Goal: Transaction & Acquisition: Book appointment/travel/reservation

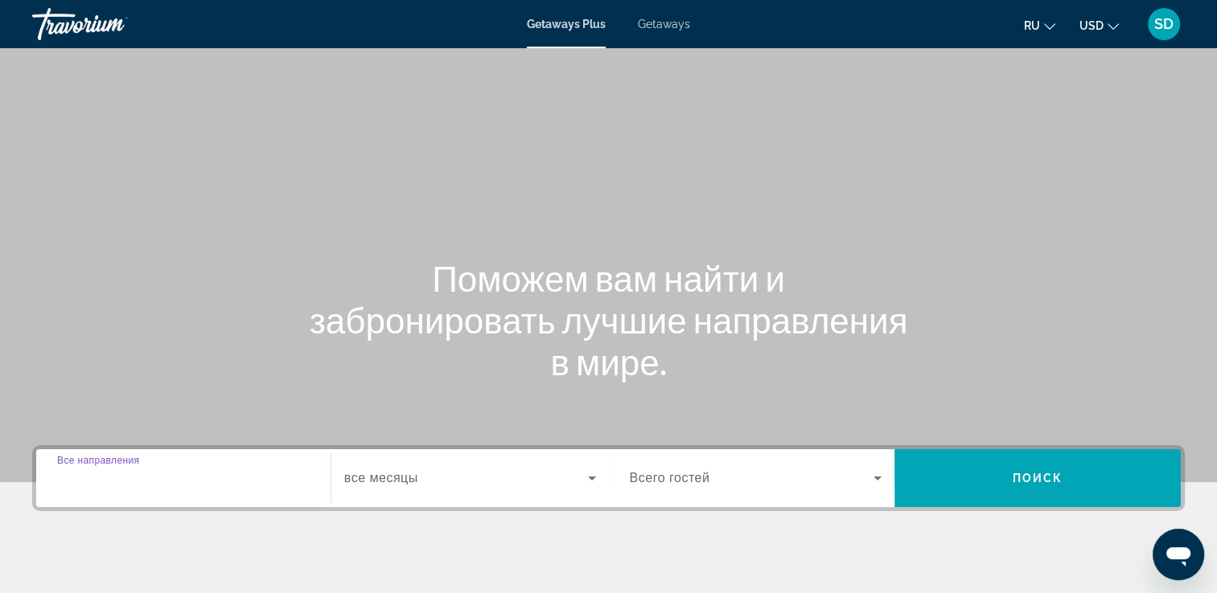
click at [219, 474] on input "Destination Все направления" at bounding box center [183, 479] width 252 height 19
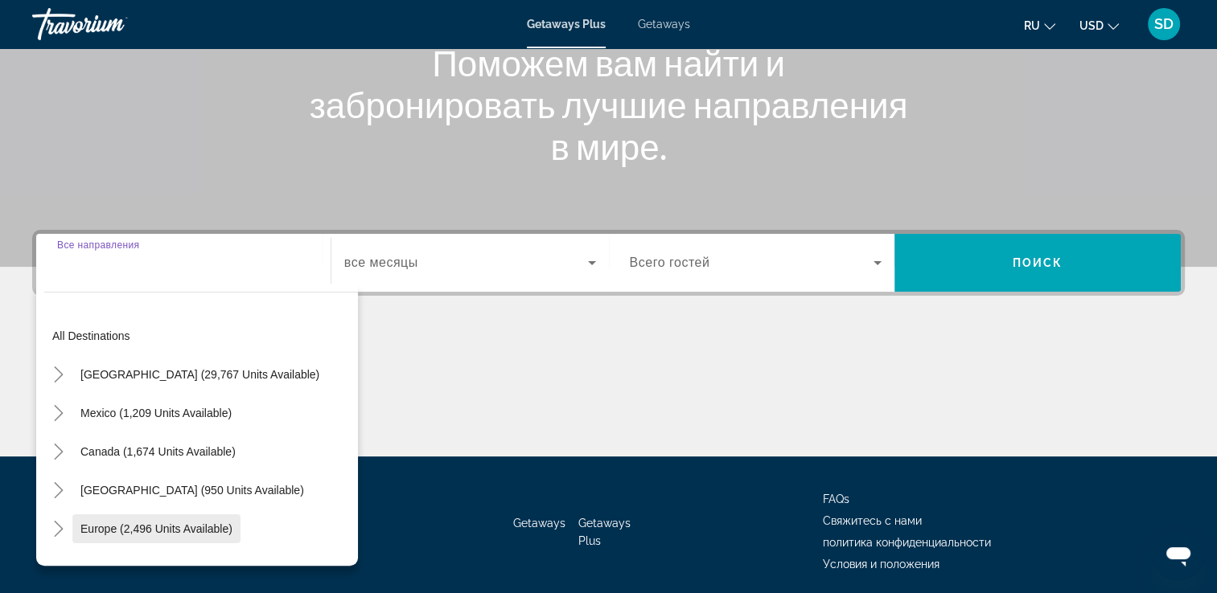
scroll to position [275, 0]
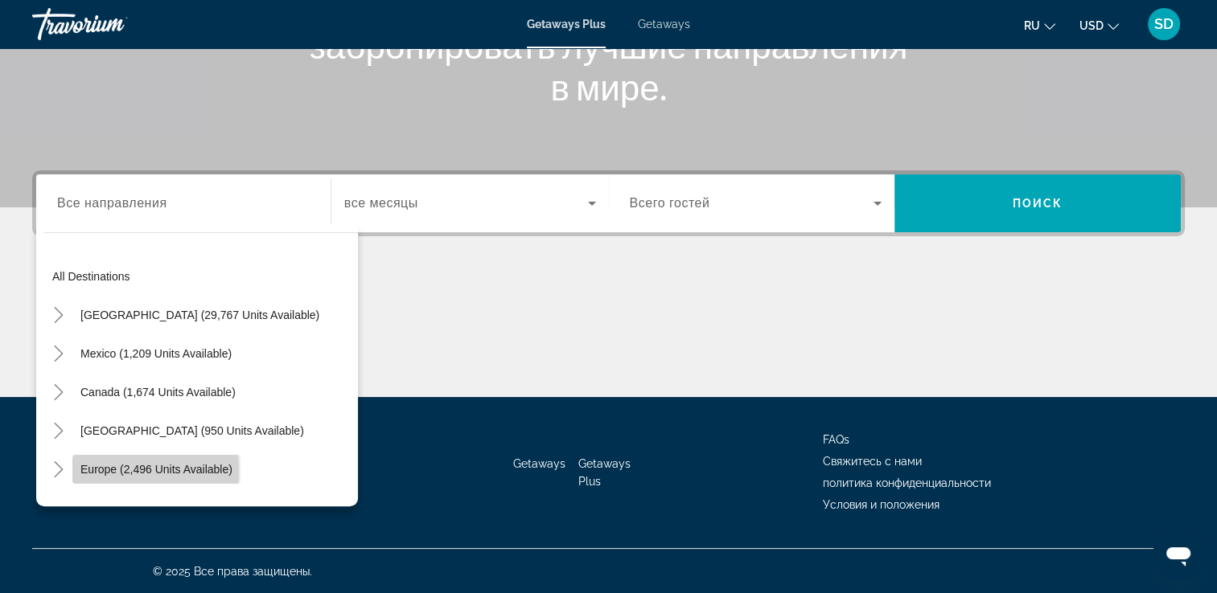
click at [102, 470] on span "Europe (2,496 units available)" at bounding box center [156, 469] width 152 height 13
type input "**********"
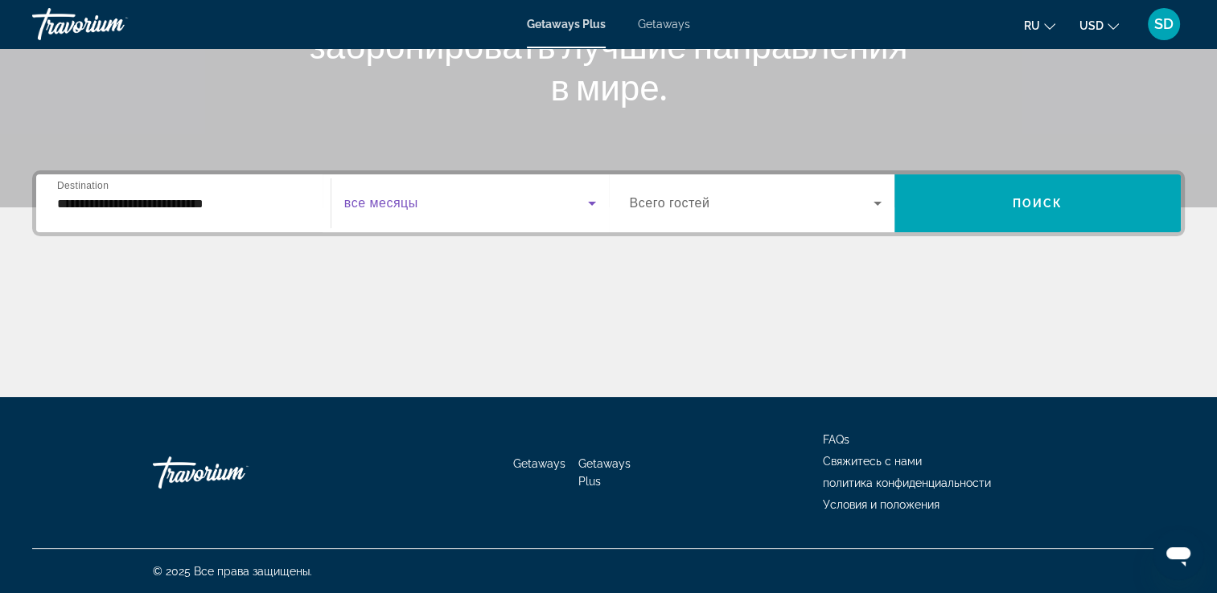
click at [445, 208] on span "Search widget" at bounding box center [466, 203] width 244 height 19
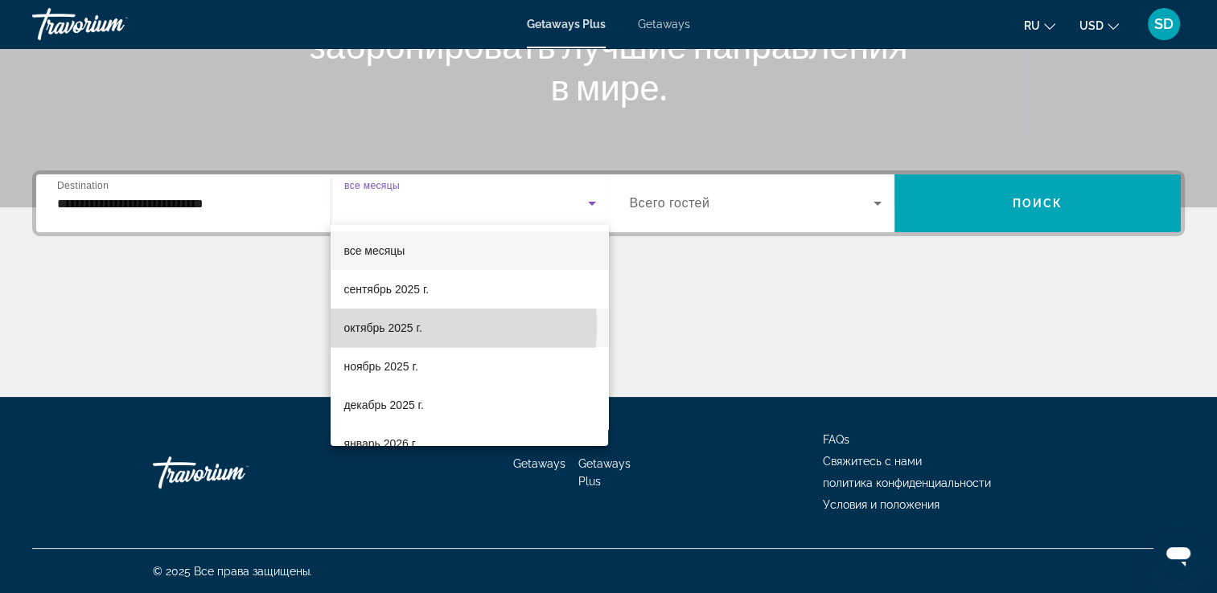
click at [396, 327] on span "октябрь 2025 г." at bounding box center [382, 327] width 78 height 19
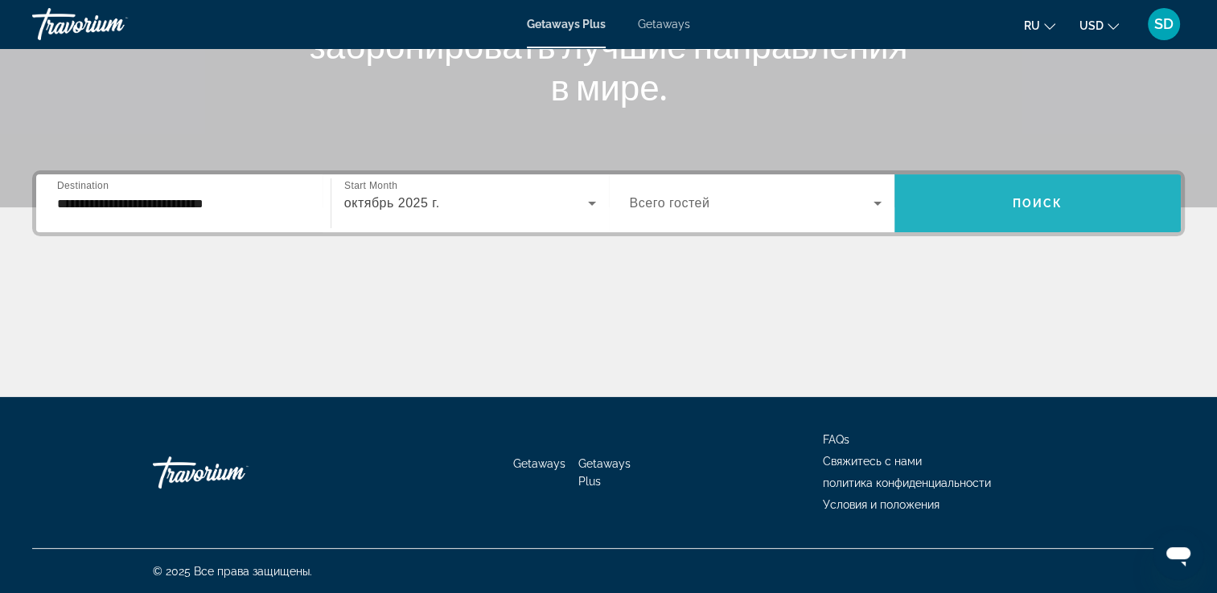
click at [1000, 212] on span "Search widget" at bounding box center [1037, 203] width 286 height 39
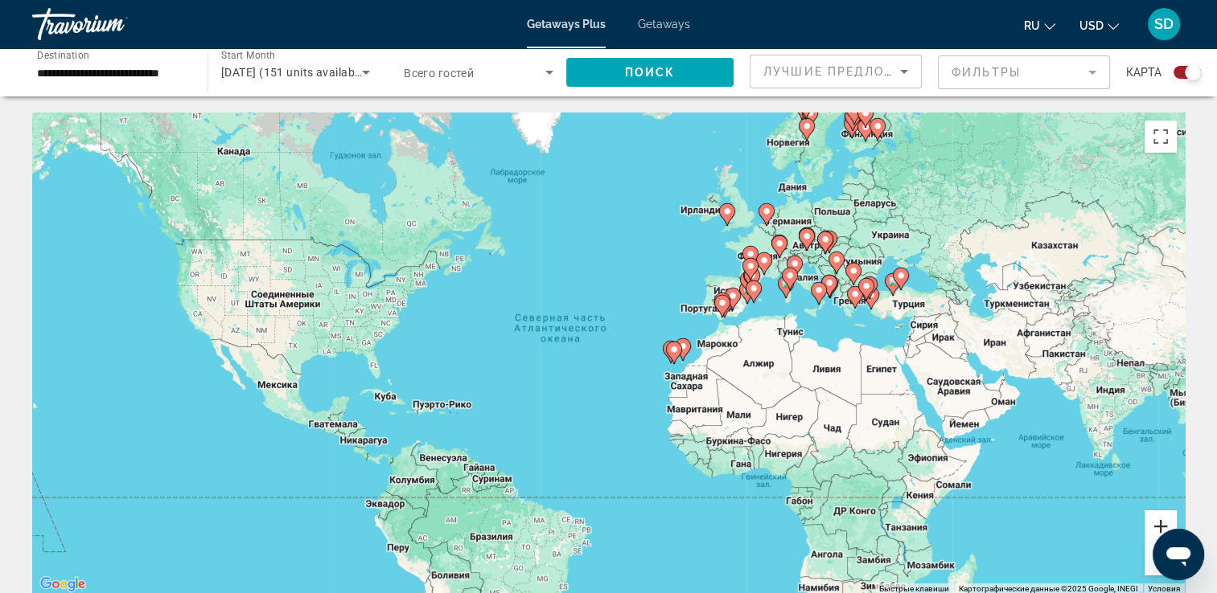
click at [1158, 523] on button "Увеличить" at bounding box center [1160, 527] width 32 height 32
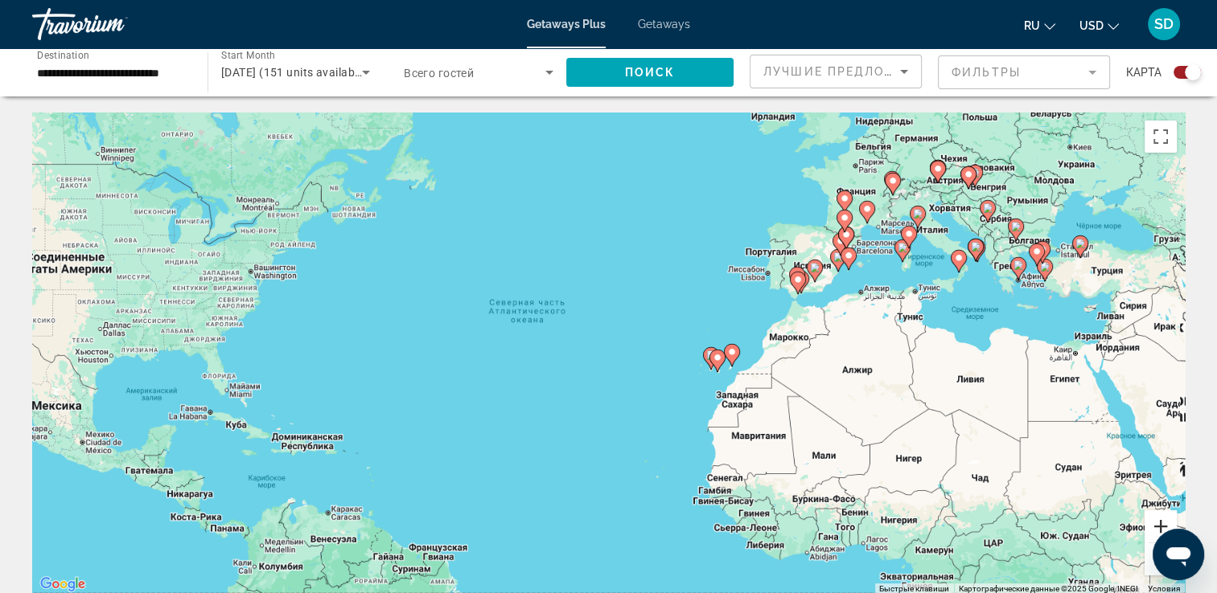
click at [1158, 523] on button "Увеличить" at bounding box center [1160, 527] width 32 height 32
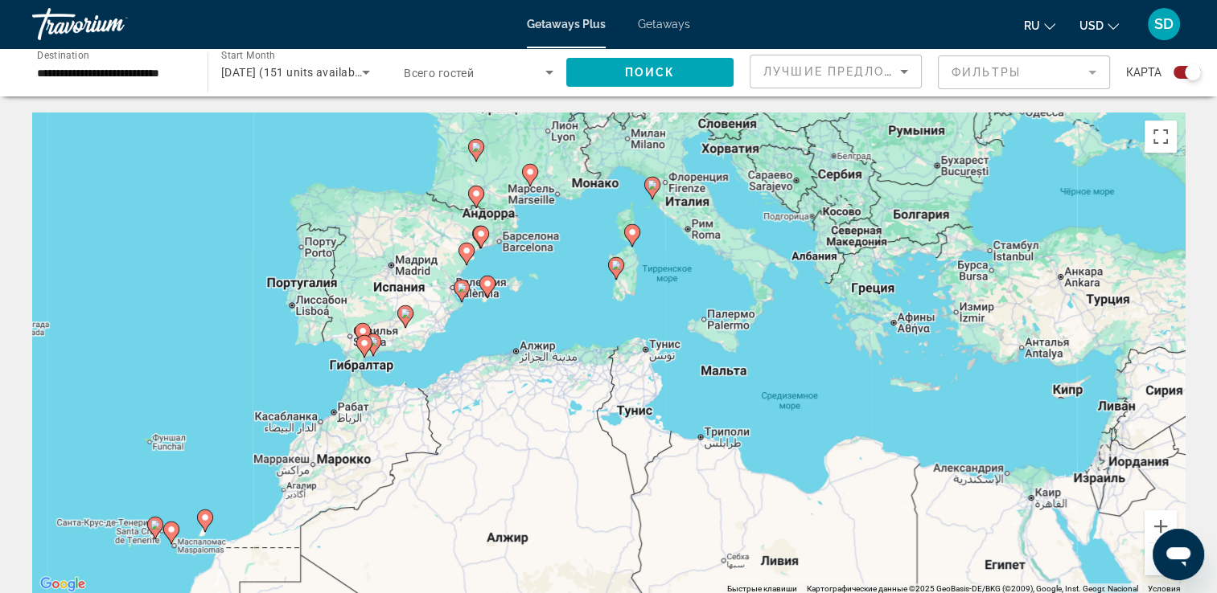
drag, startPoint x: 956, startPoint y: 280, endPoint x: 252, endPoint y: 427, distance: 718.8
click at [252, 427] on div "Чтобы активировать перетаскивание с помощью клавиатуры, нажмите Alt + Ввод. Пос…" at bounding box center [608, 354] width 1152 height 482
click at [1156, 527] on button "Увеличить" at bounding box center [1160, 527] width 32 height 32
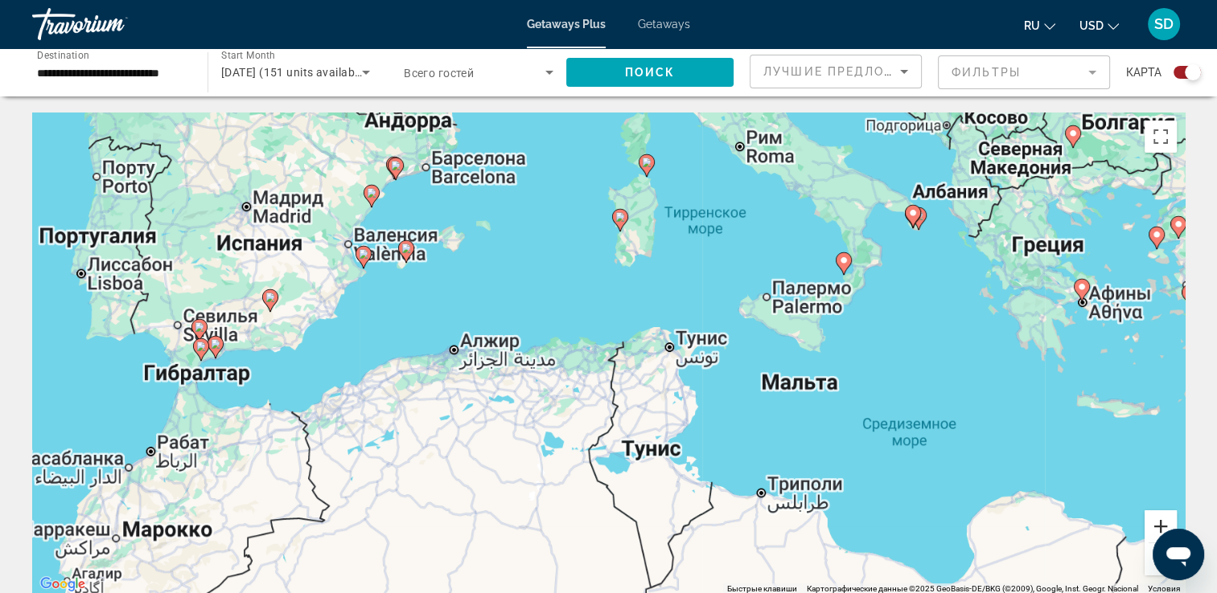
click at [1156, 526] on button "Увеличить" at bounding box center [1160, 527] width 32 height 32
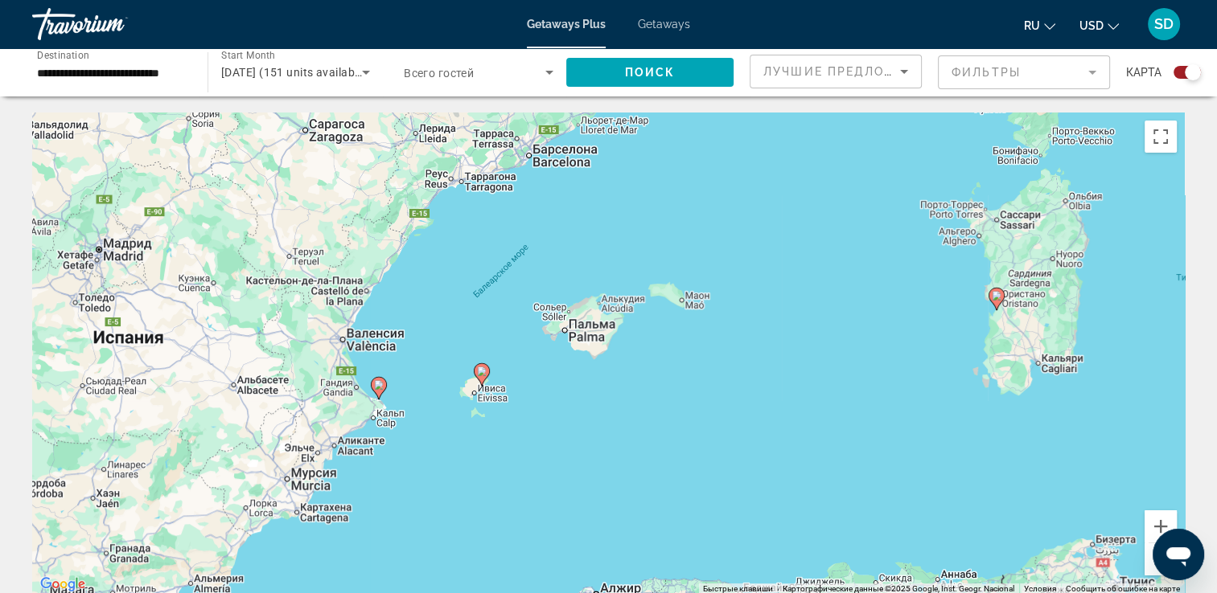
drag, startPoint x: 154, startPoint y: 216, endPoint x: 521, endPoint y: 470, distance: 446.1
click at [521, 470] on div "Чтобы активировать перетаскивание с помощью клавиатуры, нажмите Alt + Ввод. Пос…" at bounding box center [608, 354] width 1152 height 482
click at [402, 241] on image "Main content" at bounding box center [400, 238] width 10 height 10
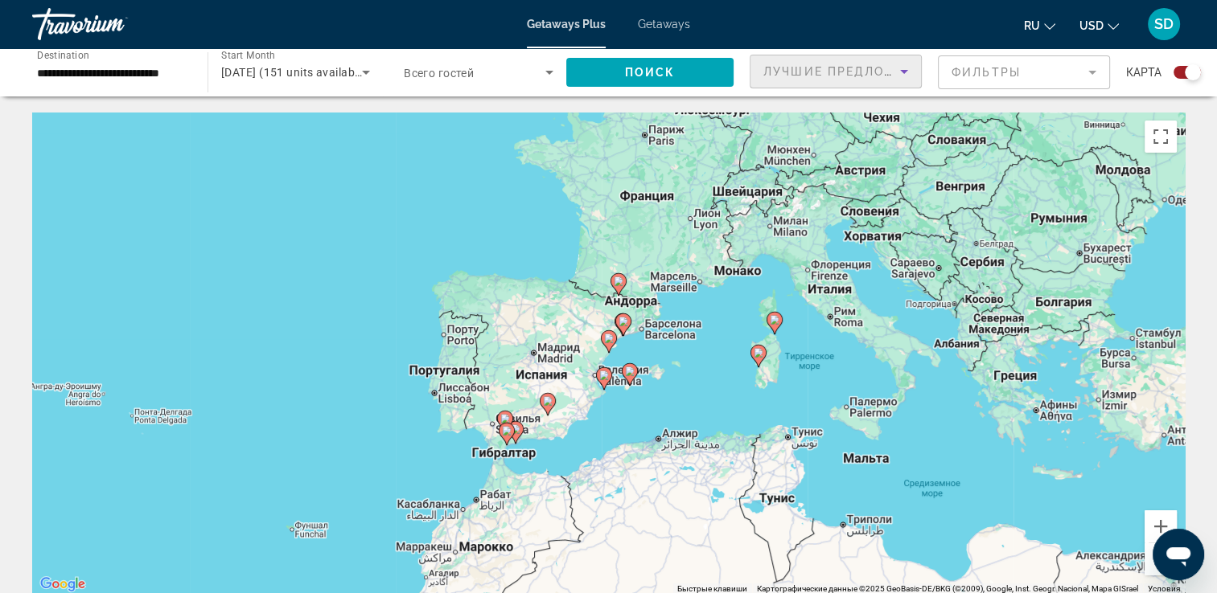
click at [786, 75] on span "Лучшие предложения" at bounding box center [848, 71] width 171 height 13
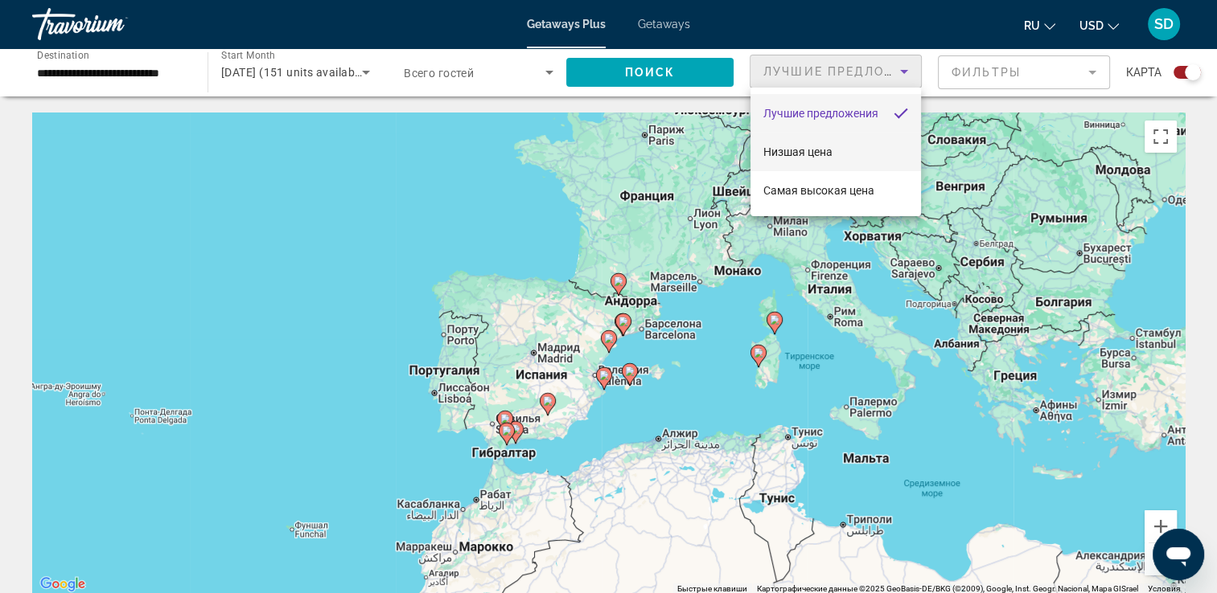
click at [807, 154] on span "Низшая цена" at bounding box center [797, 152] width 69 height 13
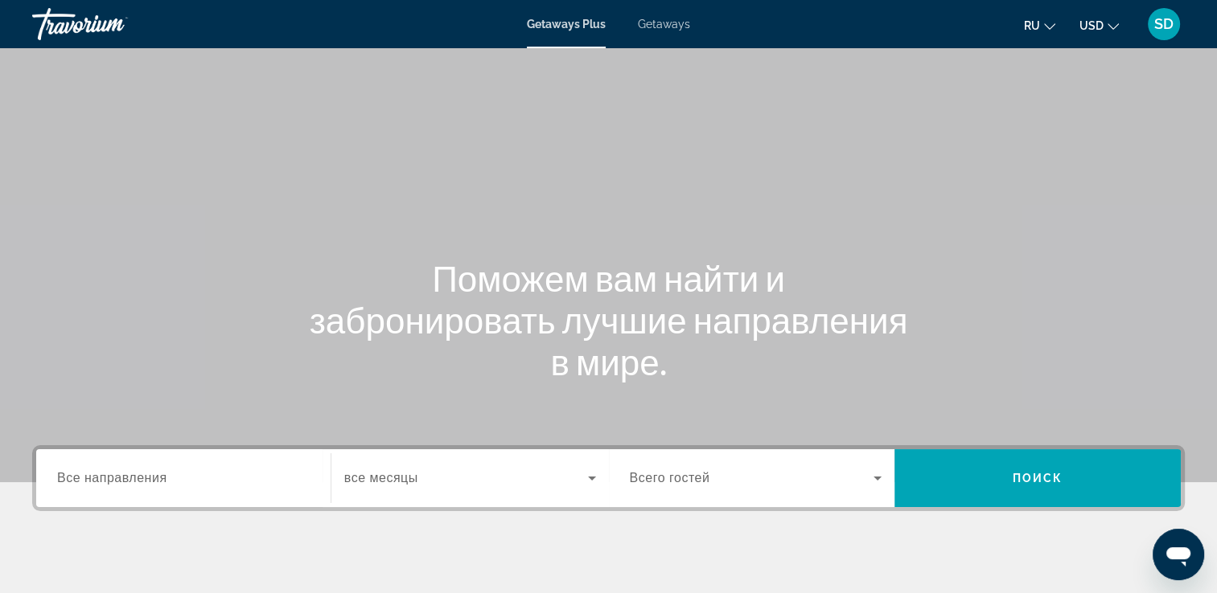
click at [657, 21] on span "Getaways" at bounding box center [664, 24] width 52 height 13
click at [193, 483] on input "Destination Все направления" at bounding box center [183, 479] width 252 height 19
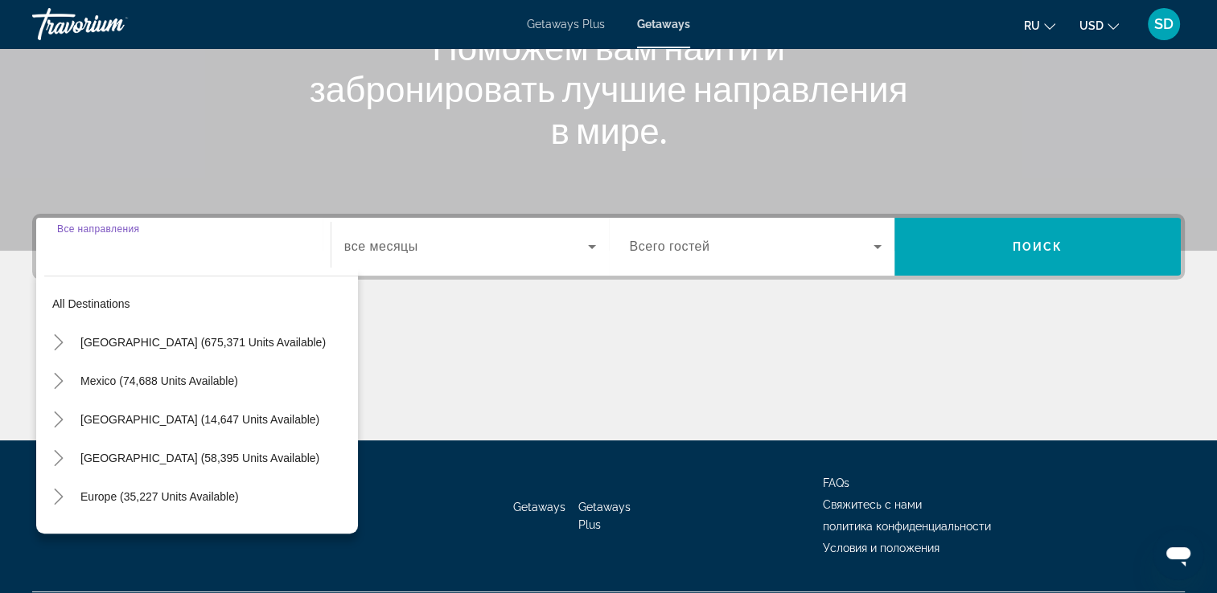
scroll to position [275, 0]
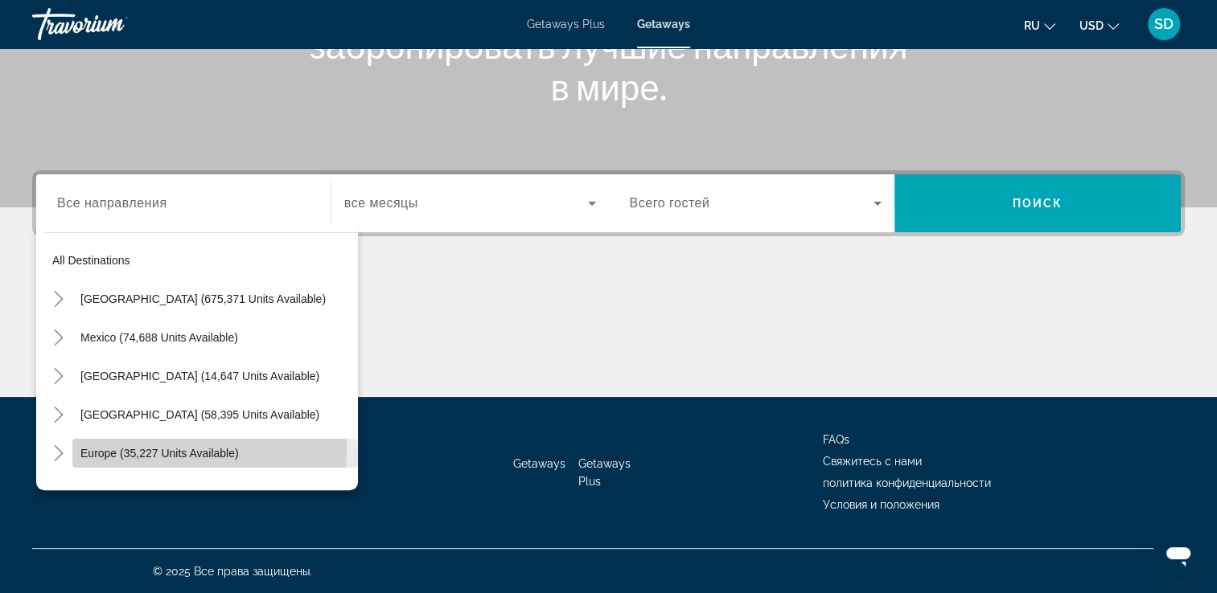
click at [156, 450] on span "Europe (35,227 units available)" at bounding box center [159, 453] width 158 height 13
type input "**********"
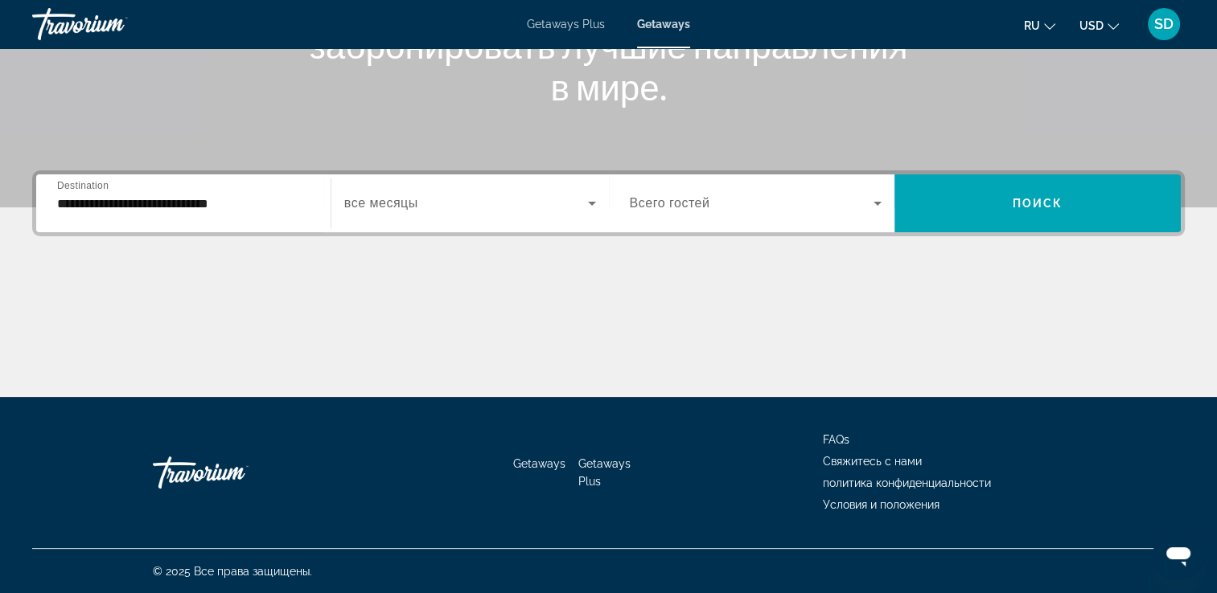
click at [395, 217] on div "Search widget" at bounding box center [470, 203] width 252 height 45
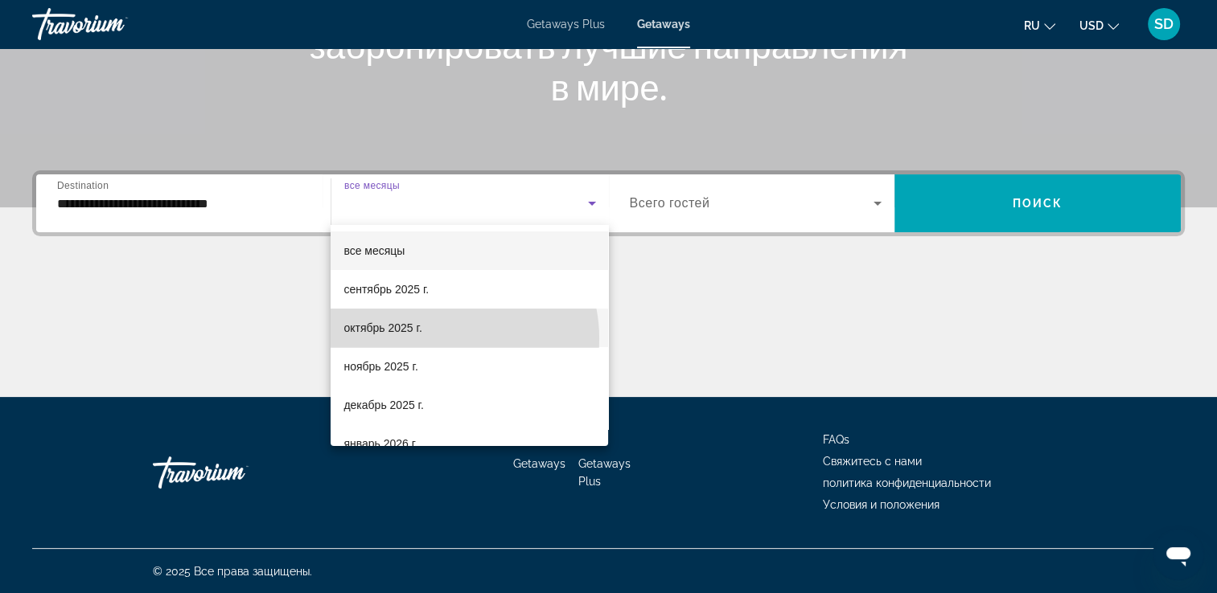
click at [444, 339] on mat-option "октябрь 2025 г." at bounding box center [469, 328] width 277 height 39
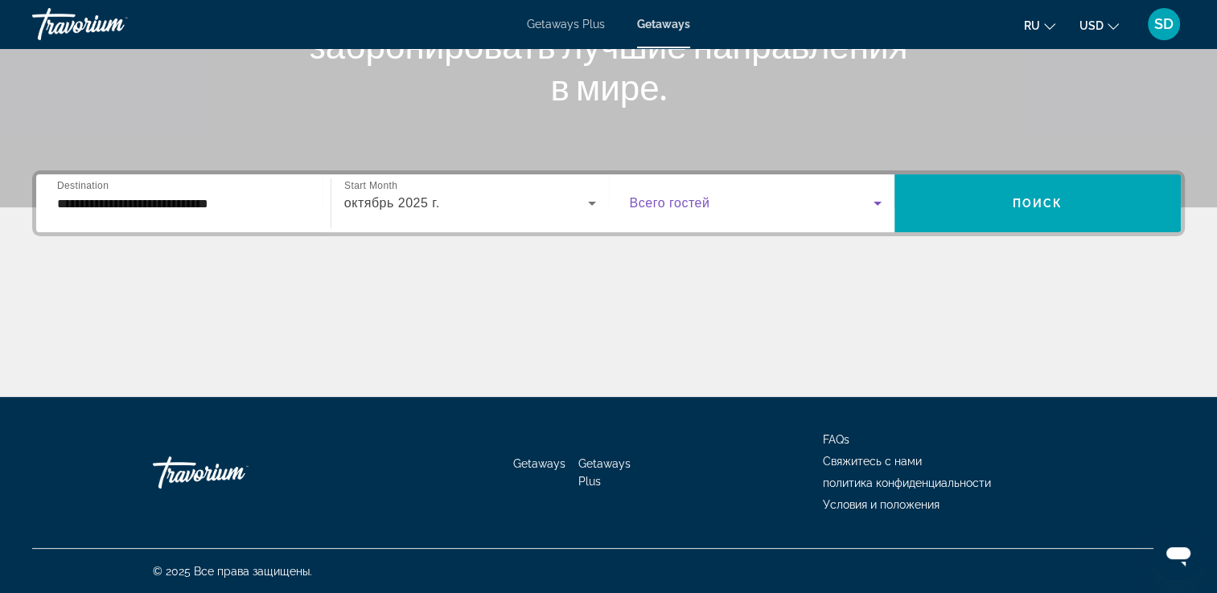
click at [737, 208] on span "Search widget" at bounding box center [752, 203] width 244 height 19
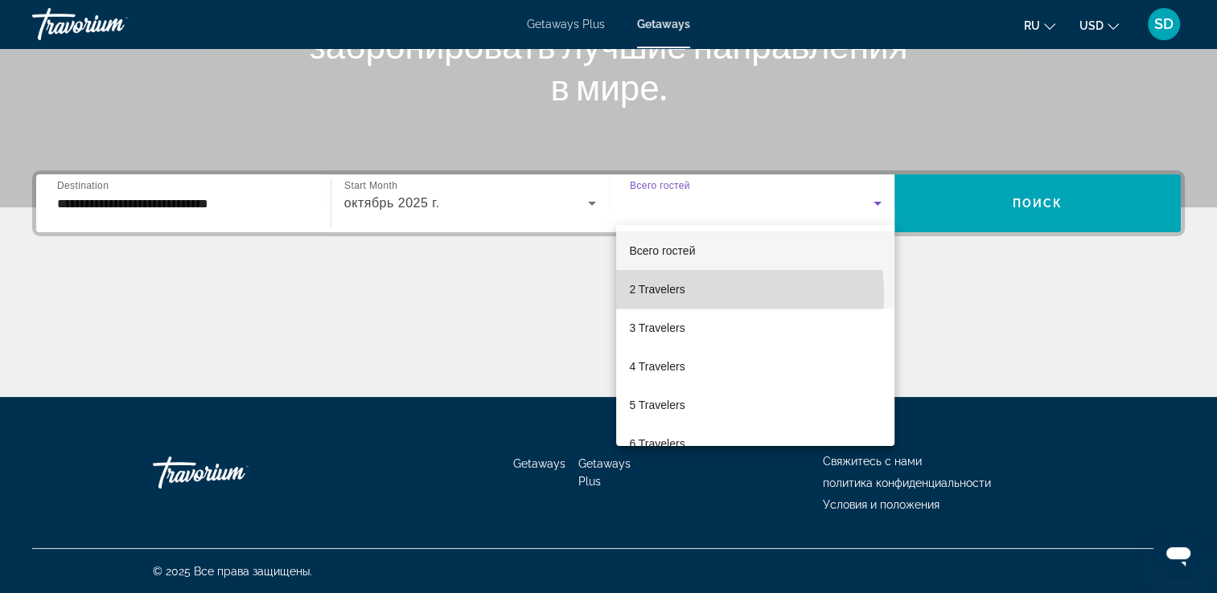
click at [695, 294] on mat-option "2 Travelers" at bounding box center [755, 289] width 278 height 39
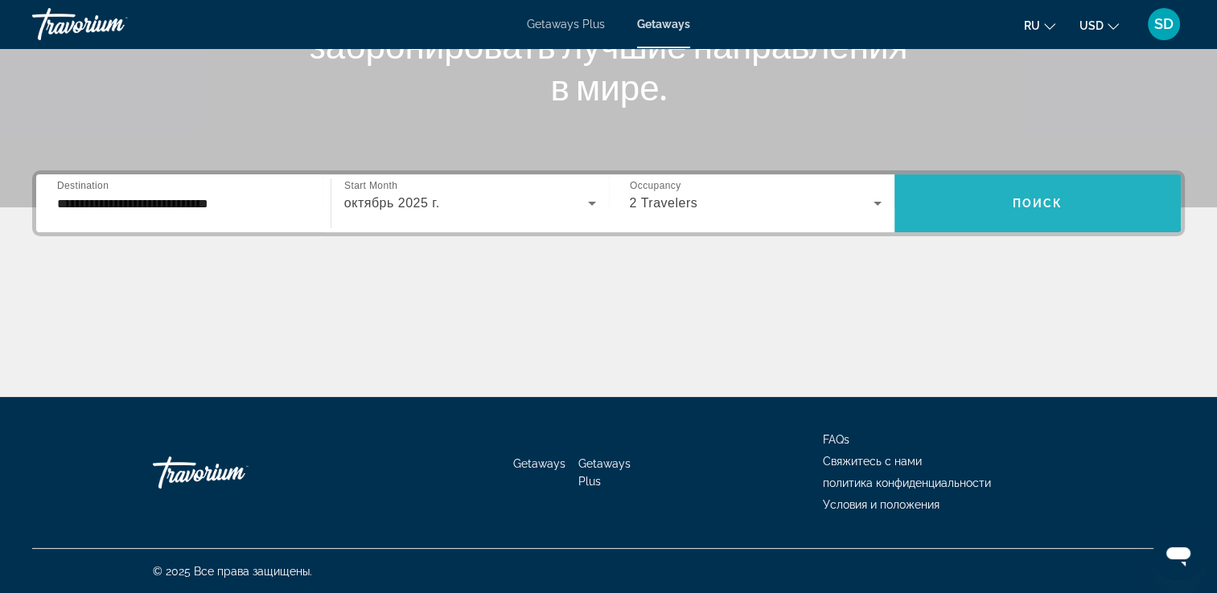
click at [986, 219] on span "Search widget" at bounding box center [1037, 203] width 286 height 39
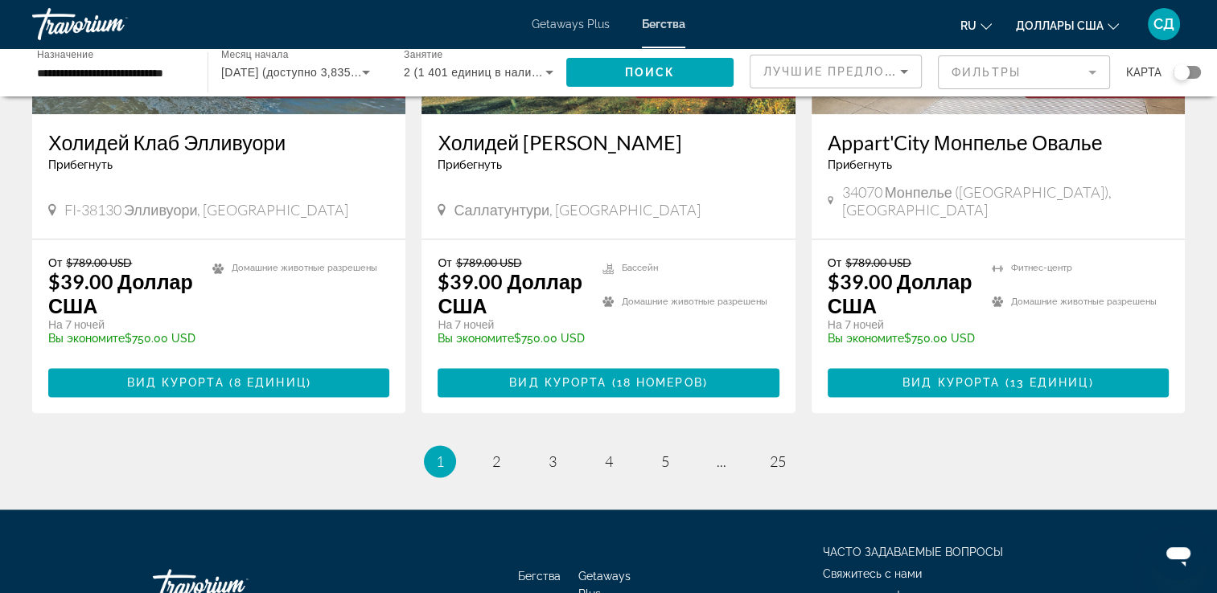
scroll to position [2104, 0]
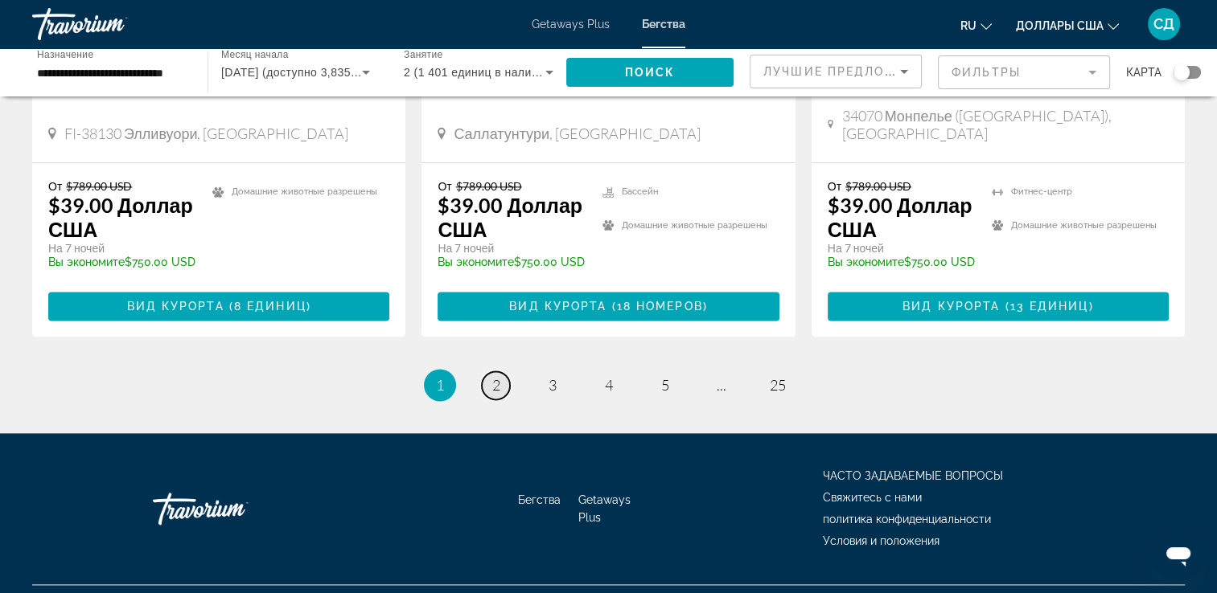
click at [494, 376] on span "2" at bounding box center [496, 385] width 8 height 18
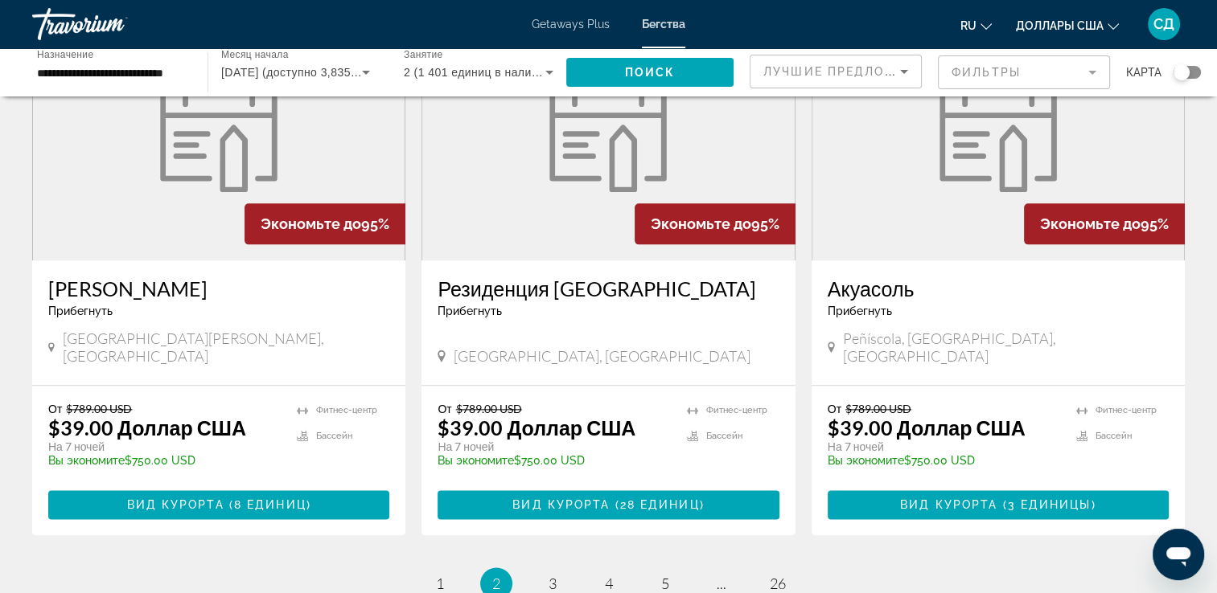
scroll to position [2081, 0]
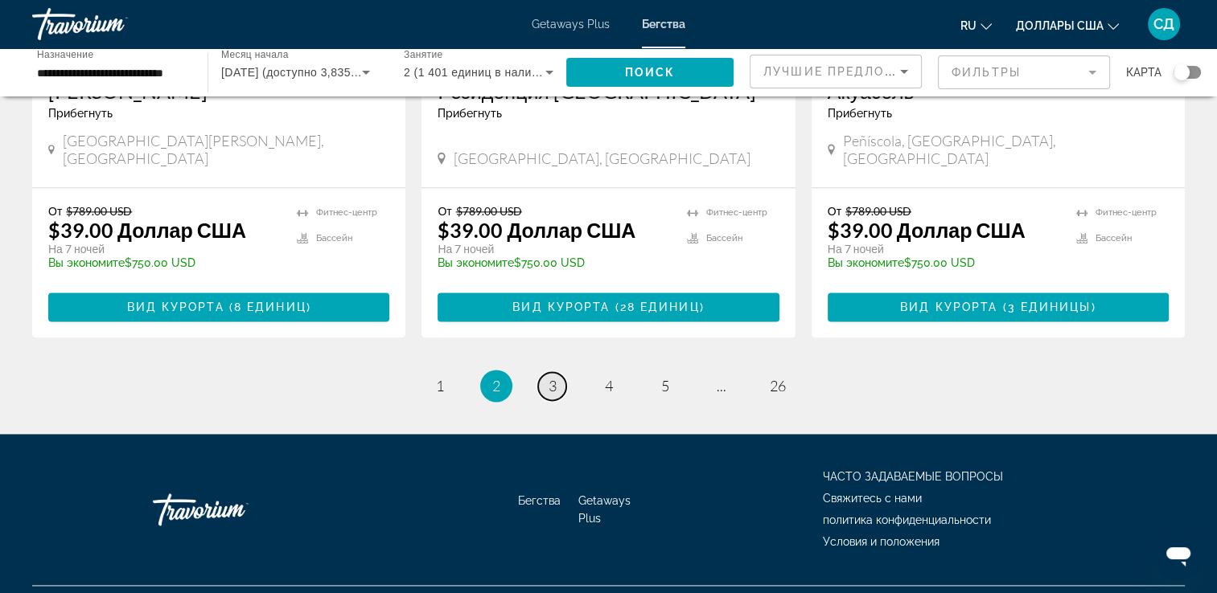
click at [560, 372] on link "страница 3" at bounding box center [552, 386] width 28 height 28
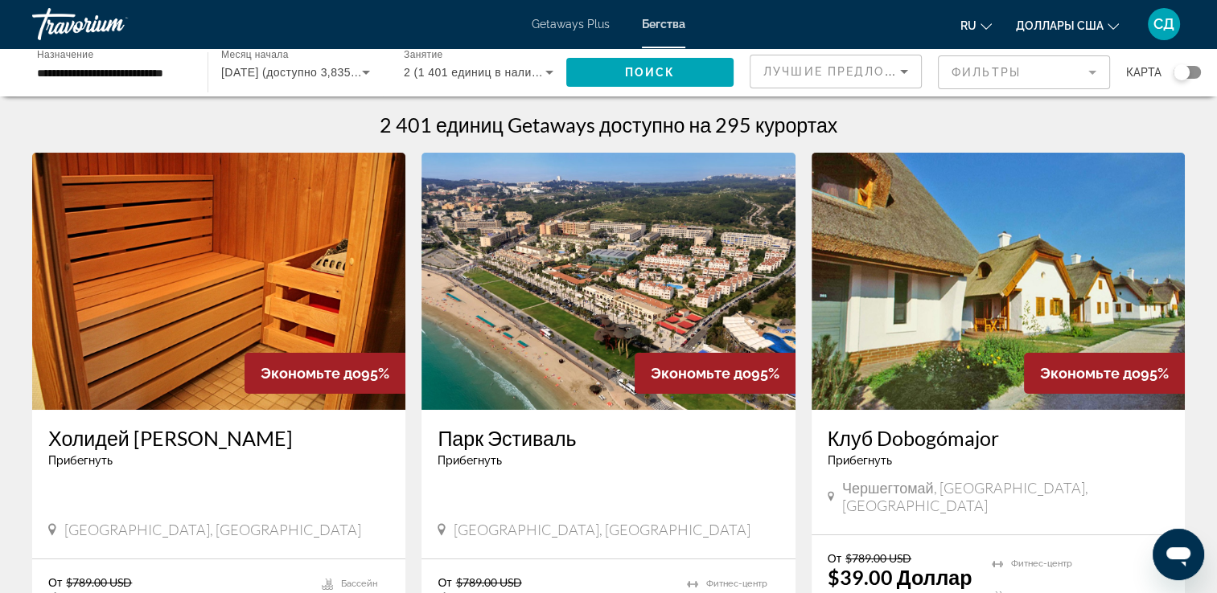
click at [683, 285] on img "Main content" at bounding box center [607, 281] width 373 height 257
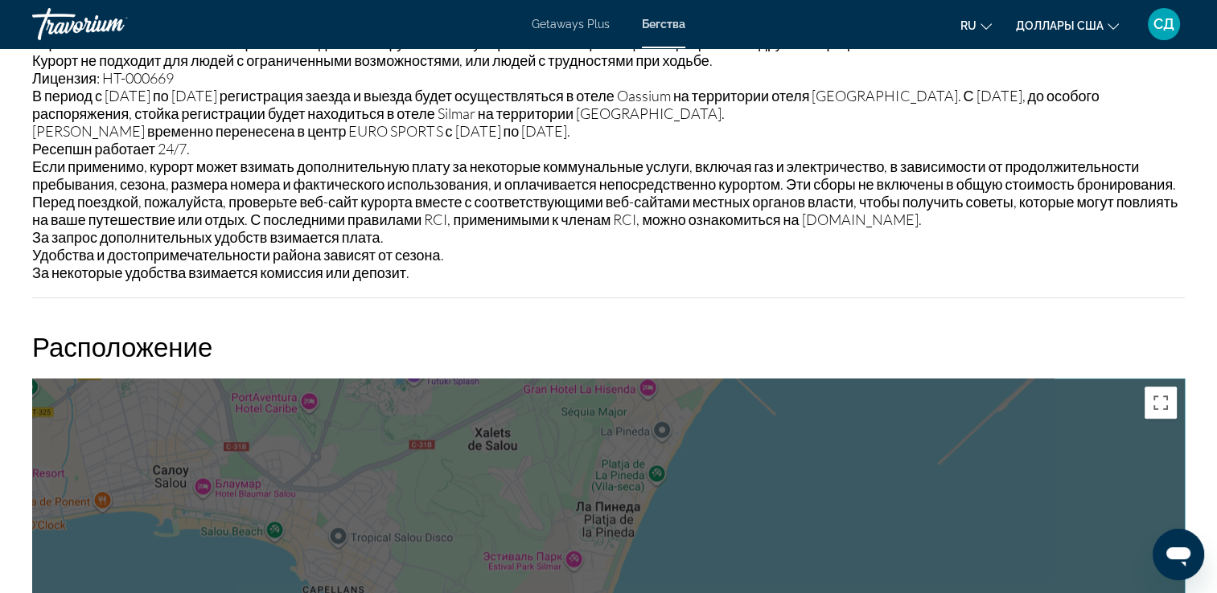
scroll to position [2010, 0]
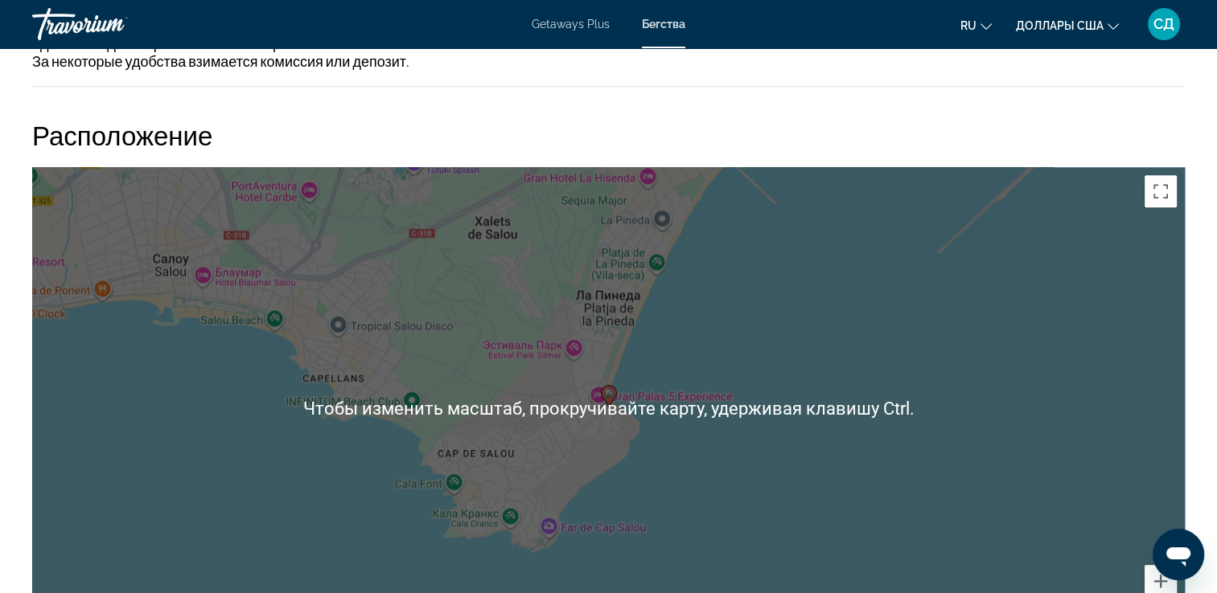
click at [971, 363] on div "Чтобы активировать перетаскивание с помощью клавиатуры, нажмите Alt + Ввод. Пос…" at bounding box center [608, 408] width 1152 height 482
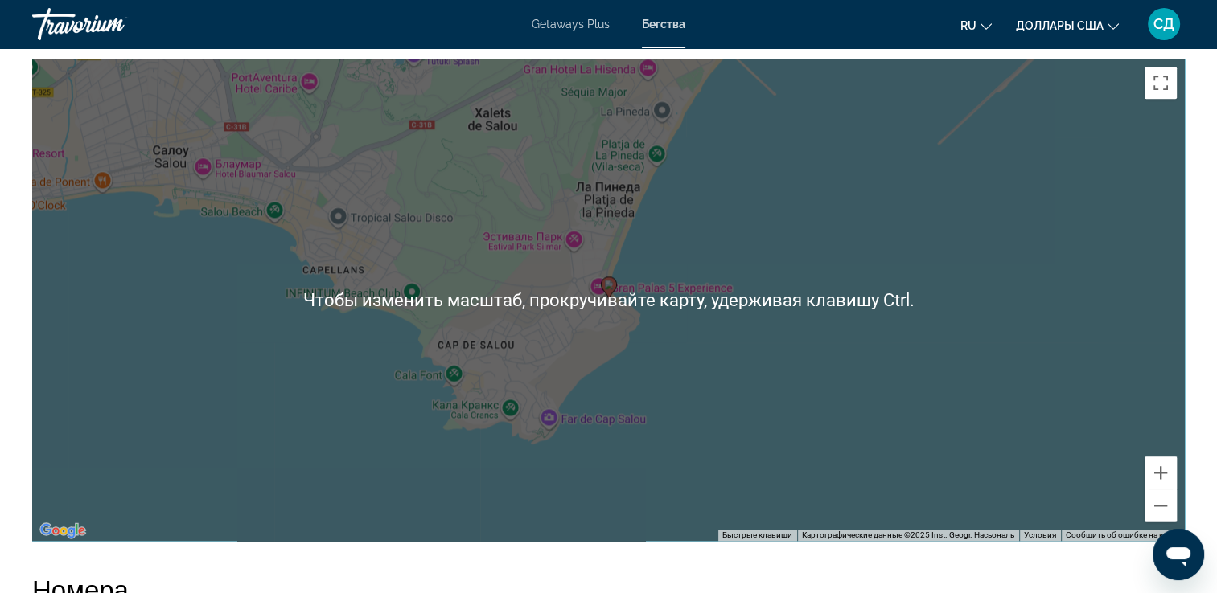
scroll to position [2171, 0]
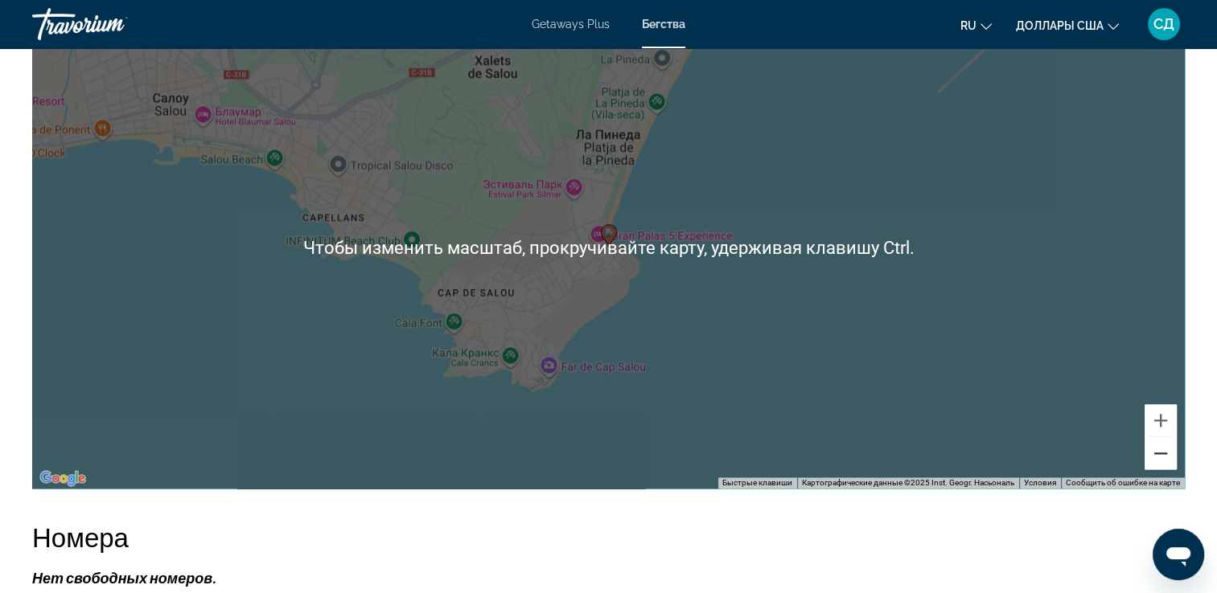
click at [1149, 455] on button "Уменьшить" at bounding box center [1160, 453] width 32 height 32
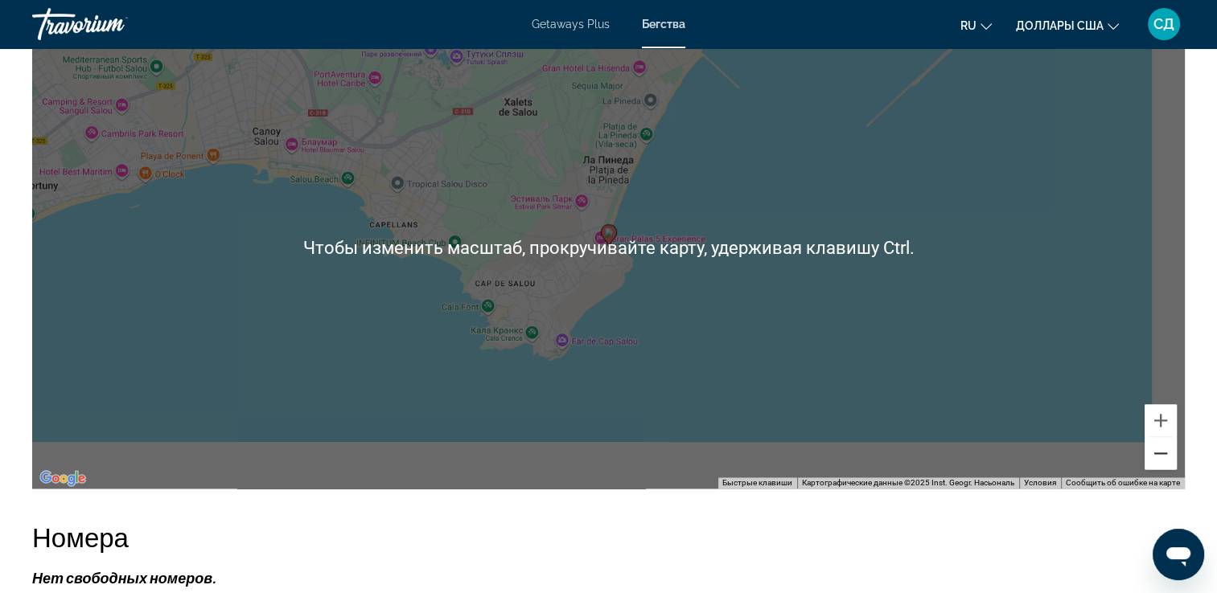
click at [1149, 455] on button "Уменьшить" at bounding box center [1160, 453] width 32 height 32
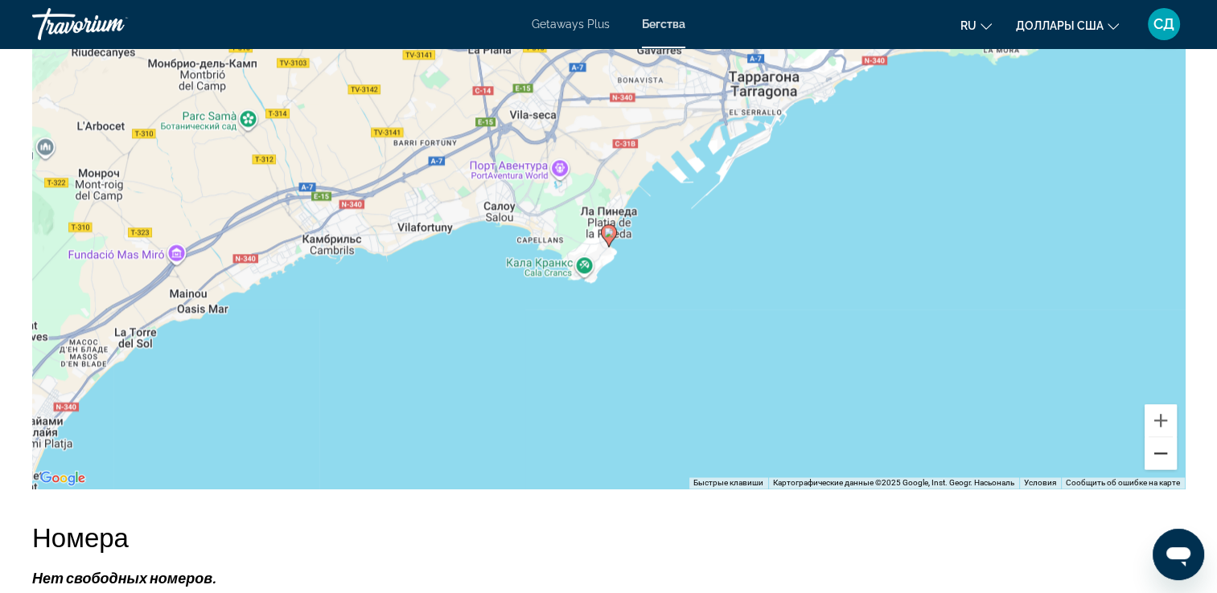
click at [1146, 455] on button "Уменьшить" at bounding box center [1160, 453] width 32 height 32
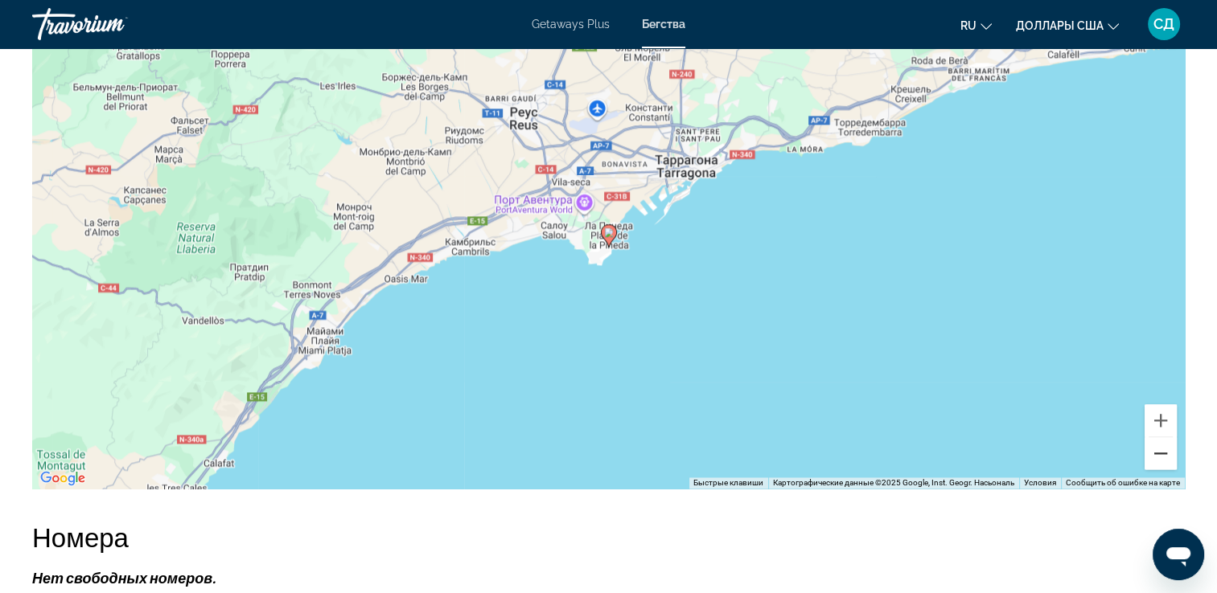
click at [1145, 455] on button "Уменьшить" at bounding box center [1160, 453] width 32 height 32
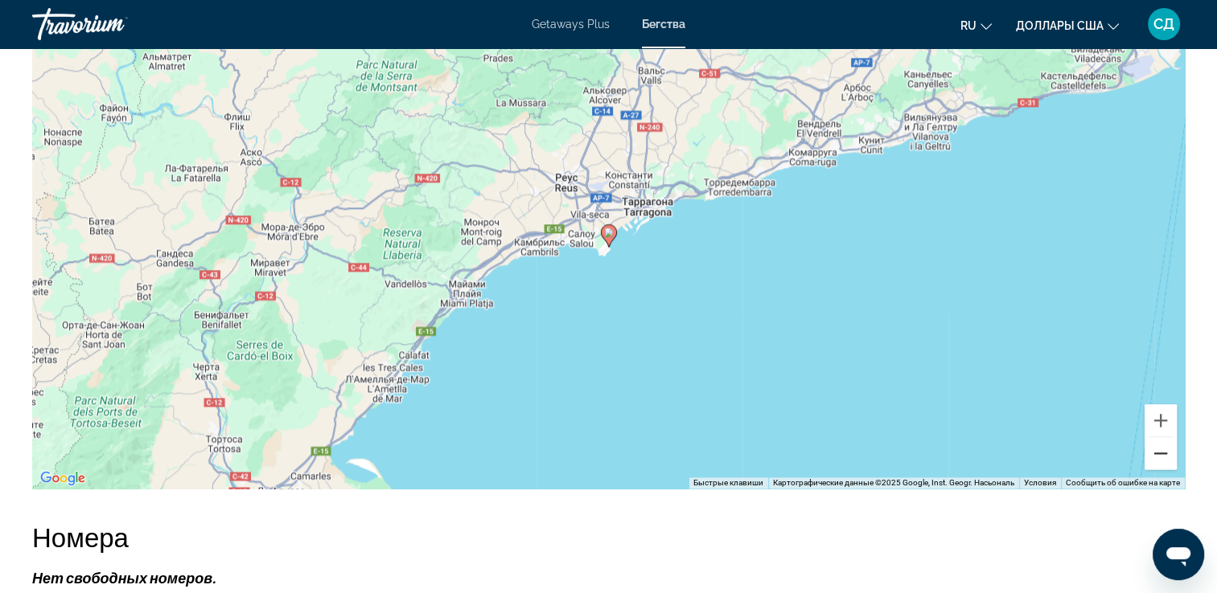
click at [1145, 455] on button "Уменьшить" at bounding box center [1160, 453] width 32 height 32
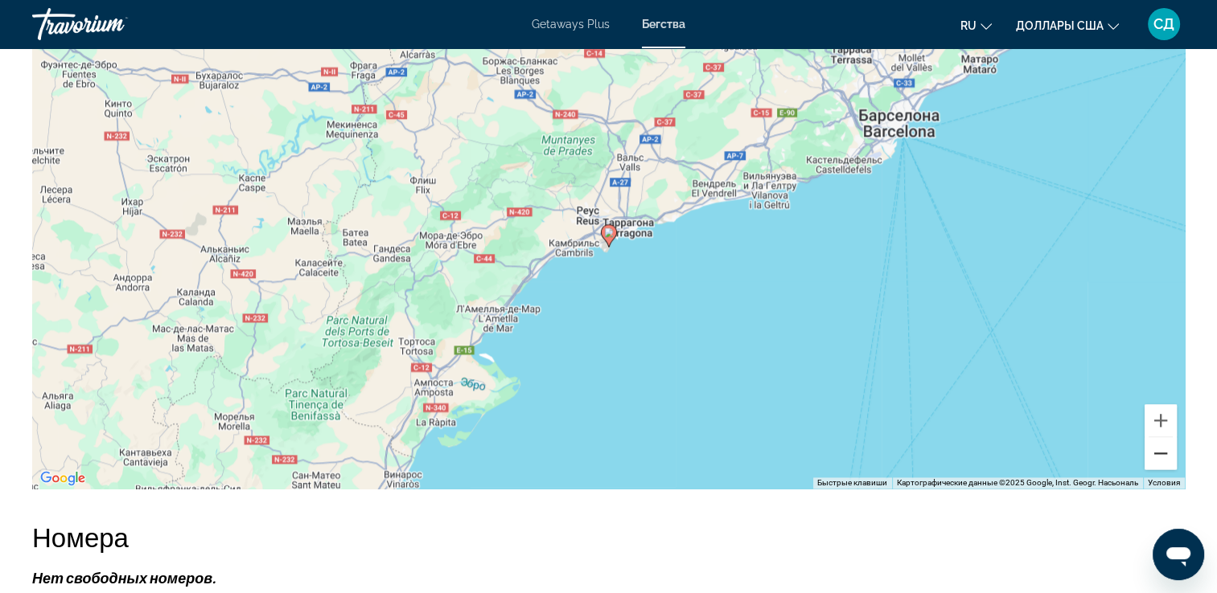
click at [1145, 455] on button "Уменьшить" at bounding box center [1160, 453] width 32 height 32
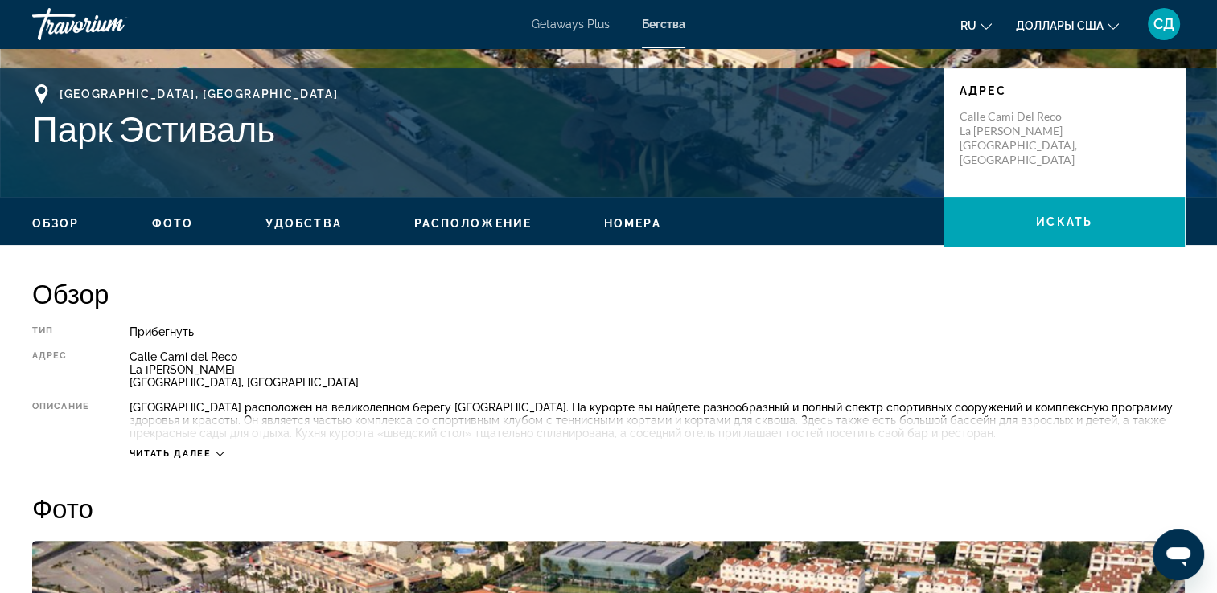
scroll to position [212, 0]
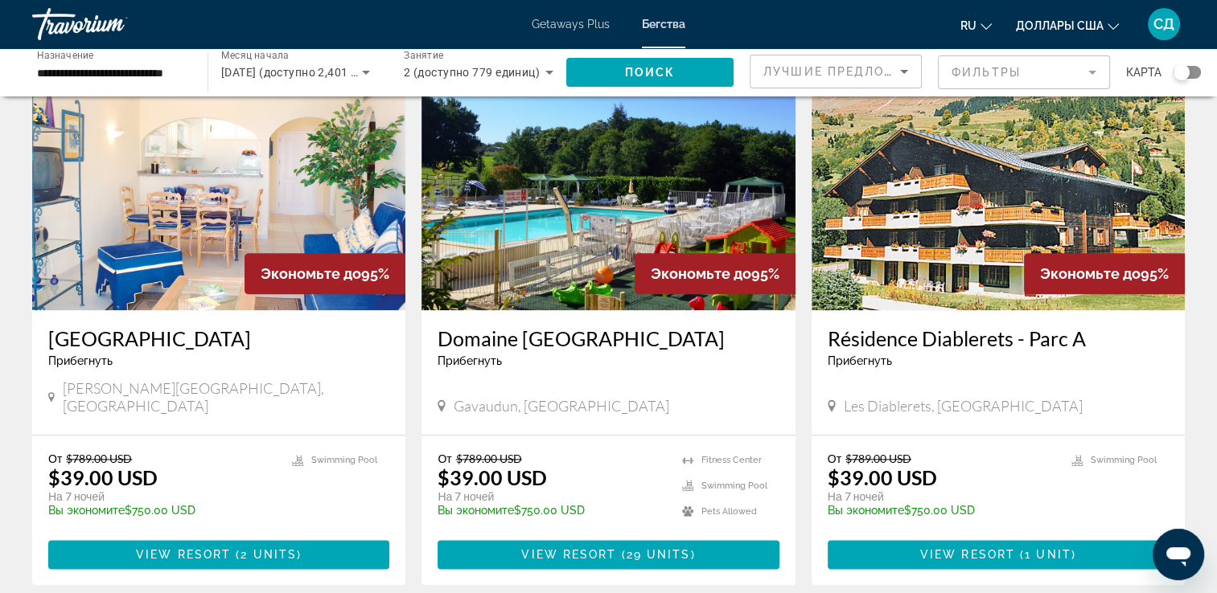
scroll to position [2007, 0]
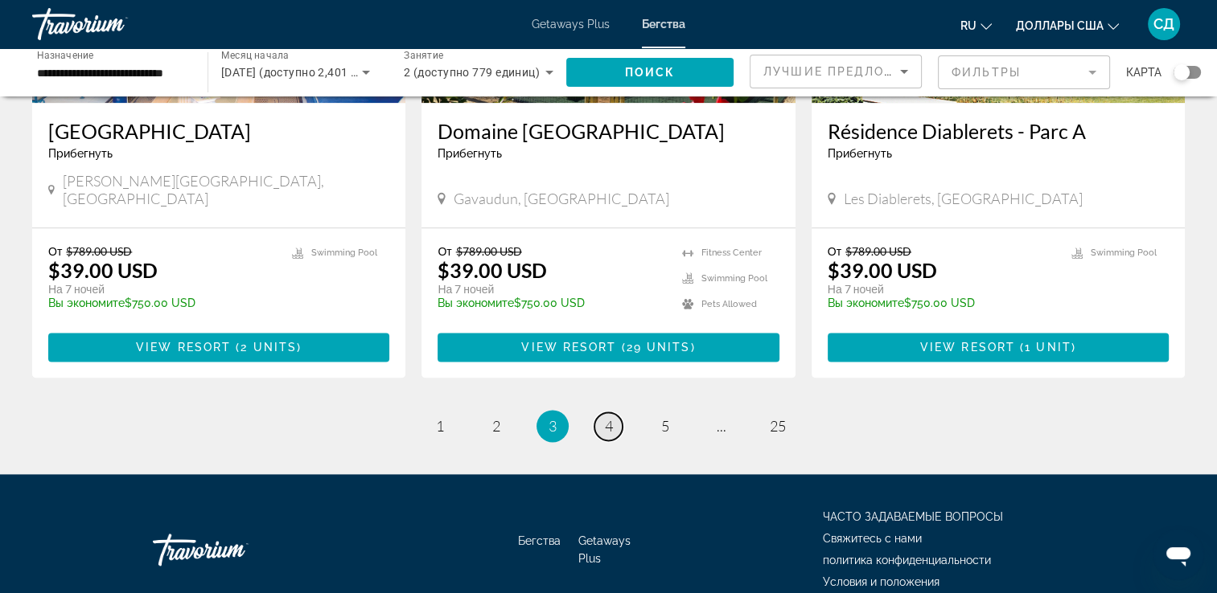
click at [613, 413] on link "page 4" at bounding box center [608, 427] width 28 height 28
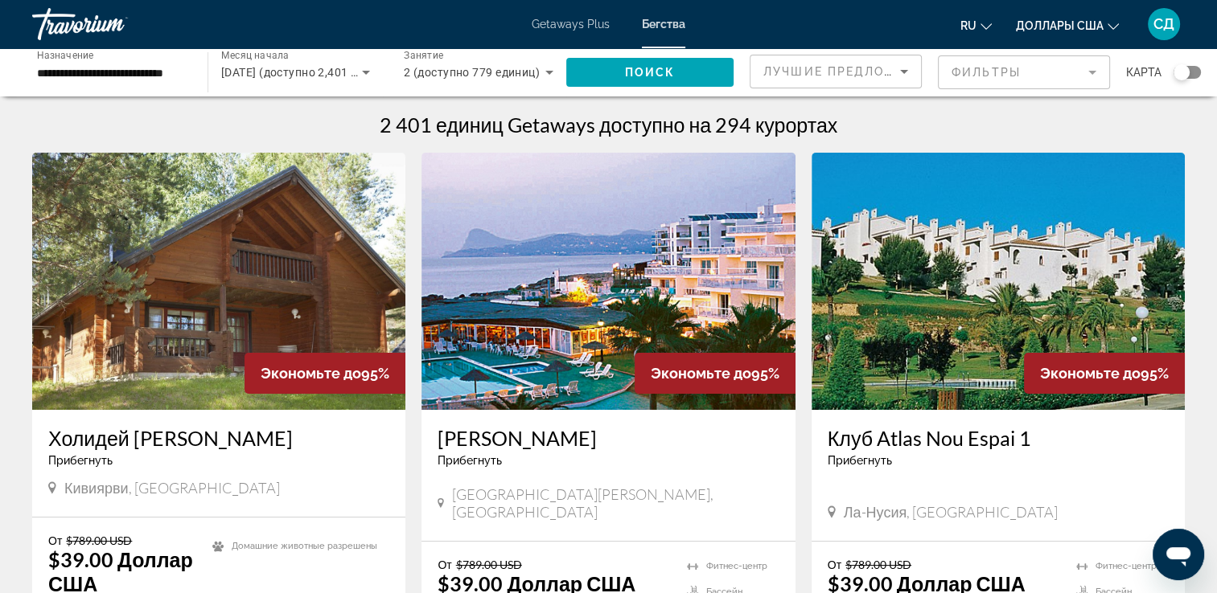
scroll to position [161, 0]
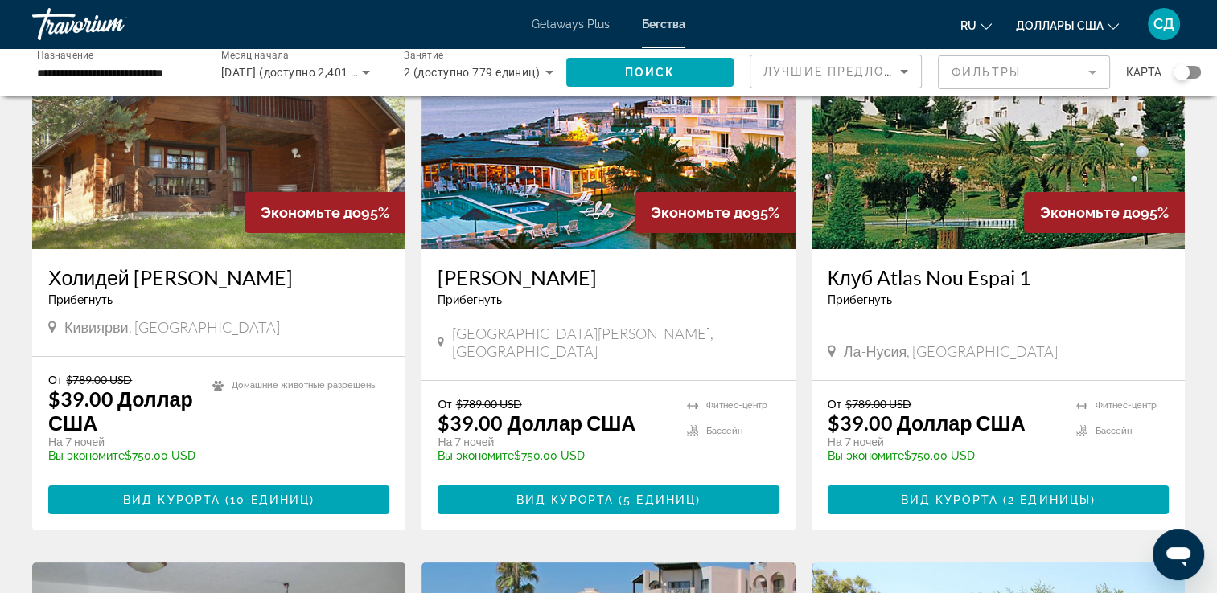
click at [746, 121] on img "Main content" at bounding box center [607, 120] width 373 height 257
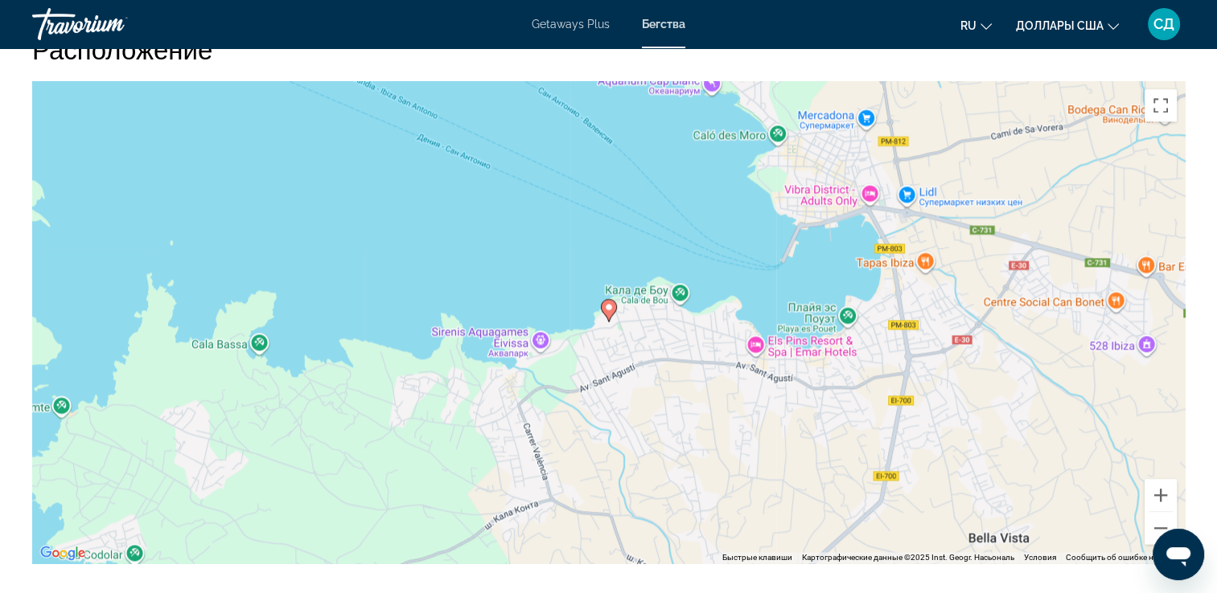
scroll to position [2252, 0]
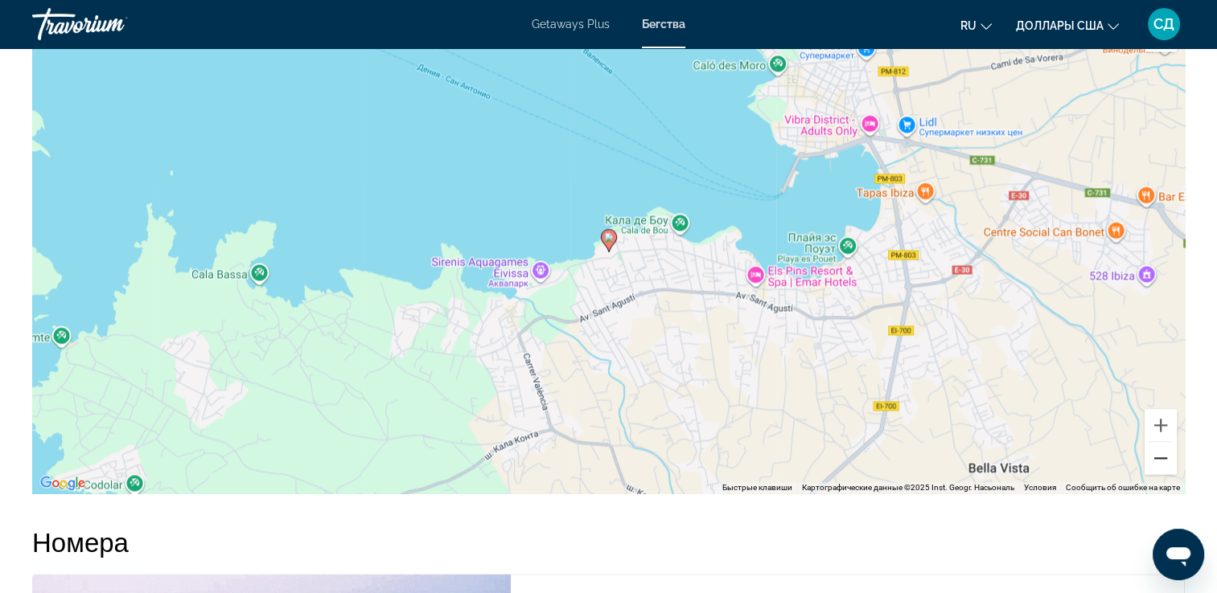
click at [1160, 462] on button "Уменьшить" at bounding box center [1160, 458] width 32 height 32
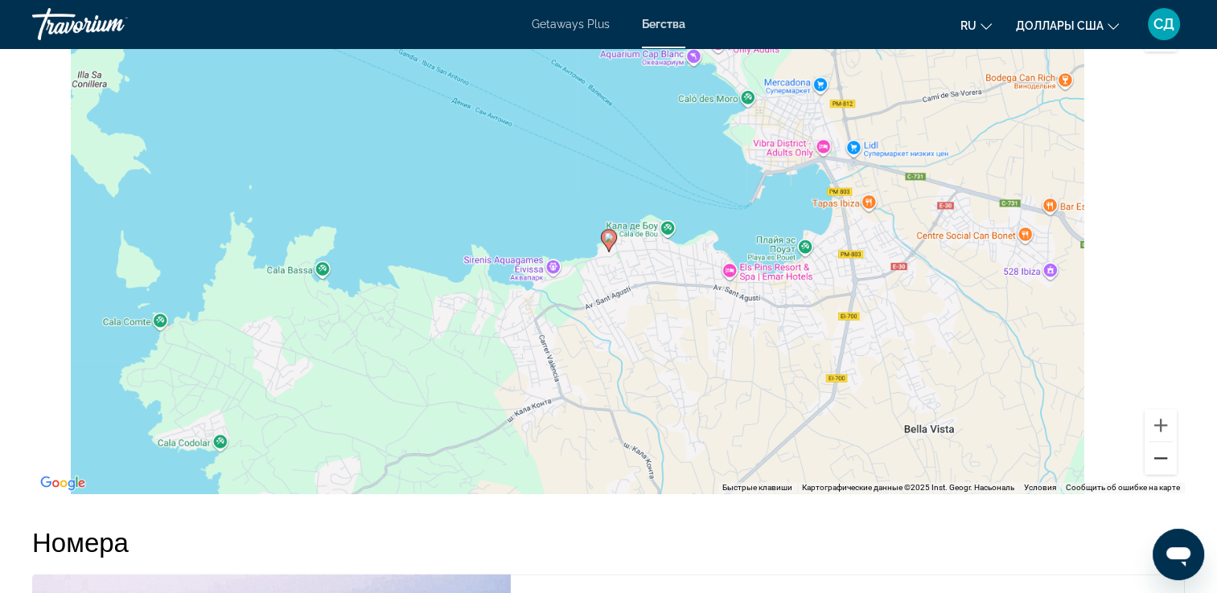
click at [1160, 462] on button "Уменьшить" at bounding box center [1160, 458] width 32 height 32
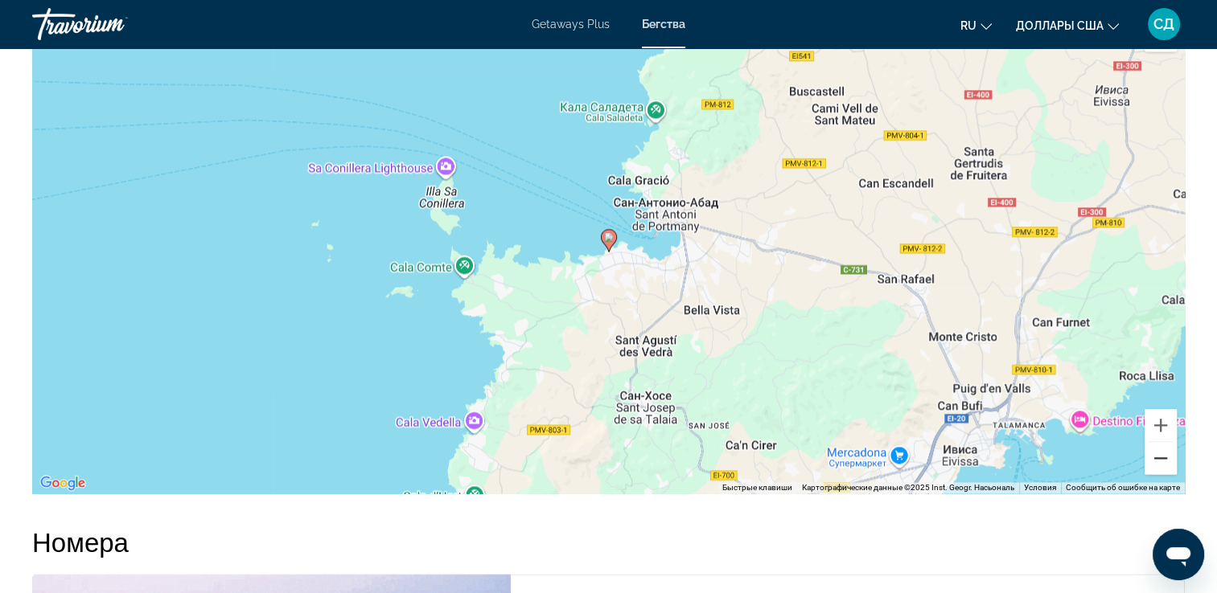
click at [1160, 462] on button "Уменьшить" at bounding box center [1160, 458] width 32 height 32
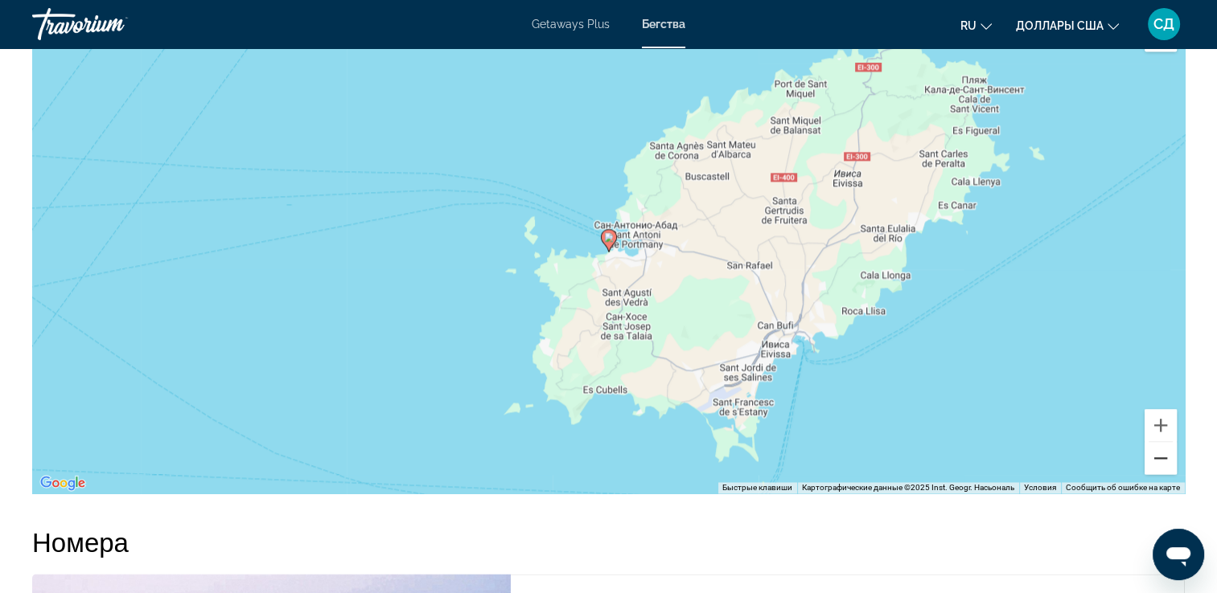
click at [1160, 462] on button "Уменьшить" at bounding box center [1160, 458] width 32 height 32
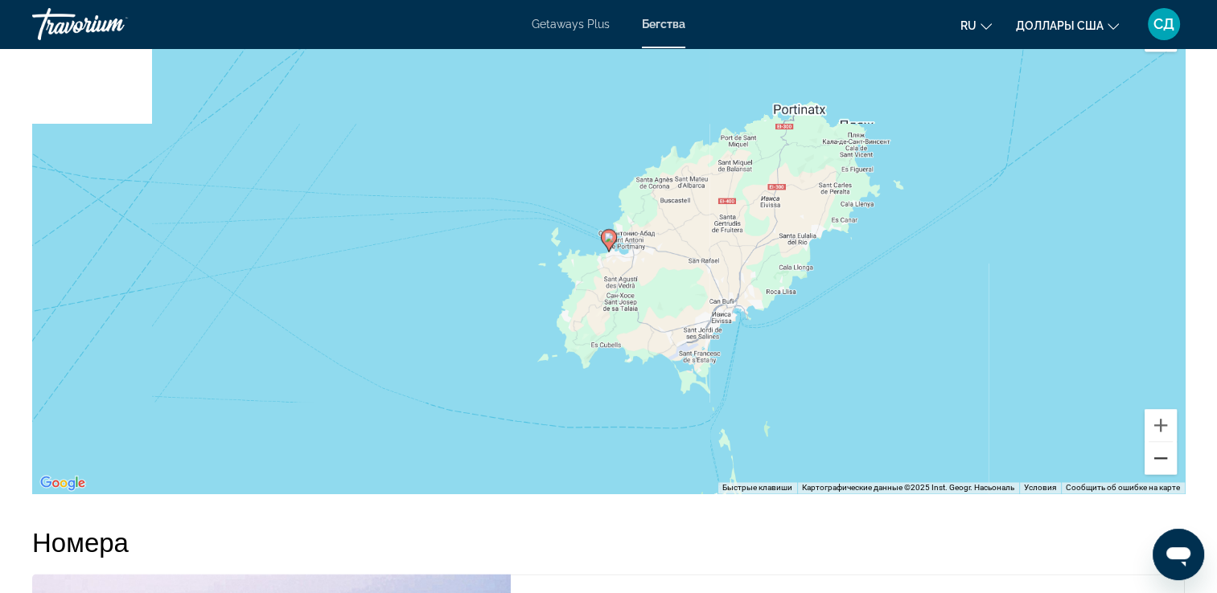
click at [1160, 462] on button "Уменьшить" at bounding box center [1160, 458] width 32 height 32
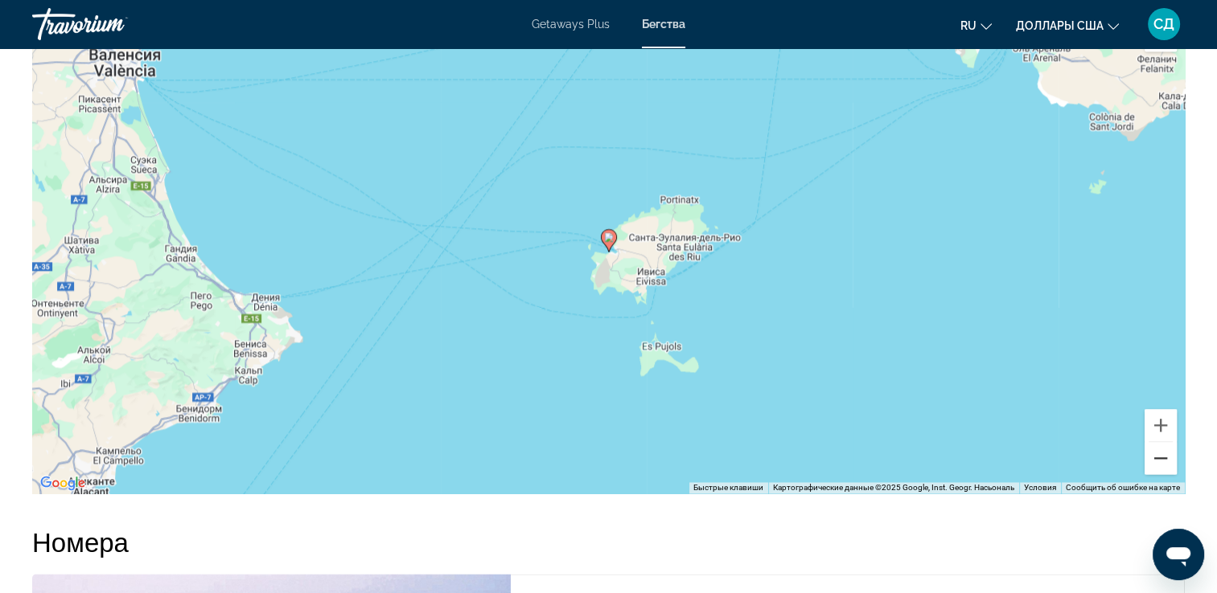
click at [1160, 462] on button "Уменьшить" at bounding box center [1160, 458] width 32 height 32
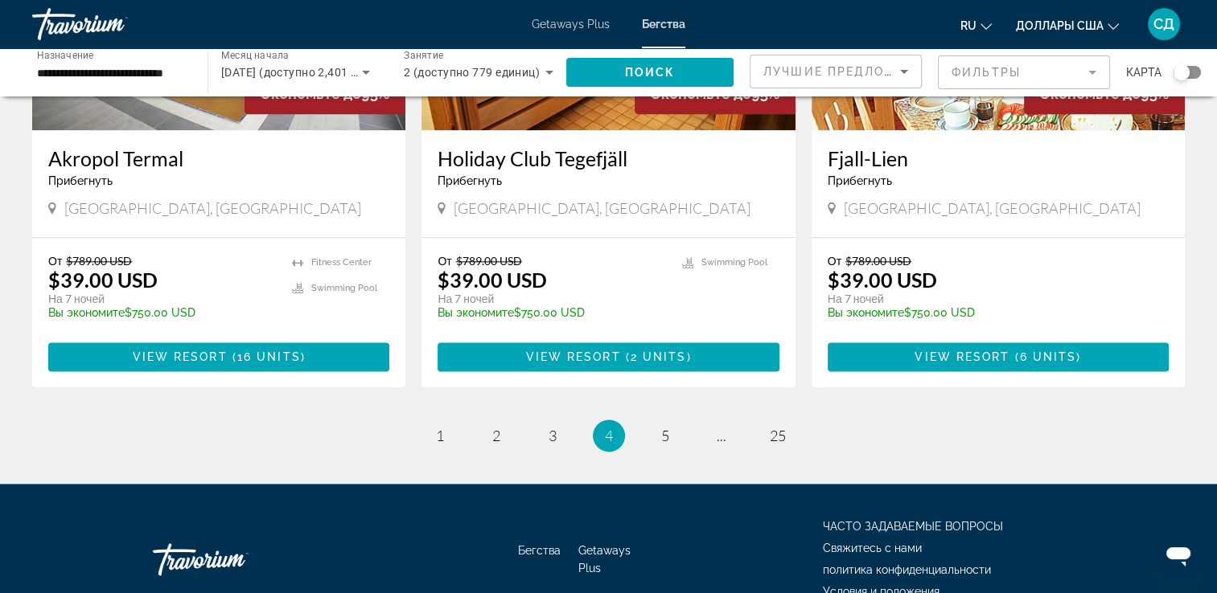
scroll to position [2007, 0]
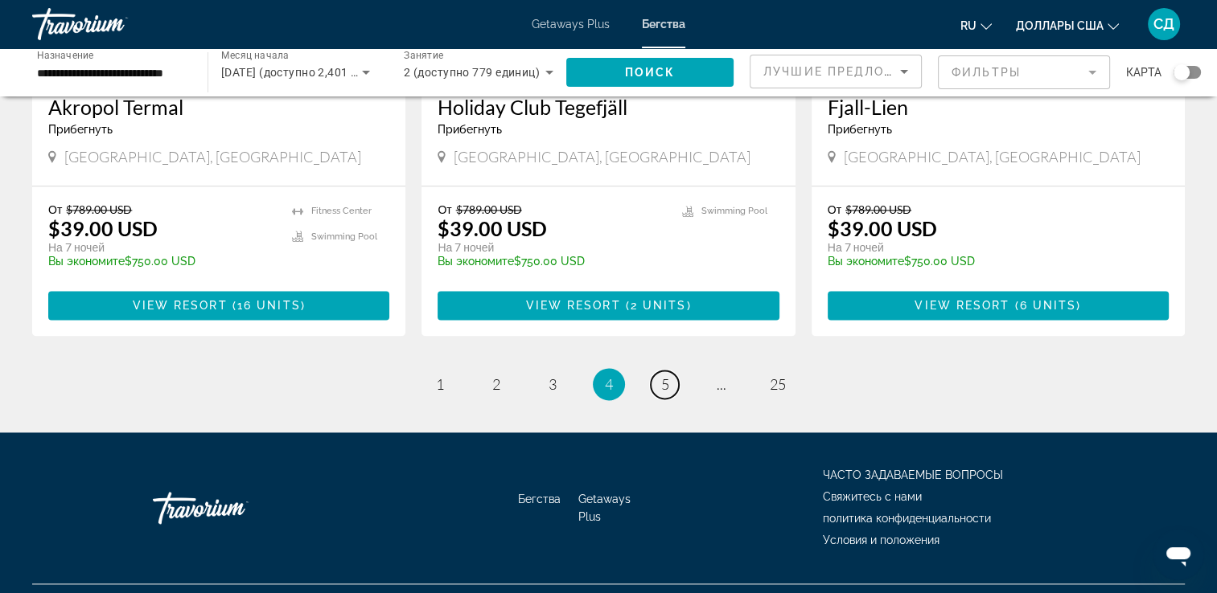
click at [663, 376] on span "5" at bounding box center [665, 385] width 8 height 18
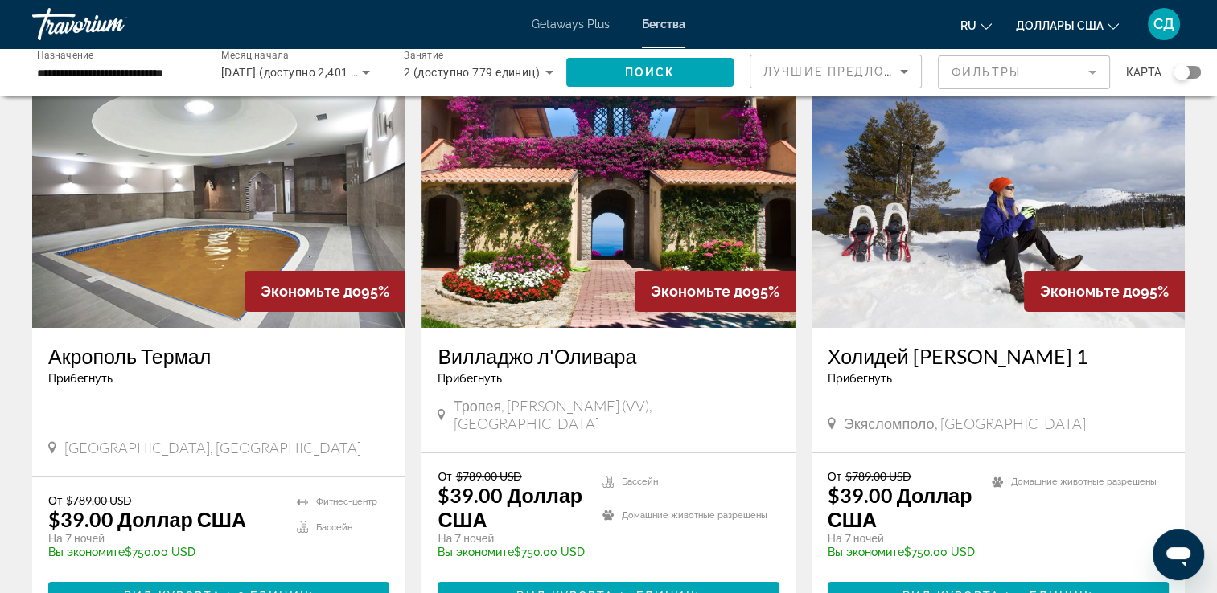
scroll to position [80, 0]
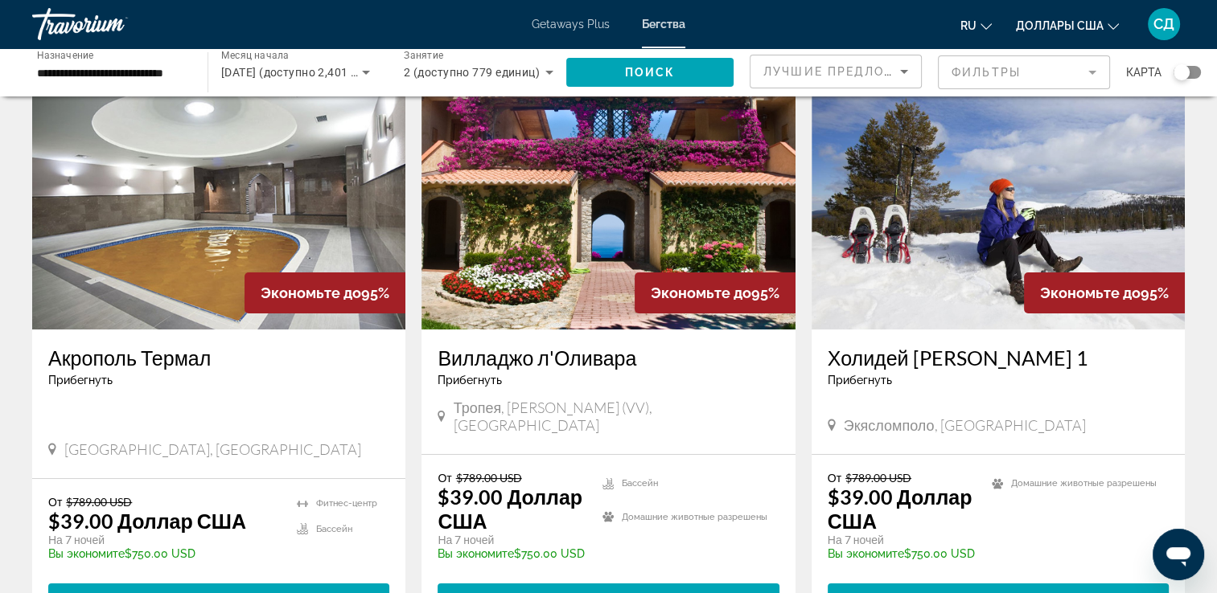
click at [643, 199] on img "Main content" at bounding box center [607, 200] width 373 height 257
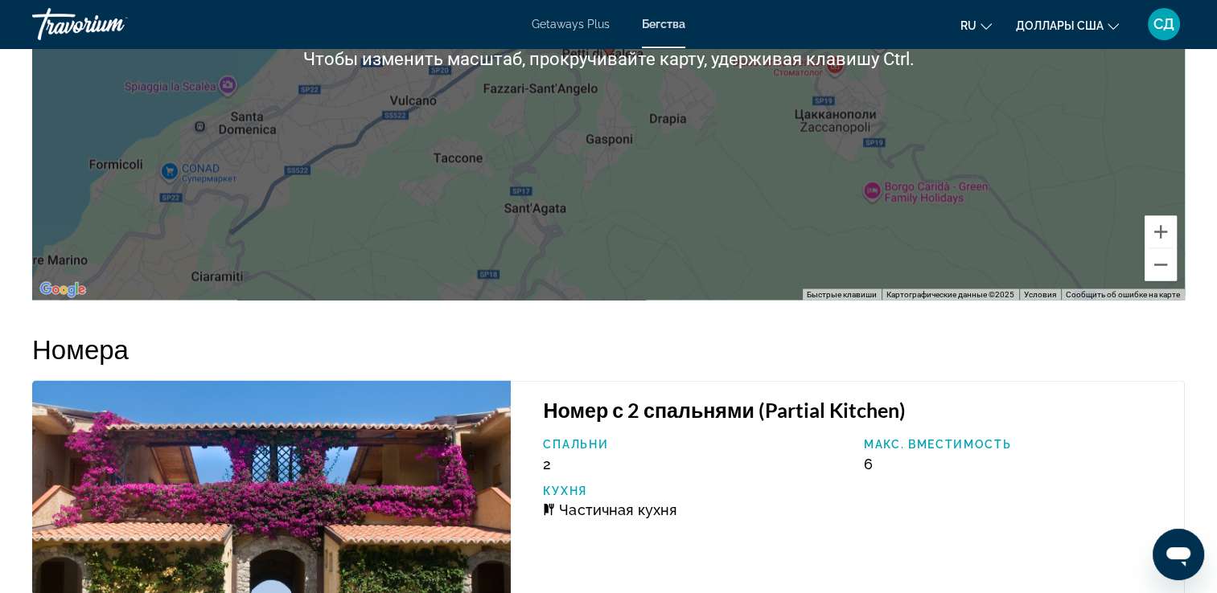
scroll to position [2596, 0]
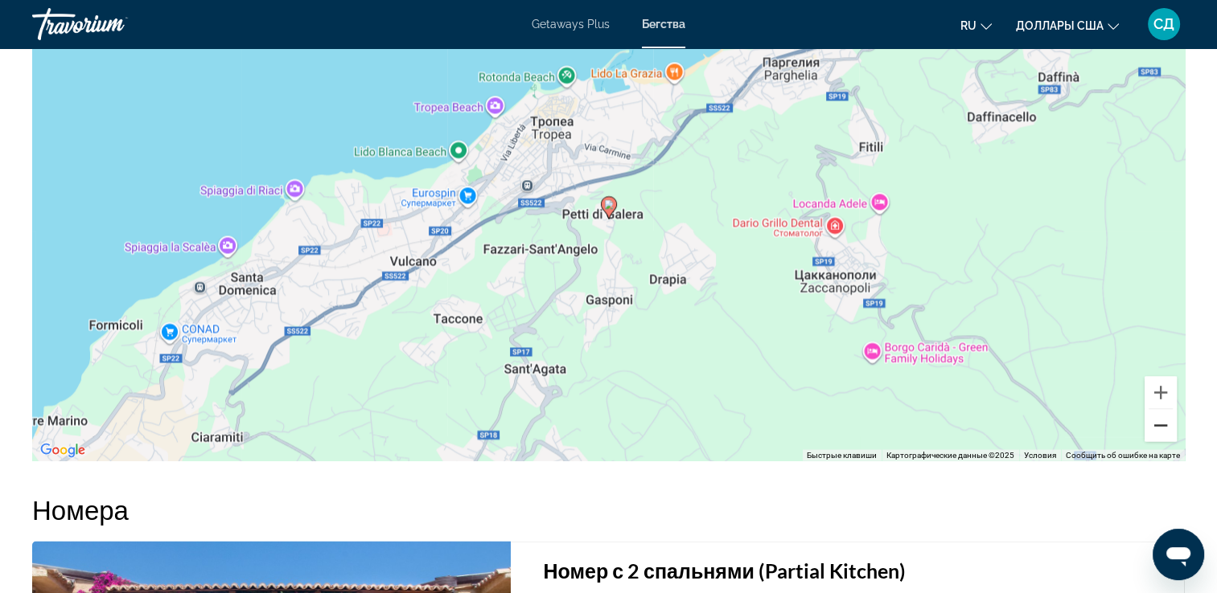
click at [1168, 423] on button "Уменьшить" at bounding box center [1160, 425] width 32 height 32
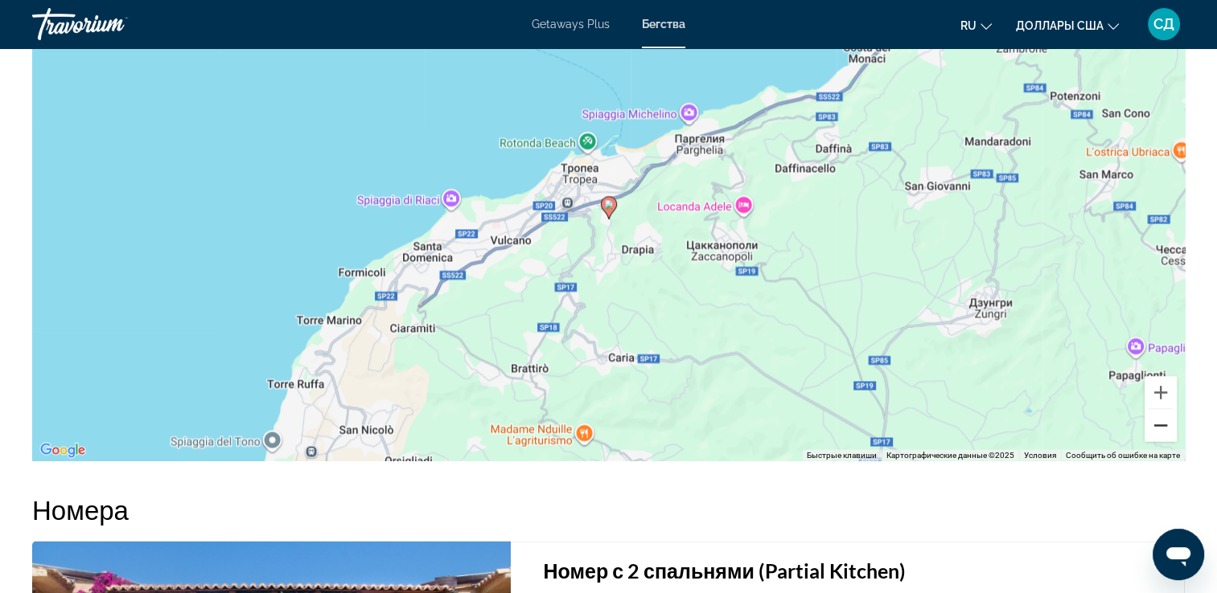
click at [1168, 421] on button "Уменьшить" at bounding box center [1160, 425] width 32 height 32
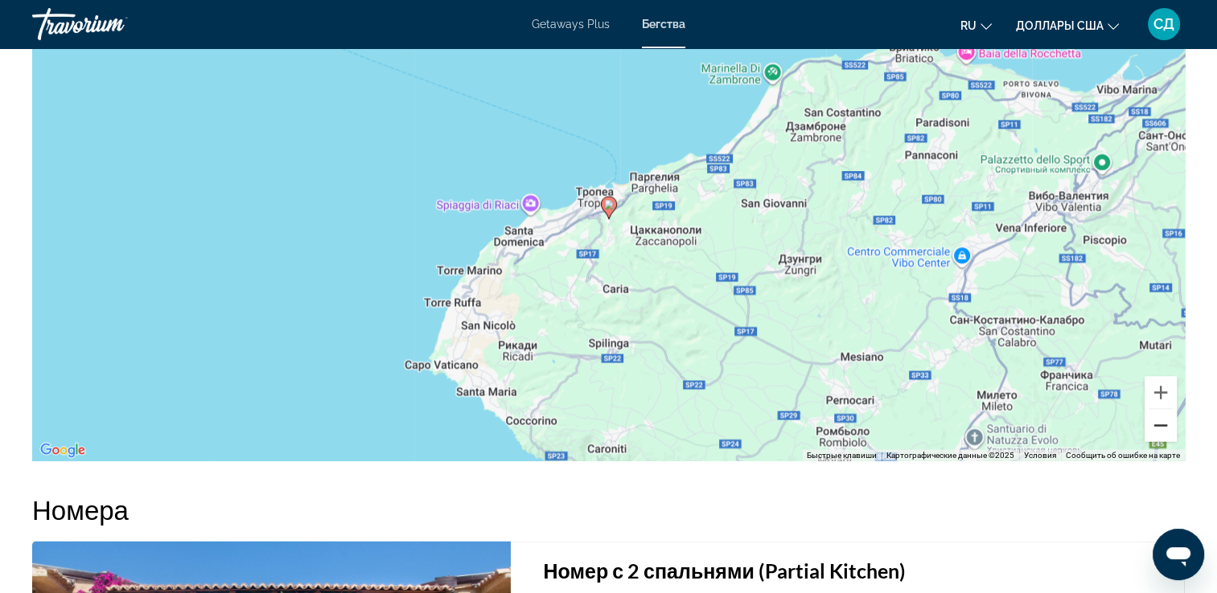
click at [1168, 421] on button "Уменьшить" at bounding box center [1160, 425] width 32 height 32
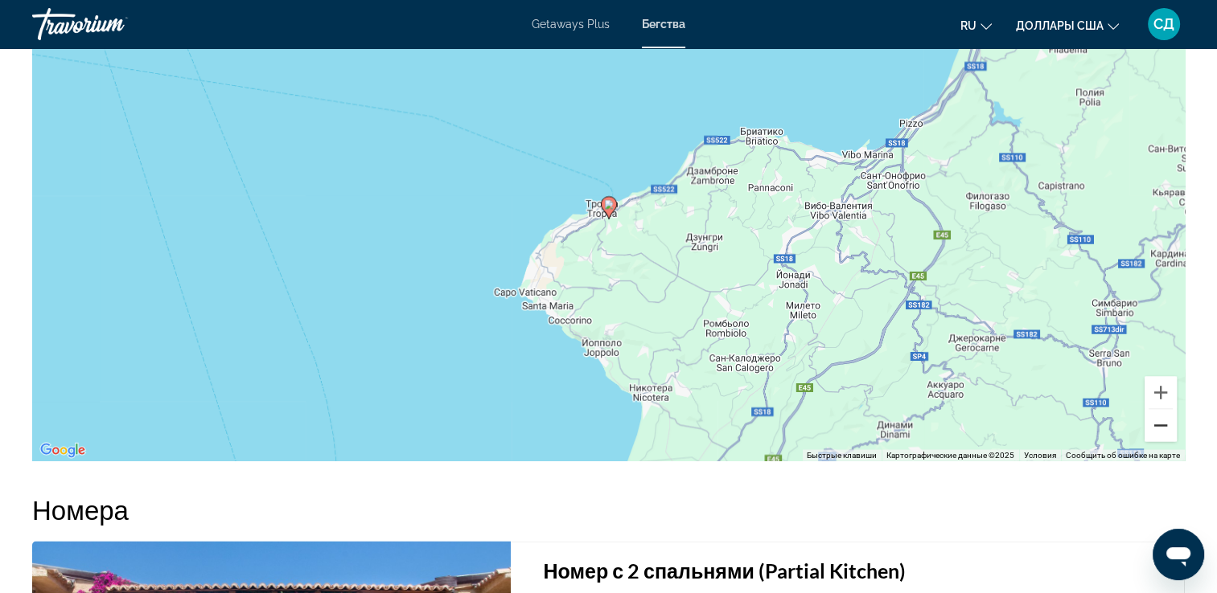
click at [1168, 421] on button "Уменьшить" at bounding box center [1160, 425] width 32 height 32
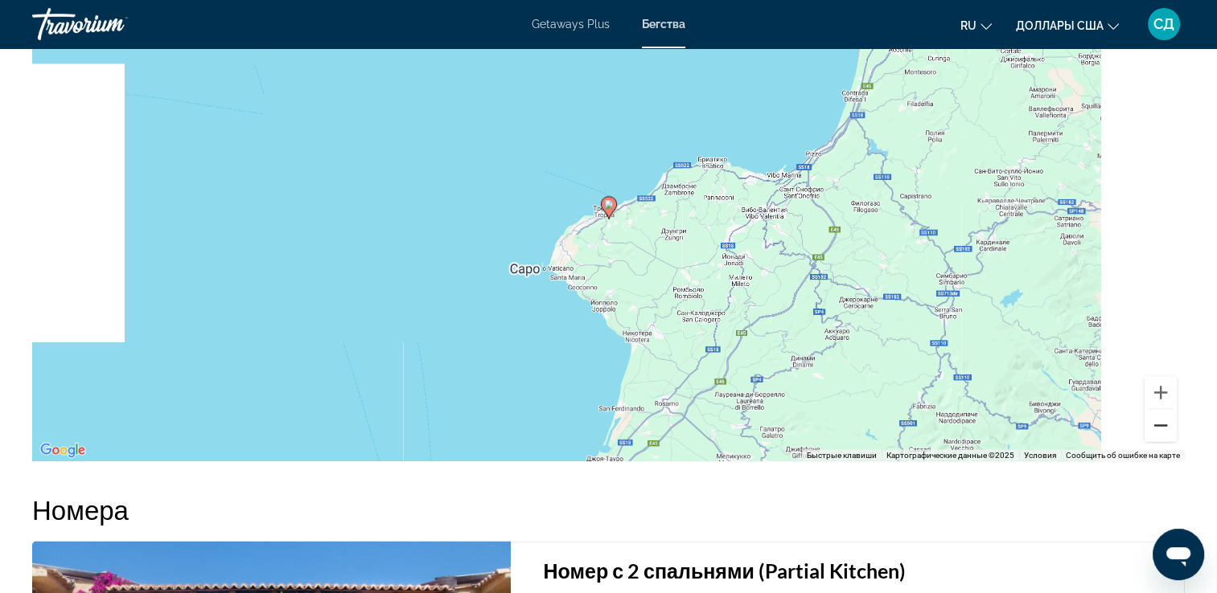
click at [1168, 421] on button "Уменьшить" at bounding box center [1160, 425] width 32 height 32
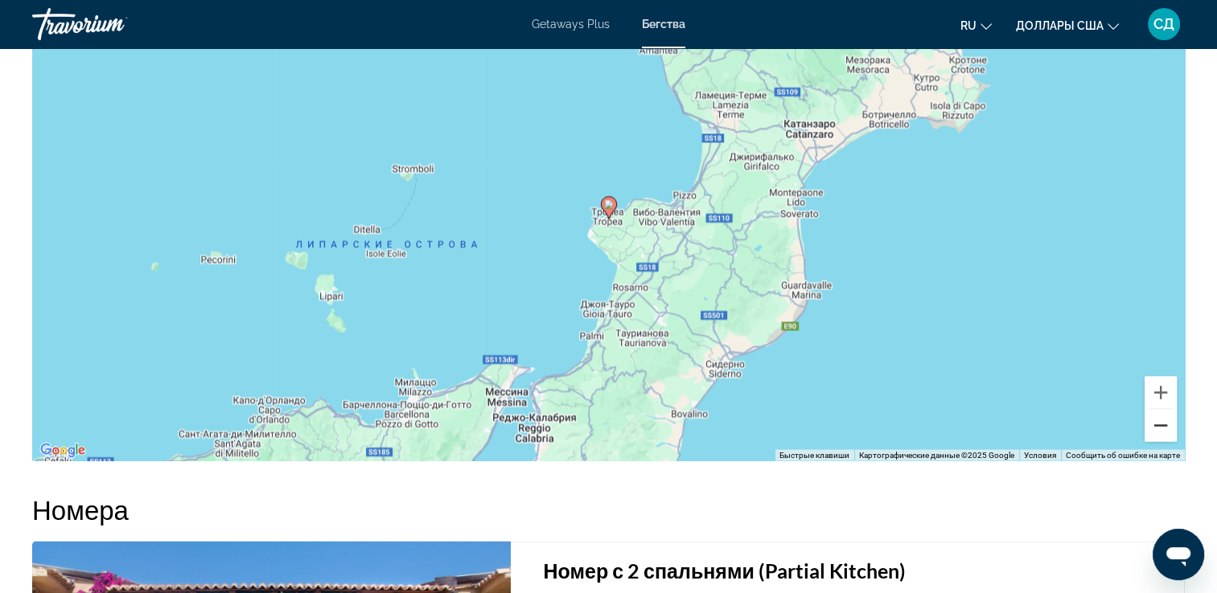
click at [1168, 421] on button "Уменьшить" at bounding box center [1160, 425] width 32 height 32
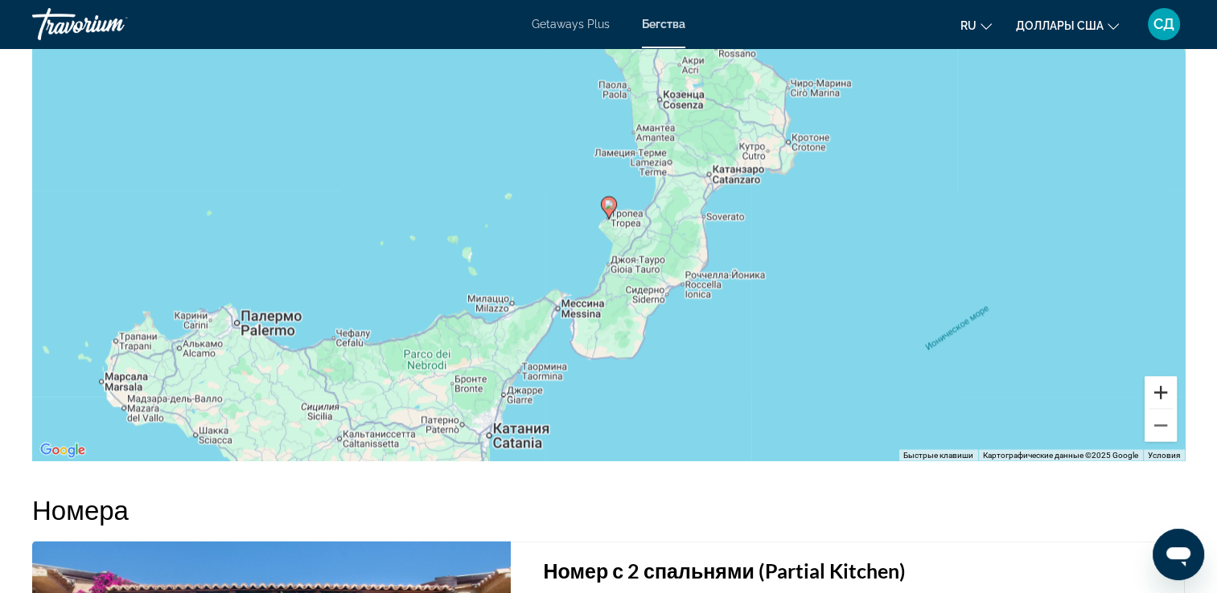
click at [1161, 384] on button "Увеличить" at bounding box center [1160, 392] width 32 height 32
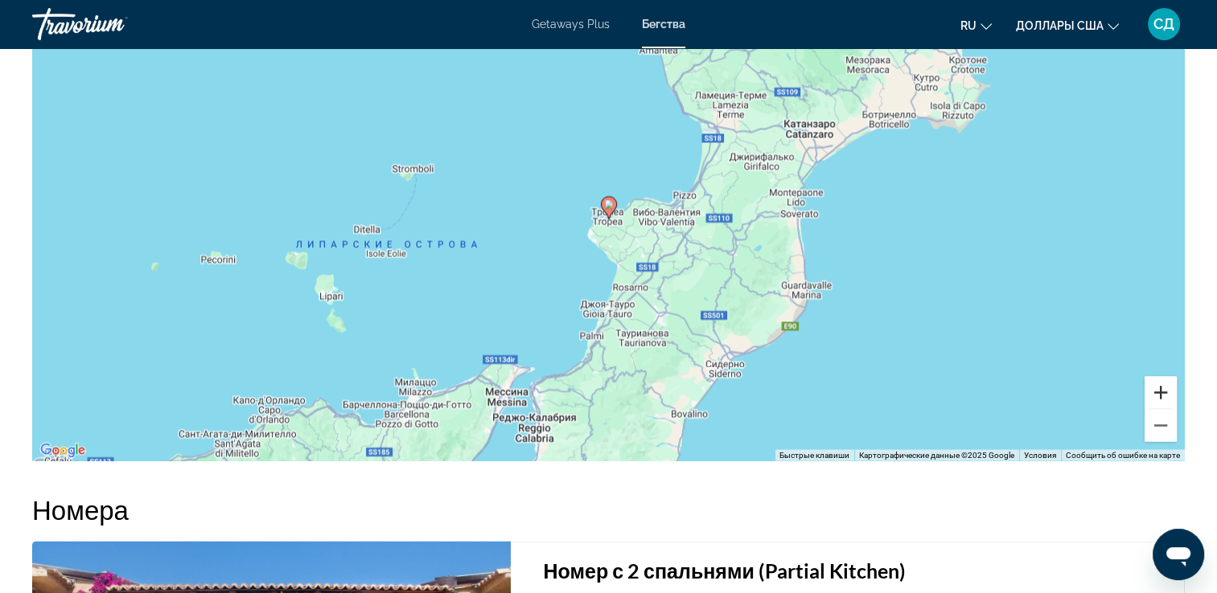
click at [1161, 384] on button "Увеличить" at bounding box center [1160, 392] width 32 height 32
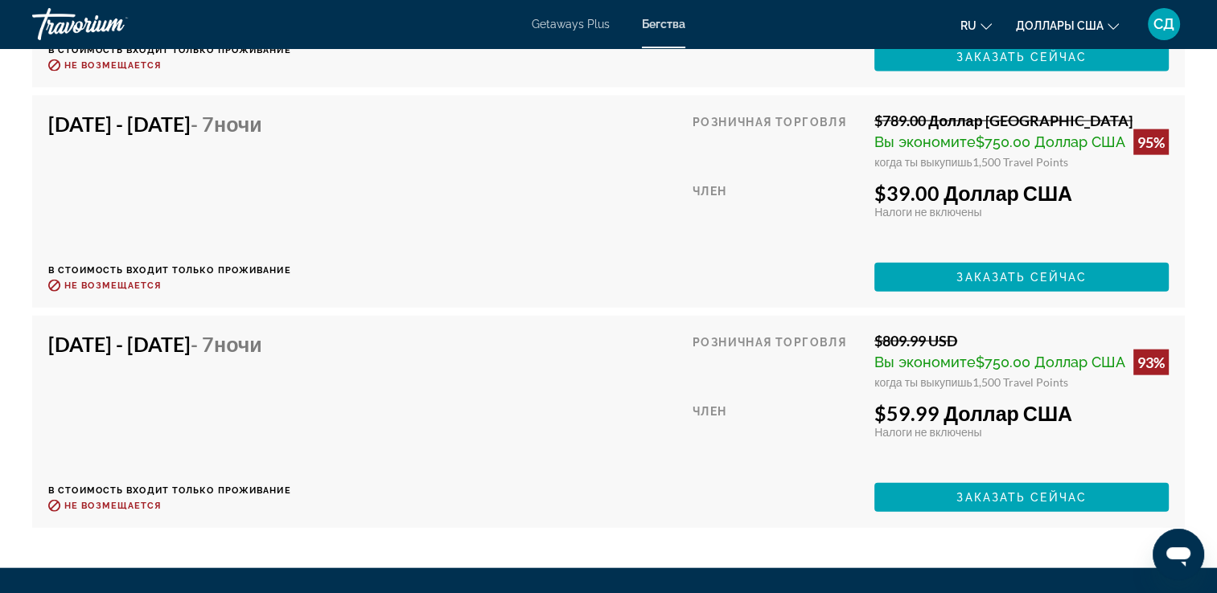
scroll to position [3641, 0]
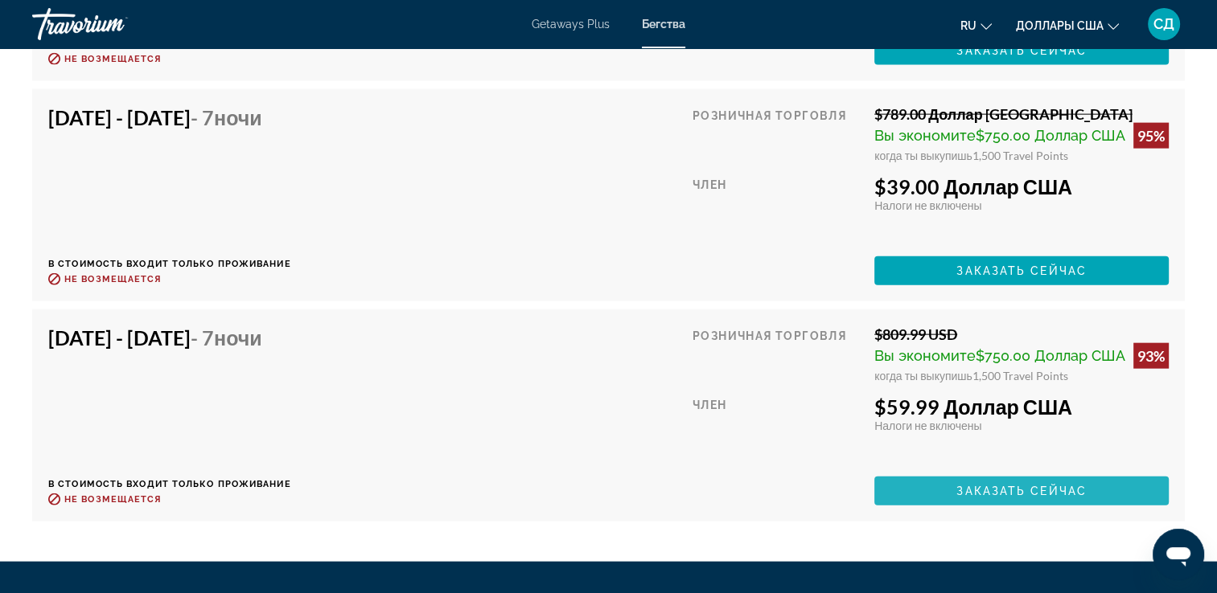
click at [1034, 487] on span "Заказать сейчас" at bounding box center [1021, 491] width 130 height 13
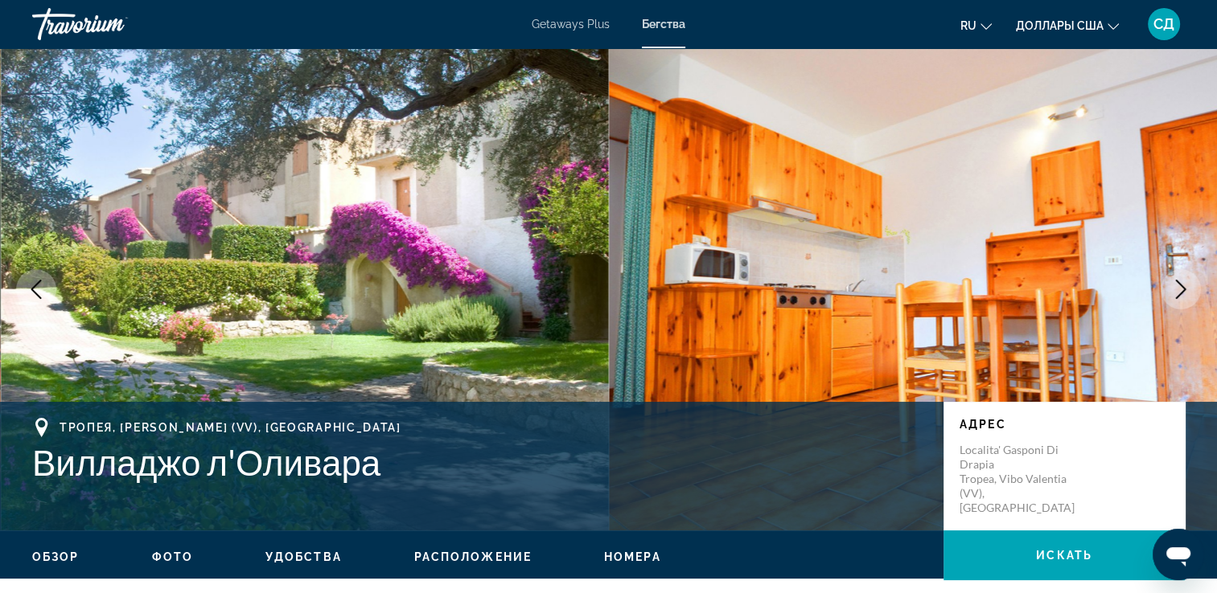
click at [1179, 291] on icon "Следующее изображение" at bounding box center [1180, 289] width 19 height 19
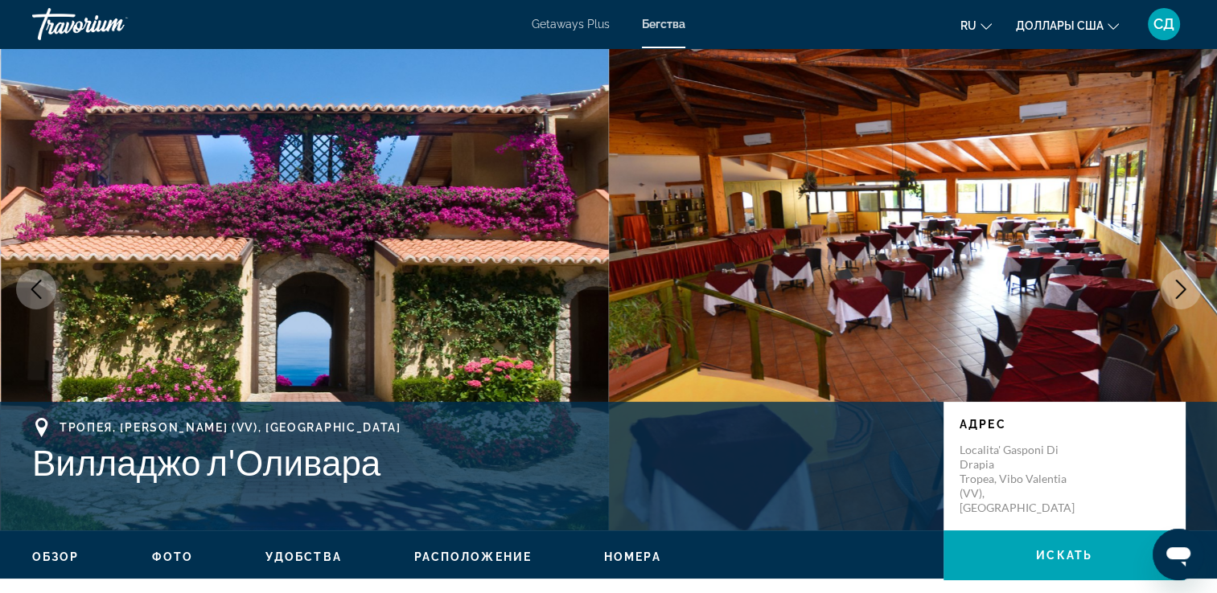
click at [1179, 291] on icon "Следующее изображение" at bounding box center [1180, 289] width 19 height 19
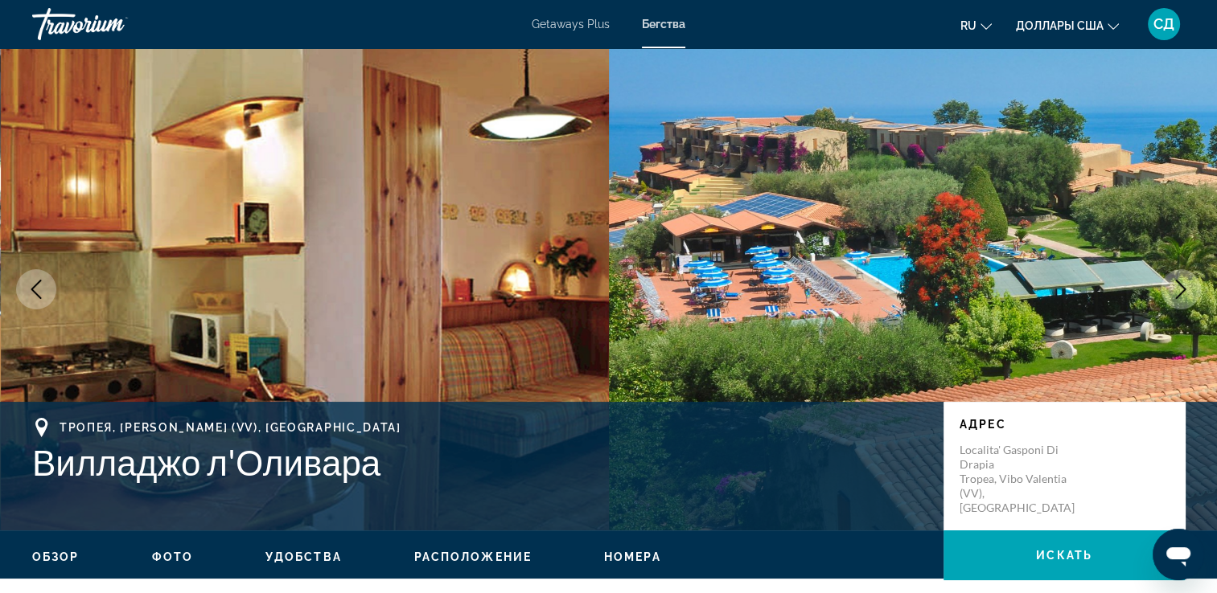
click at [1180, 289] on icon "Следующее изображение" at bounding box center [1180, 289] width 19 height 19
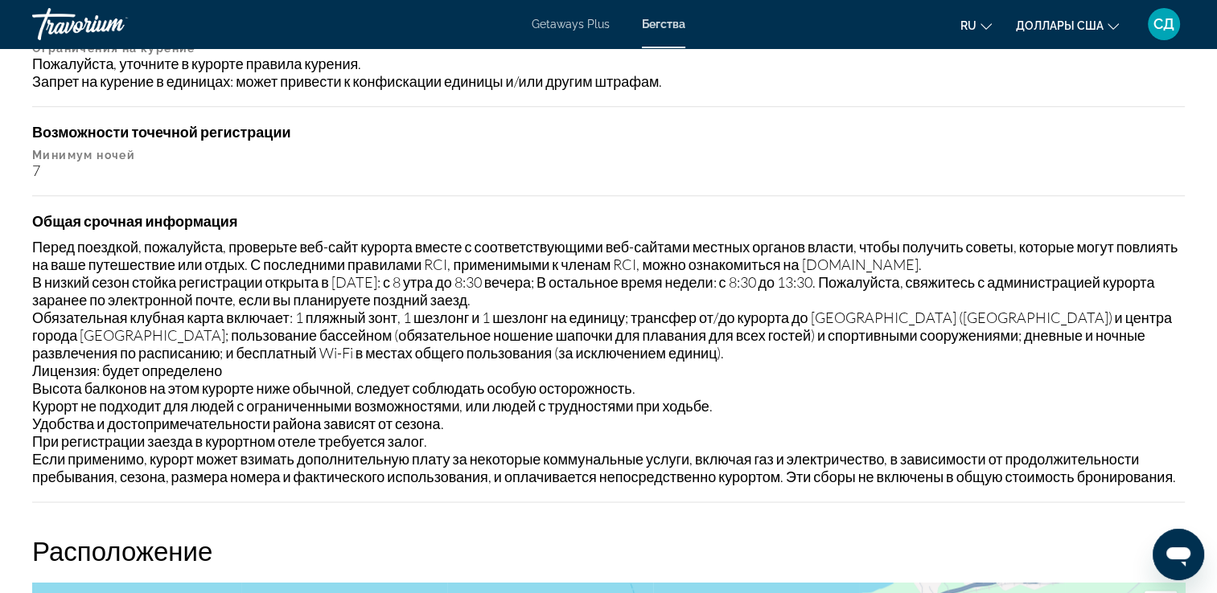
scroll to position [2010, 0]
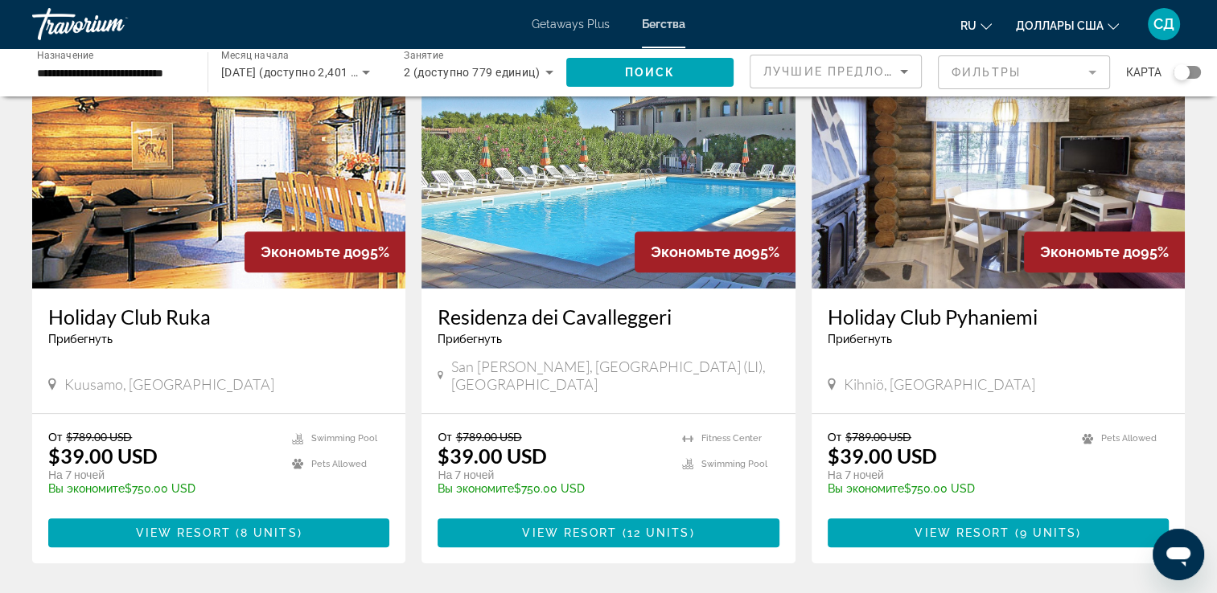
scroll to position [643, 0]
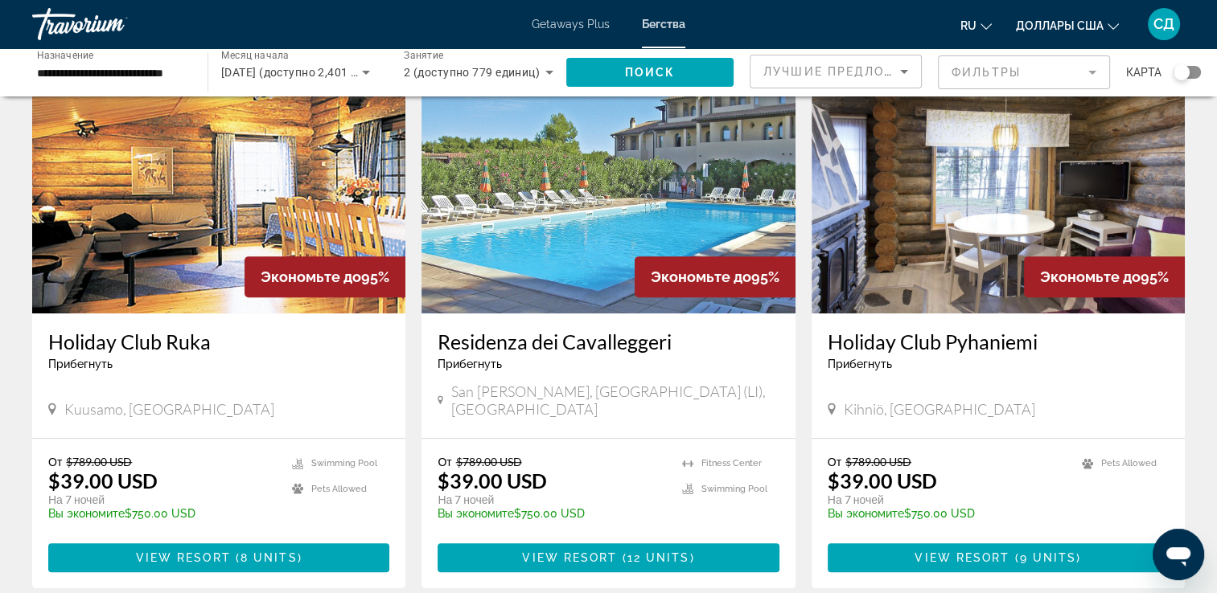
click at [708, 163] on img "Main content" at bounding box center [607, 184] width 373 height 257
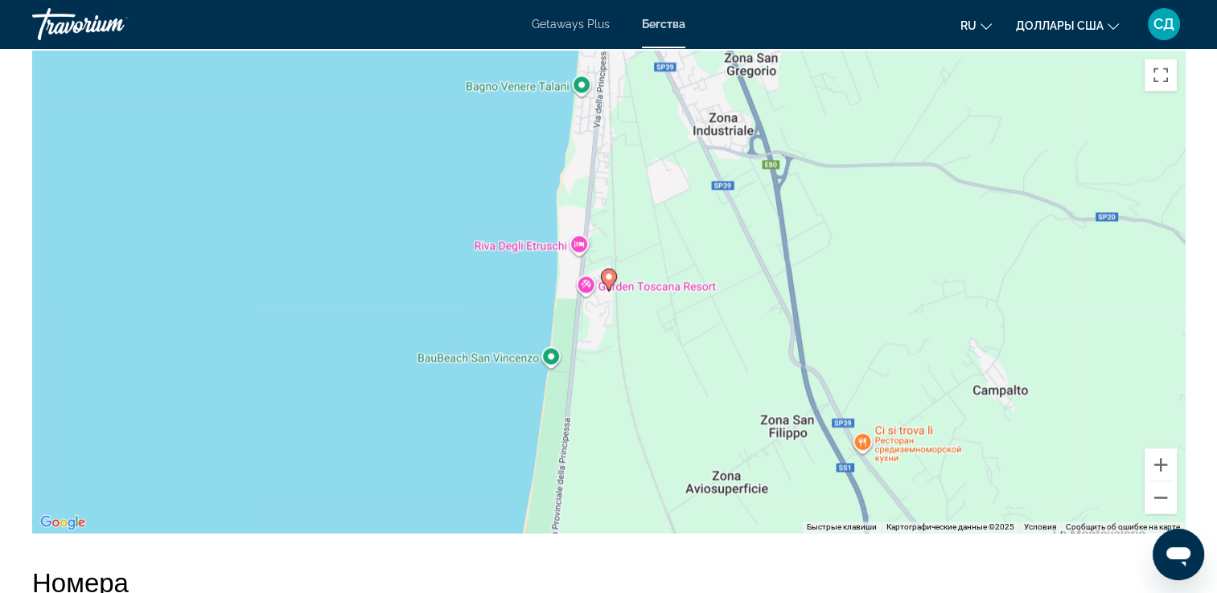
scroll to position [2573, 0]
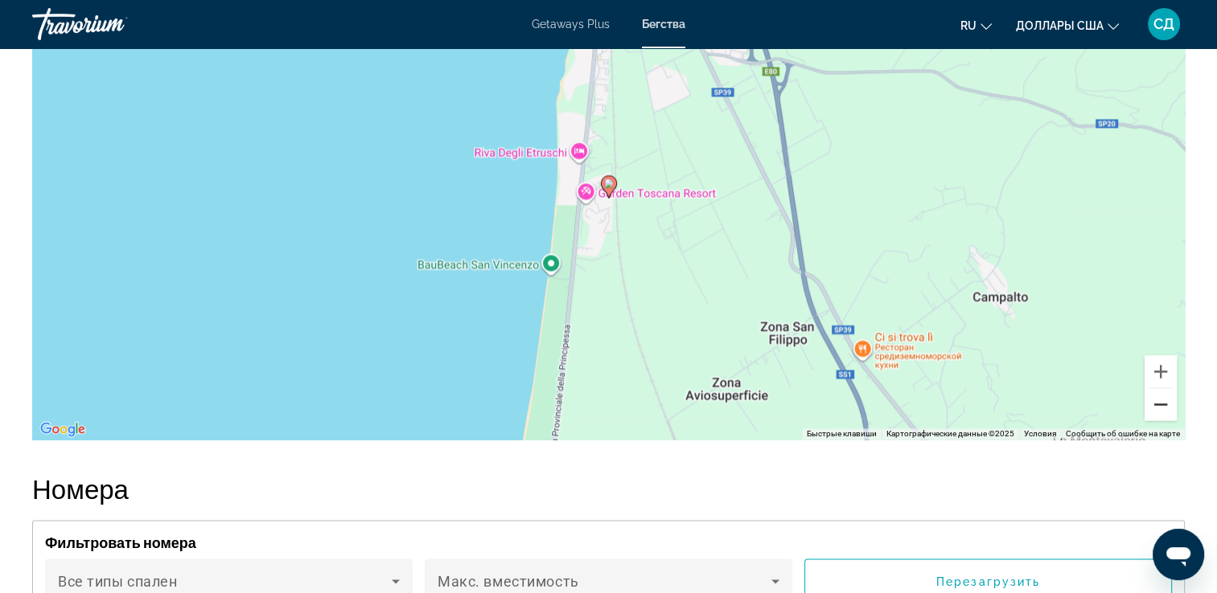
click at [1167, 388] on button "Уменьшить" at bounding box center [1160, 404] width 32 height 32
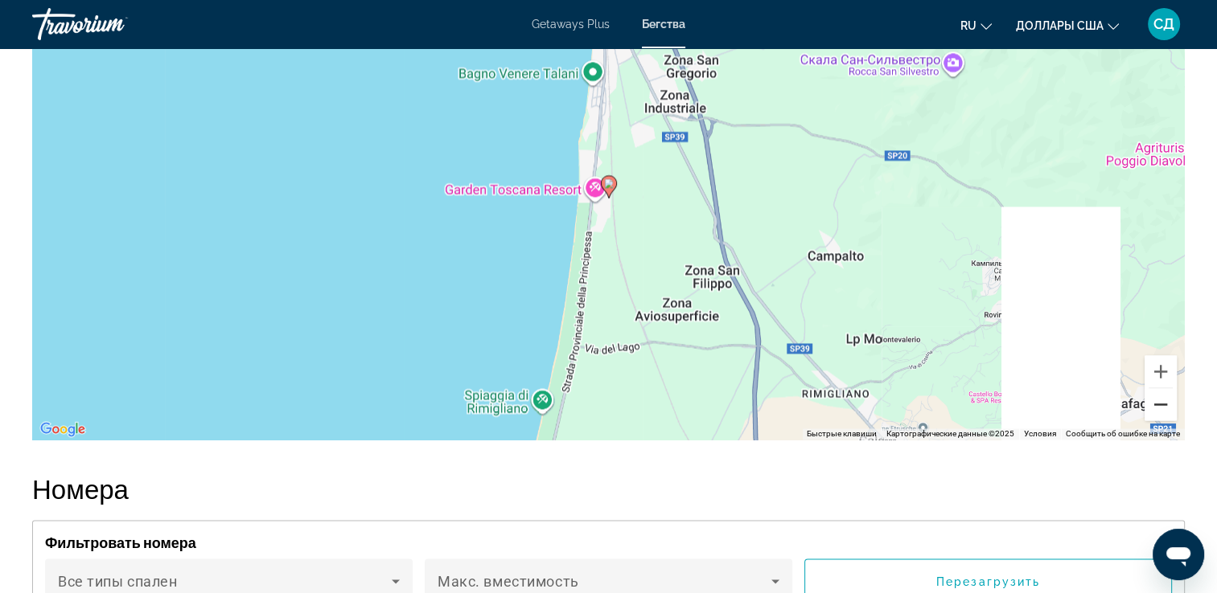
click at [1167, 388] on button "Уменьшить" at bounding box center [1160, 404] width 32 height 32
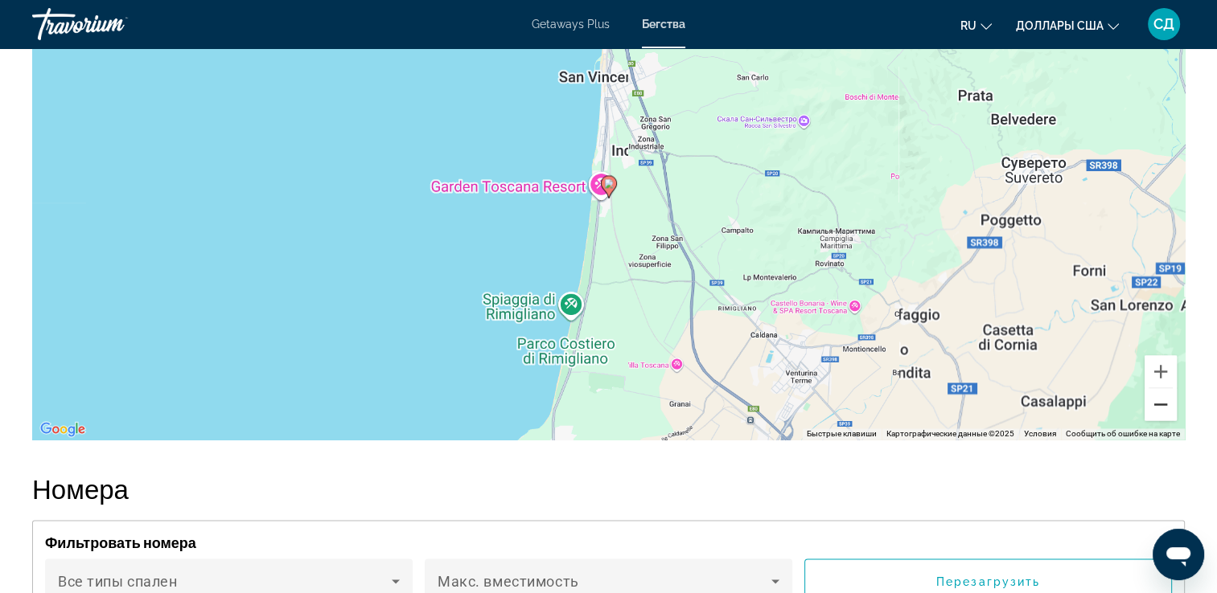
click at [1167, 388] on button "Уменьшить" at bounding box center [1160, 404] width 32 height 32
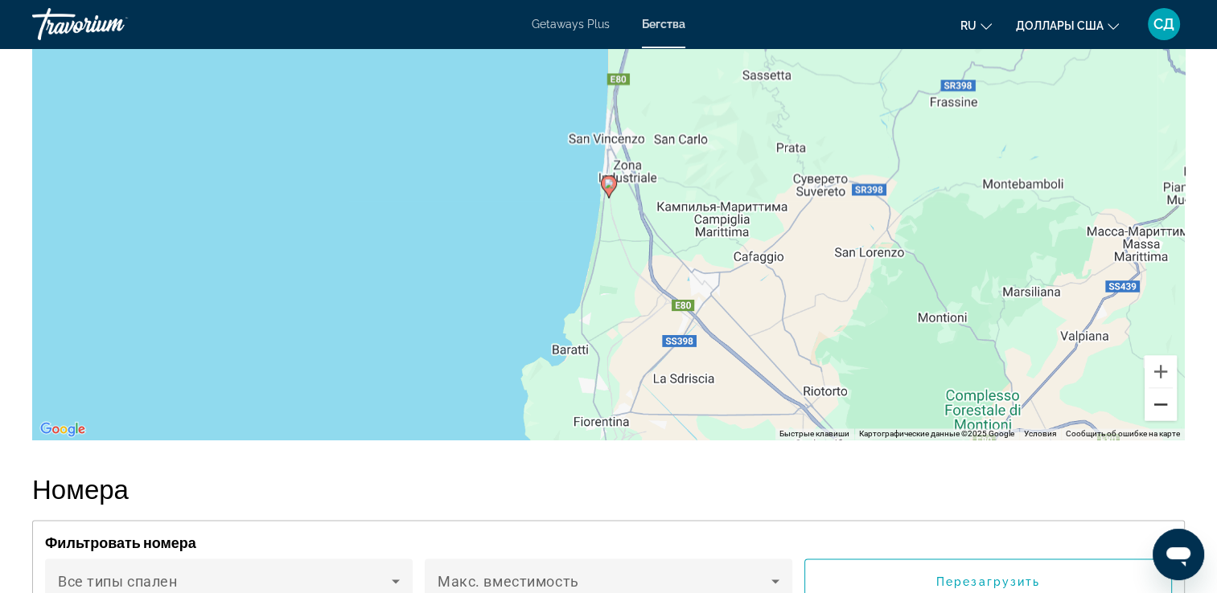
click at [1167, 388] on button "Уменьшить" at bounding box center [1160, 404] width 32 height 32
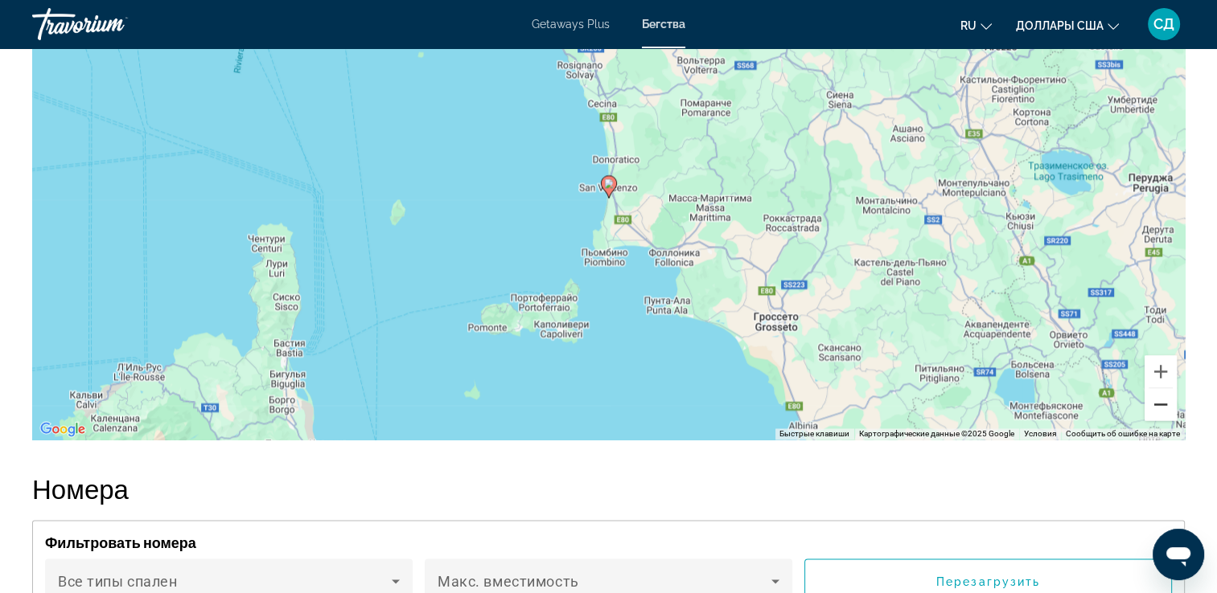
click at [1167, 388] on button "Уменьшить" at bounding box center [1160, 404] width 32 height 32
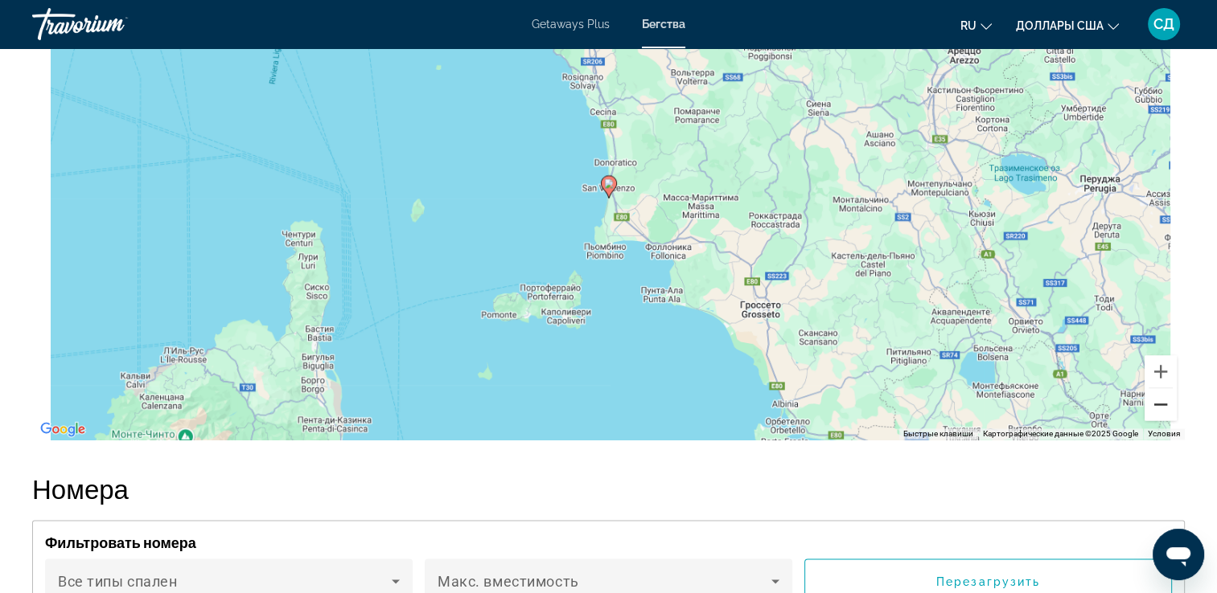
click at [1167, 388] on button "Уменьшить" at bounding box center [1160, 404] width 32 height 32
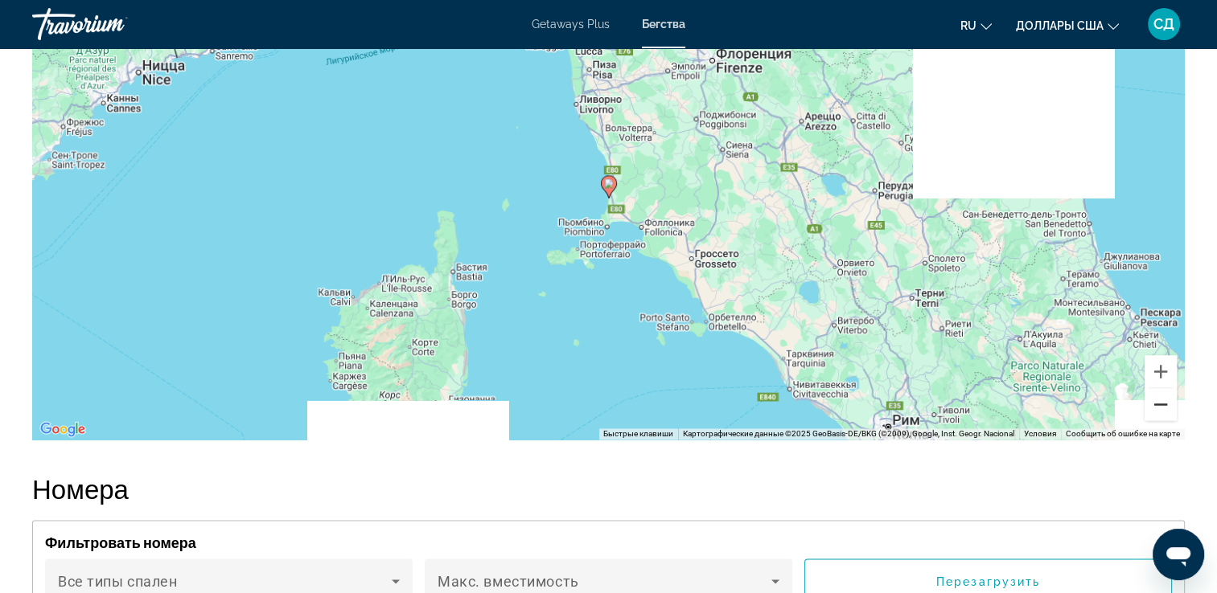
click at [1167, 388] on button "Уменьшить" at bounding box center [1160, 404] width 32 height 32
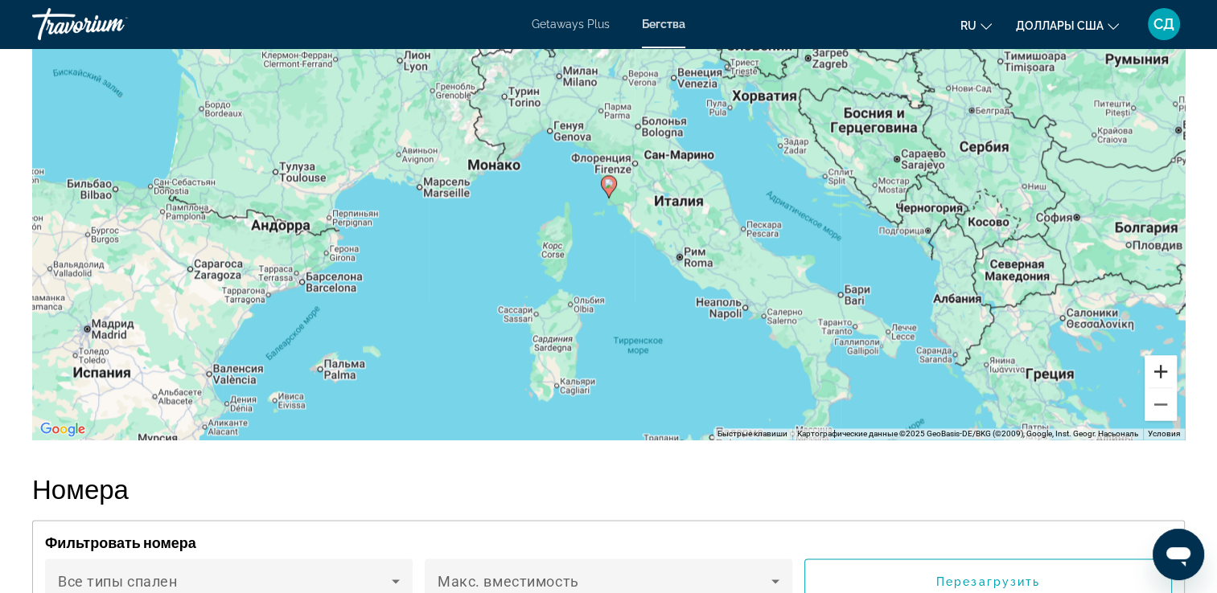
click at [1164, 359] on button "Увеличить" at bounding box center [1160, 371] width 32 height 32
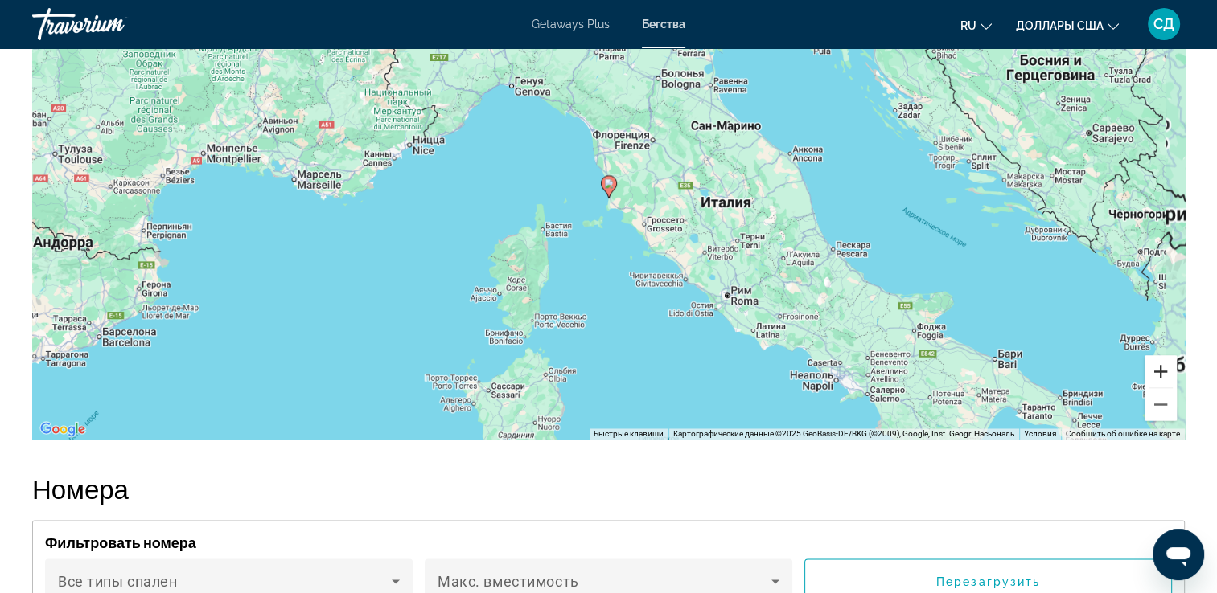
click at [1164, 359] on button "Увеличить" at bounding box center [1160, 371] width 32 height 32
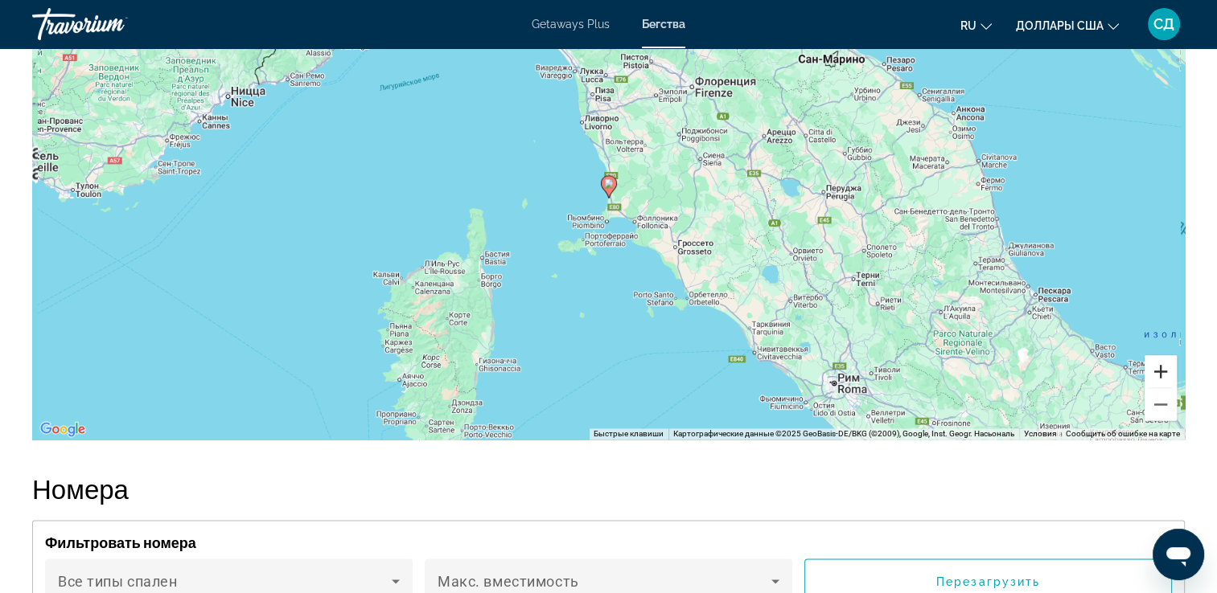
click at [1164, 359] on button "Увеличить" at bounding box center [1160, 371] width 32 height 32
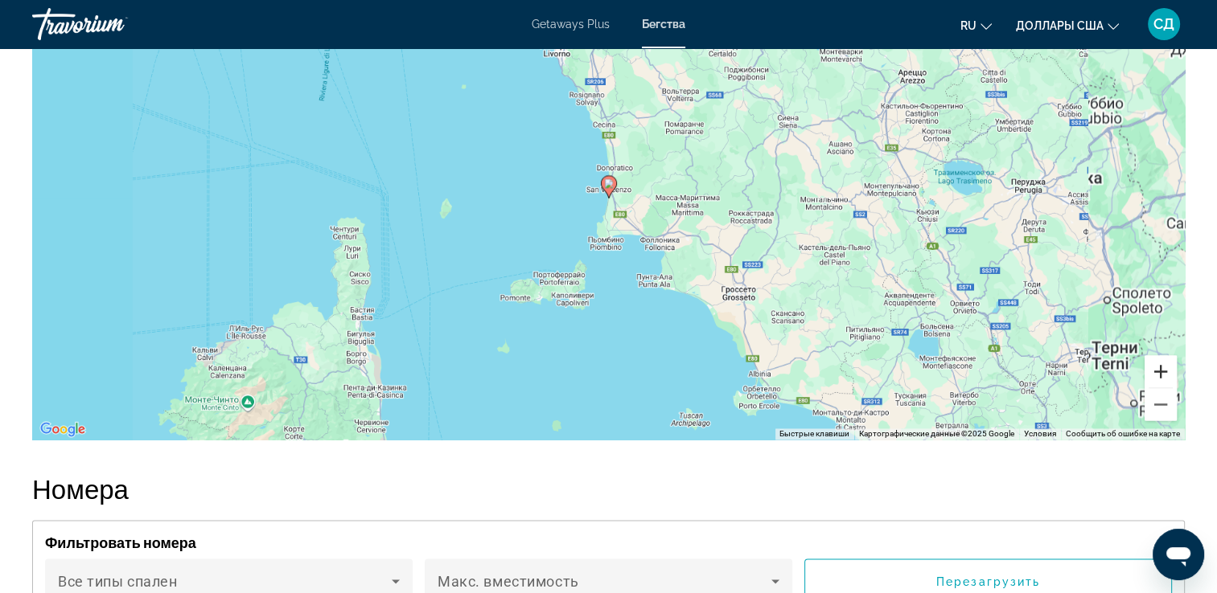
click at [1164, 359] on button "Увеличить" at bounding box center [1160, 371] width 32 height 32
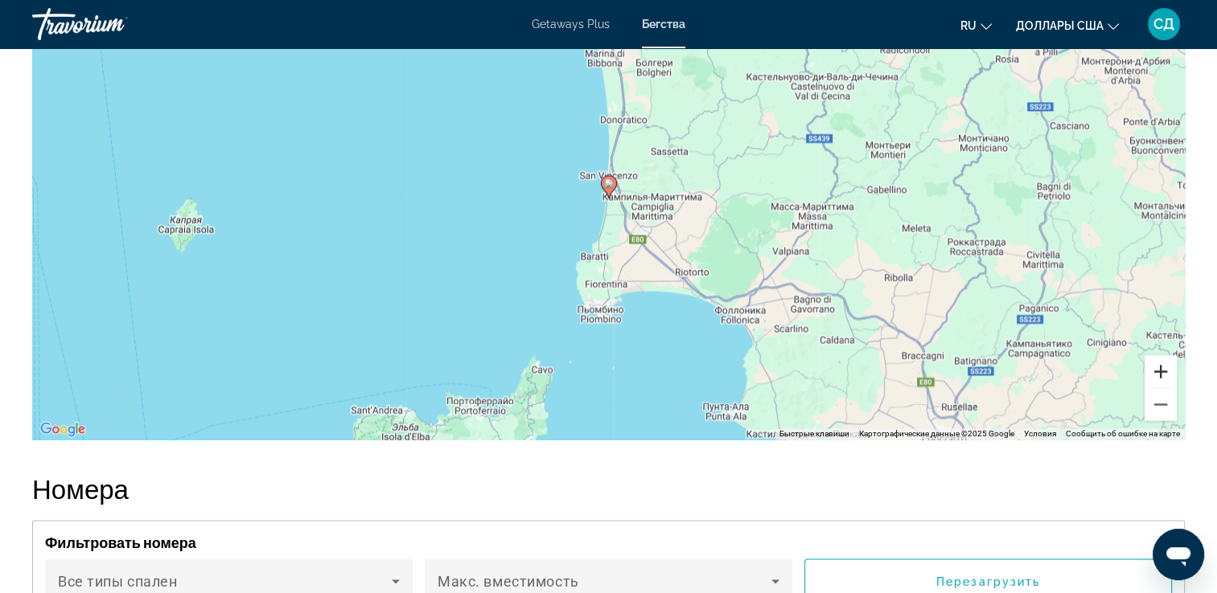
click at [1164, 359] on button "Увеличить" at bounding box center [1160, 371] width 32 height 32
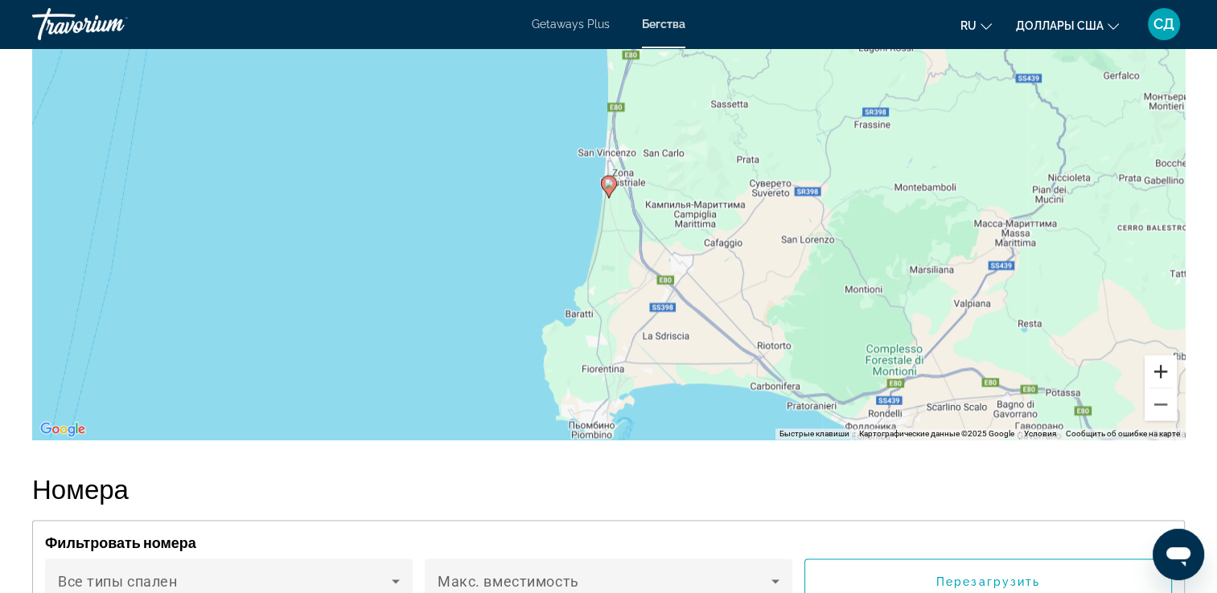
click at [1164, 359] on button "Увеличить" at bounding box center [1160, 371] width 32 height 32
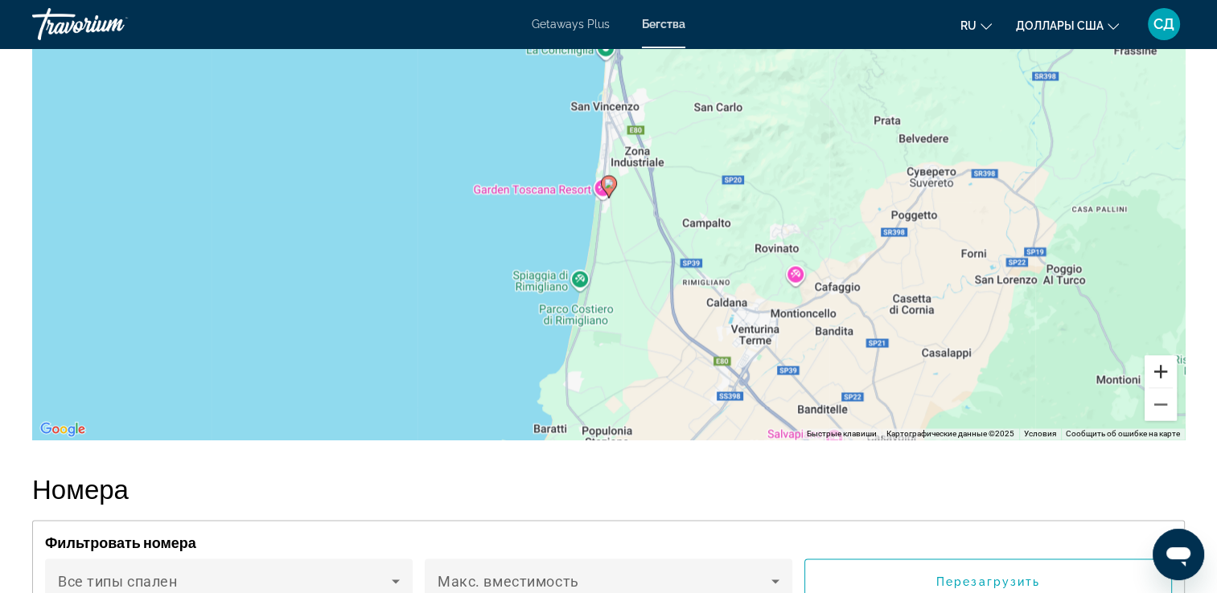
click at [1164, 359] on button "Увеличить" at bounding box center [1160, 371] width 32 height 32
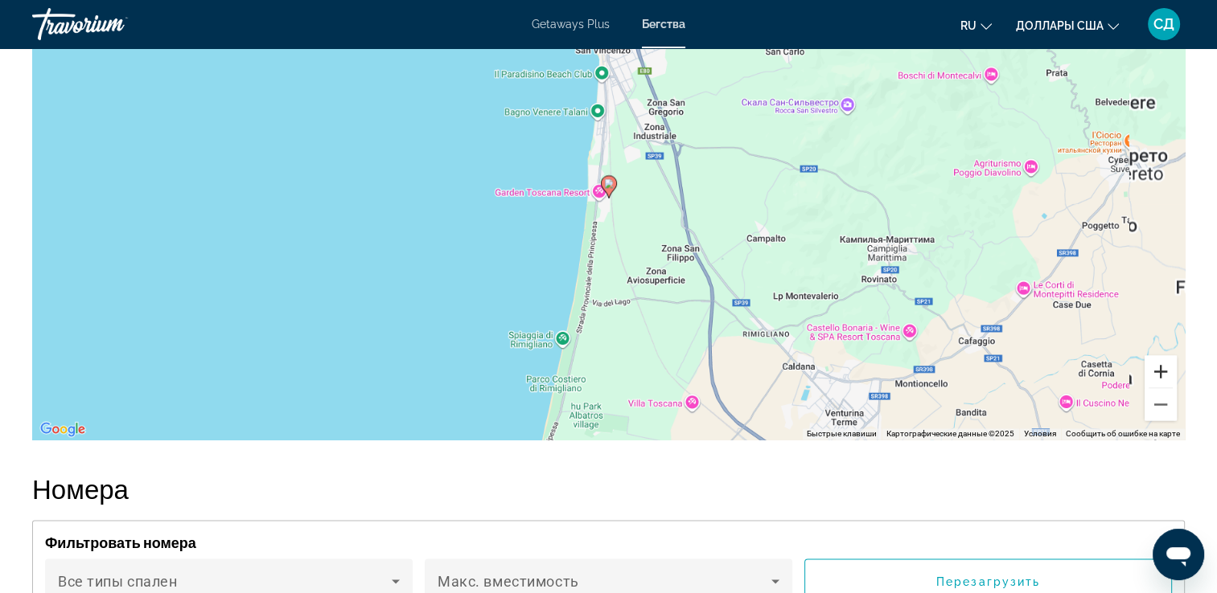
click at [1164, 359] on button "Увеличить" at bounding box center [1160, 371] width 32 height 32
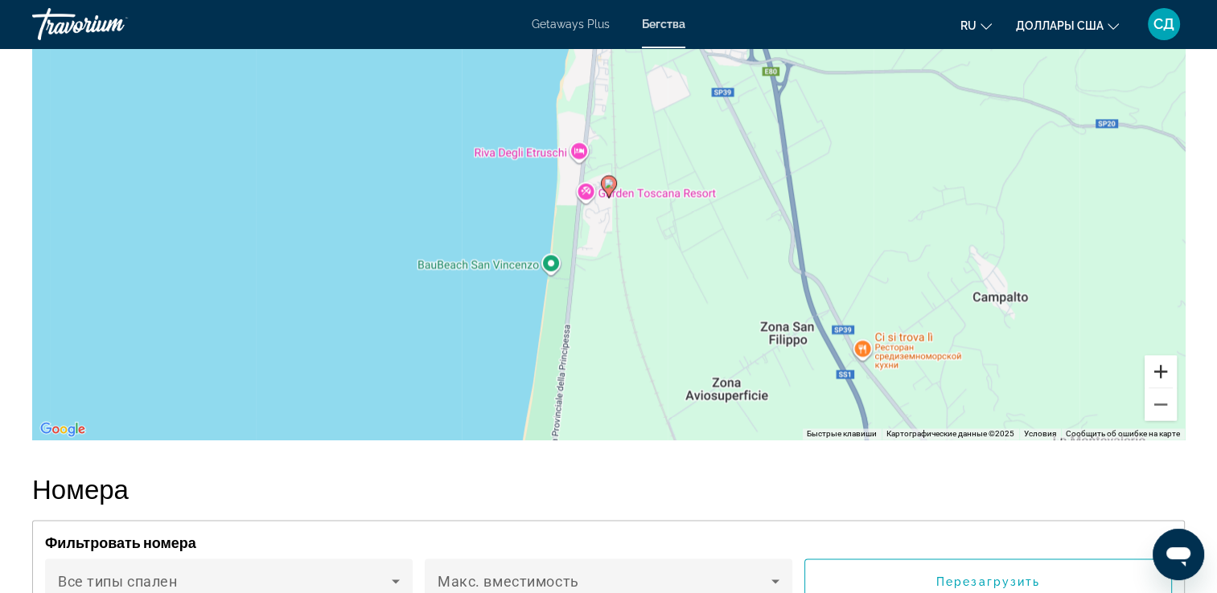
click at [1164, 359] on button "Увеличить" at bounding box center [1160, 371] width 32 height 32
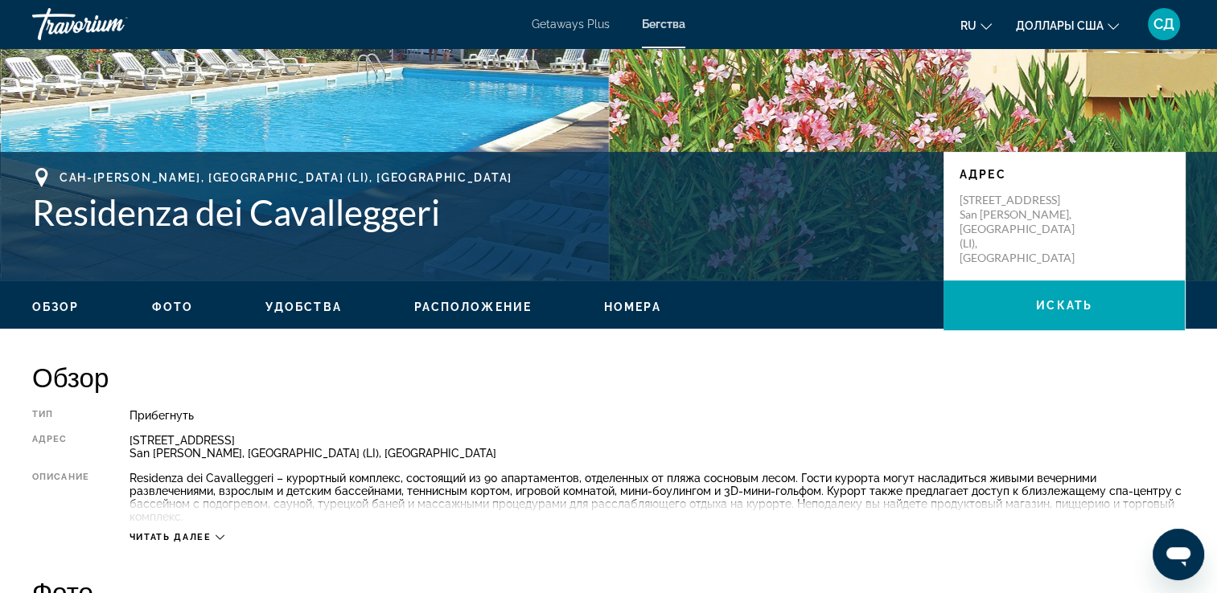
scroll to position [241, 0]
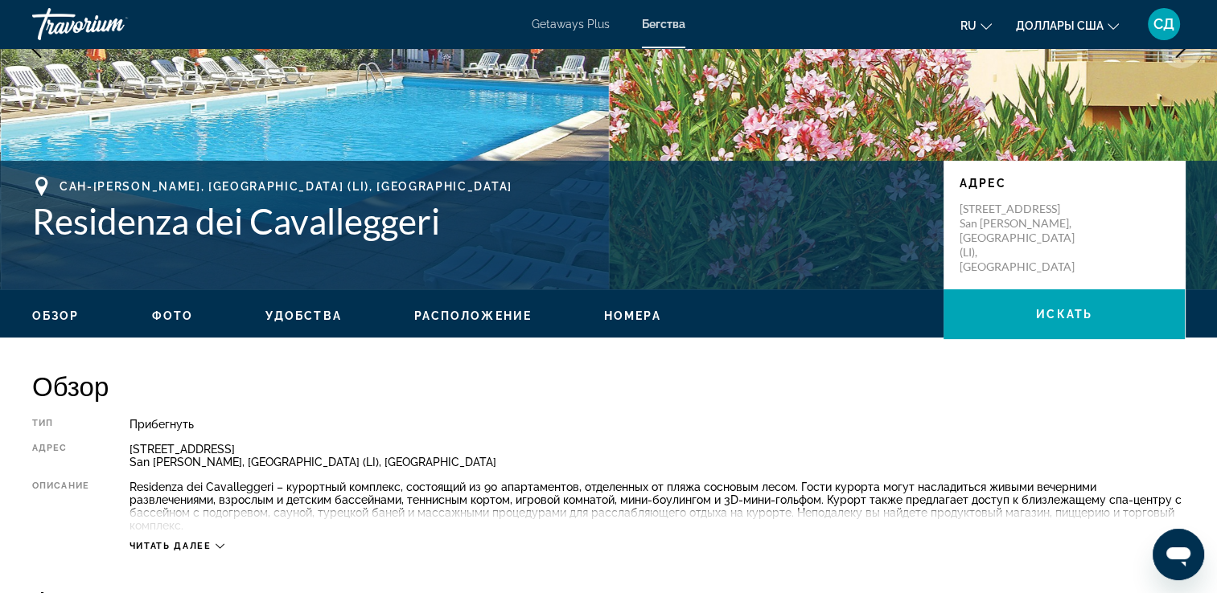
click at [207, 541] on span "Читать далее" at bounding box center [170, 546] width 82 height 10
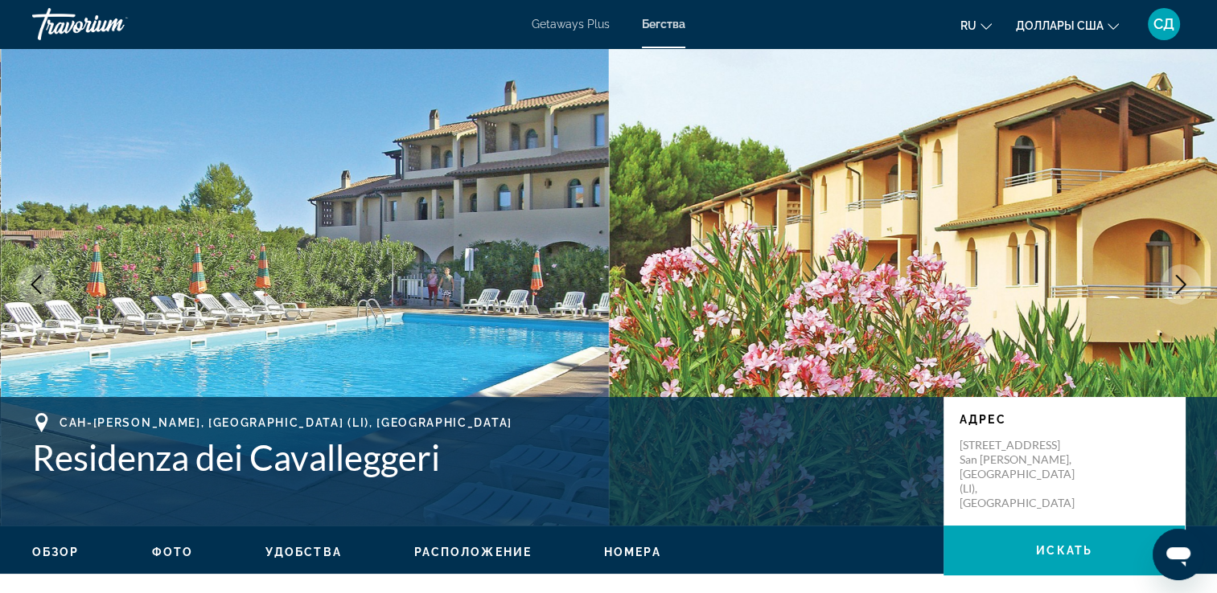
scroll to position [0, 0]
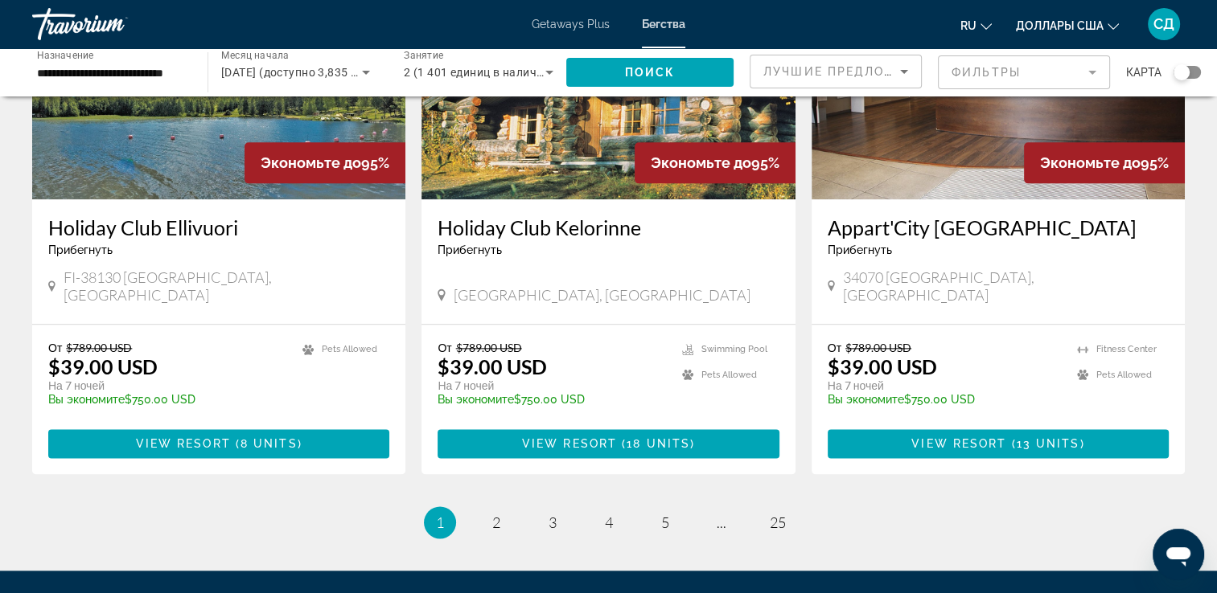
scroll to position [1950, 0]
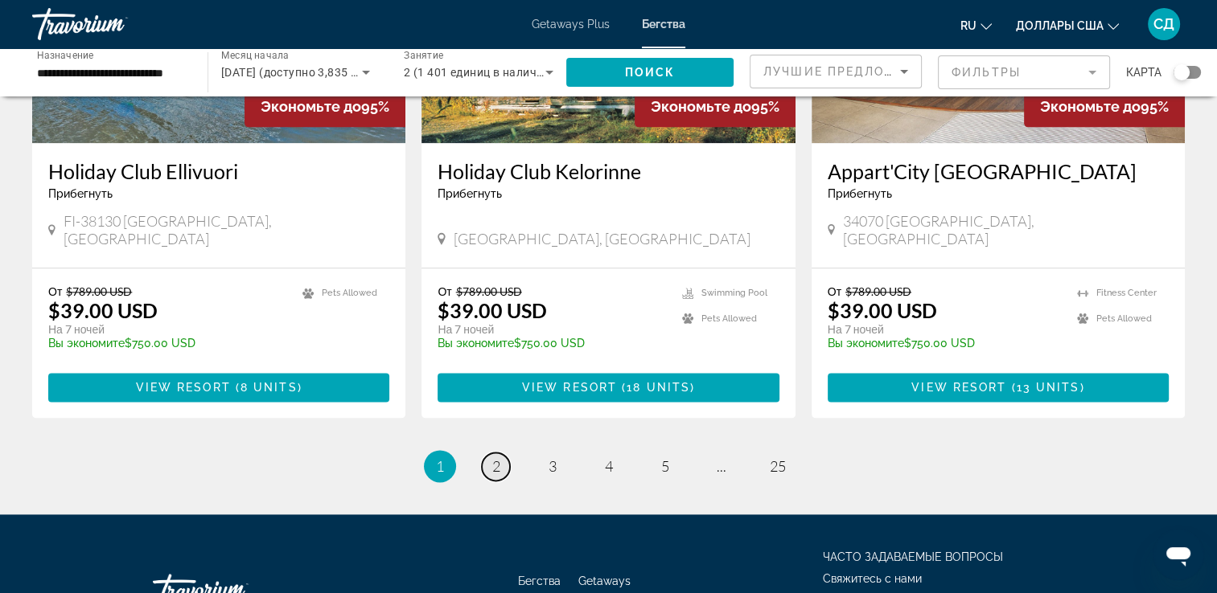
click at [497, 458] on span "2" at bounding box center [496, 467] width 8 height 18
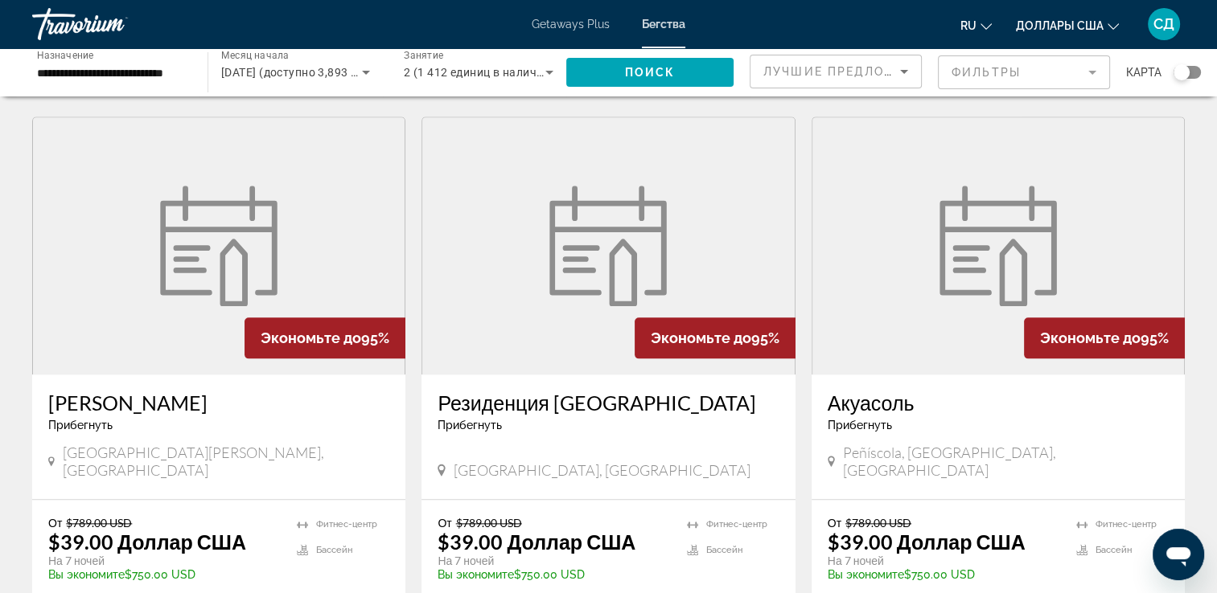
scroll to position [2081, 0]
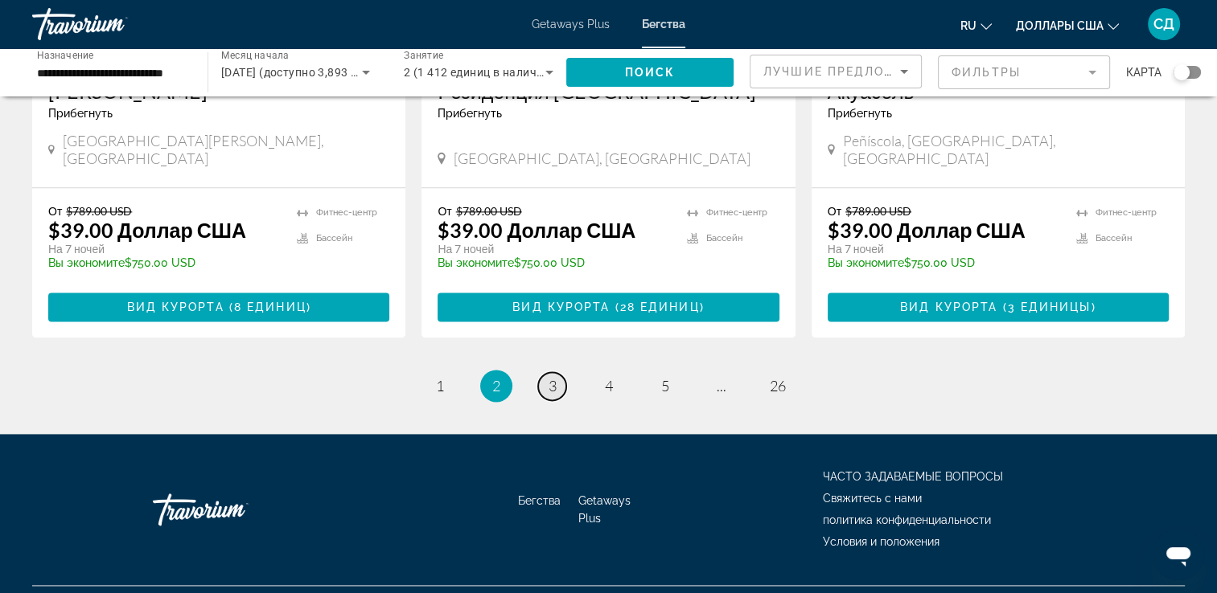
click at [553, 377] on span "3" at bounding box center [552, 386] width 8 height 18
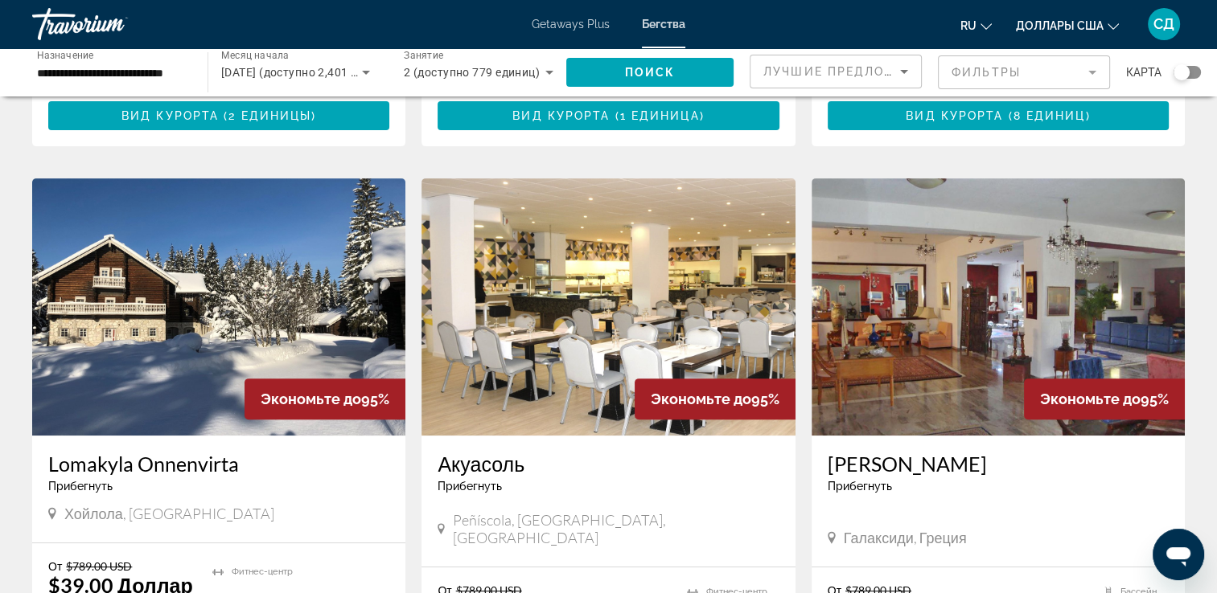
scroll to position [643, 0]
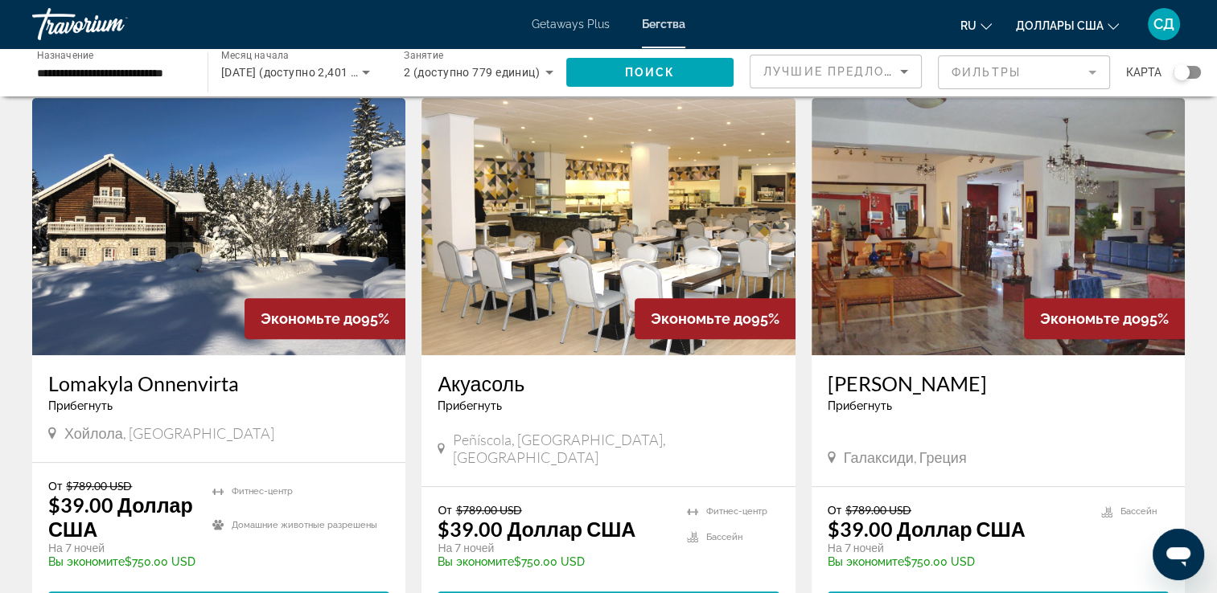
click at [688, 215] on img "Main content" at bounding box center [607, 226] width 373 height 257
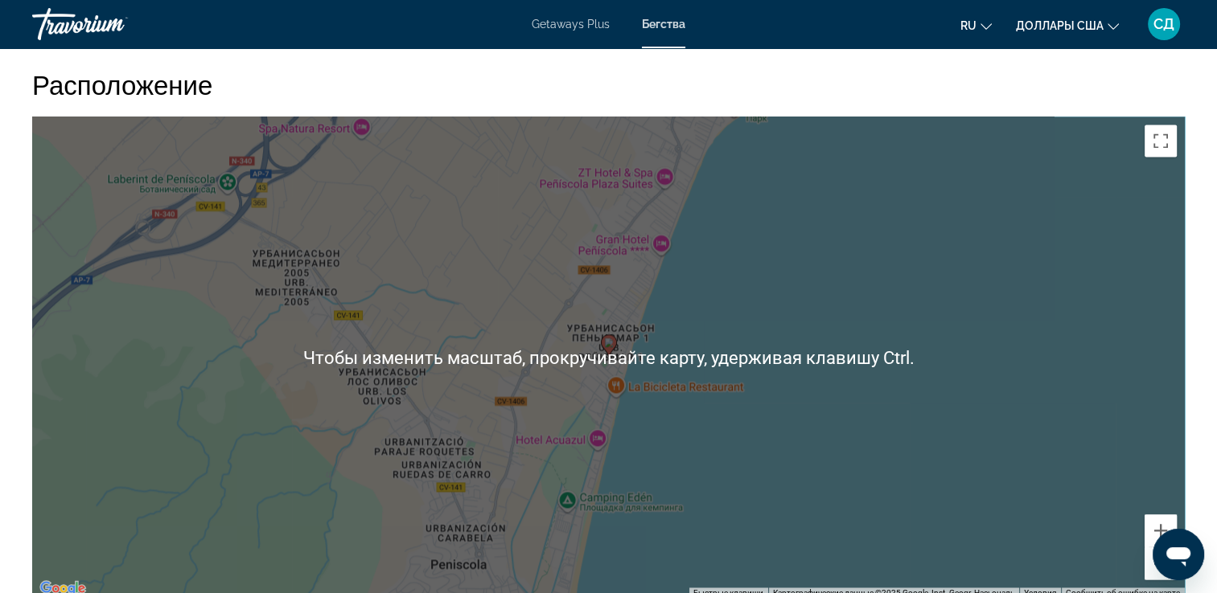
scroll to position [2252, 0]
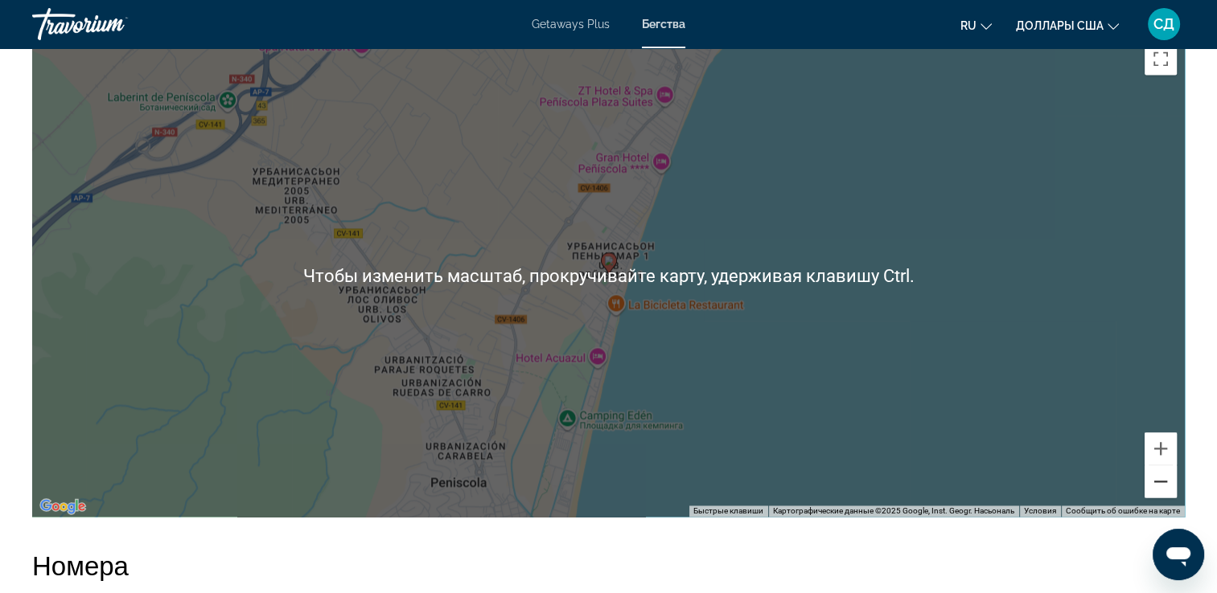
click at [1168, 498] on button "Уменьшить" at bounding box center [1160, 482] width 32 height 32
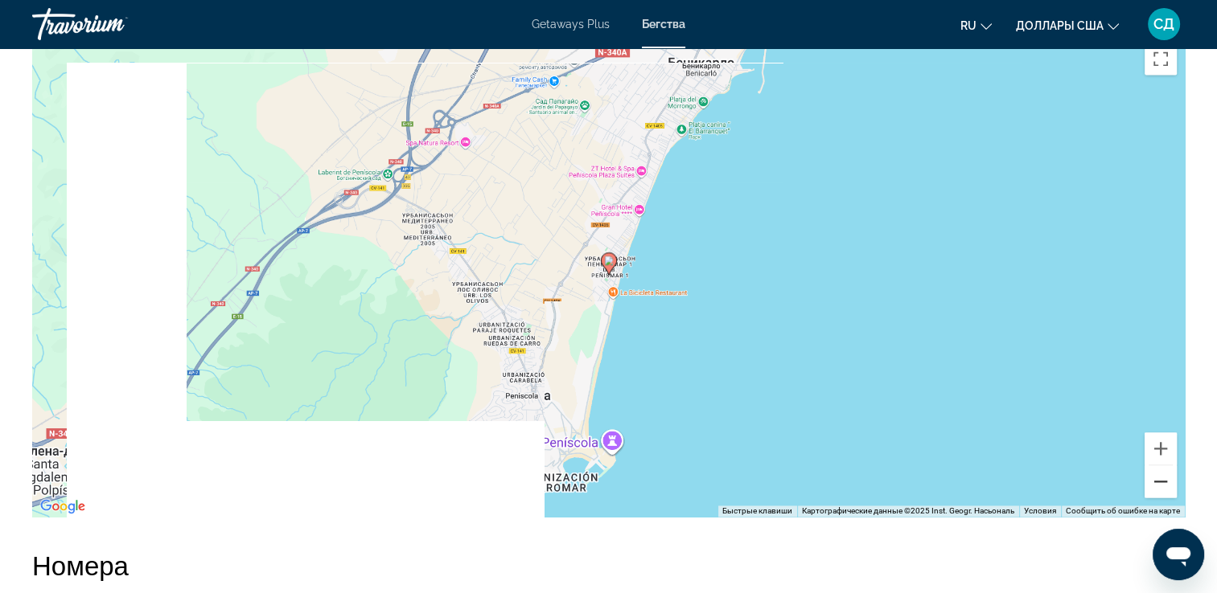
click at [1168, 498] on button "Уменьшить" at bounding box center [1160, 482] width 32 height 32
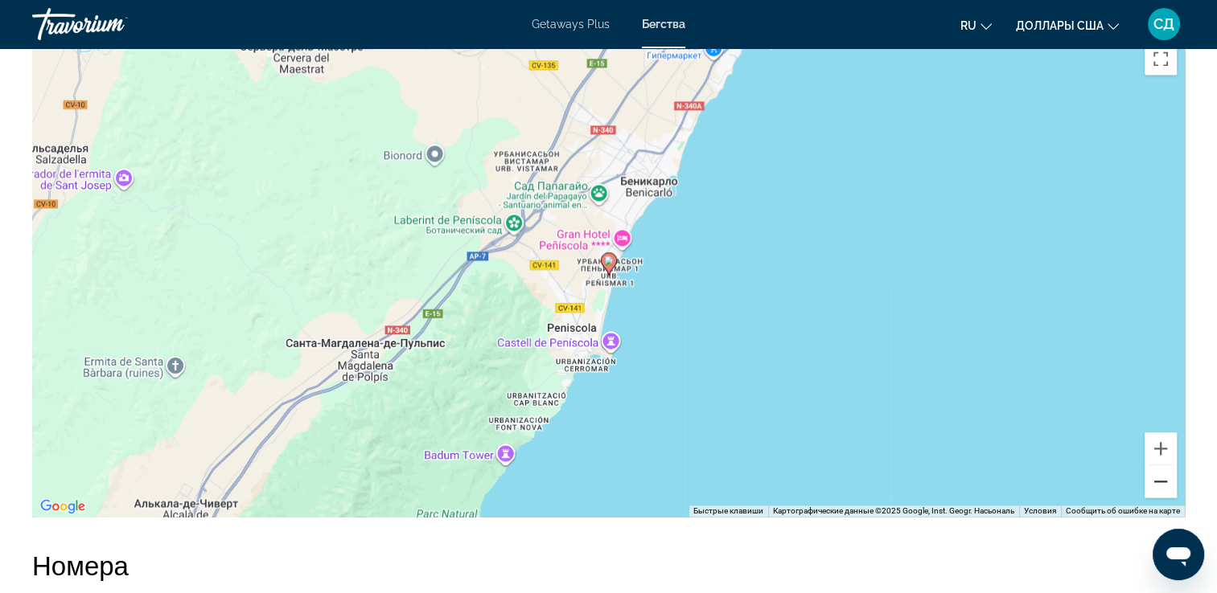
click at [1168, 498] on button "Уменьшить" at bounding box center [1160, 482] width 32 height 32
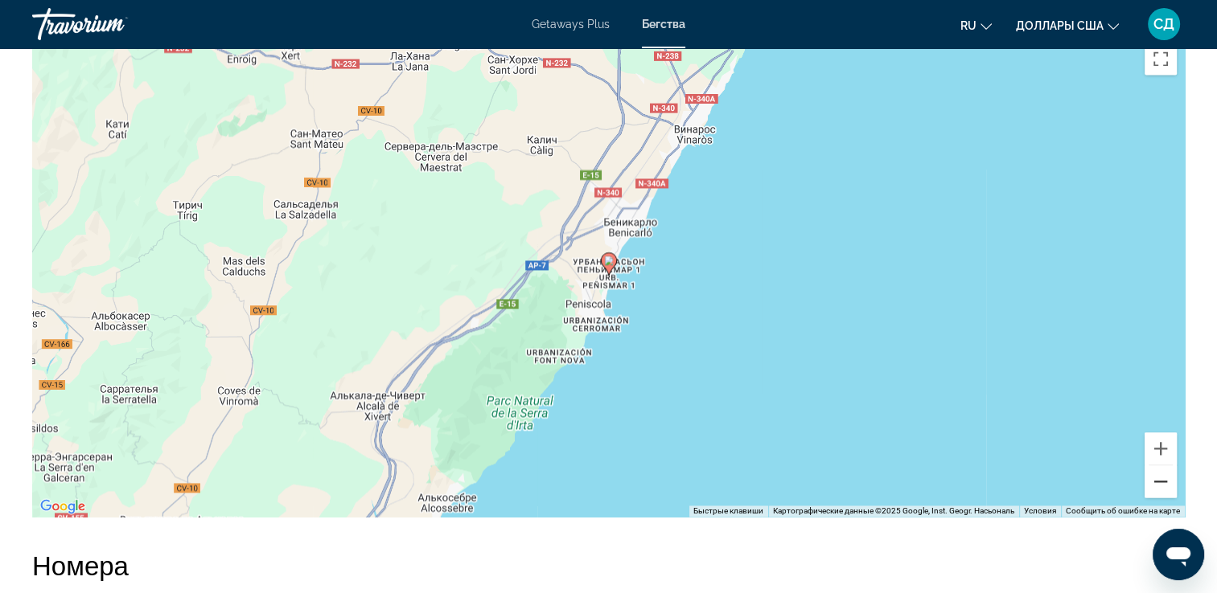
click at [1168, 498] on button "Уменьшить" at bounding box center [1160, 482] width 32 height 32
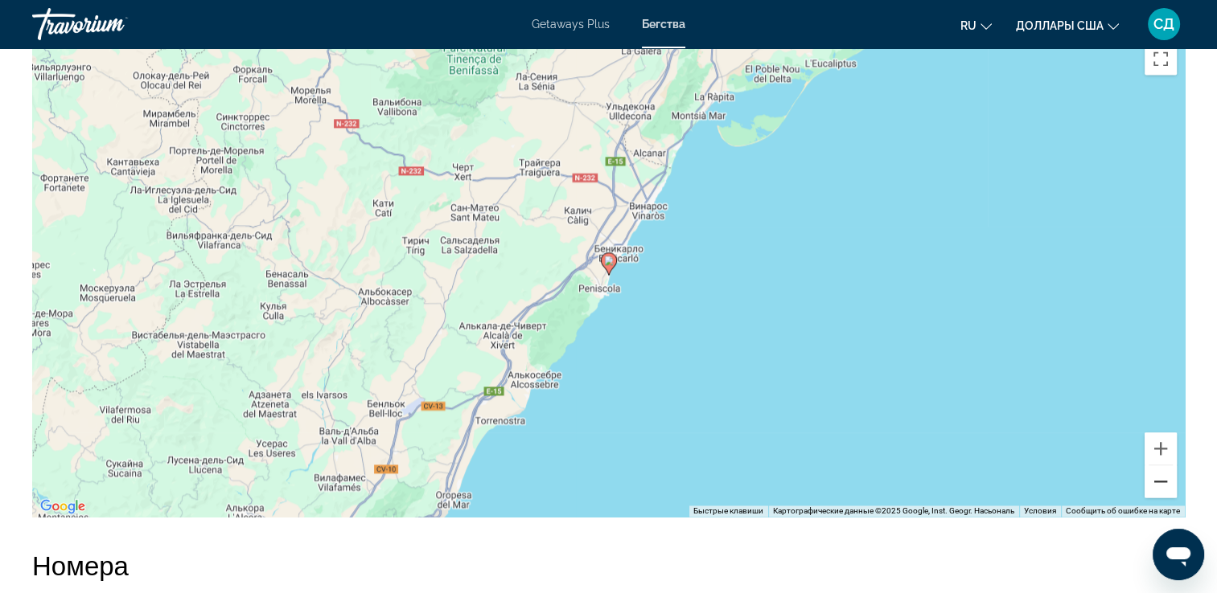
click at [1168, 498] on button "Уменьшить" at bounding box center [1160, 482] width 32 height 32
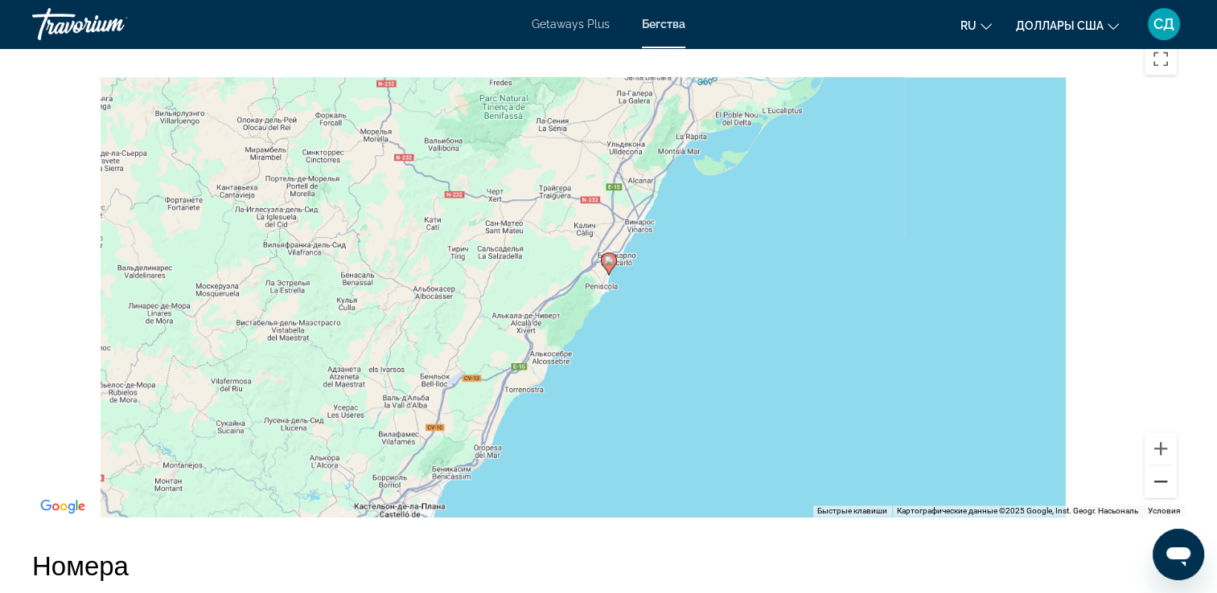
click at [1168, 498] on button "Уменьшить" at bounding box center [1160, 482] width 32 height 32
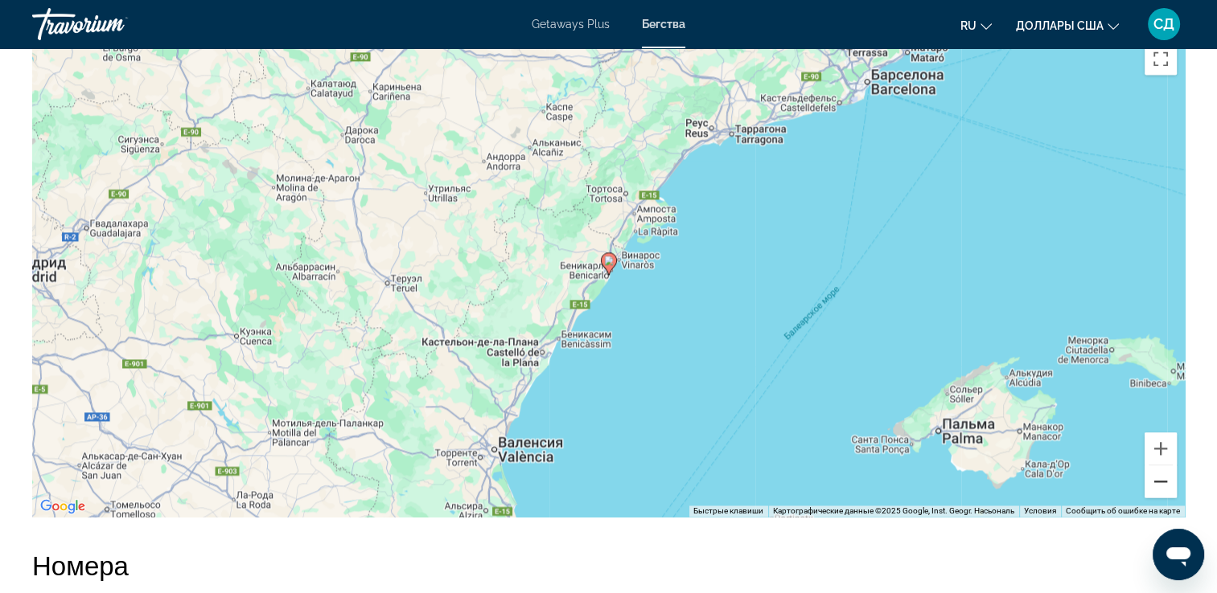
click at [1168, 498] on button "Уменьшить" at bounding box center [1160, 482] width 32 height 32
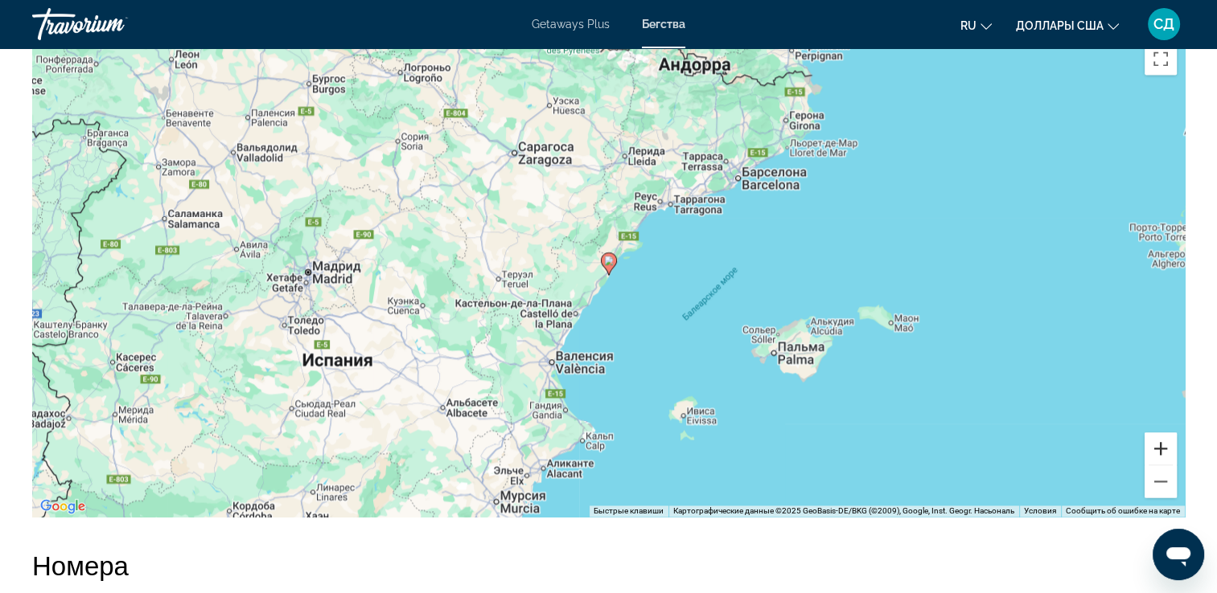
click at [1160, 465] on button "Увеличить" at bounding box center [1160, 449] width 32 height 32
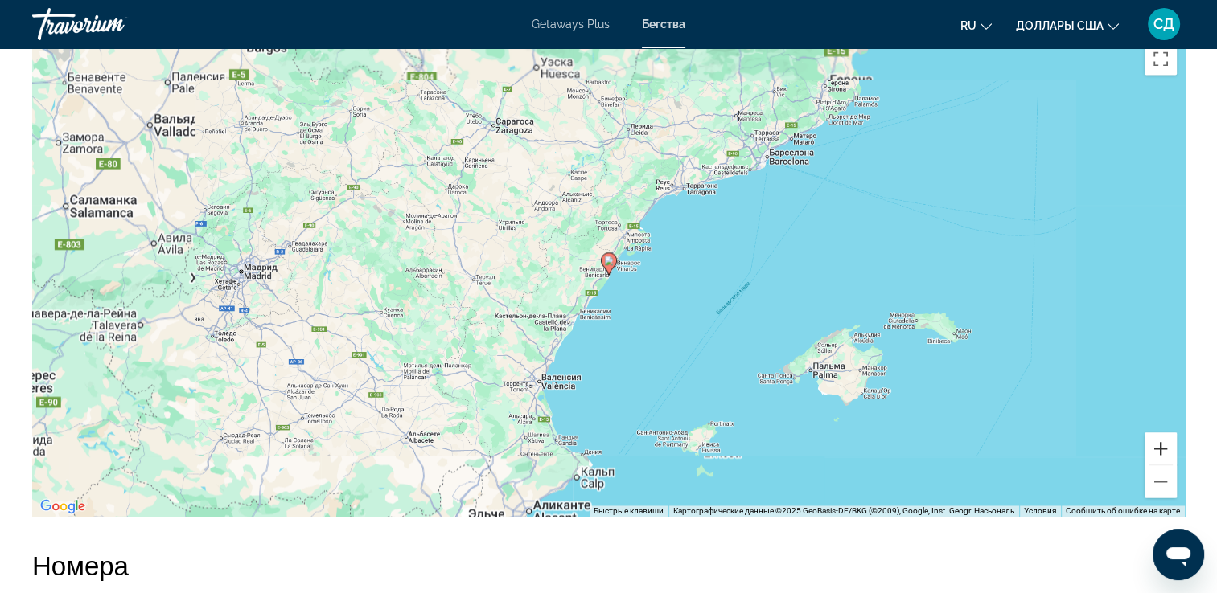
click at [1160, 465] on button "Увеличить" at bounding box center [1160, 449] width 32 height 32
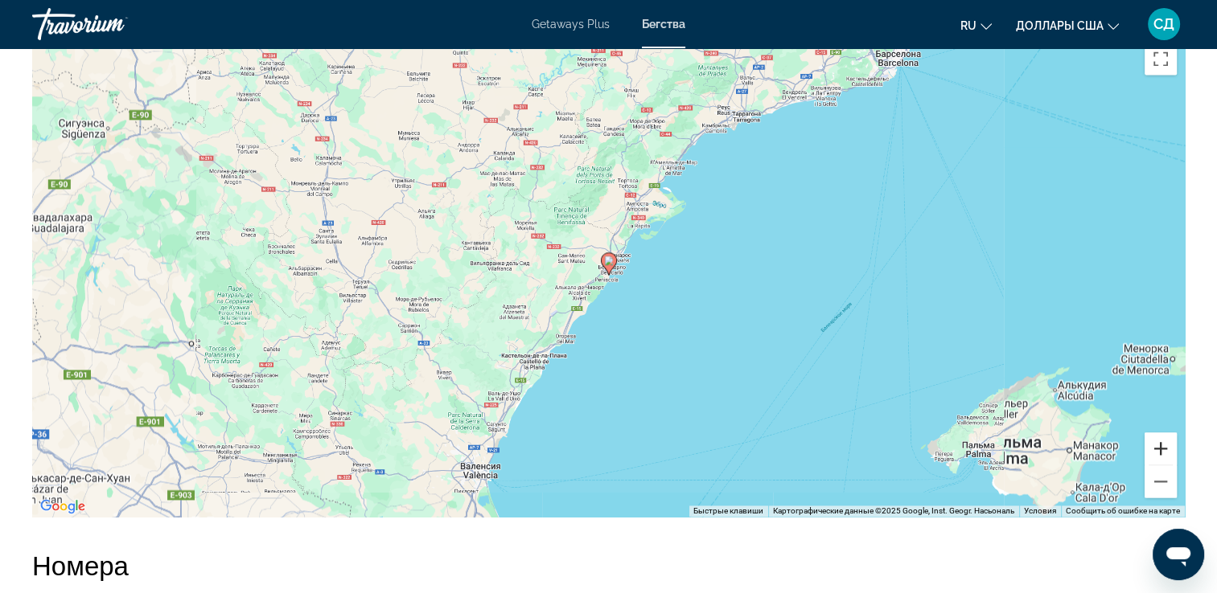
click at [1160, 465] on button "Увеличить" at bounding box center [1160, 449] width 32 height 32
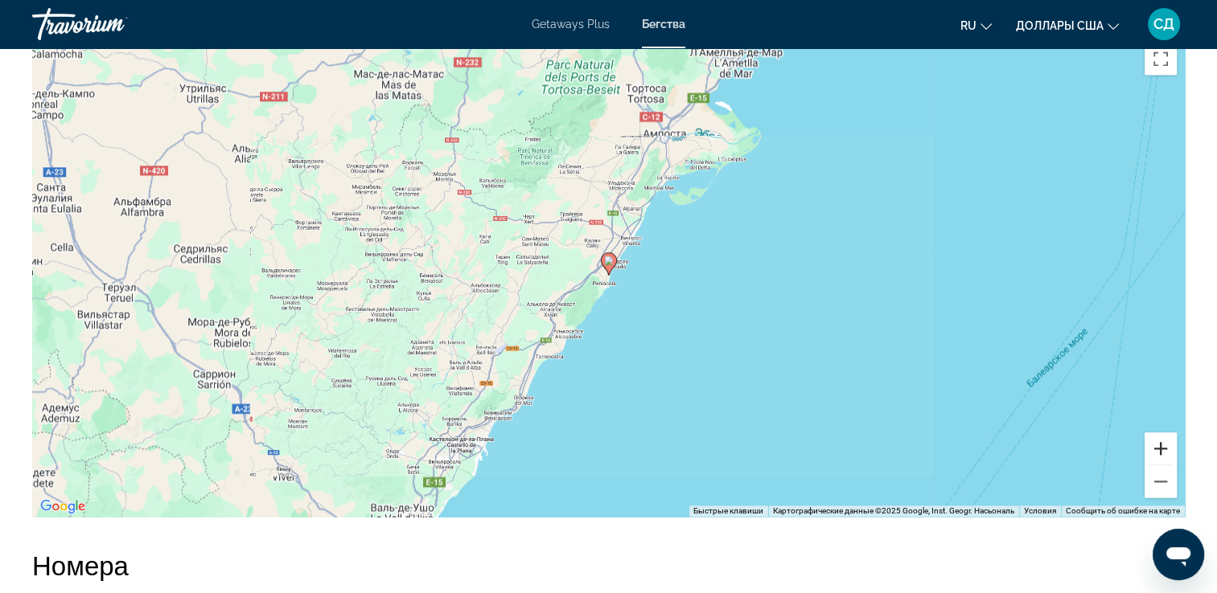
click at [1160, 465] on button "Увеличить" at bounding box center [1160, 449] width 32 height 32
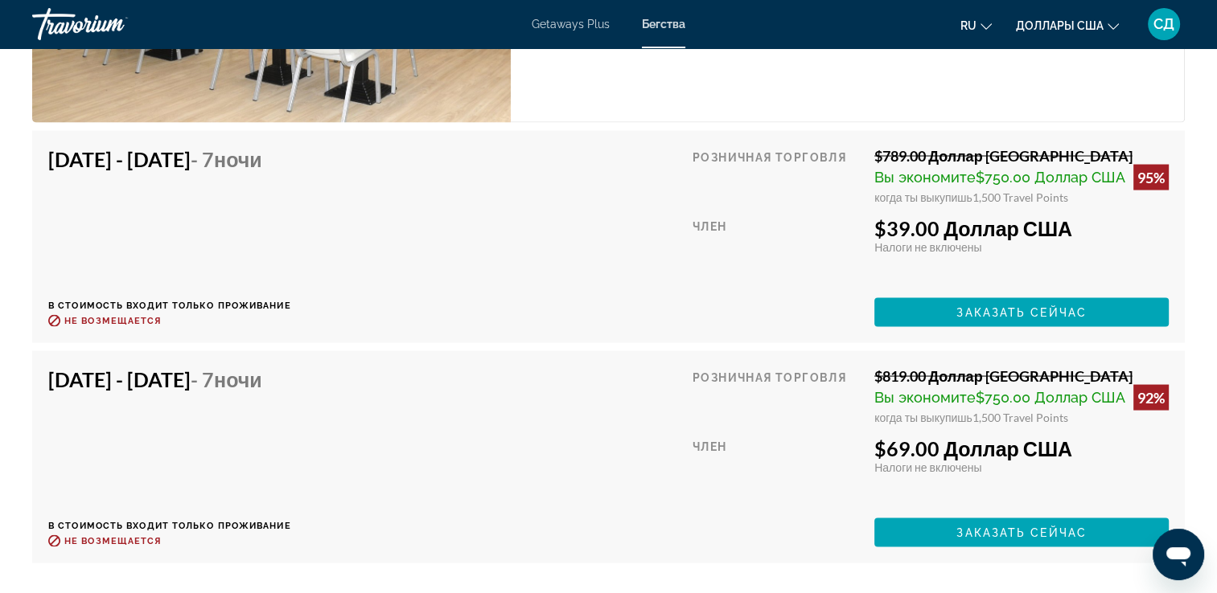
scroll to position [3072, 0]
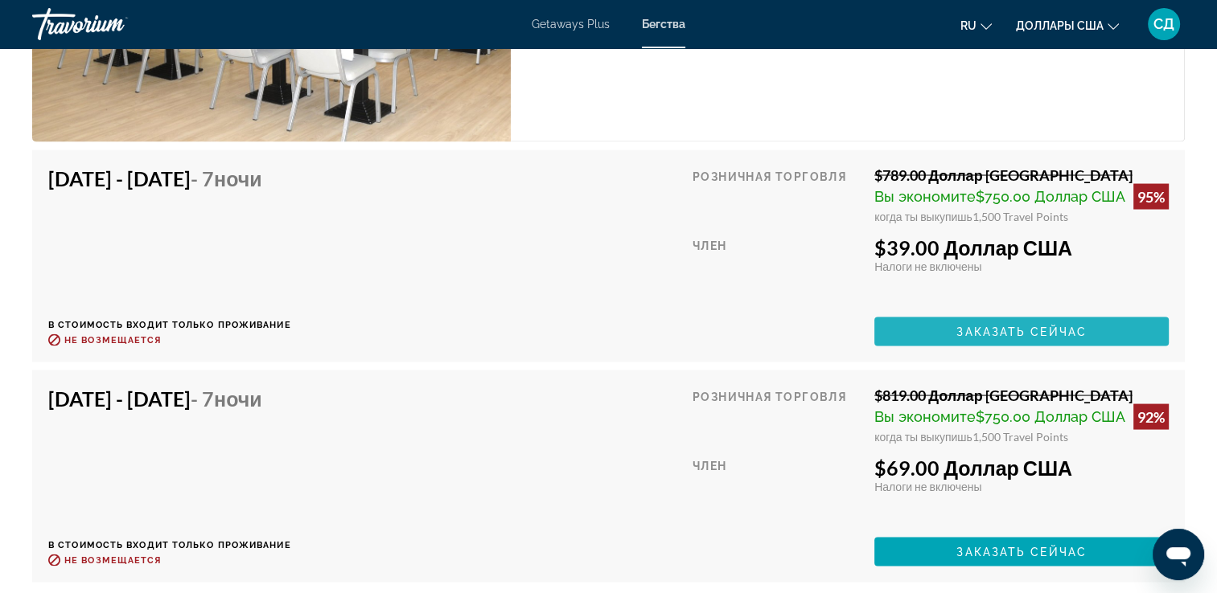
click at [963, 339] on span "Заказать сейчас" at bounding box center [1021, 332] width 130 height 13
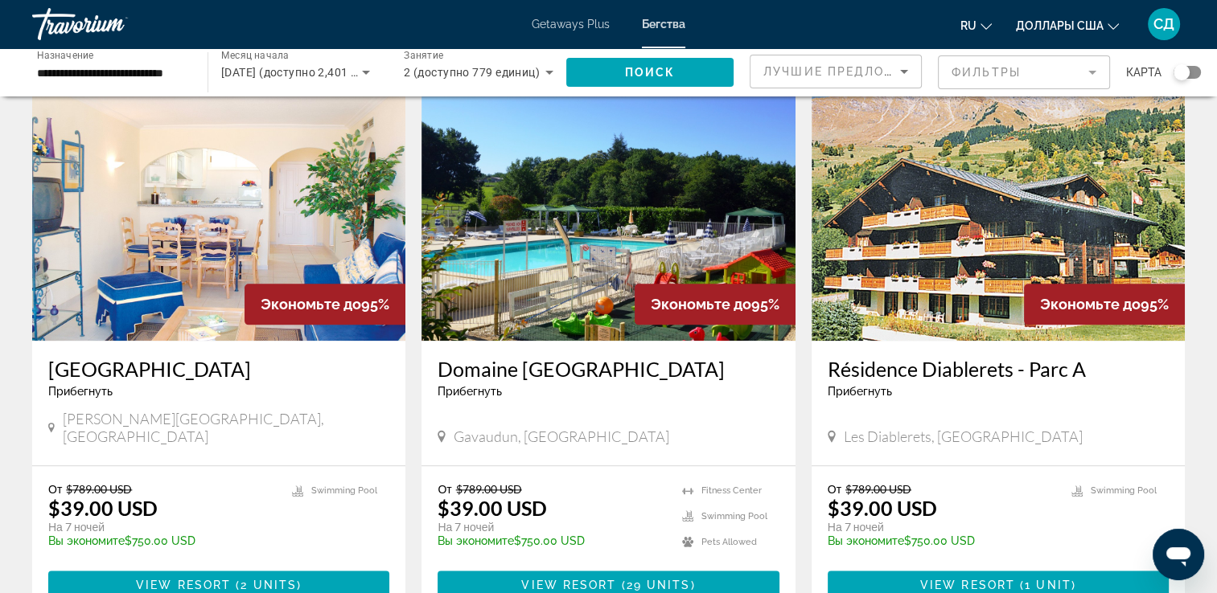
scroll to position [2007, 0]
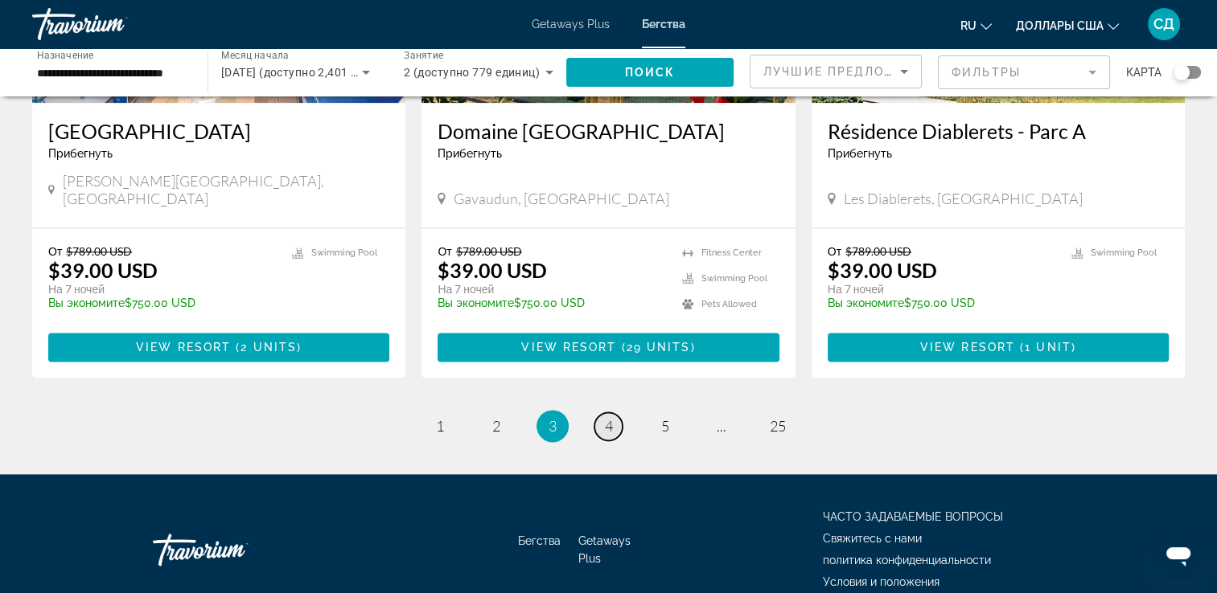
click at [610, 417] on span "4" at bounding box center [609, 426] width 8 height 18
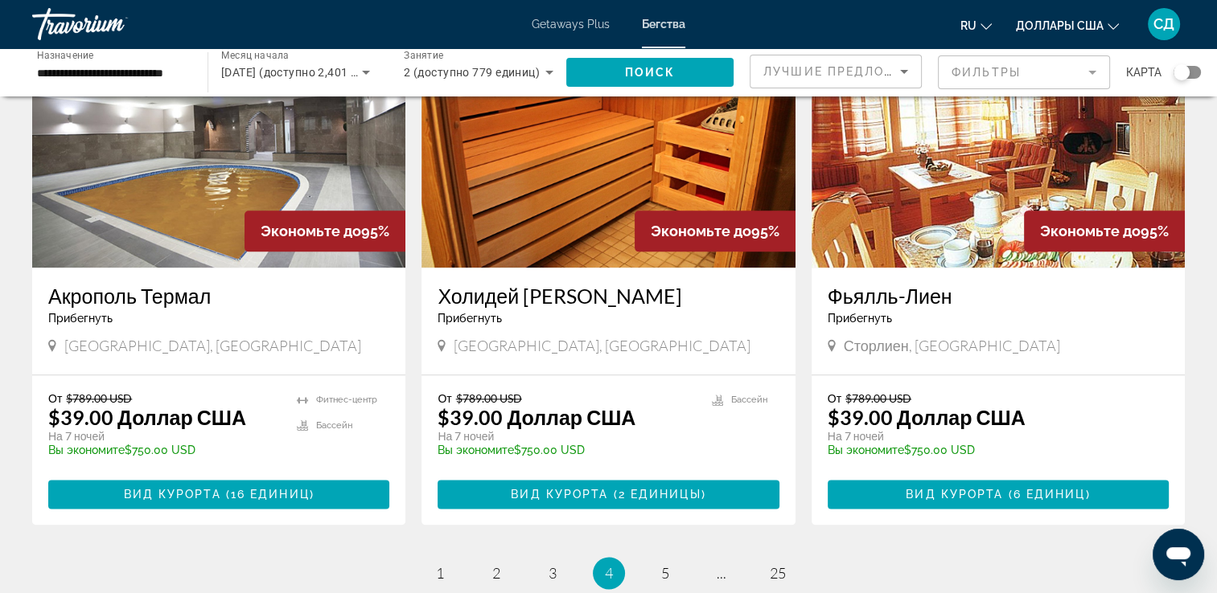
scroll to position [2079, 0]
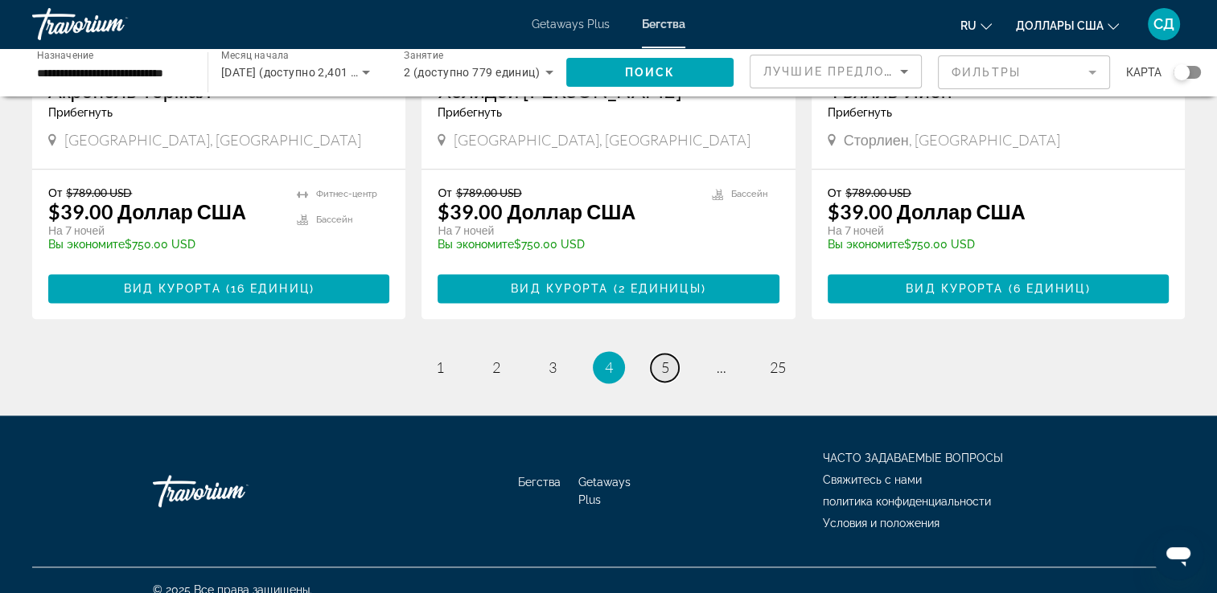
click at [663, 359] on span "5" at bounding box center [665, 368] width 8 height 18
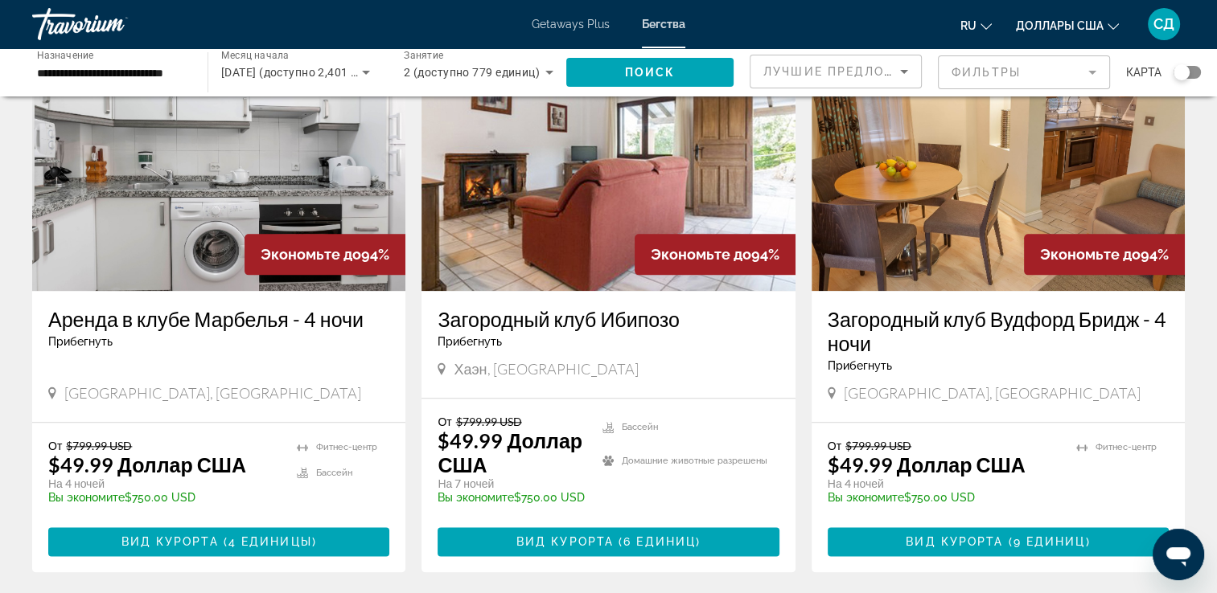
scroll to position [2104, 0]
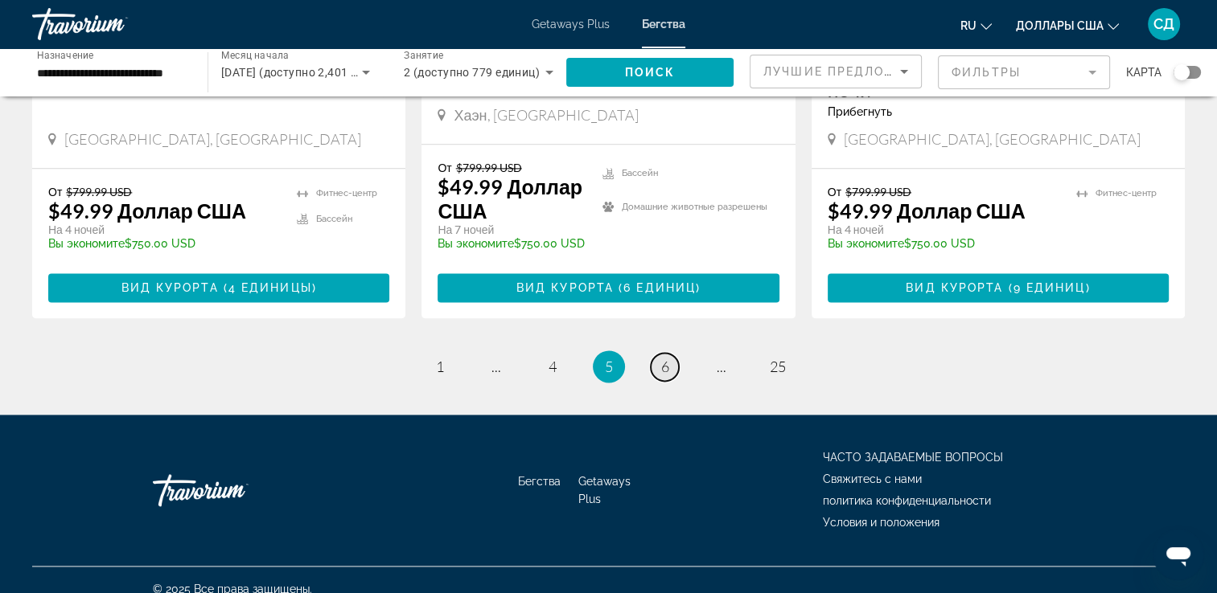
click at [664, 358] on span "6" at bounding box center [665, 367] width 8 height 18
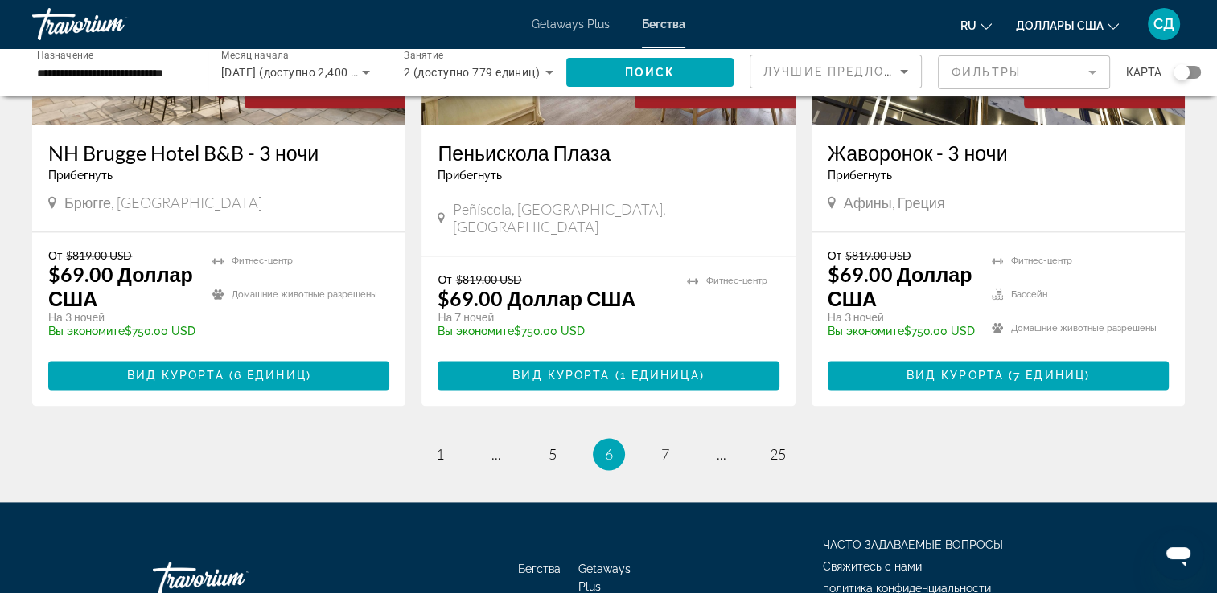
scroll to position [2091, 0]
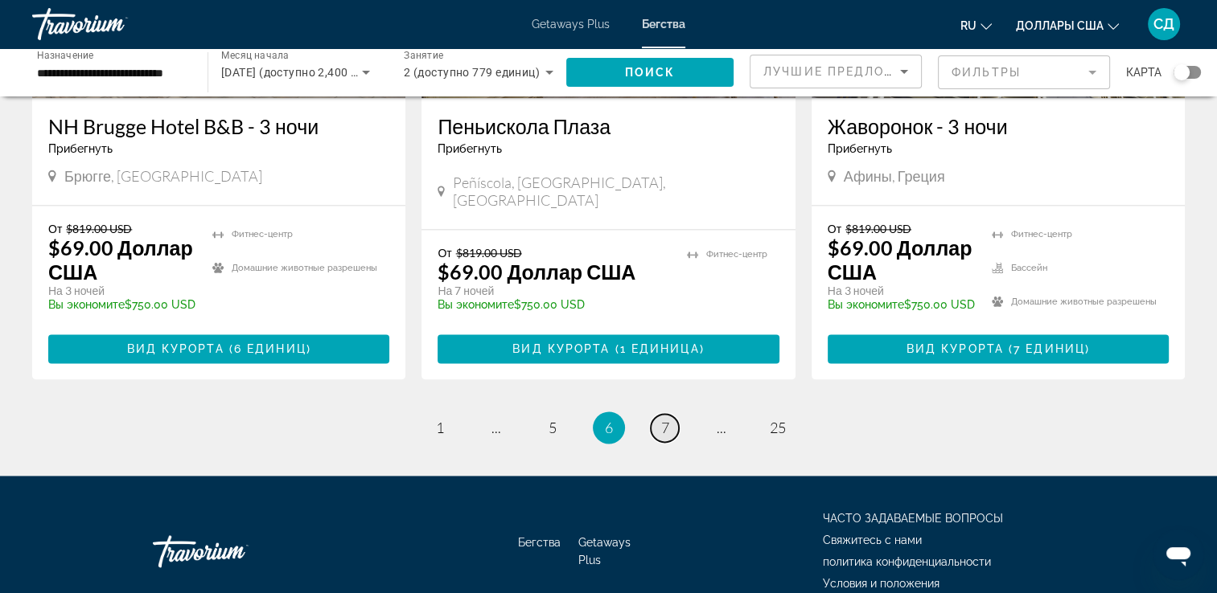
click at [671, 414] on link "страница 7" at bounding box center [665, 428] width 28 height 28
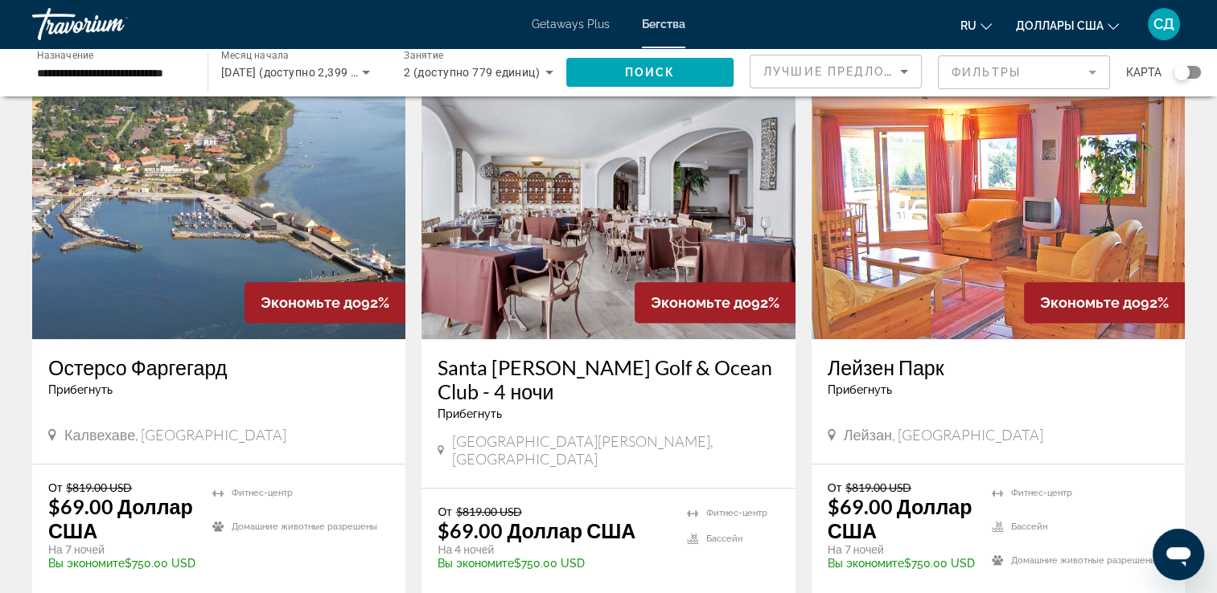
scroll to position [1206, 0]
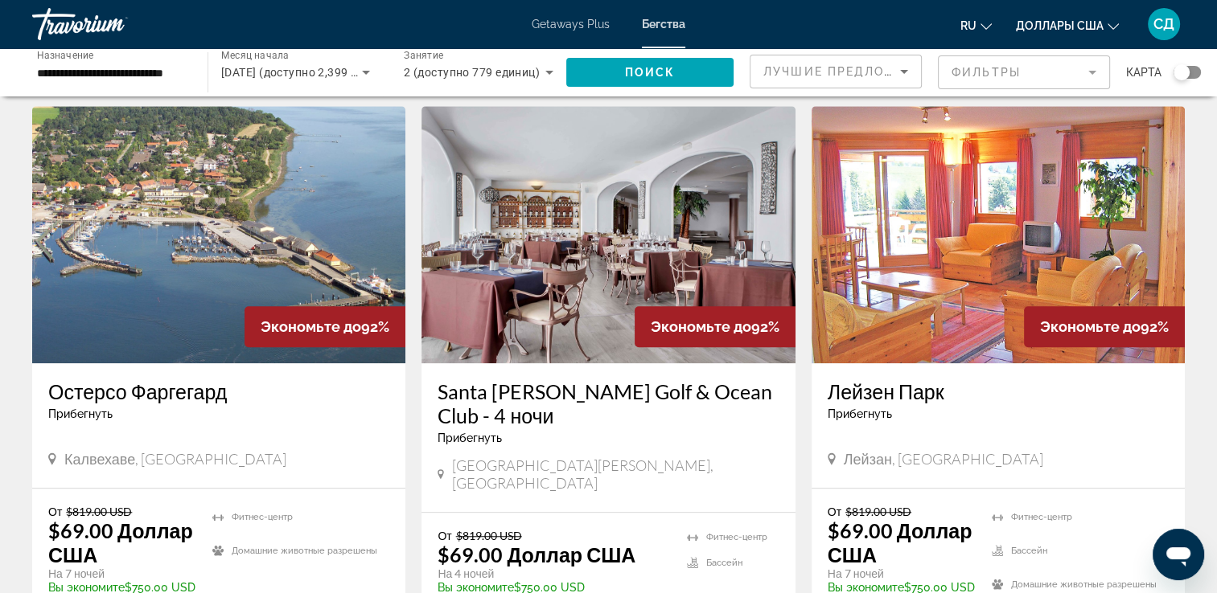
click at [183, 213] on img "Main content" at bounding box center [218, 234] width 373 height 257
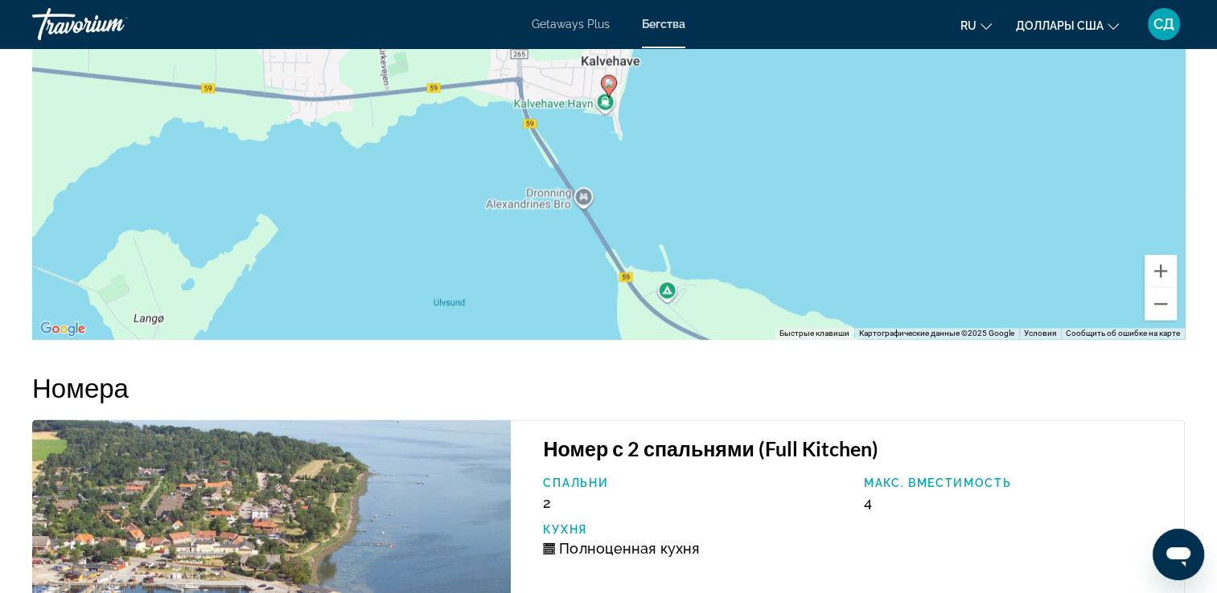
scroll to position [2171, 0]
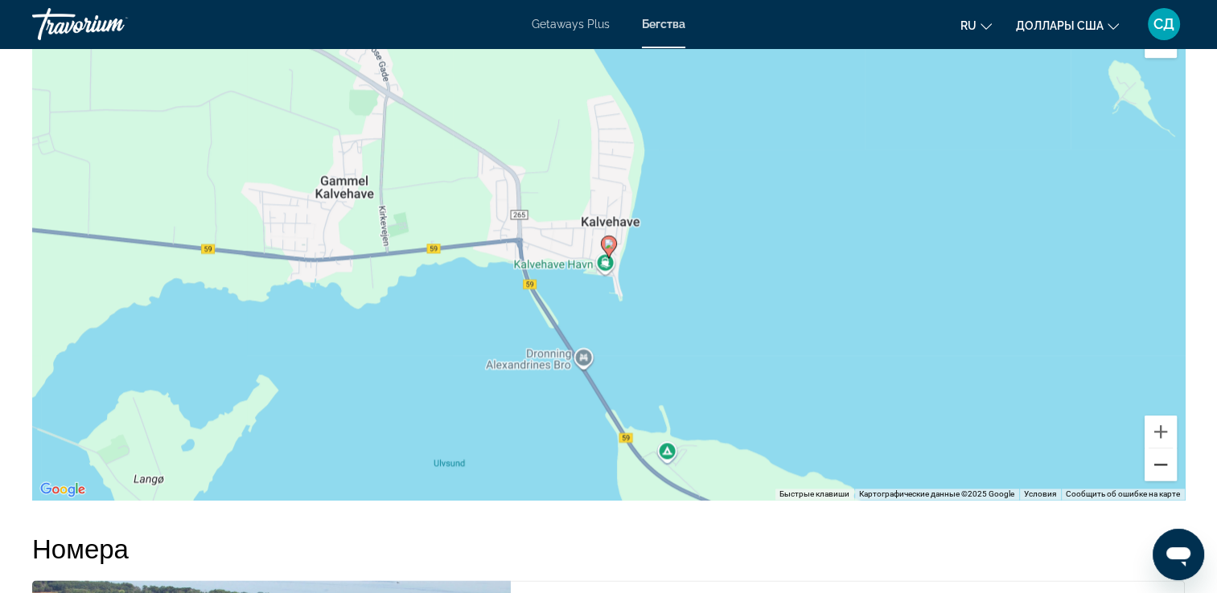
click at [1160, 466] on button "Уменьшить" at bounding box center [1160, 465] width 32 height 32
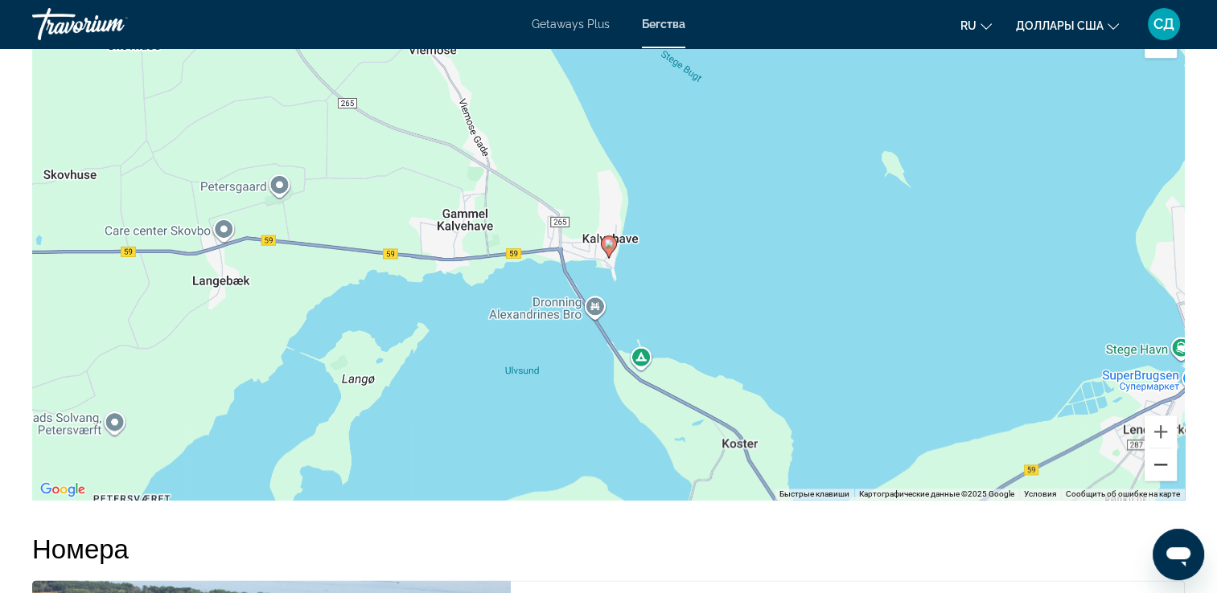
click at [1160, 466] on button "Уменьшить" at bounding box center [1160, 465] width 32 height 32
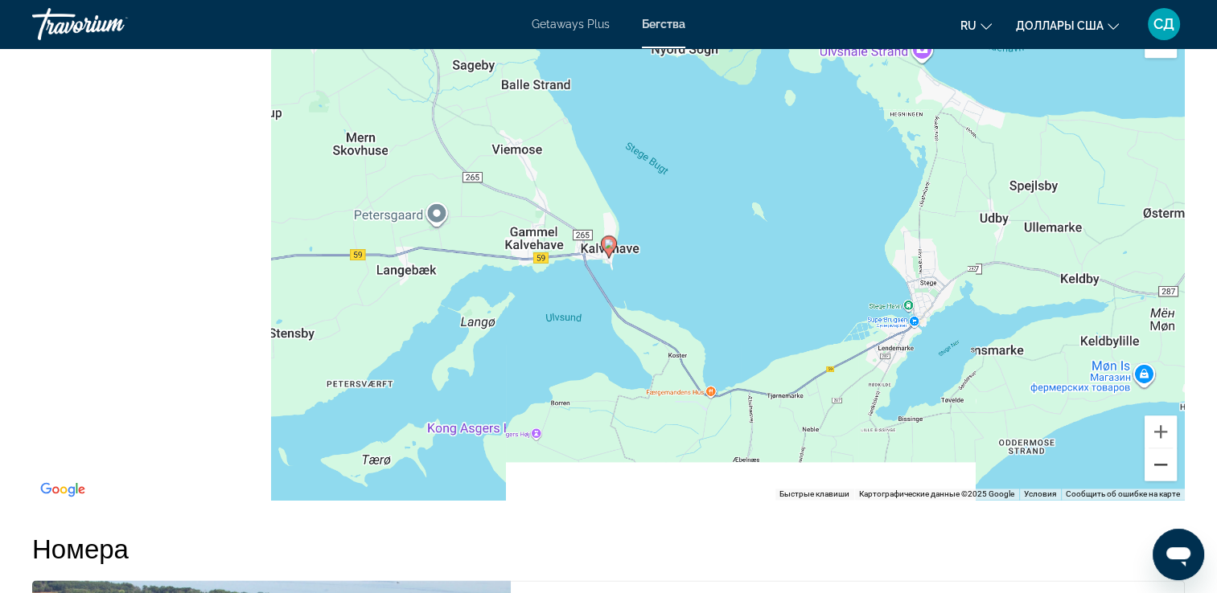
click at [1160, 466] on button "Уменьшить" at bounding box center [1160, 465] width 32 height 32
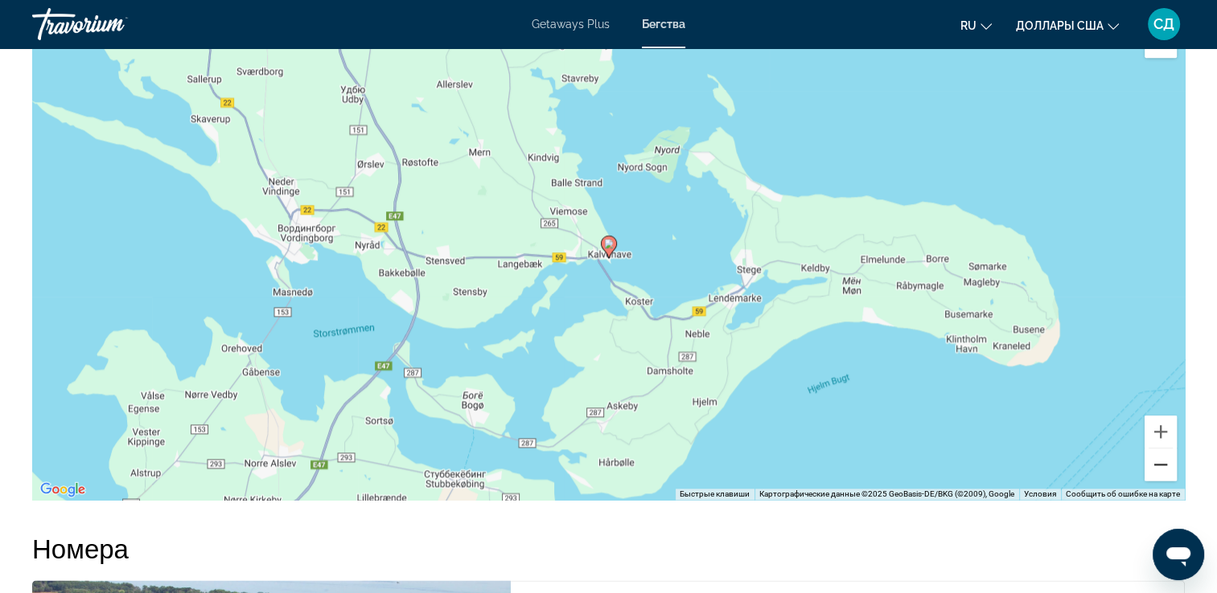
click at [1160, 465] on button "Уменьшить" at bounding box center [1160, 465] width 32 height 32
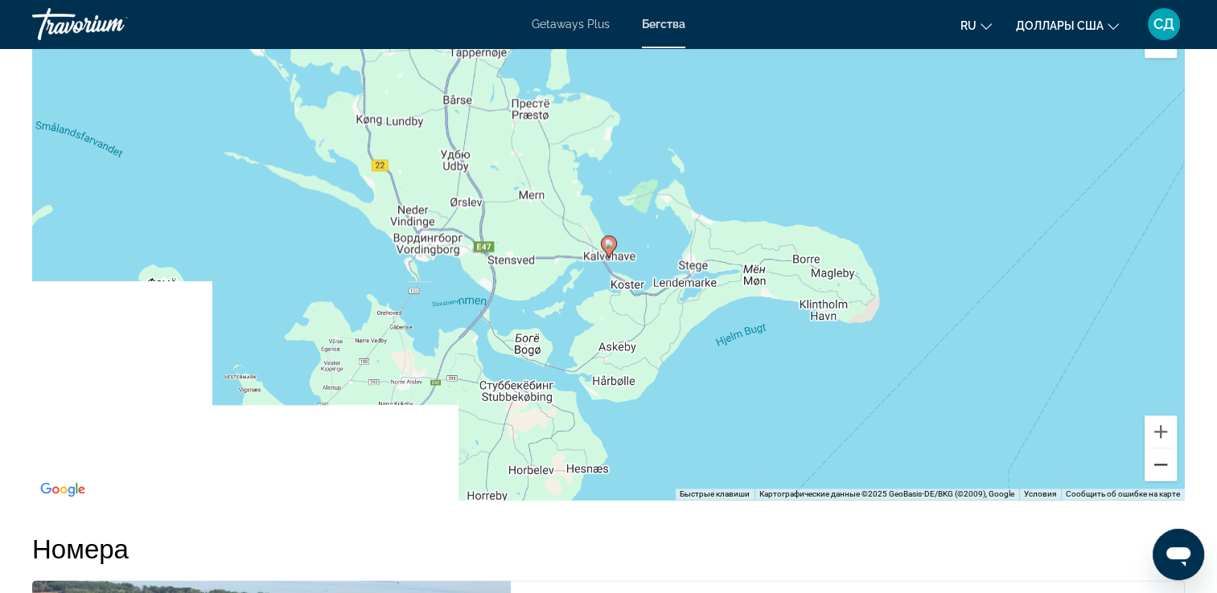
click at [1160, 465] on button "Уменьшить" at bounding box center [1160, 465] width 32 height 32
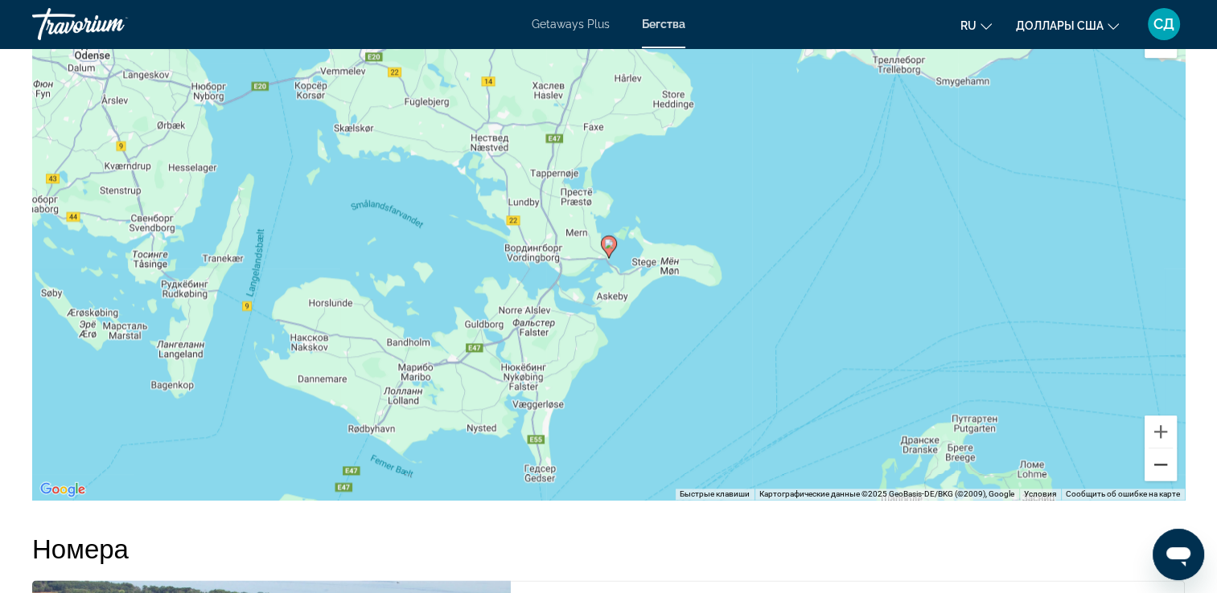
click at [1160, 465] on button "Уменьшить" at bounding box center [1160, 465] width 32 height 32
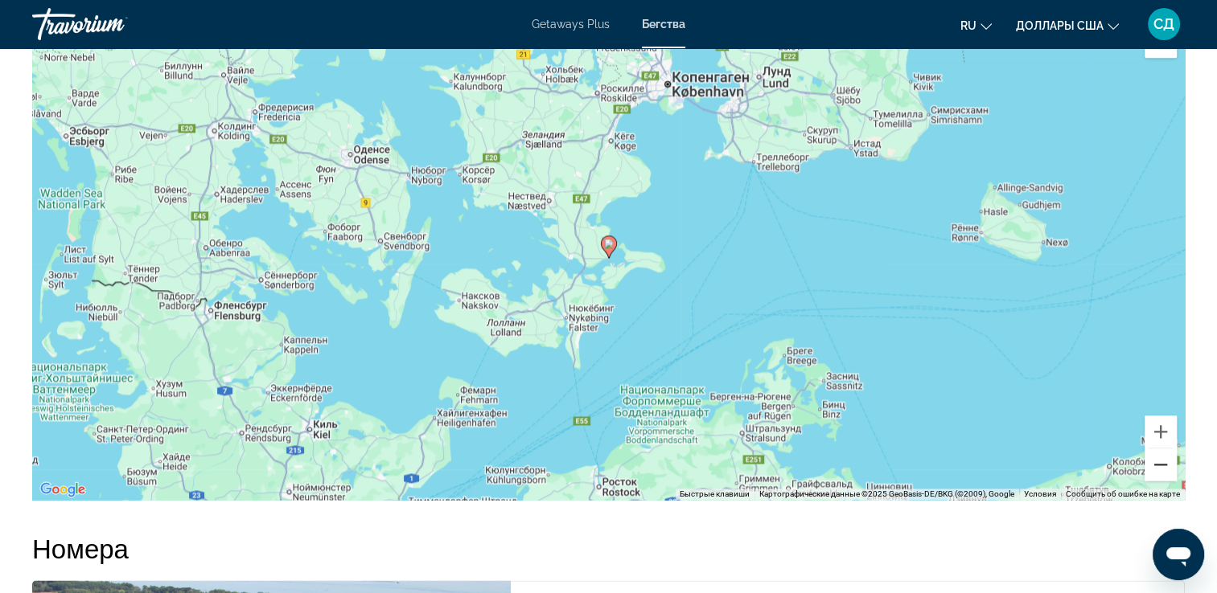
click at [1160, 465] on button "Уменьшить" at bounding box center [1160, 465] width 32 height 32
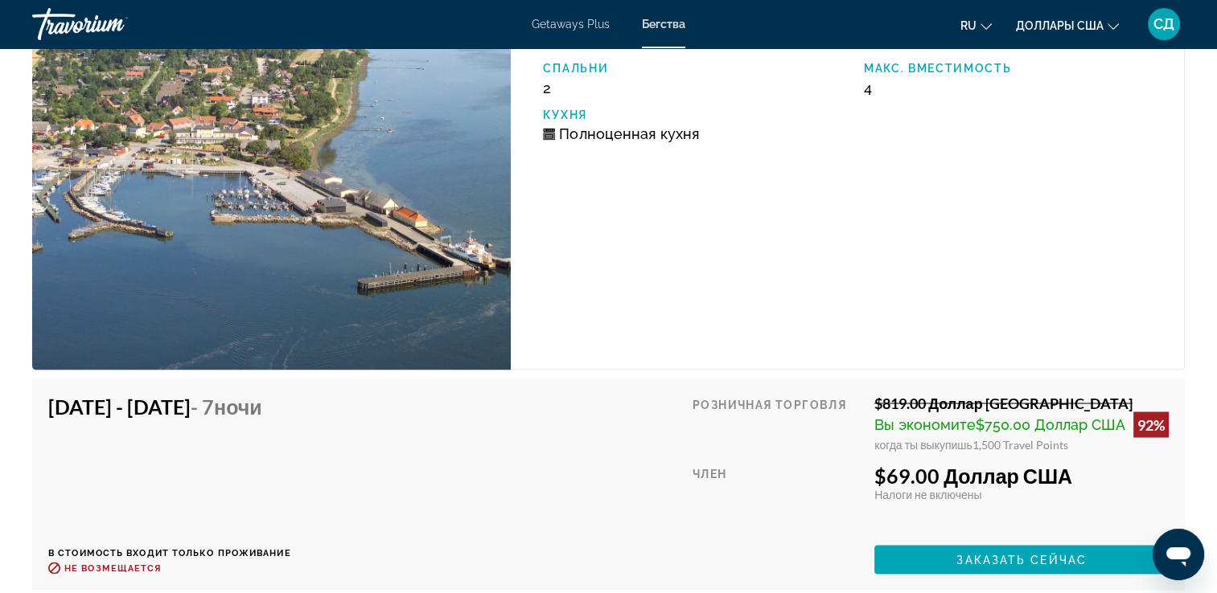
scroll to position [2738, 0]
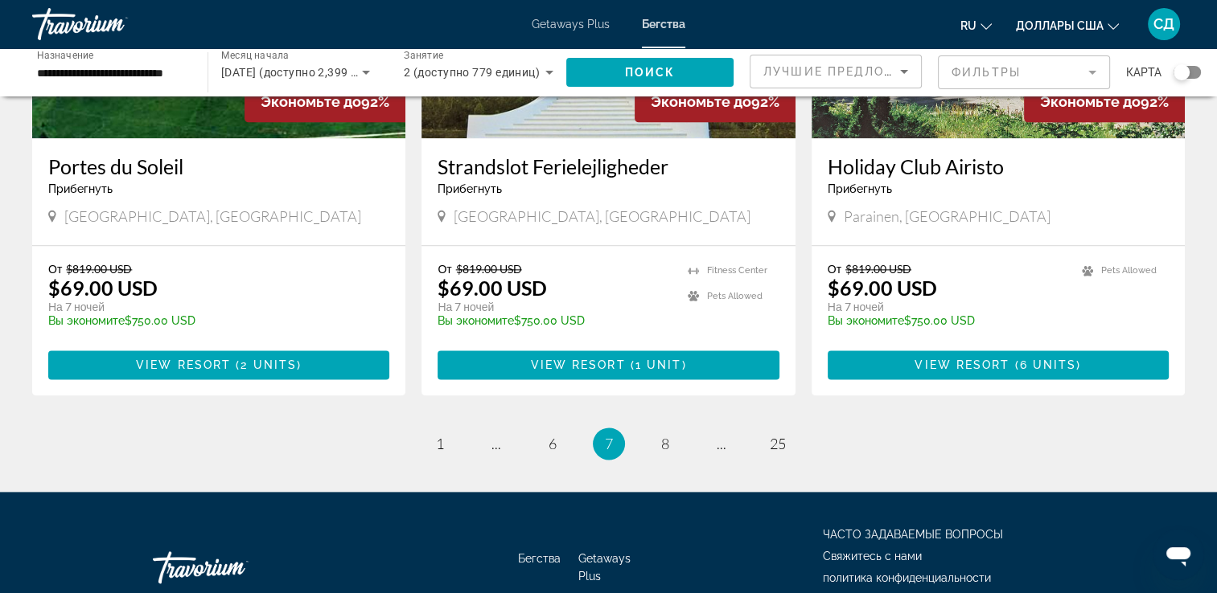
scroll to position [2030, 0]
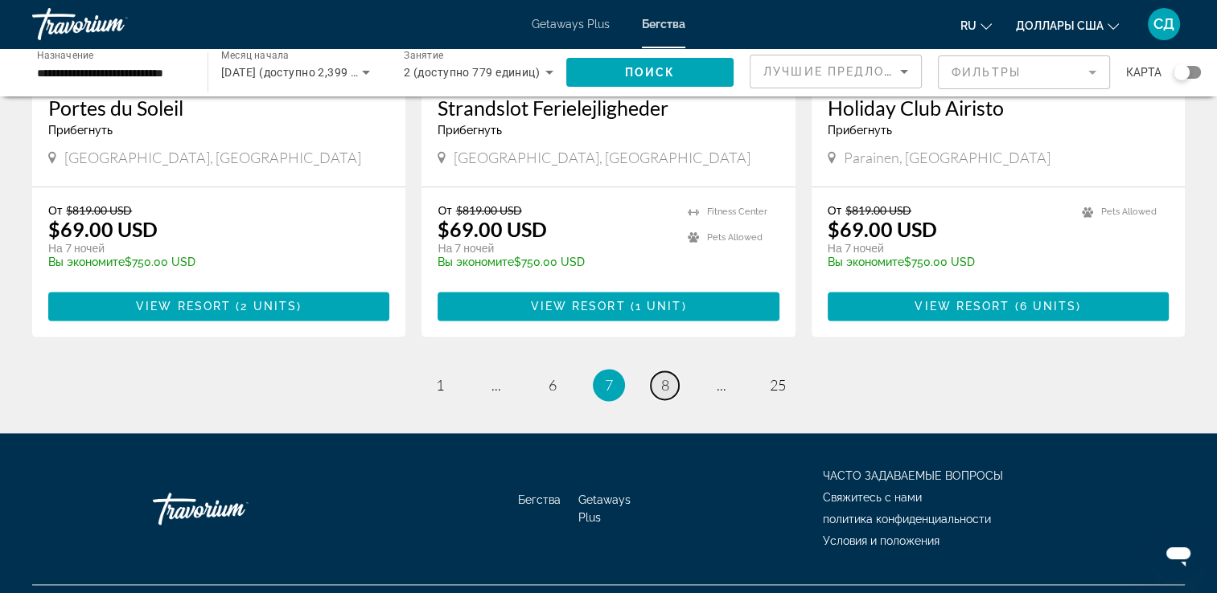
click at [669, 372] on link "page 8" at bounding box center [665, 386] width 28 height 28
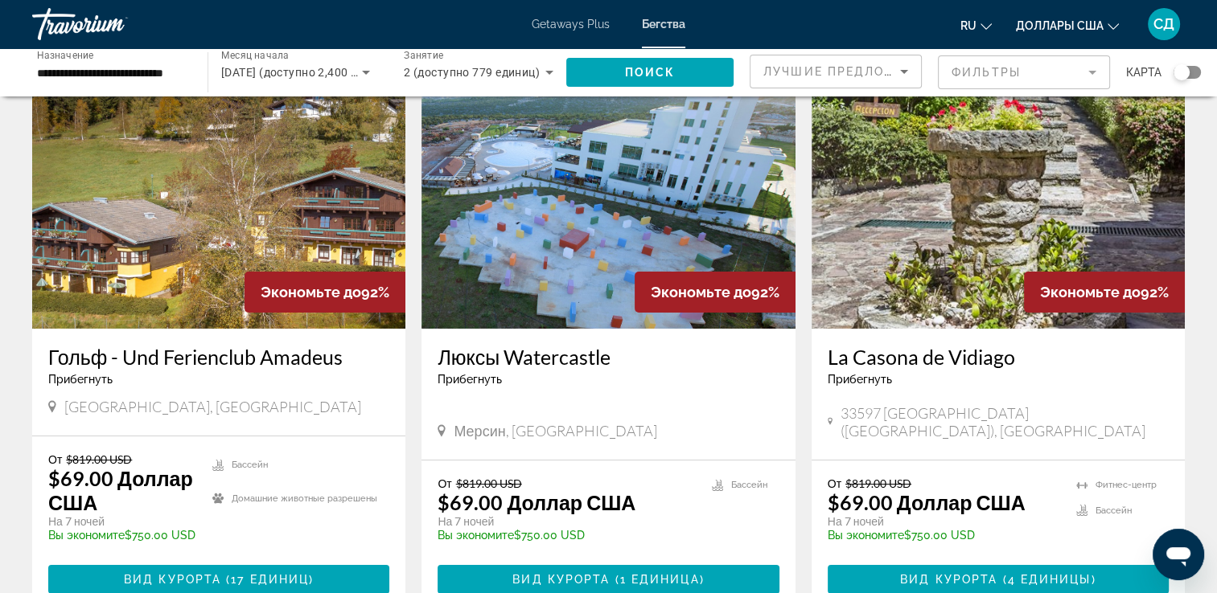
scroll to position [80, 0]
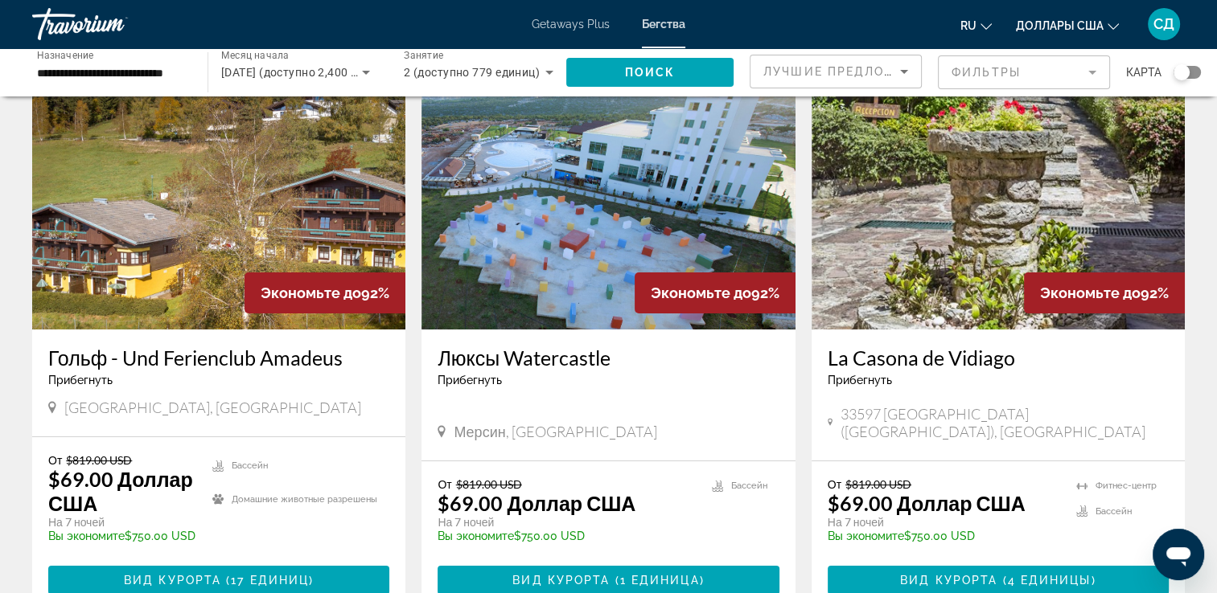
click at [989, 214] on img "Main content" at bounding box center [997, 200] width 373 height 257
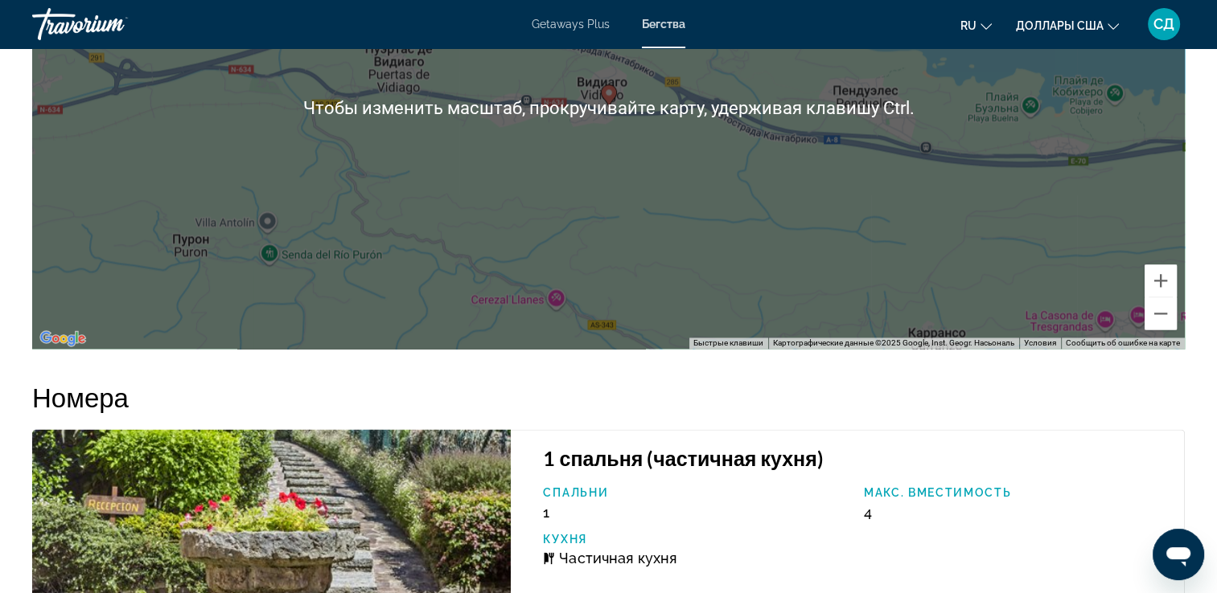
scroll to position [2573, 0]
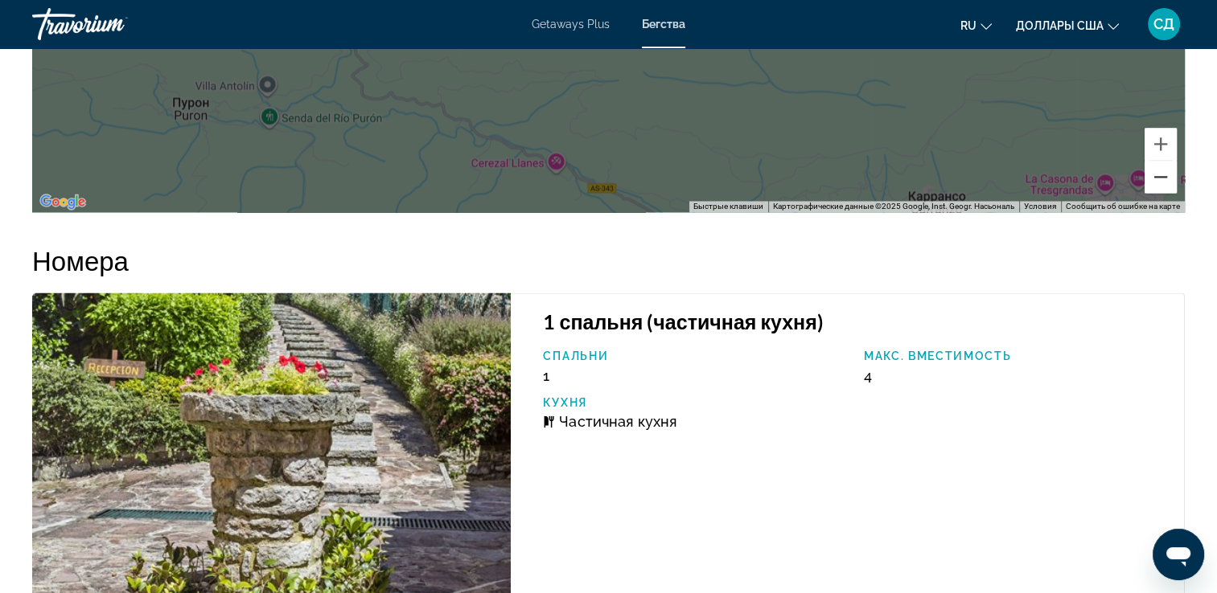
click at [1162, 179] on button "Уменьшить" at bounding box center [1160, 177] width 32 height 32
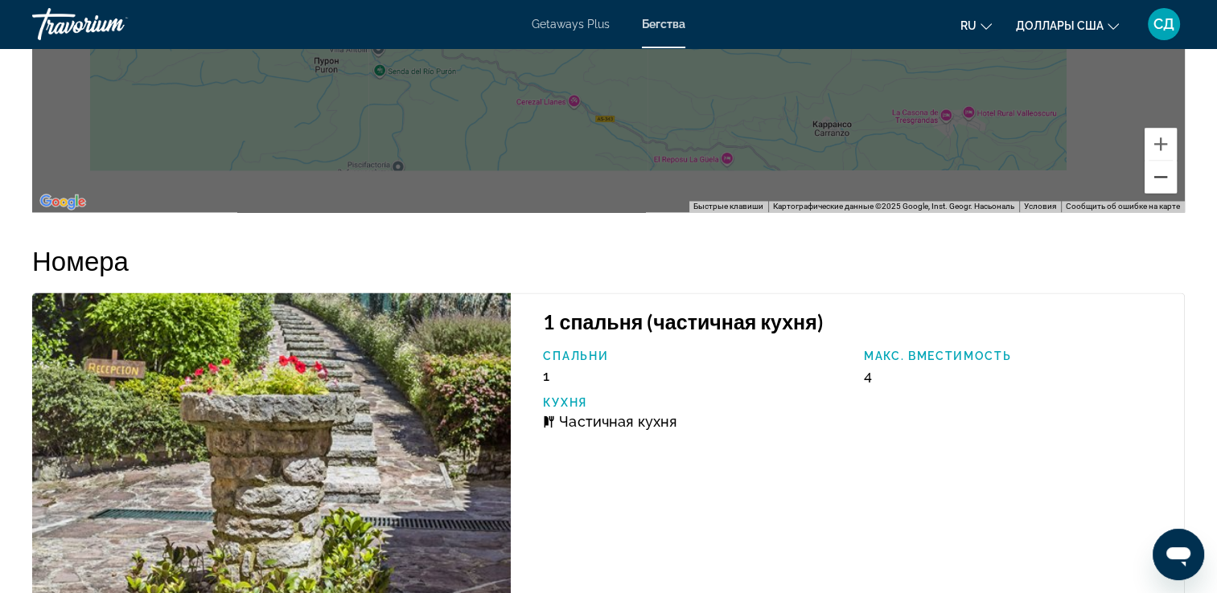
click at [1162, 179] on button "Уменьшить" at bounding box center [1160, 177] width 32 height 32
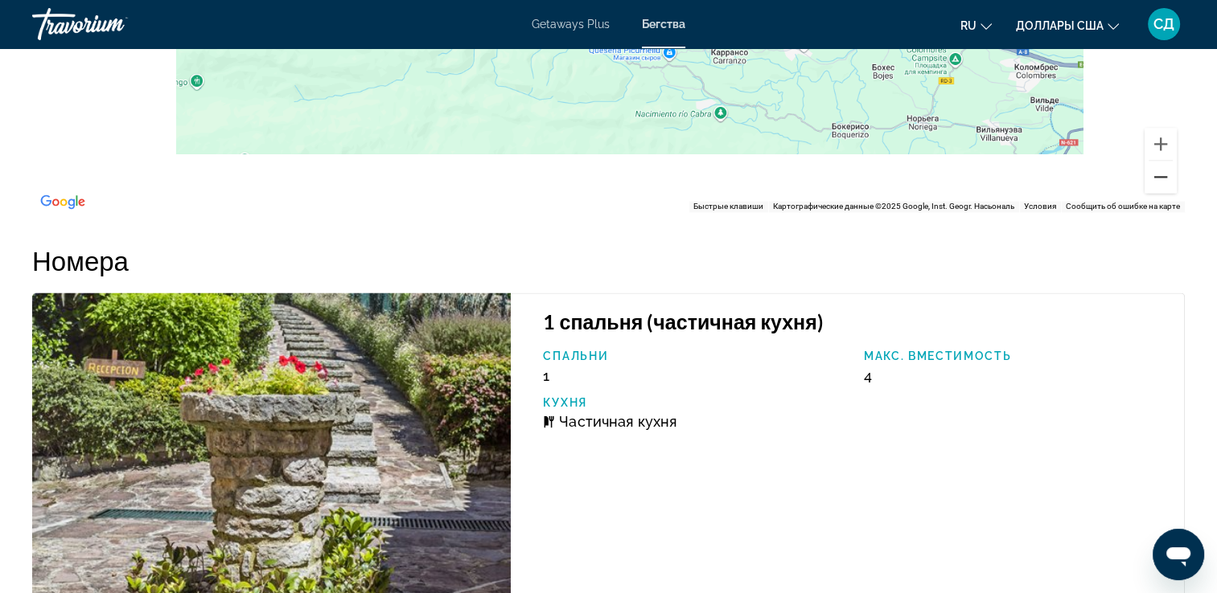
click at [1162, 179] on button "Уменьшить" at bounding box center [1160, 177] width 32 height 32
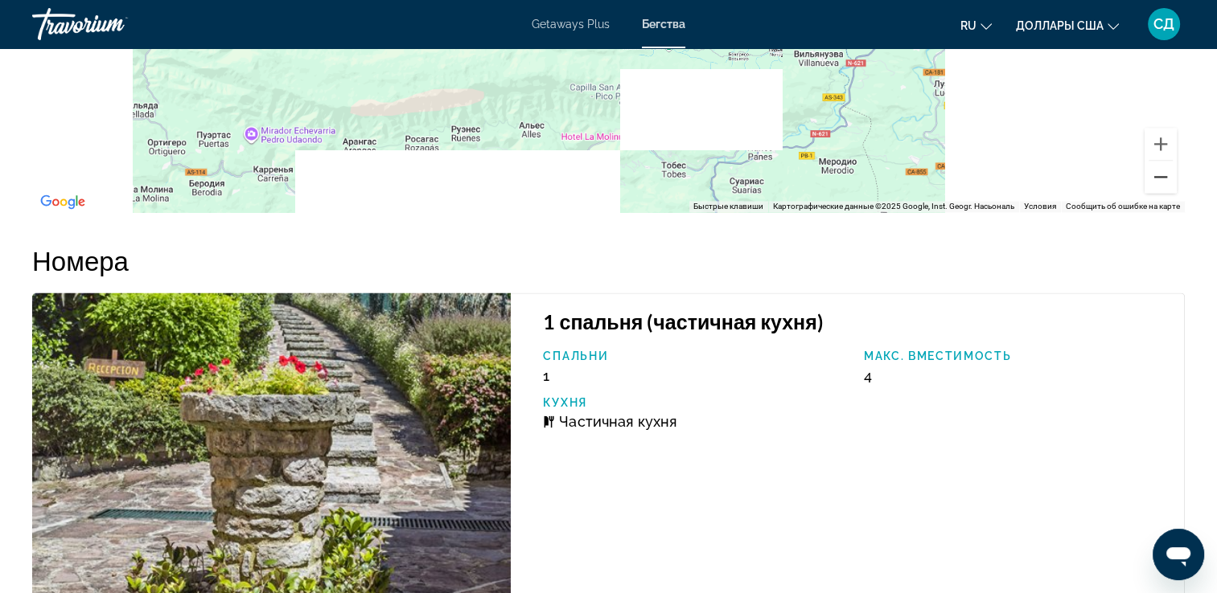
click at [1162, 179] on button "Уменьшить" at bounding box center [1160, 177] width 32 height 32
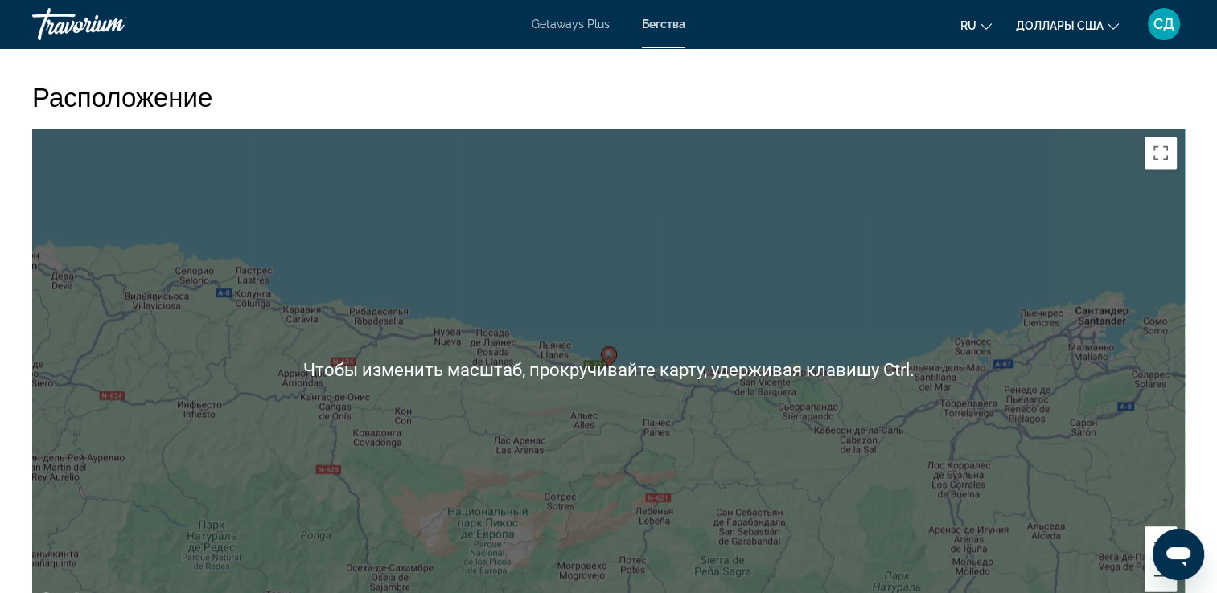
scroll to position [2171, 0]
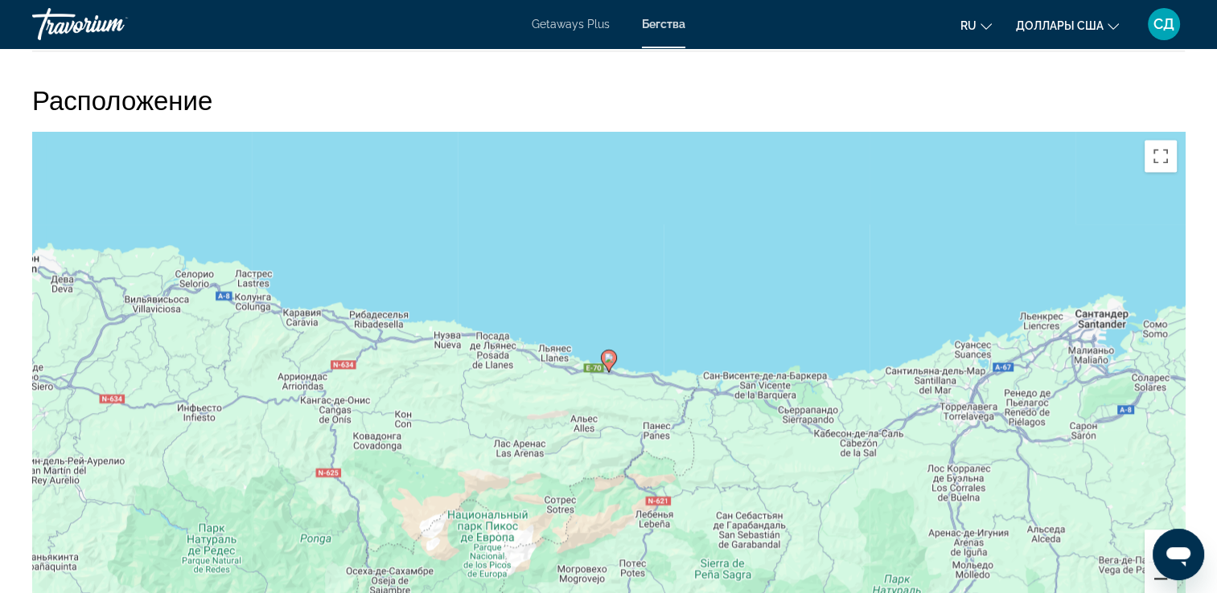
click at [1159, 577] on button "Уменьшить" at bounding box center [1160, 579] width 32 height 32
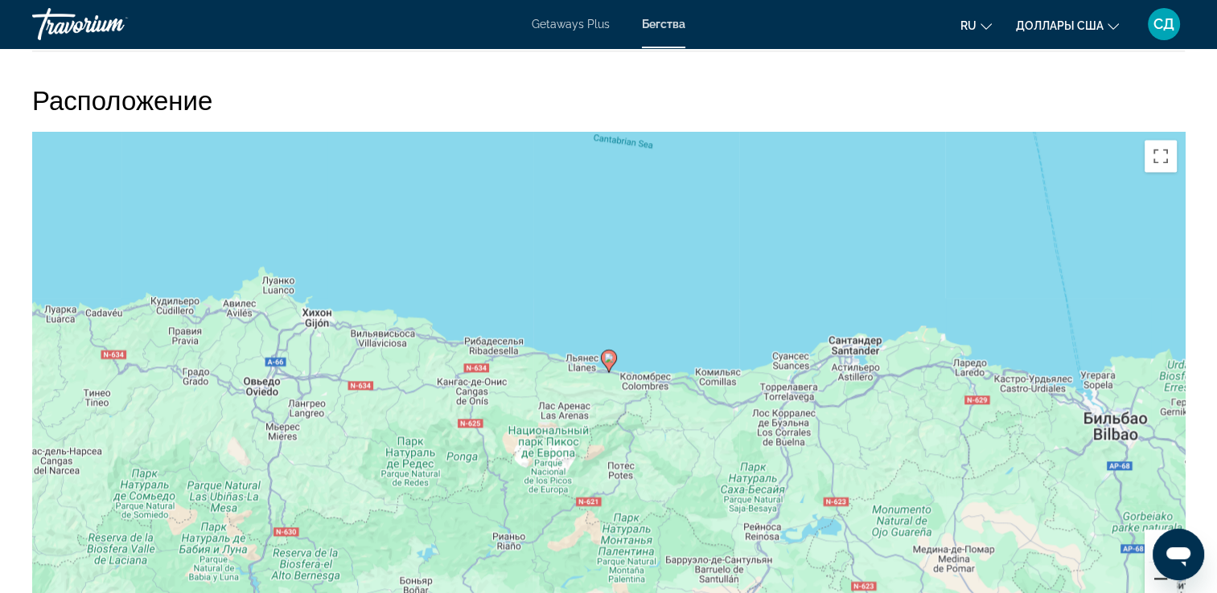
click at [1159, 577] on button "Уменьшить" at bounding box center [1160, 579] width 32 height 32
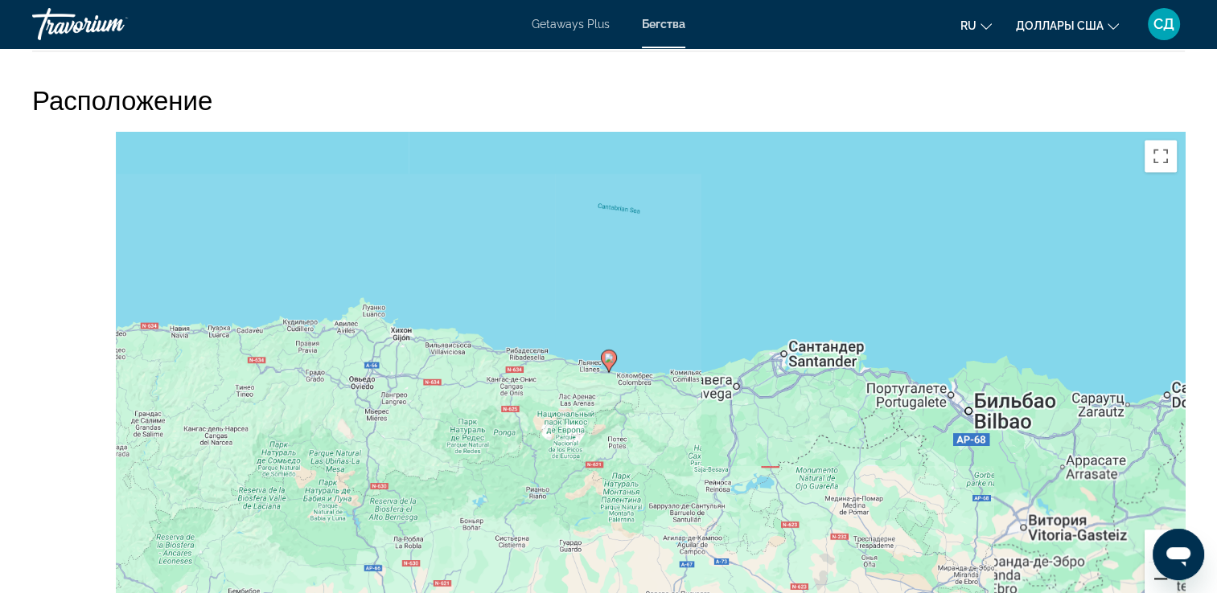
click at [1159, 577] on button "Уменьшить" at bounding box center [1160, 579] width 32 height 32
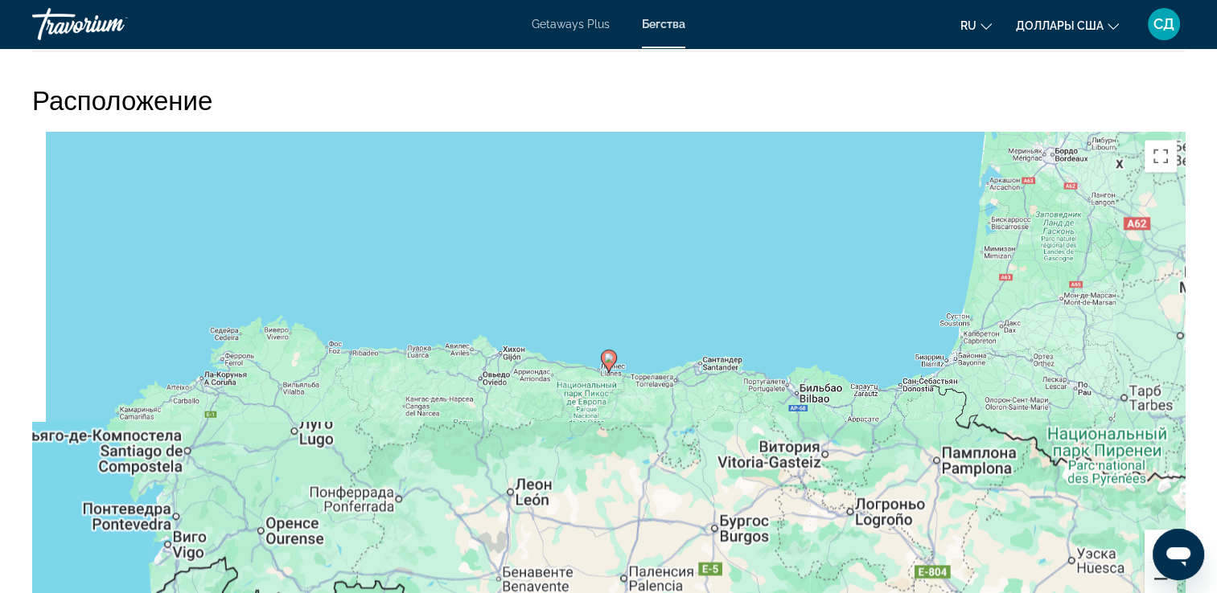
click at [1159, 577] on button "Уменьшить" at bounding box center [1160, 579] width 32 height 32
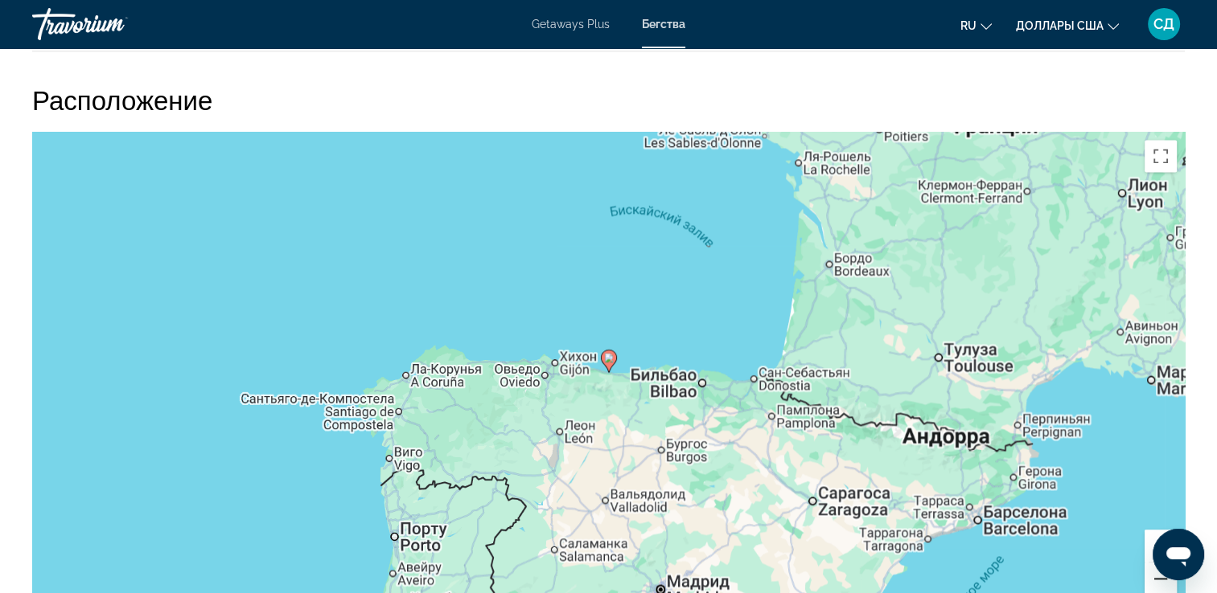
click at [1160, 577] on button "Уменьшить" at bounding box center [1160, 579] width 32 height 32
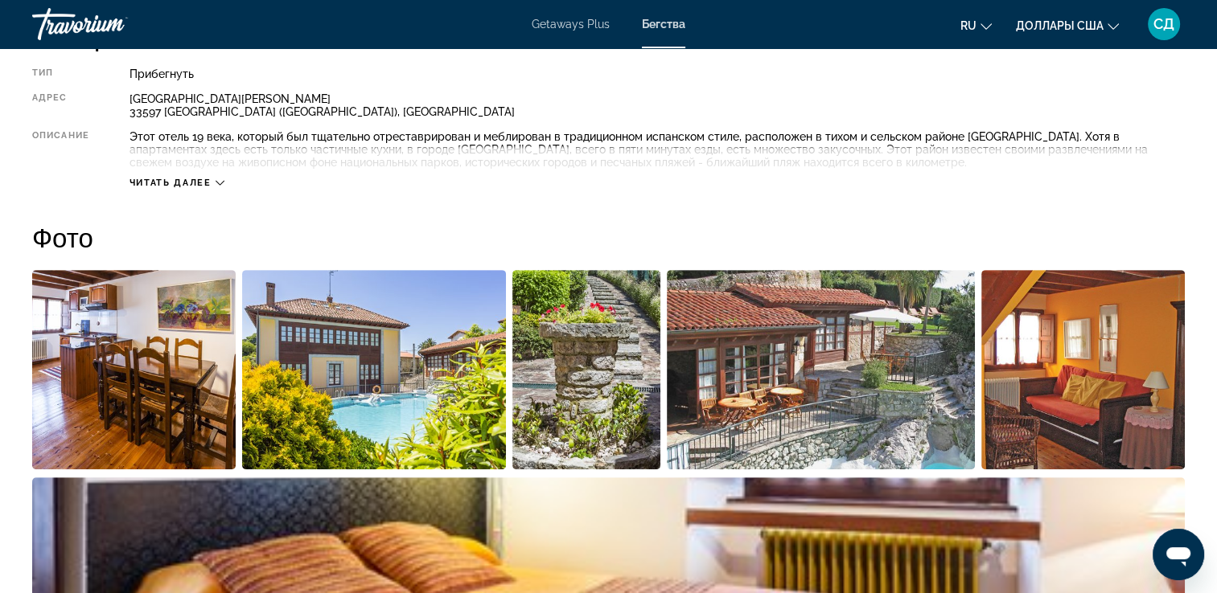
scroll to position [697, 0]
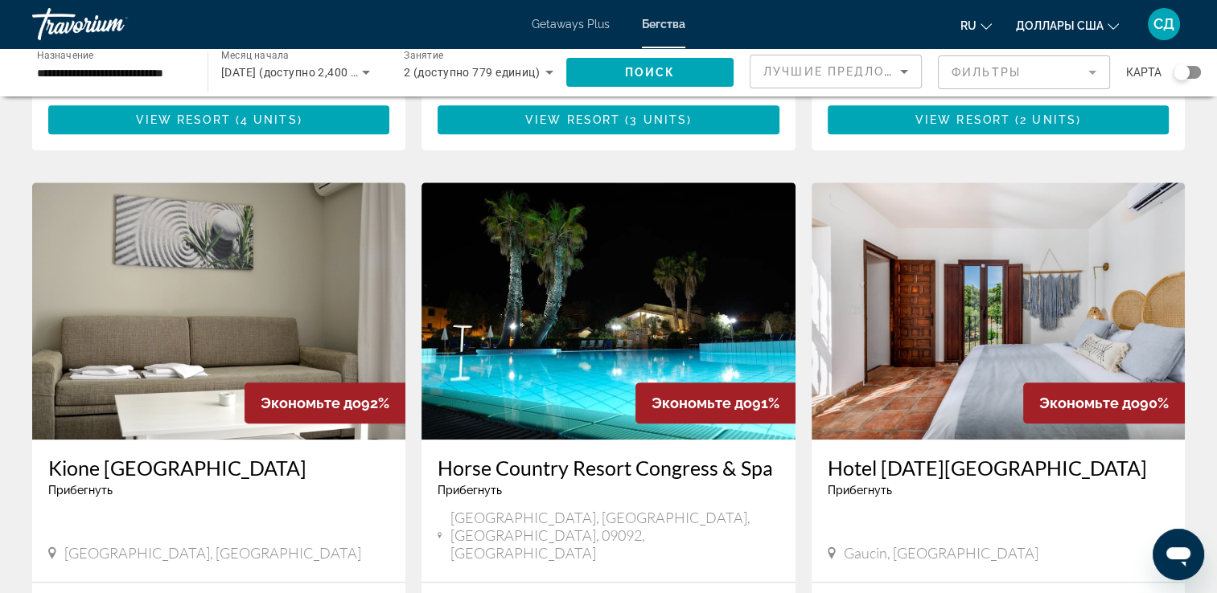
scroll to position [1126, 0]
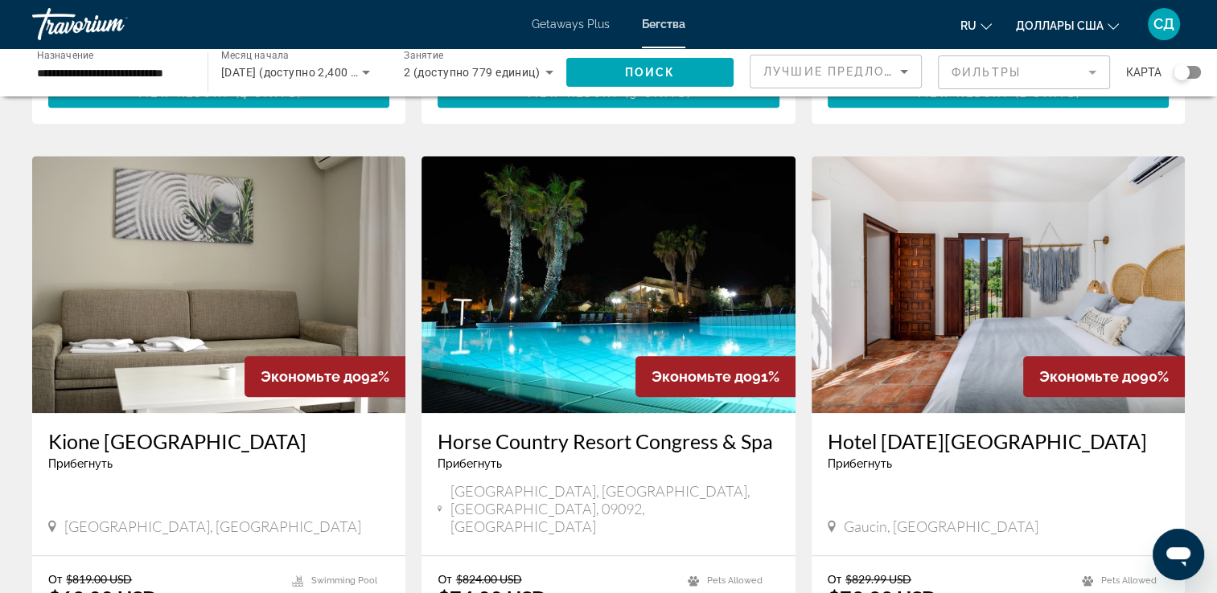
click at [733, 232] on img "Main content" at bounding box center [607, 284] width 373 height 257
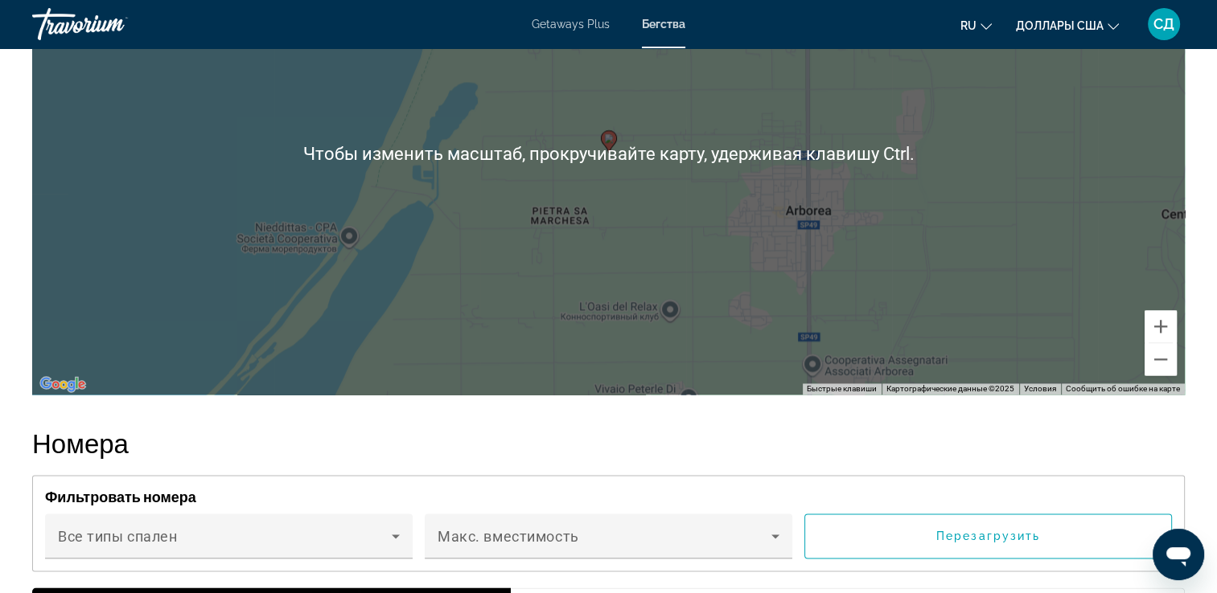
scroll to position [2332, 0]
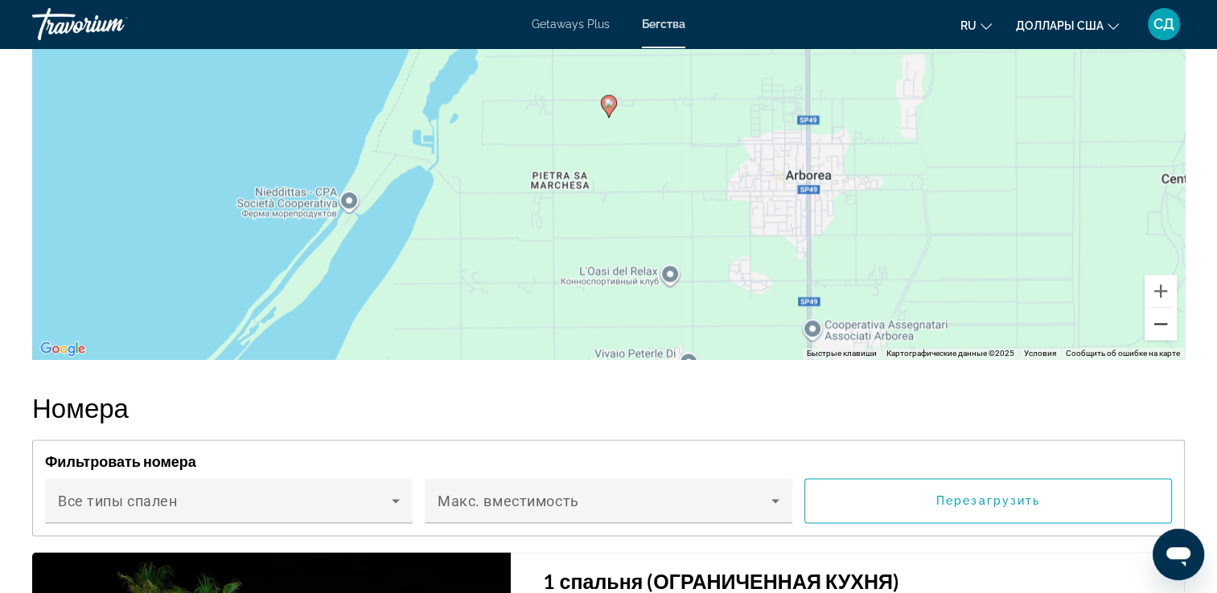
click at [1160, 340] on button "Уменьшить" at bounding box center [1160, 324] width 32 height 32
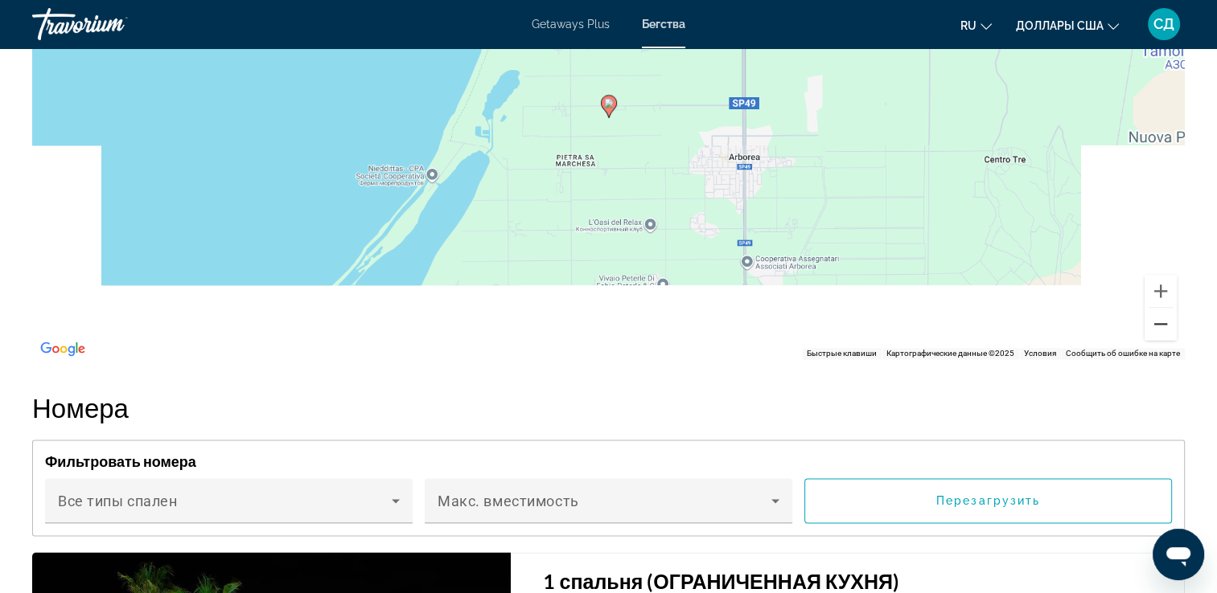
click at [1160, 340] on button "Уменьшить" at bounding box center [1160, 324] width 32 height 32
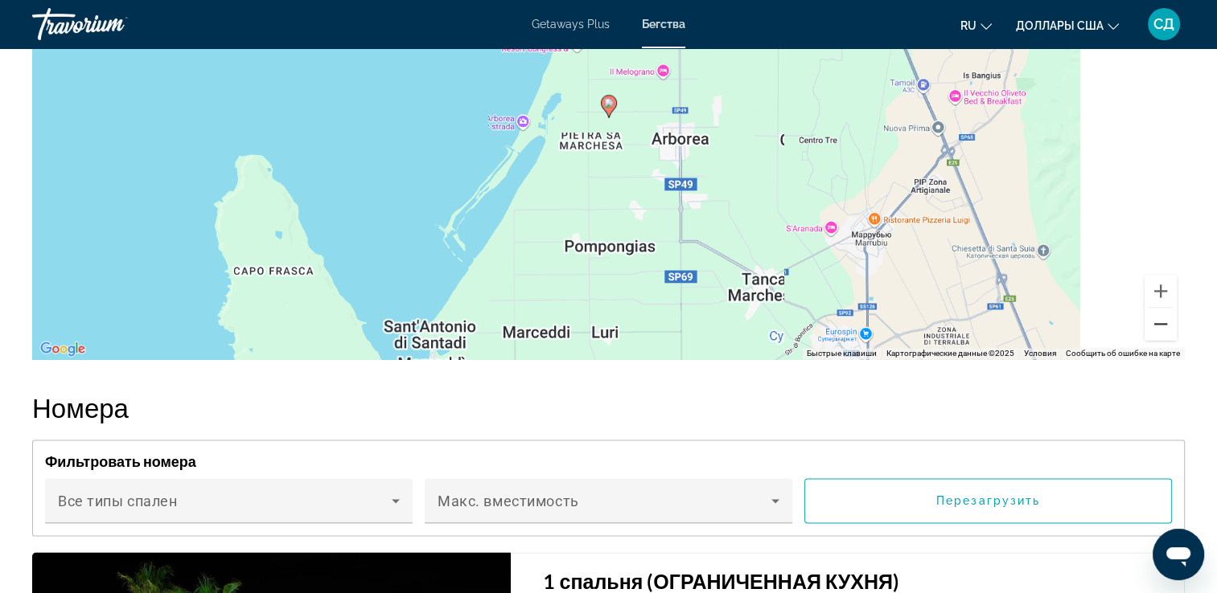
click at [1160, 340] on button "Уменьшить" at bounding box center [1160, 324] width 32 height 32
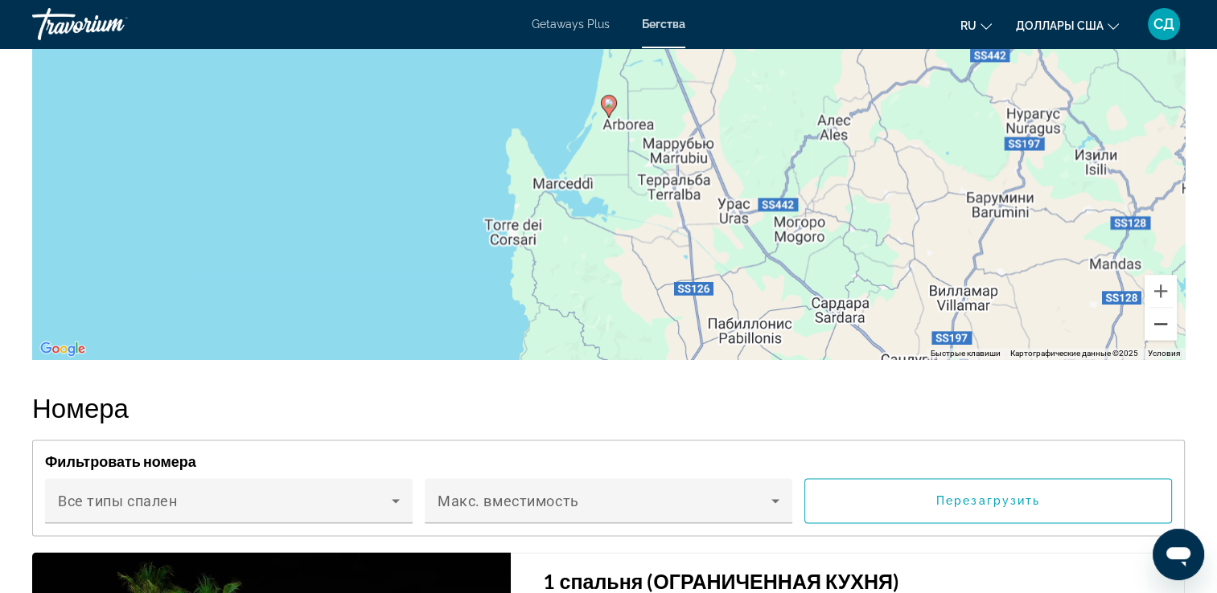
click at [1160, 340] on button "Уменьшить" at bounding box center [1160, 324] width 32 height 32
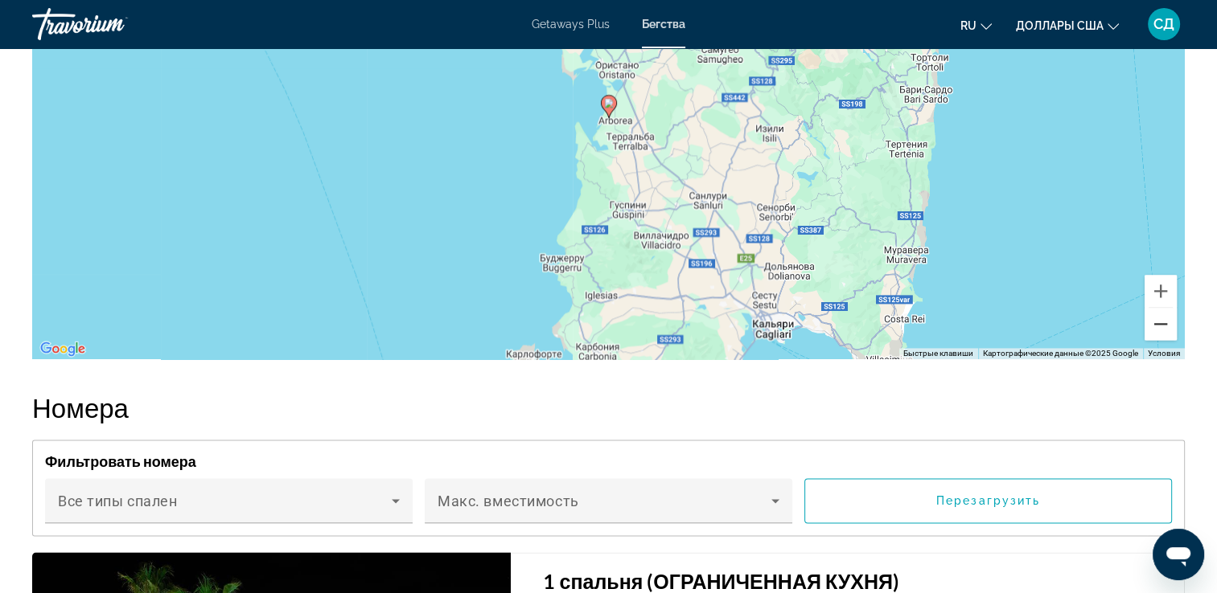
click at [1160, 340] on button "Уменьшить" at bounding box center [1160, 324] width 32 height 32
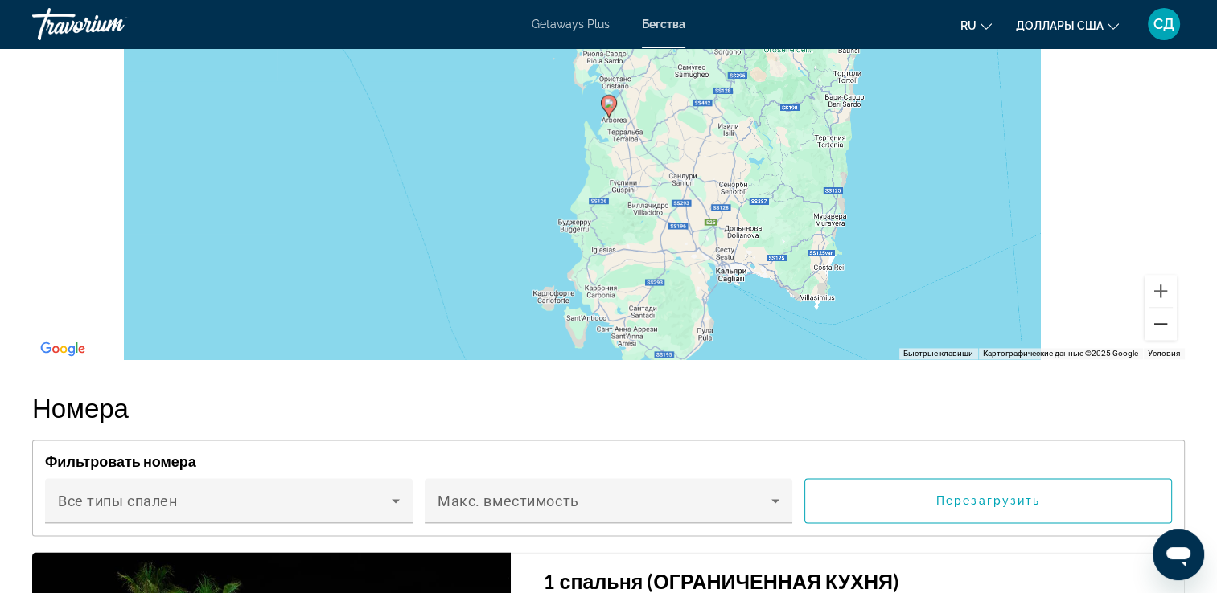
click at [1160, 340] on button "Уменьшить" at bounding box center [1160, 324] width 32 height 32
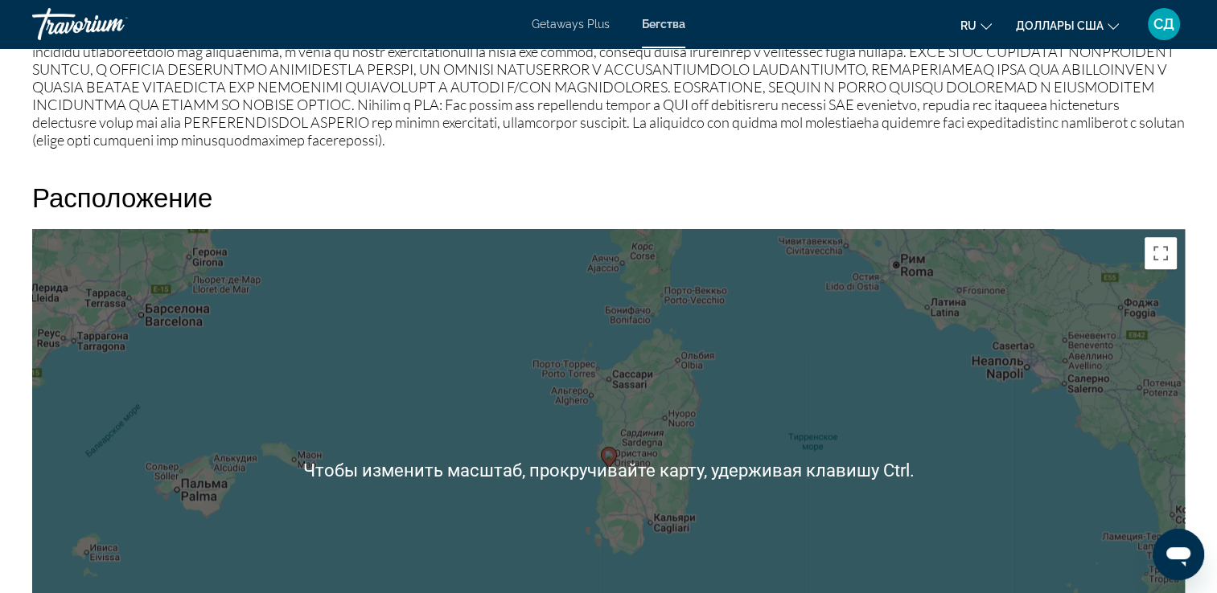
scroll to position [2091, 0]
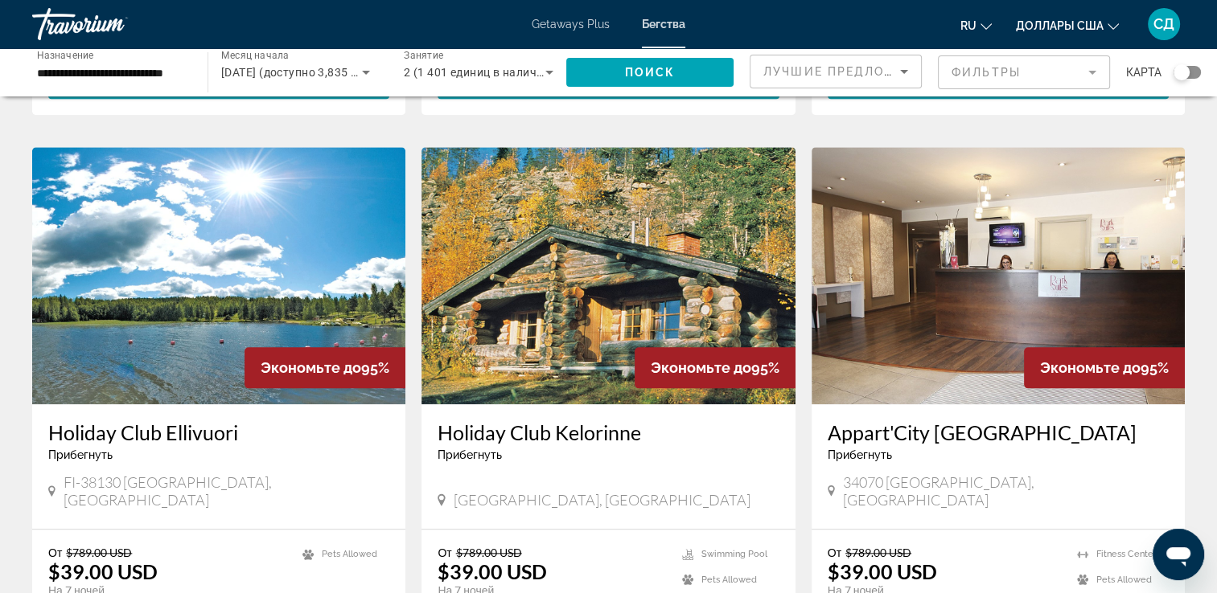
scroll to position [2030, 0]
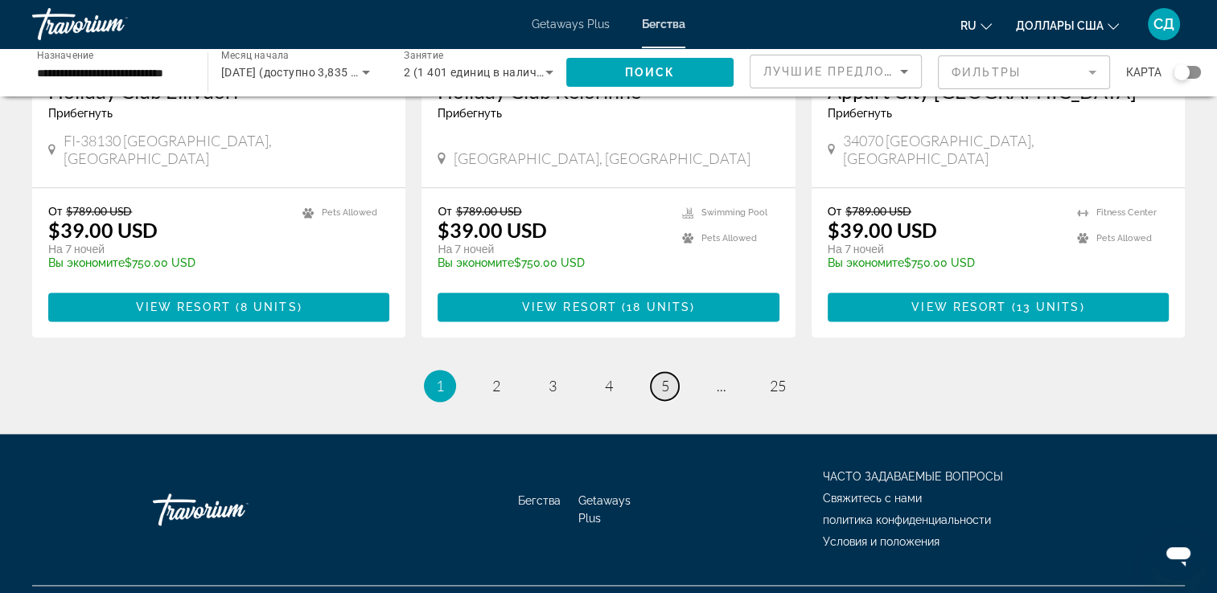
click at [665, 377] on span "5" at bounding box center [665, 386] width 8 height 18
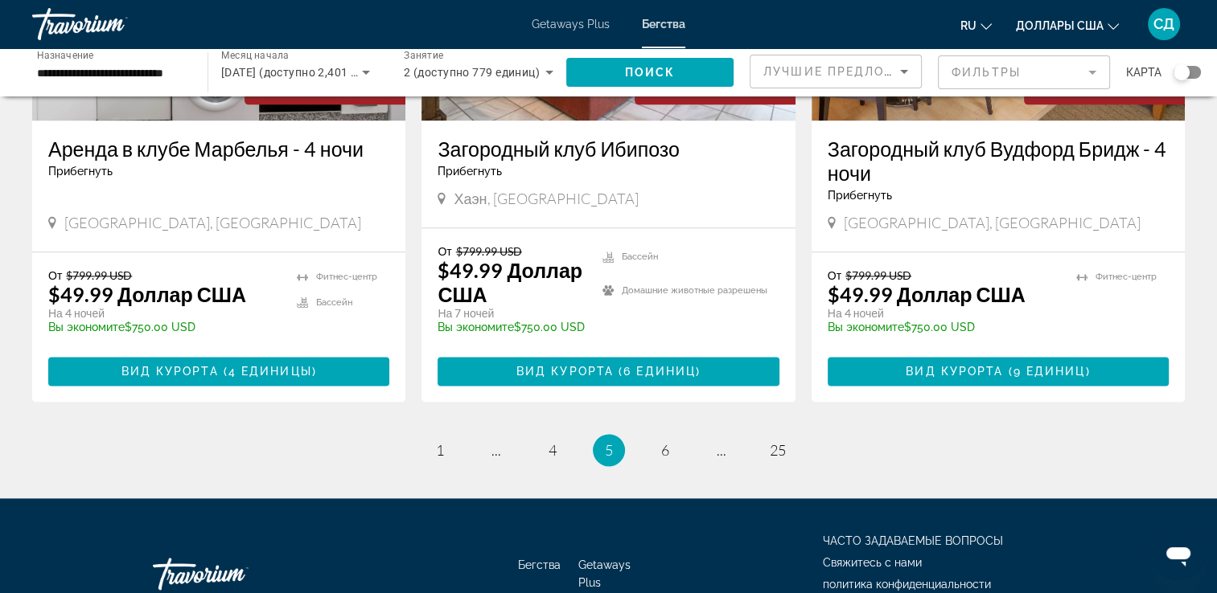
scroll to position [2104, 0]
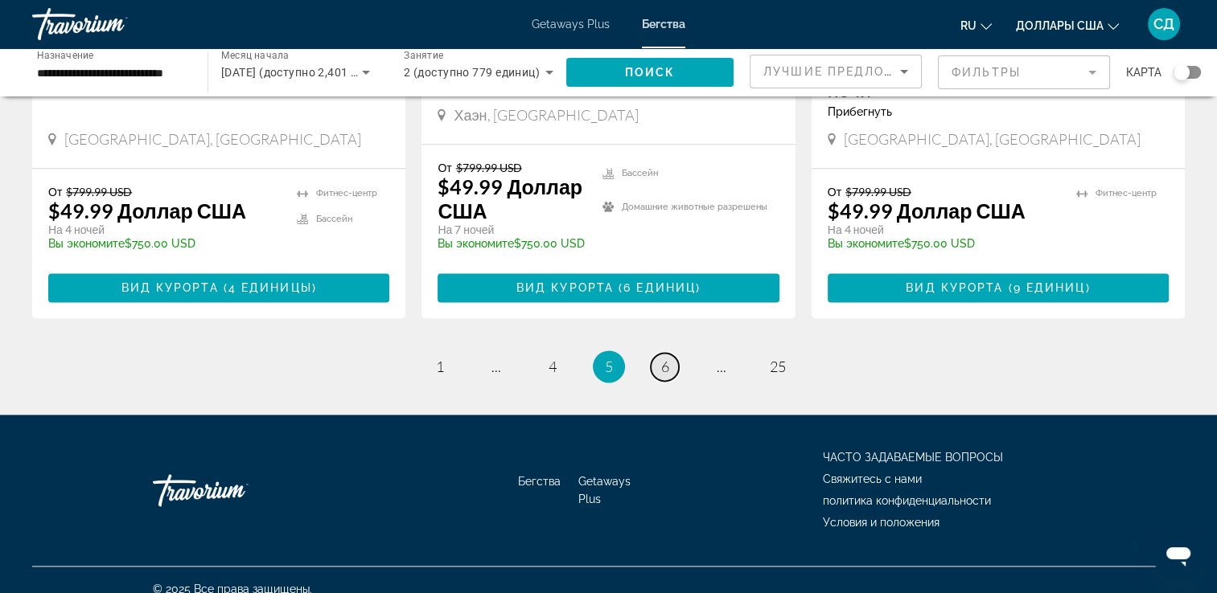
click at [664, 358] on span "6" at bounding box center [665, 367] width 8 height 18
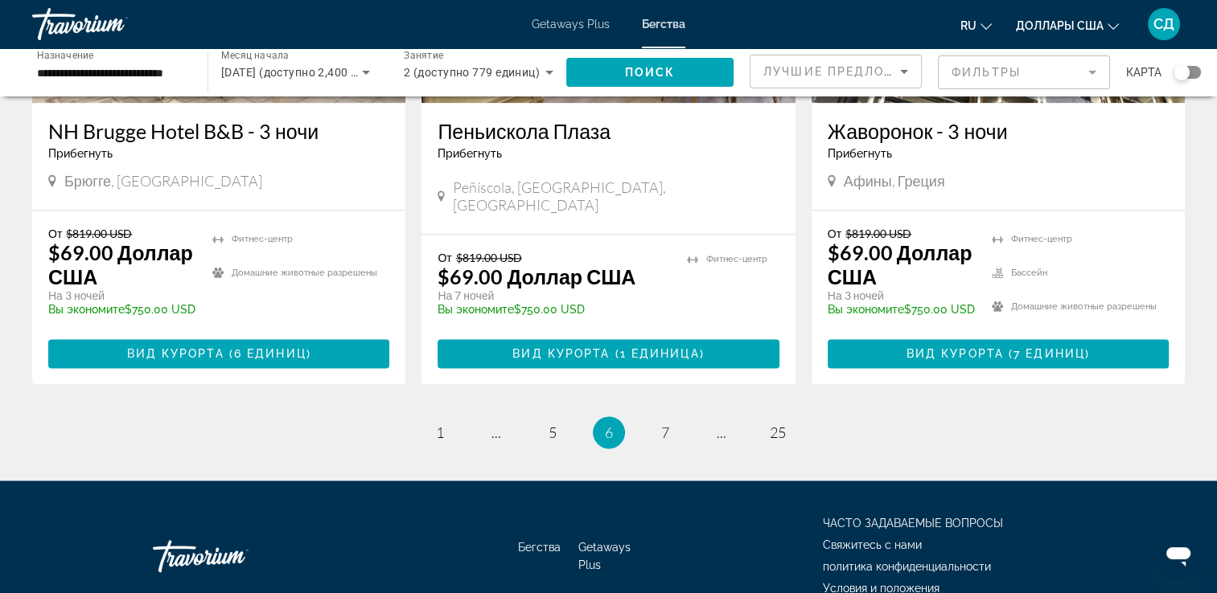
scroll to position [2091, 0]
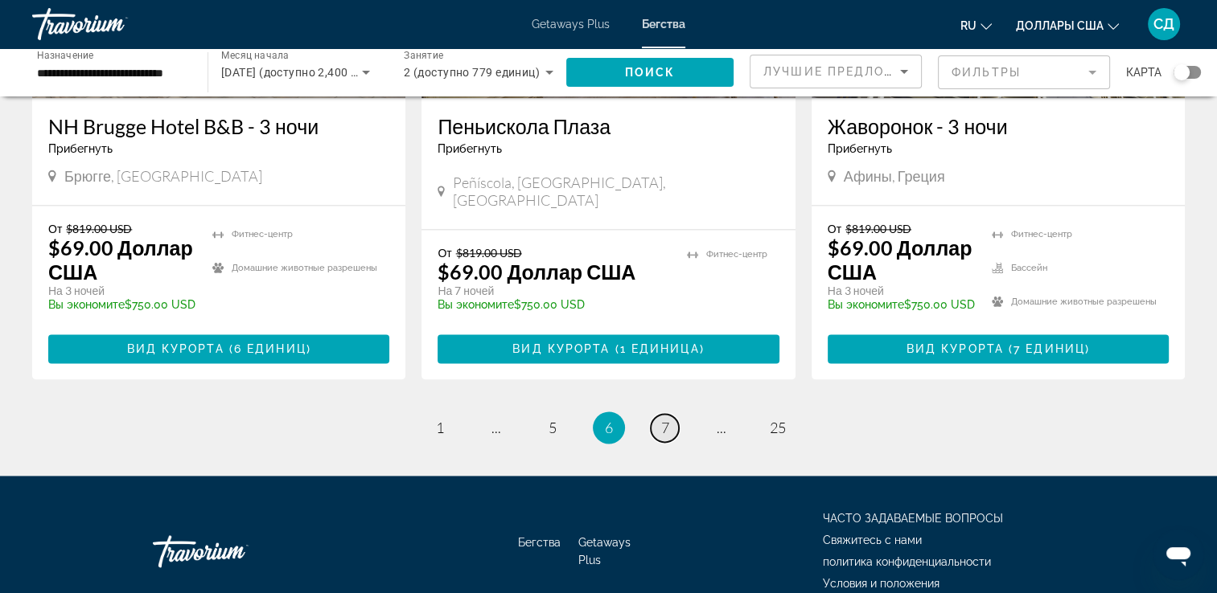
click at [667, 419] on span "7" at bounding box center [665, 428] width 8 height 18
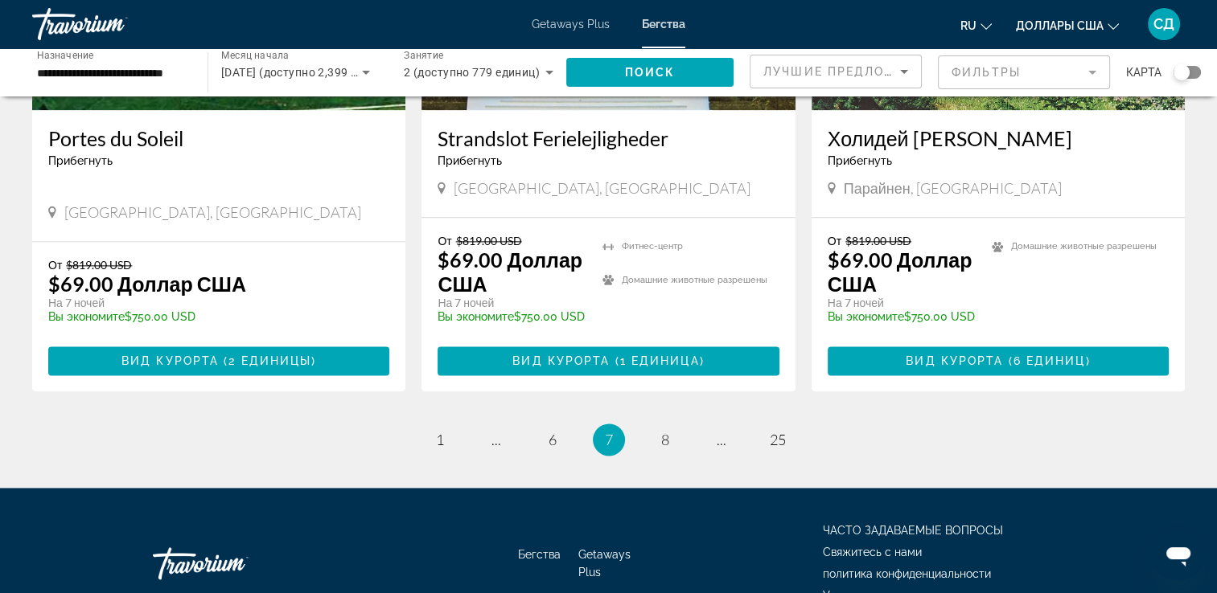
scroll to position [2079, 0]
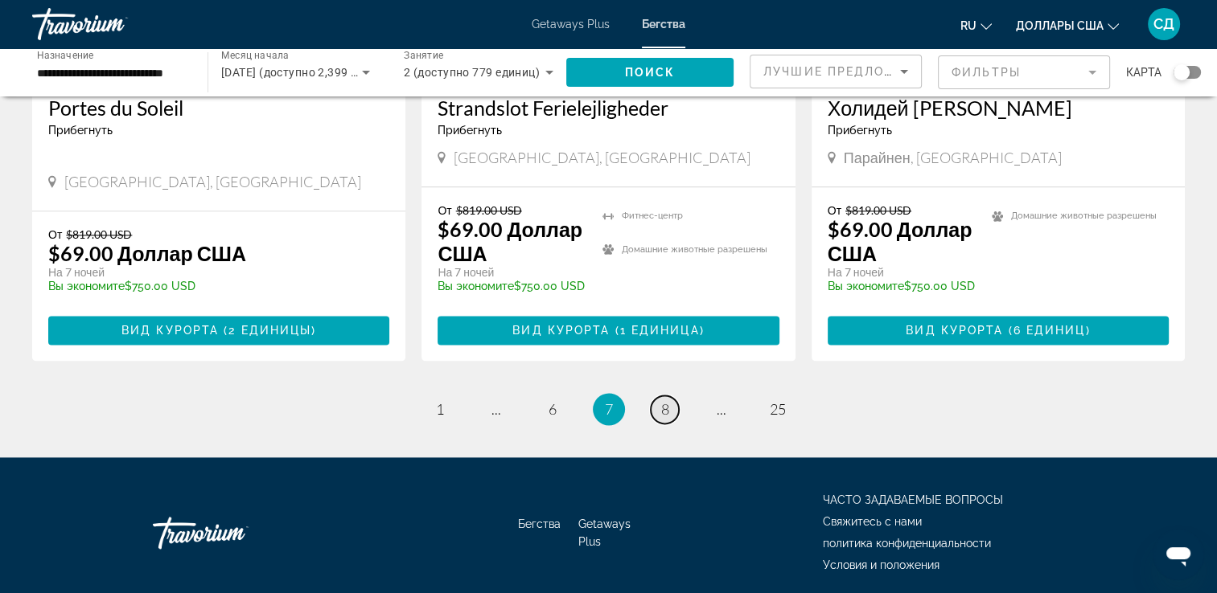
click at [671, 396] on link "страница 8" at bounding box center [665, 410] width 28 height 28
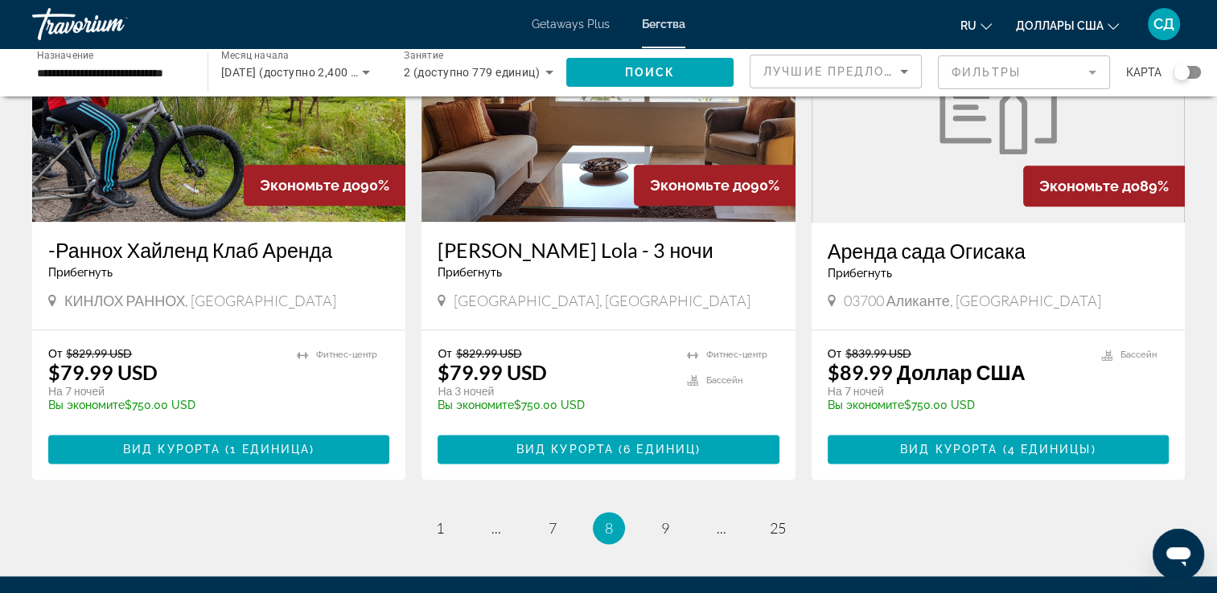
scroll to position [2080, 0]
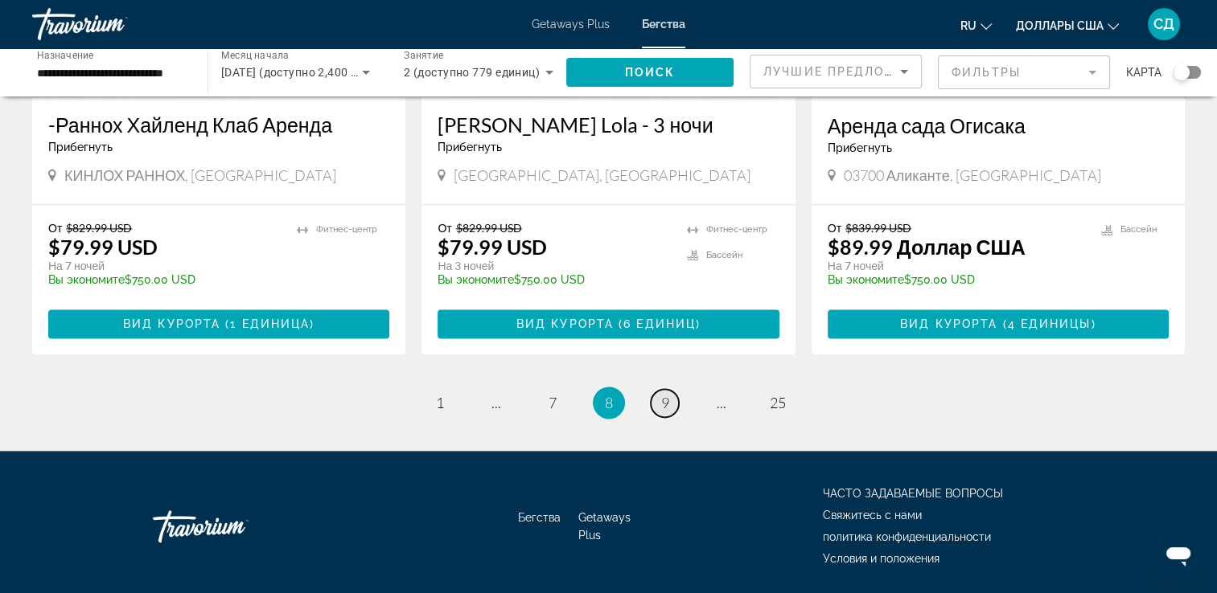
click at [667, 394] on span "9" at bounding box center [665, 403] width 8 height 18
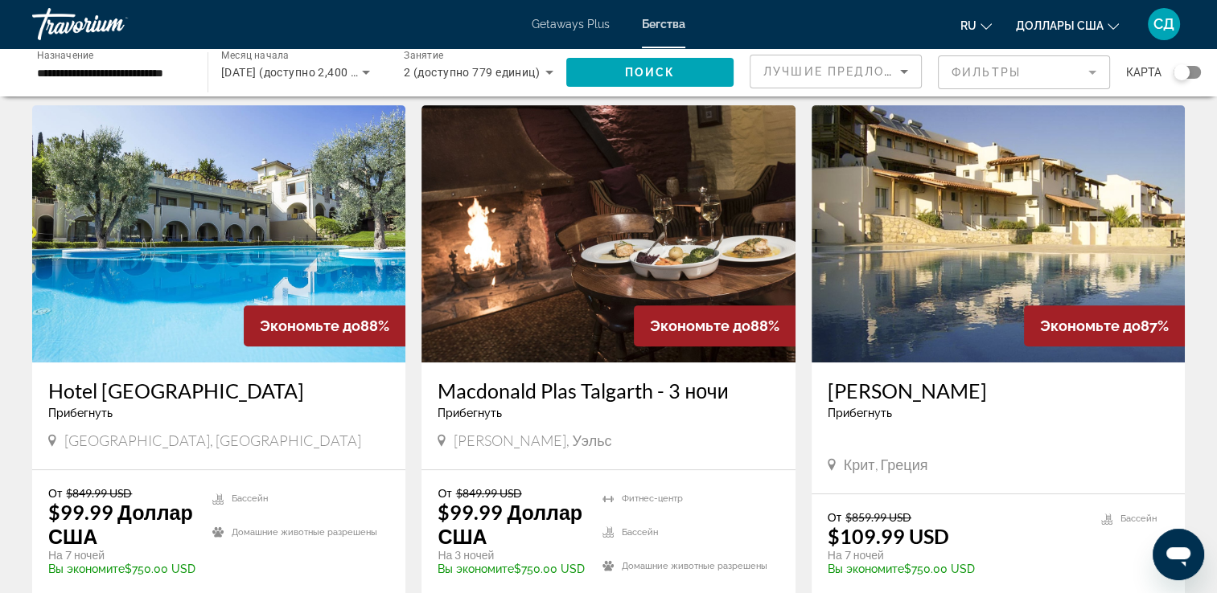
scroll to position [643, 0]
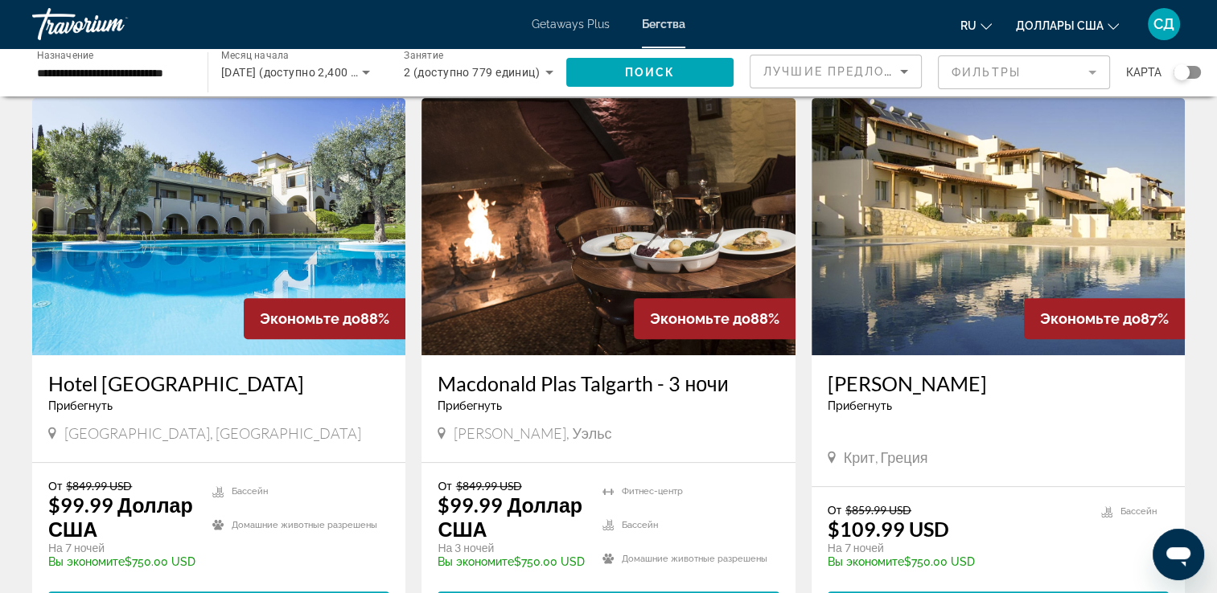
click at [357, 162] on img "Main content" at bounding box center [218, 226] width 373 height 257
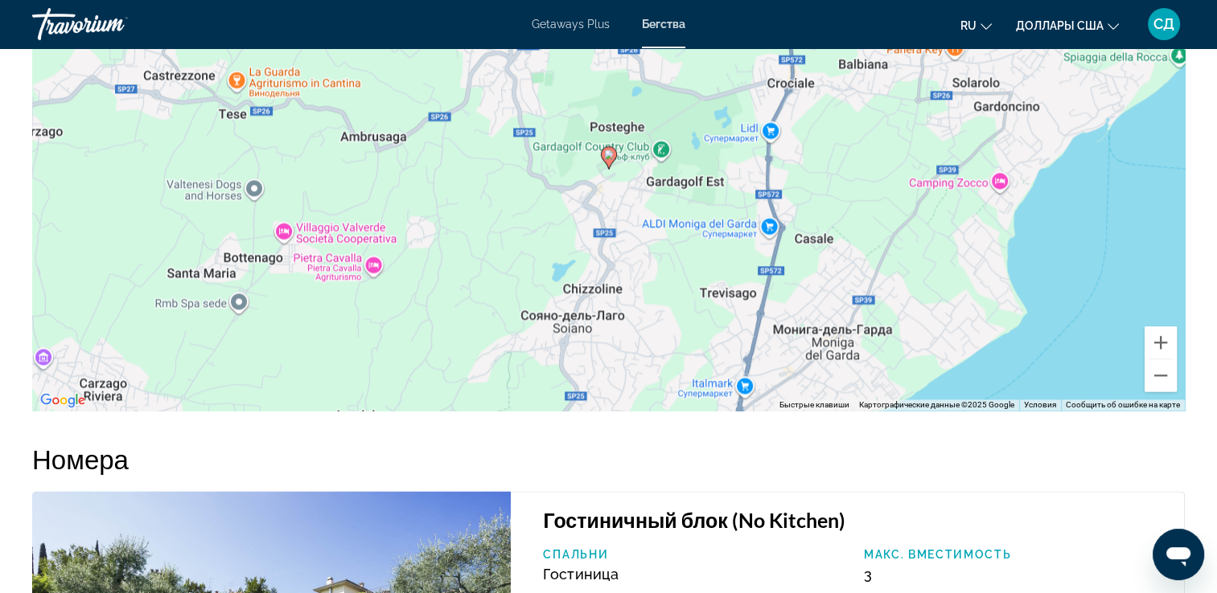
scroll to position [2252, 0]
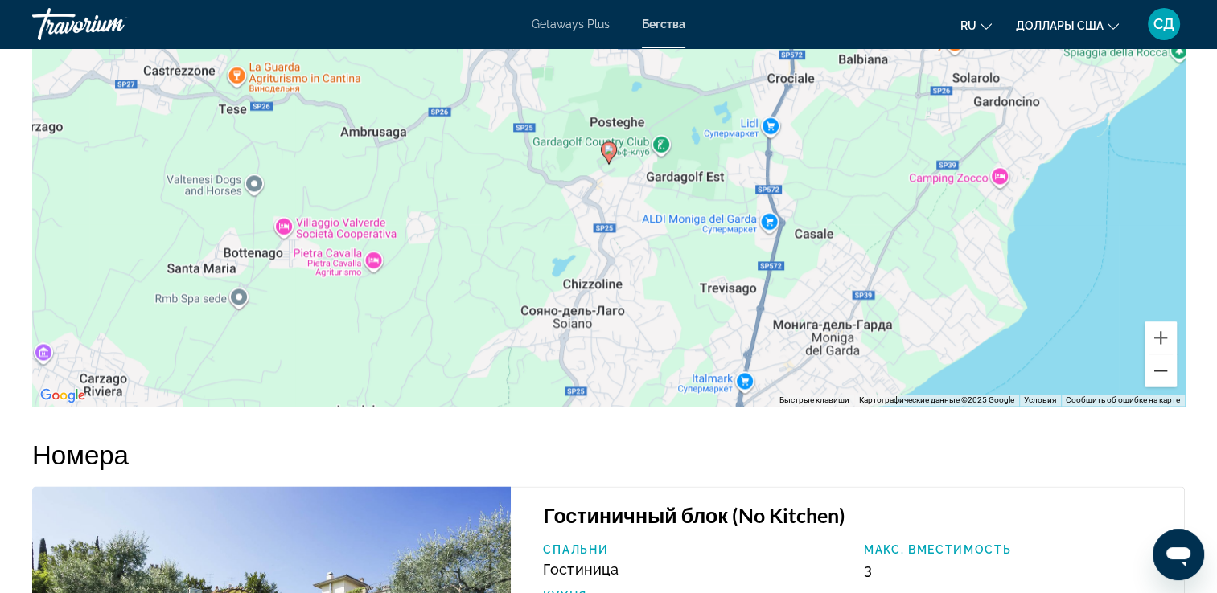
click at [1158, 375] on button "Уменьшить" at bounding box center [1160, 371] width 32 height 32
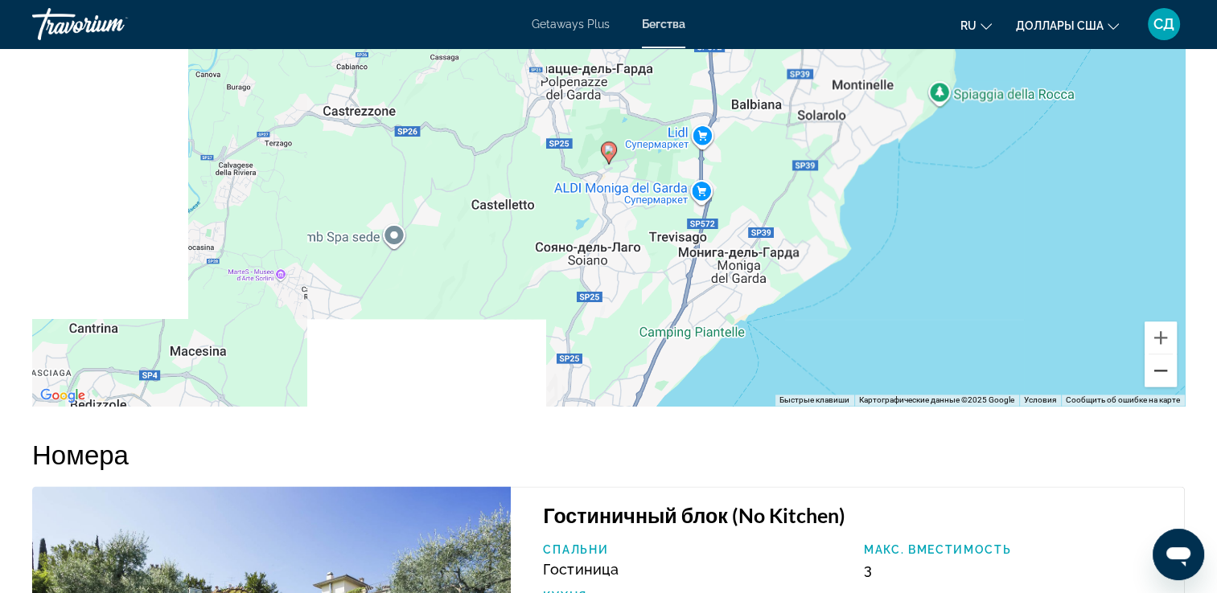
click at [1158, 375] on button "Уменьшить" at bounding box center [1160, 371] width 32 height 32
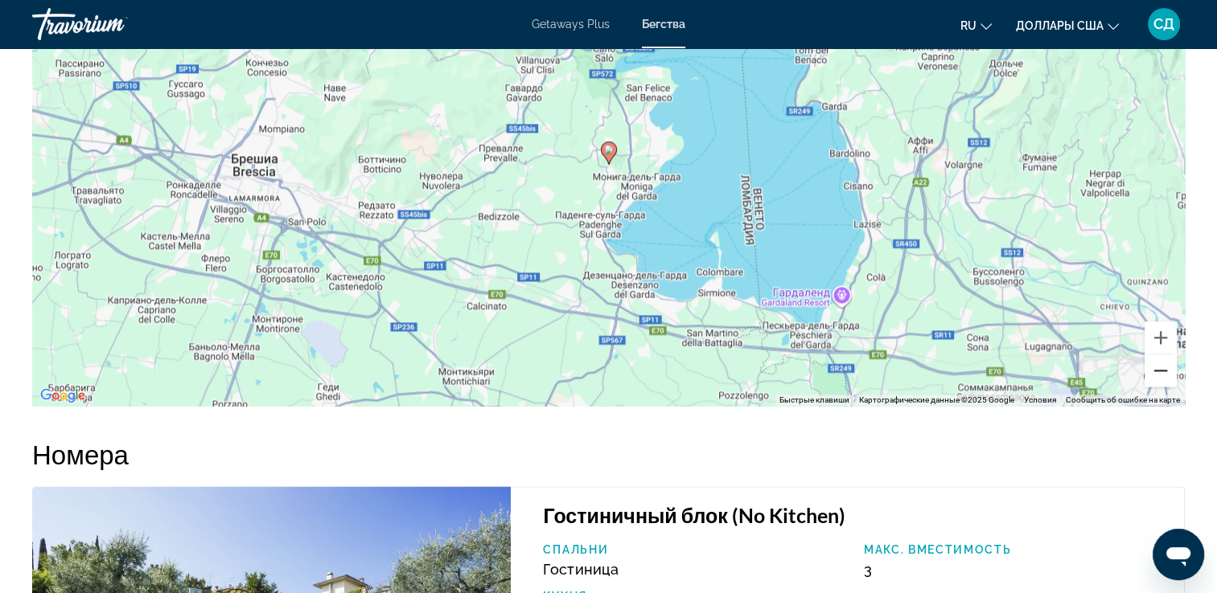
click at [1158, 375] on button "Уменьшить" at bounding box center [1160, 371] width 32 height 32
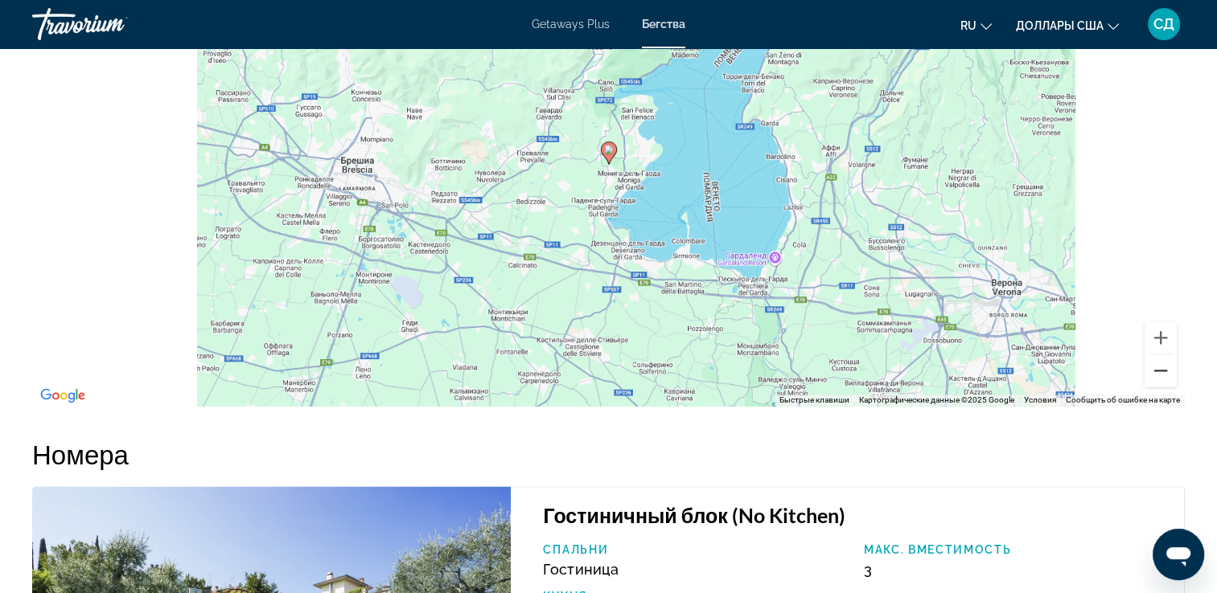
click at [1158, 375] on button "Уменьшить" at bounding box center [1160, 371] width 32 height 32
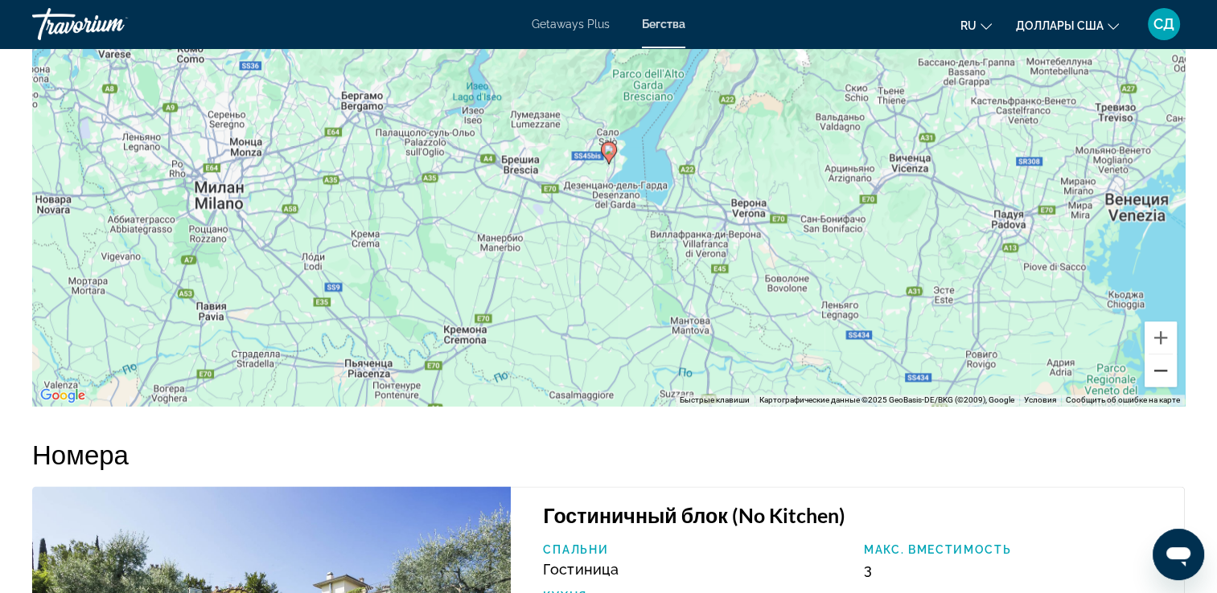
click at [1158, 375] on button "Уменьшить" at bounding box center [1160, 371] width 32 height 32
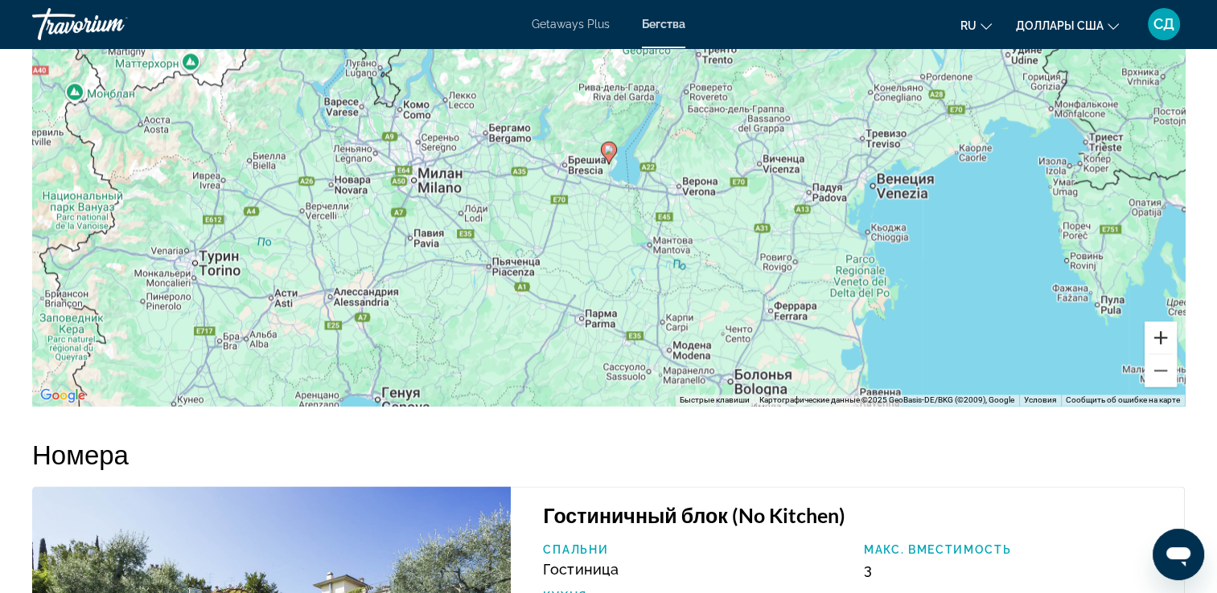
click at [1152, 330] on button "Увеличить" at bounding box center [1160, 338] width 32 height 32
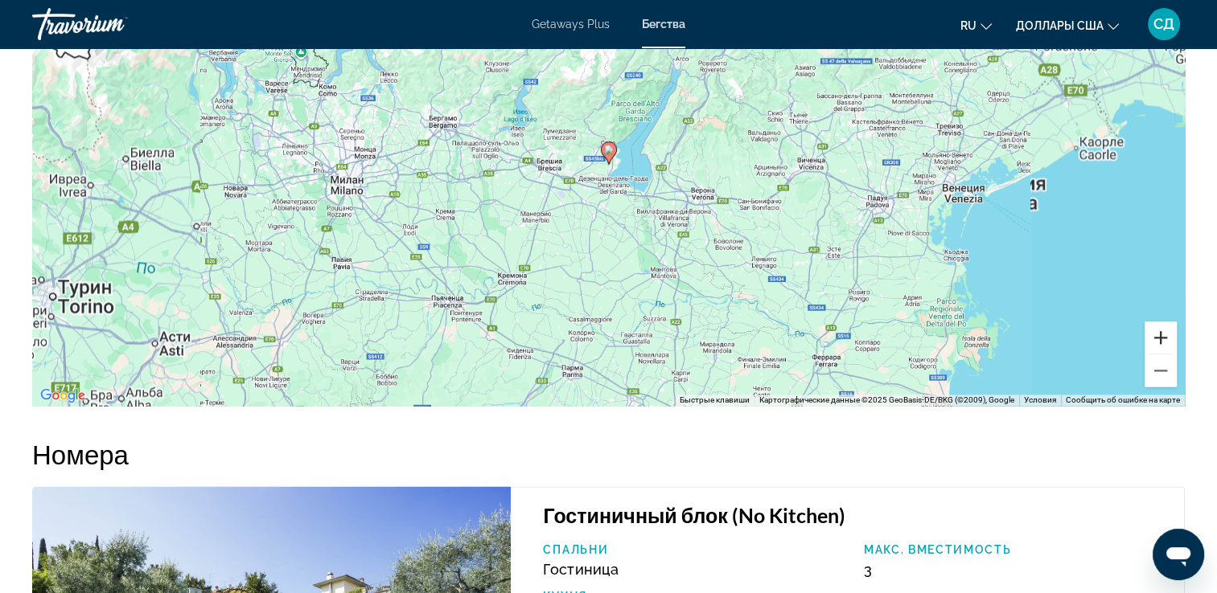
click at [1152, 330] on button "Увеличить" at bounding box center [1160, 338] width 32 height 32
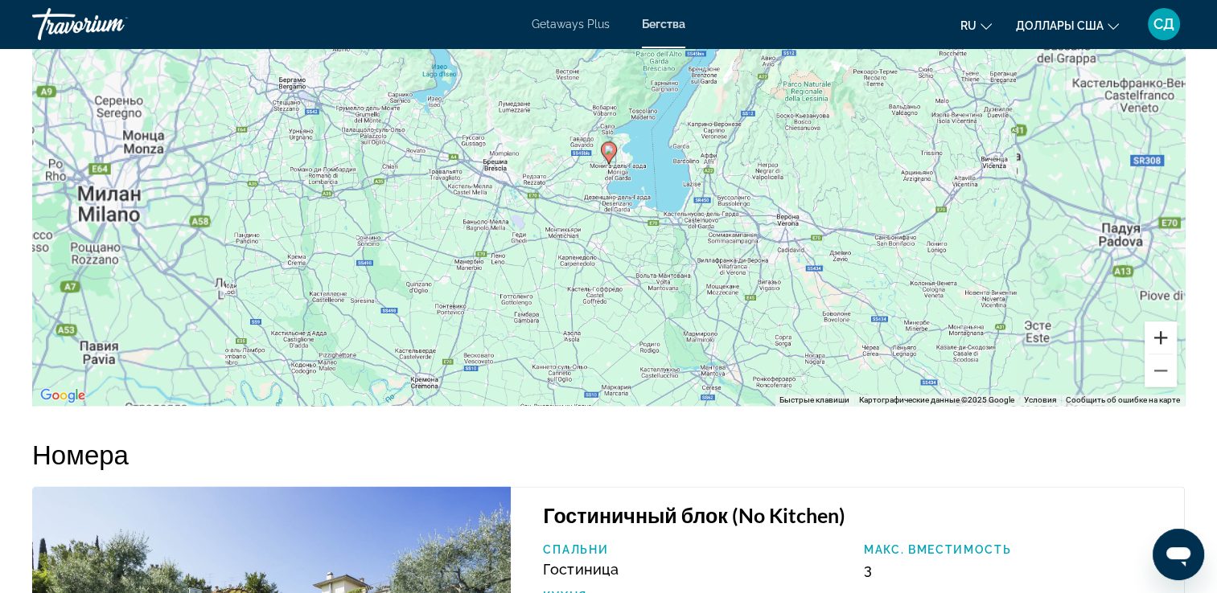
click at [1152, 330] on button "Увеличить" at bounding box center [1160, 338] width 32 height 32
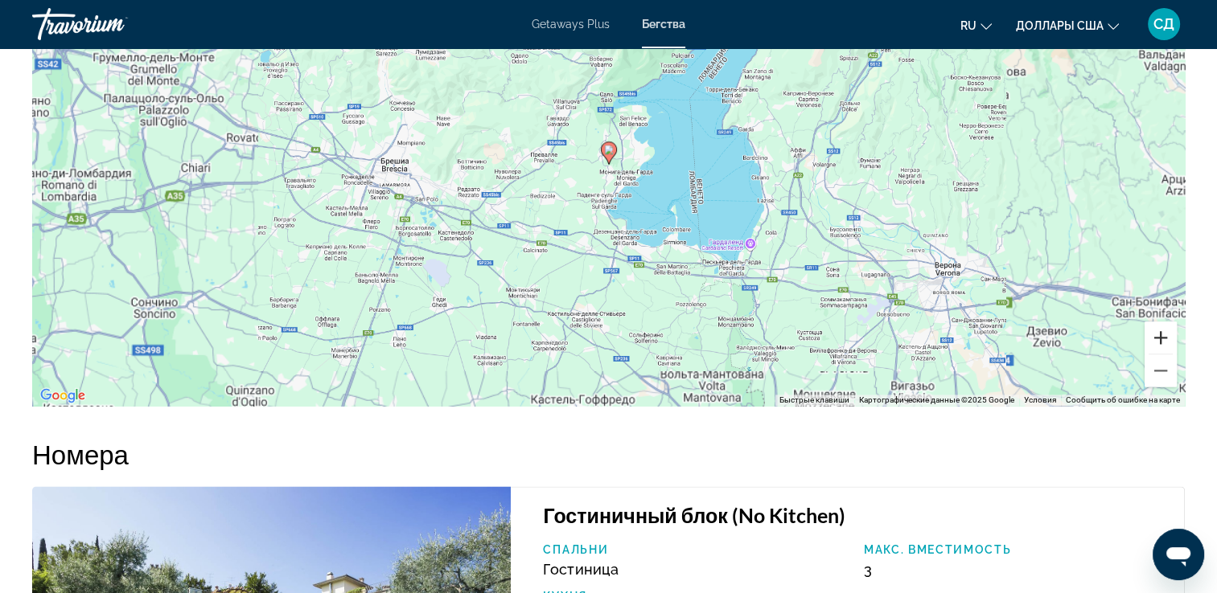
click at [1152, 330] on button "Увеличить" at bounding box center [1160, 338] width 32 height 32
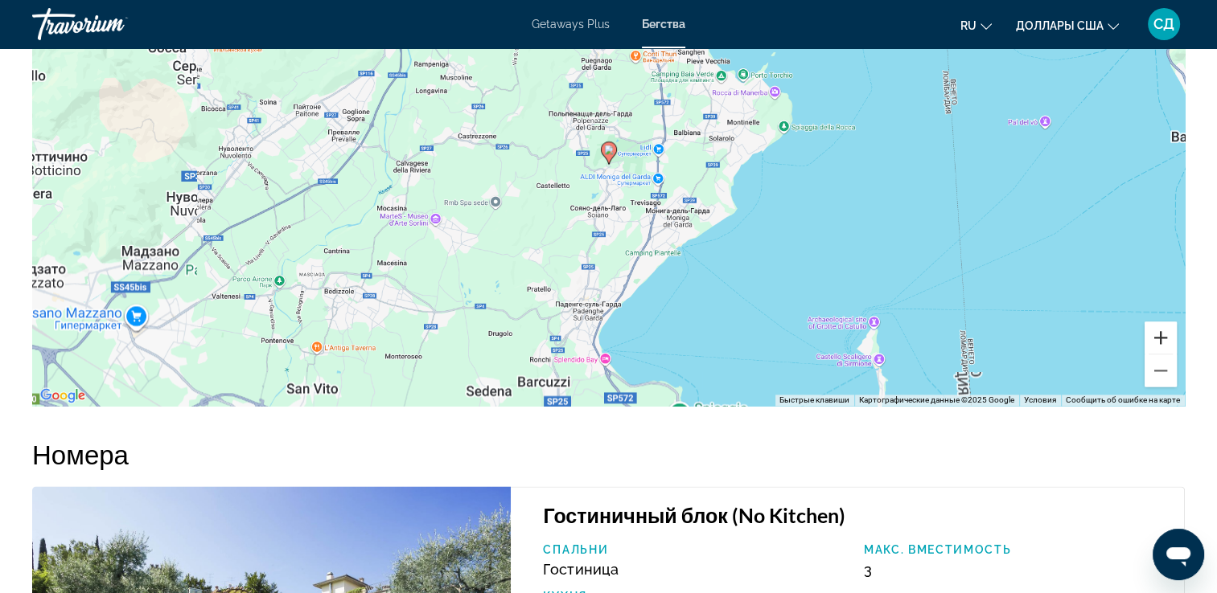
click at [1152, 330] on button "Увеличить" at bounding box center [1160, 338] width 32 height 32
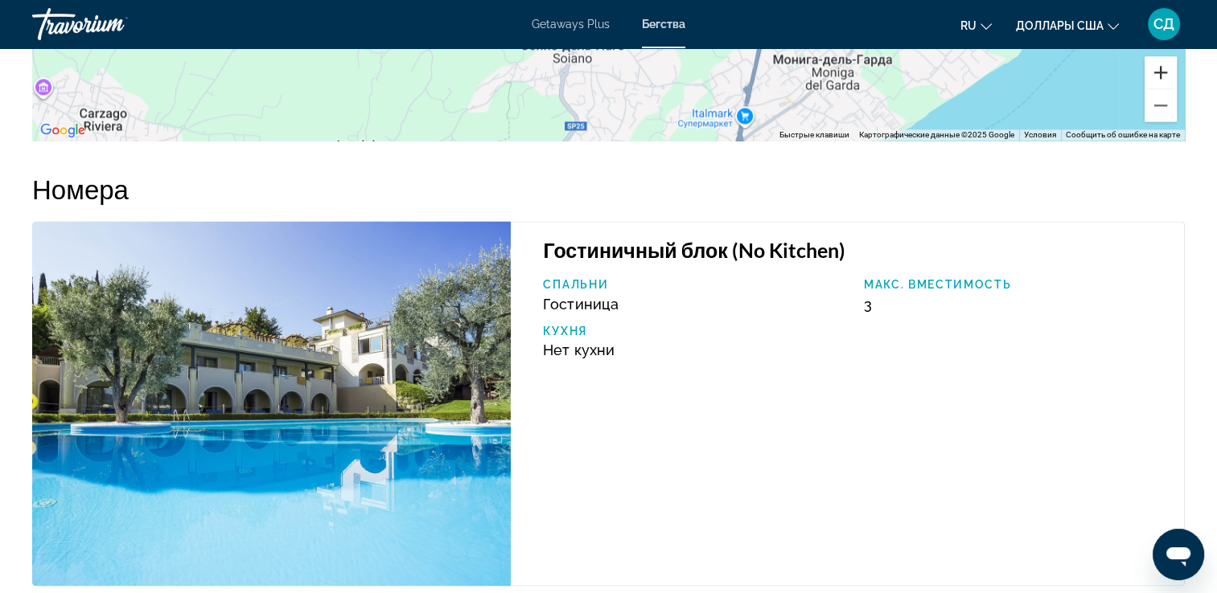
scroll to position [2573, 0]
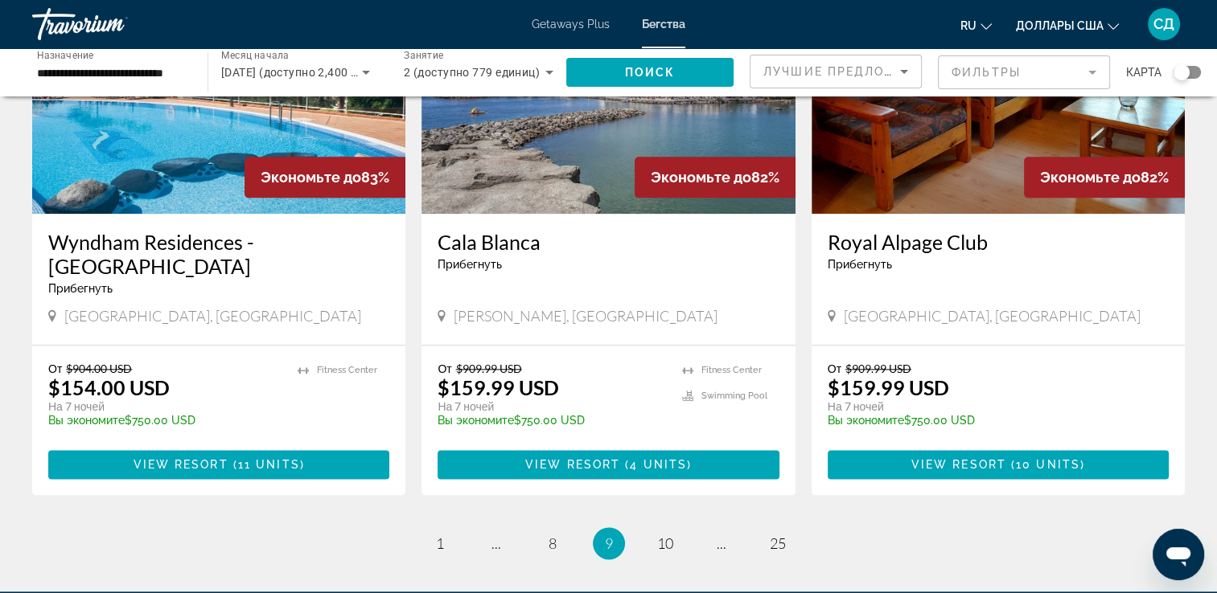
scroll to position [2007, 0]
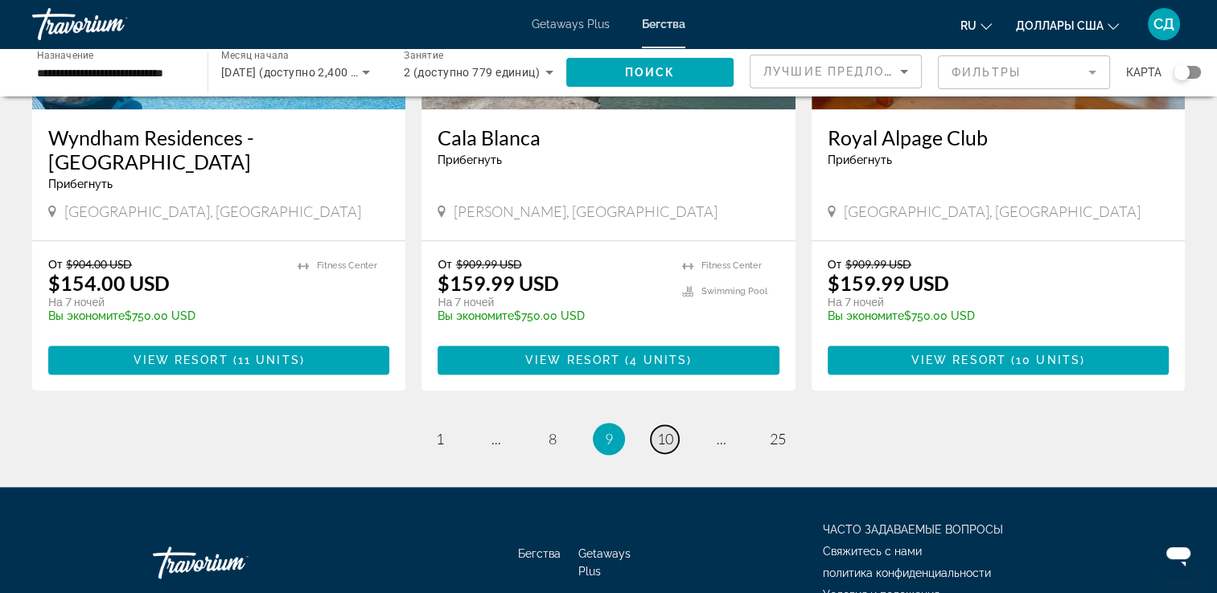
click at [665, 430] on span "10" at bounding box center [665, 439] width 16 height 18
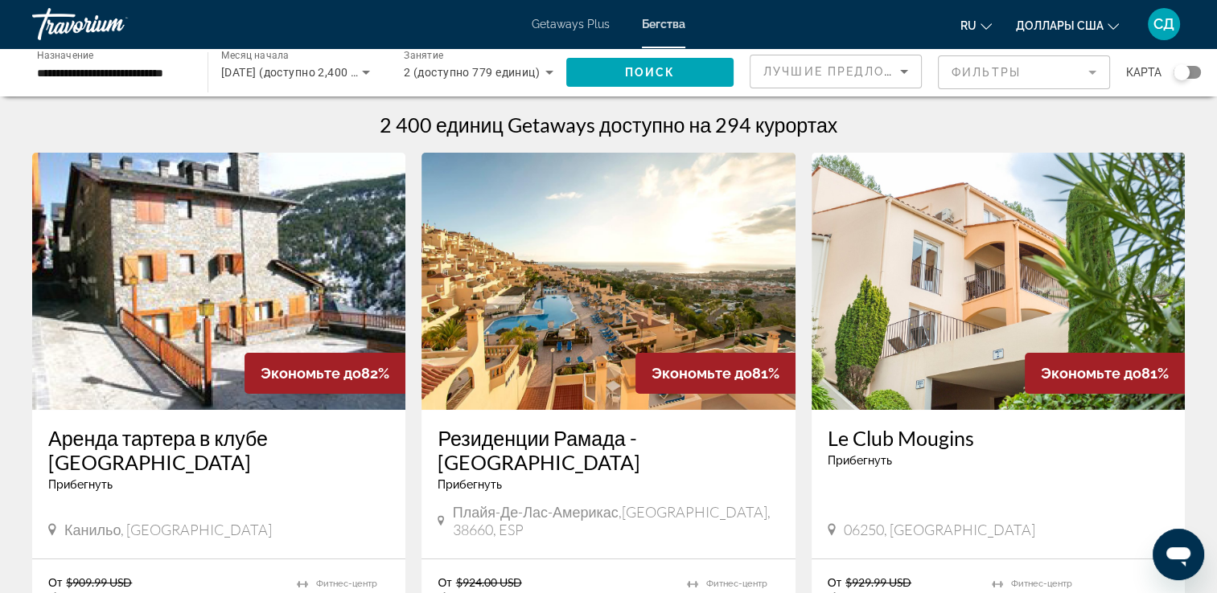
scroll to position [80, 0]
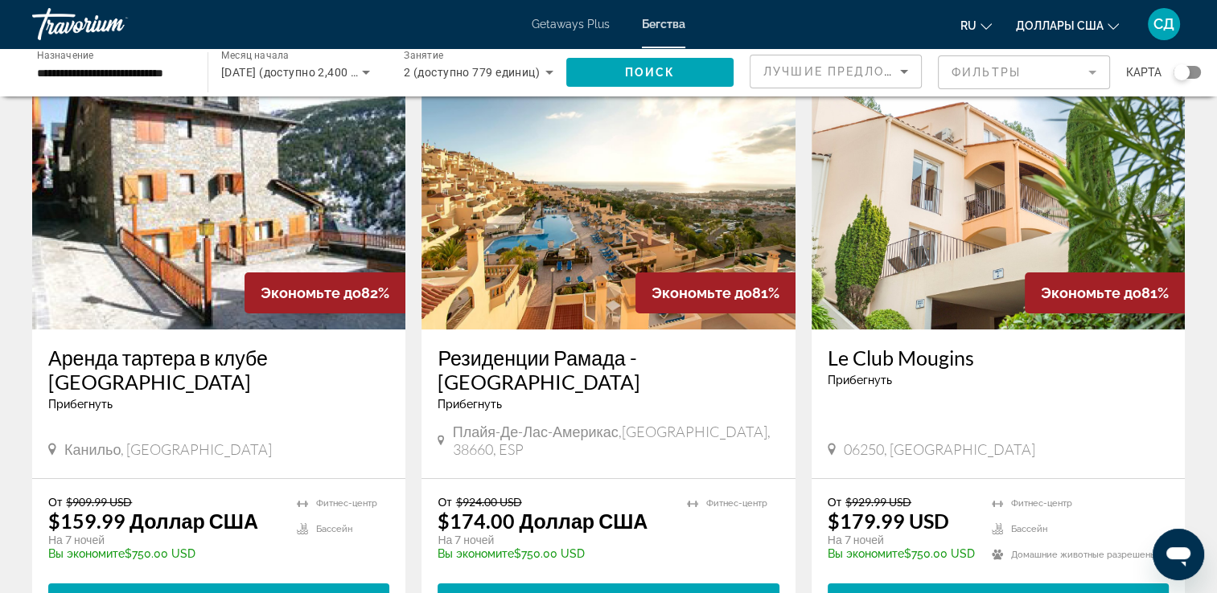
click at [704, 142] on img "Main content" at bounding box center [607, 200] width 373 height 257
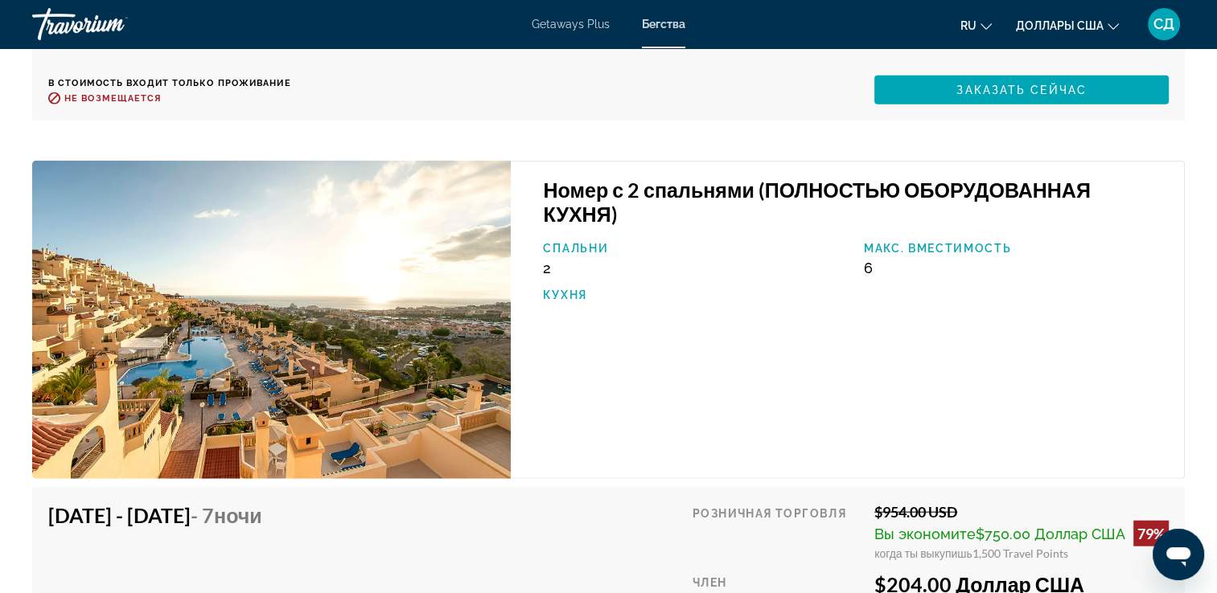
scroll to position [3767, 0]
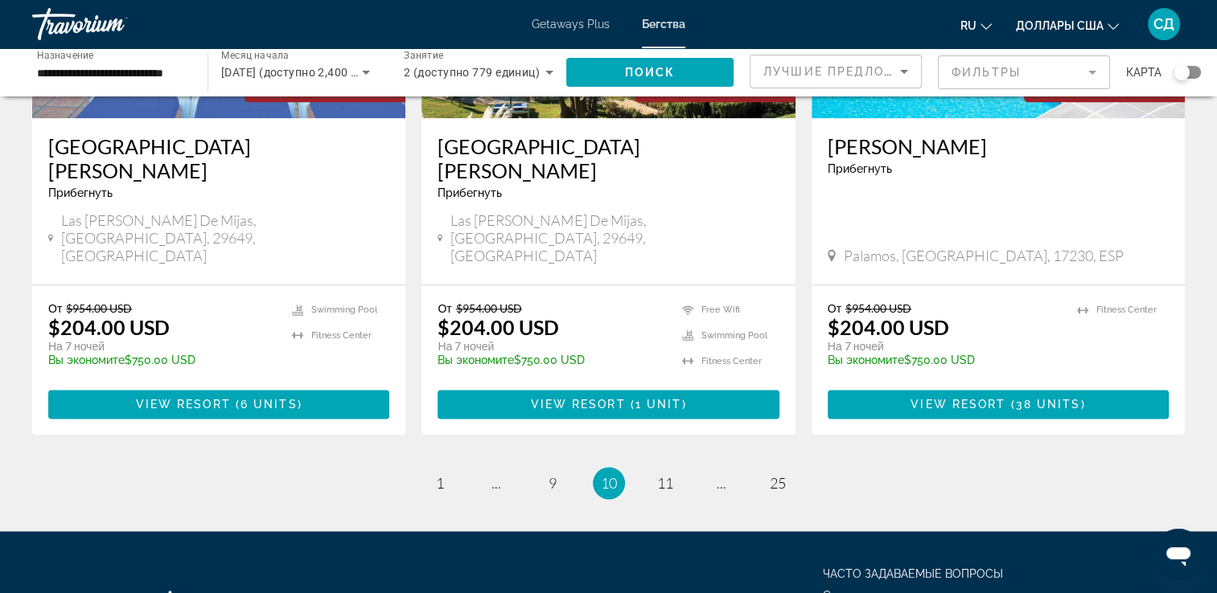
scroll to position [2055, 0]
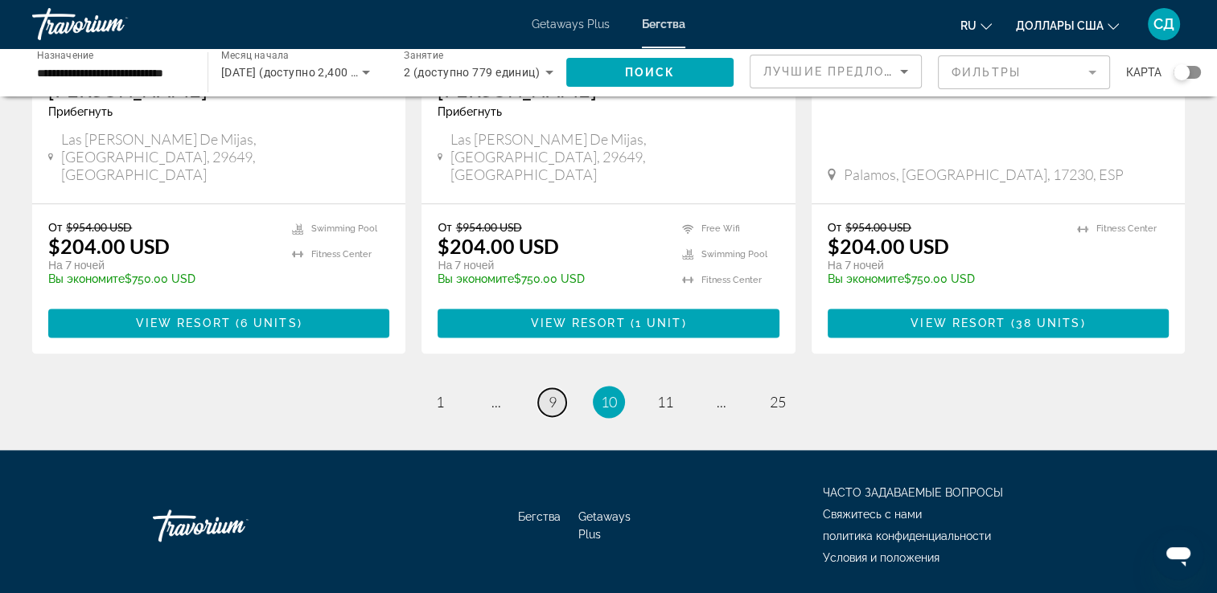
click at [554, 393] on span "9" at bounding box center [552, 402] width 8 height 18
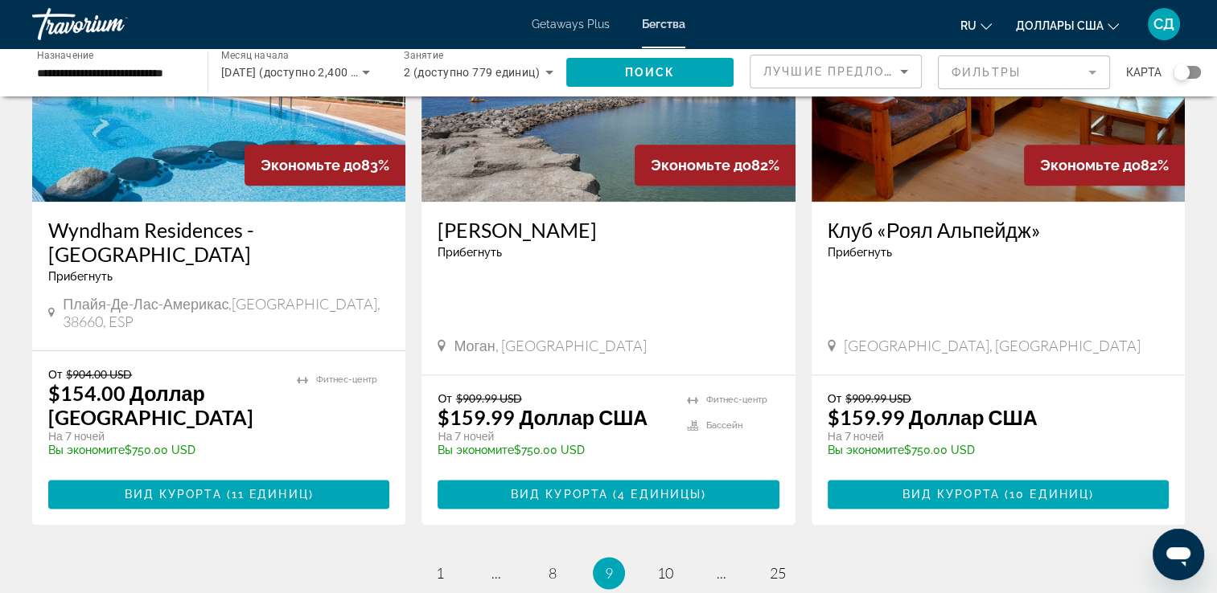
scroll to position [2055, 0]
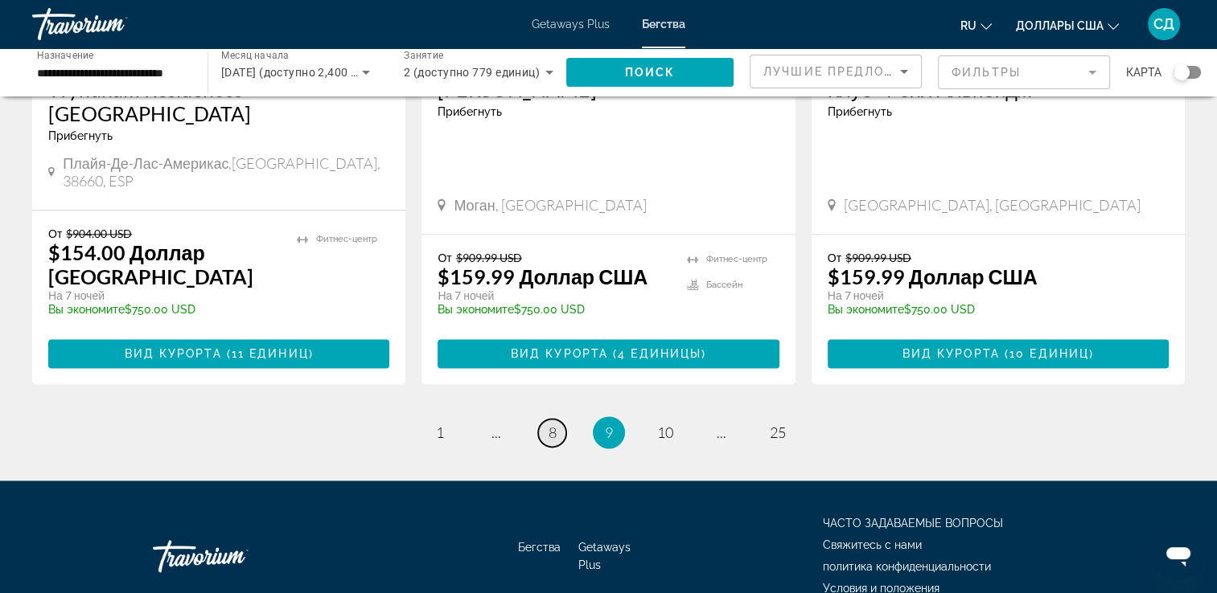
click at [550, 424] on span "8" at bounding box center [552, 433] width 8 height 18
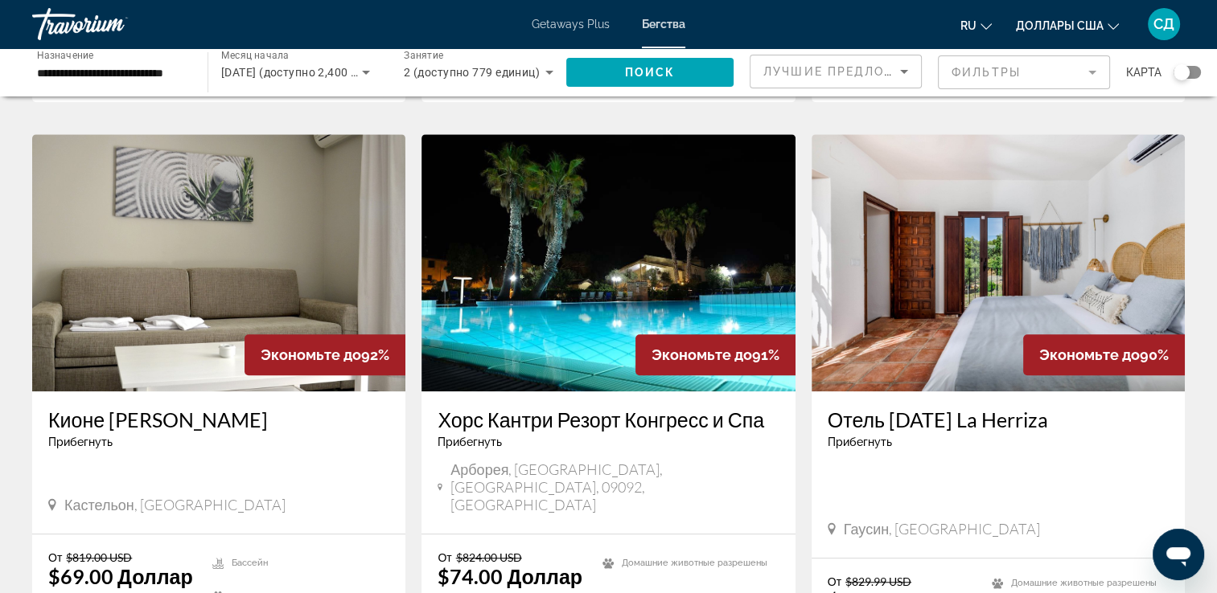
scroll to position [1206, 0]
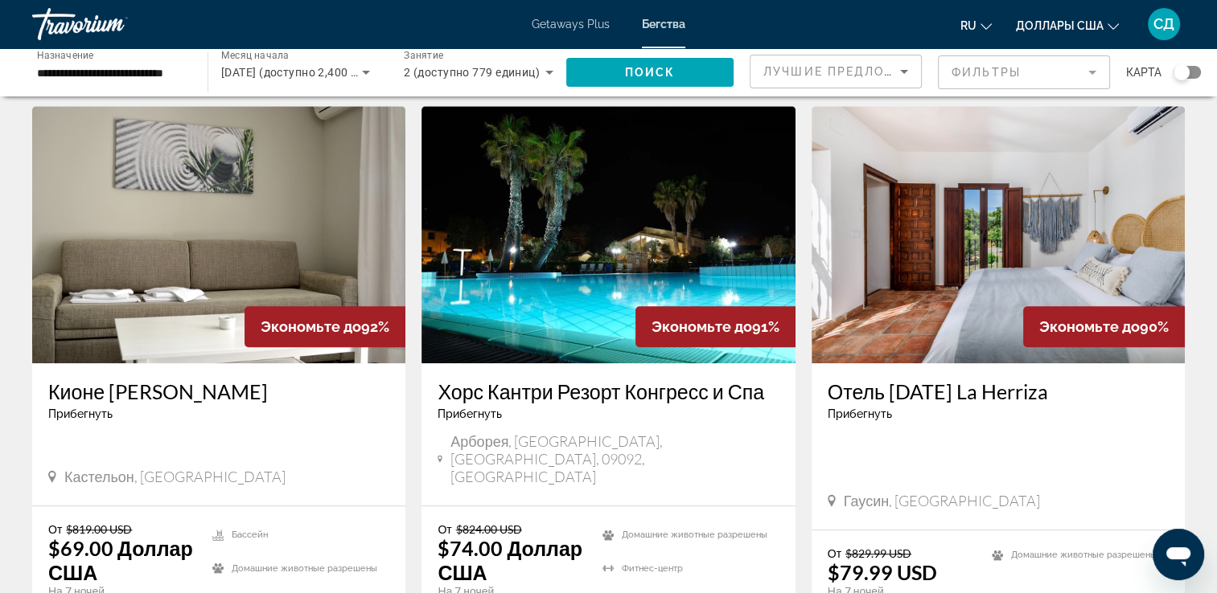
click at [965, 225] on img "Main content" at bounding box center [997, 234] width 373 height 257
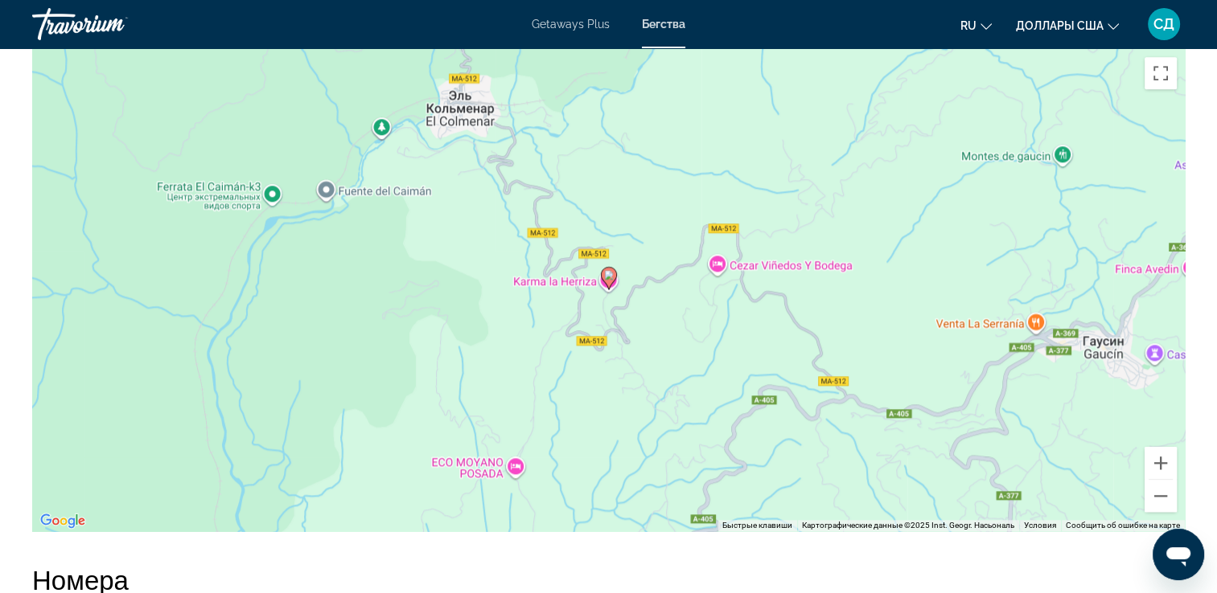
scroll to position [1769, 0]
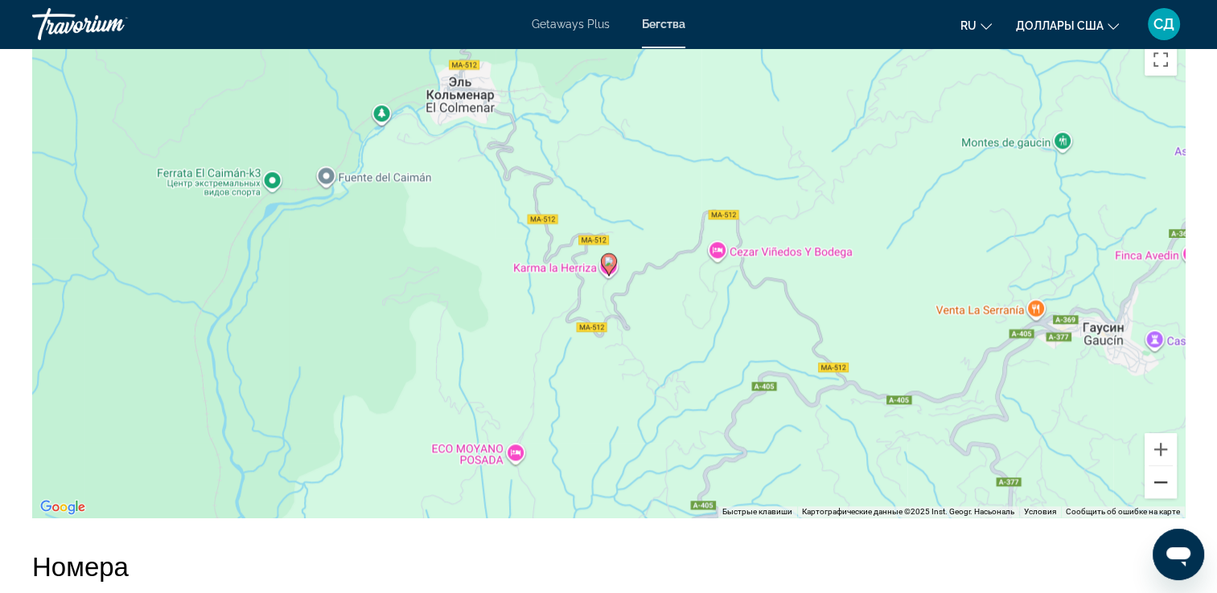
click at [1160, 479] on button "Уменьшить" at bounding box center [1160, 482] width 32 height 32
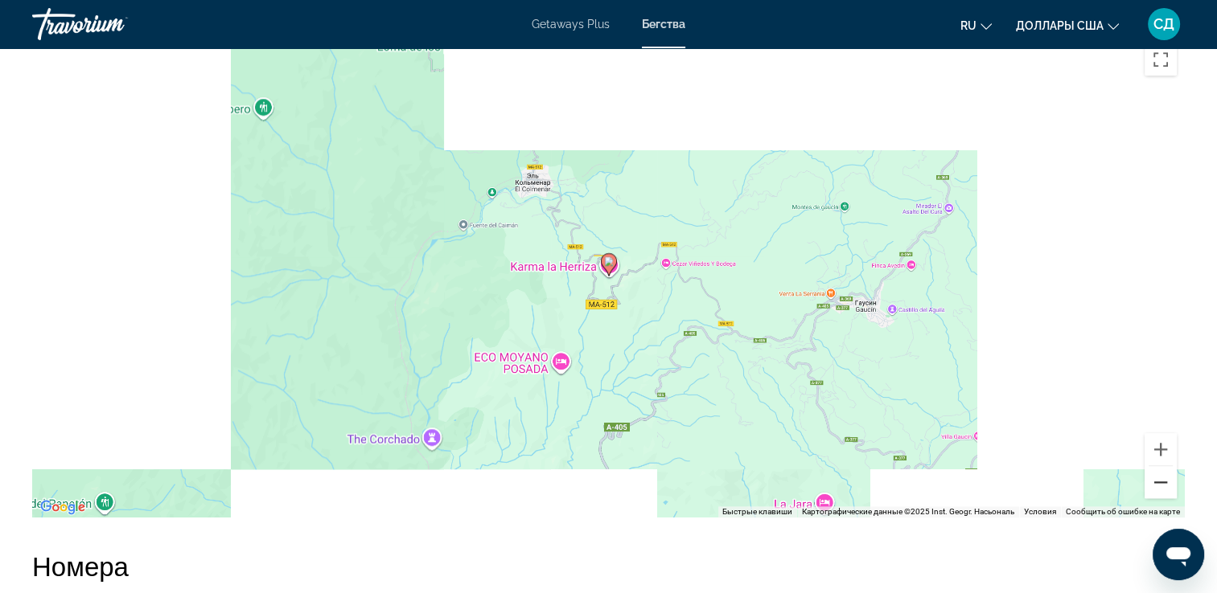
click at [1160, 479] on button "Уменьшить" at bounding box center [1160, 482] width 32 height 32
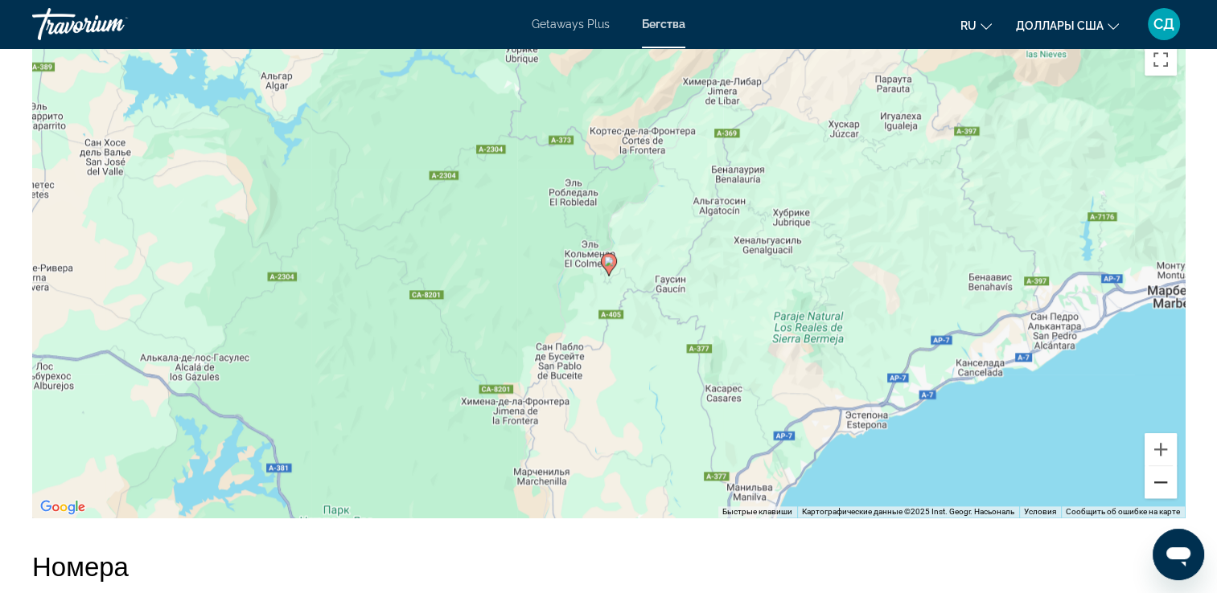
click at [1160, 479] on button "Уменьшить" at bounding box center [1160, 482] width 32 height 32
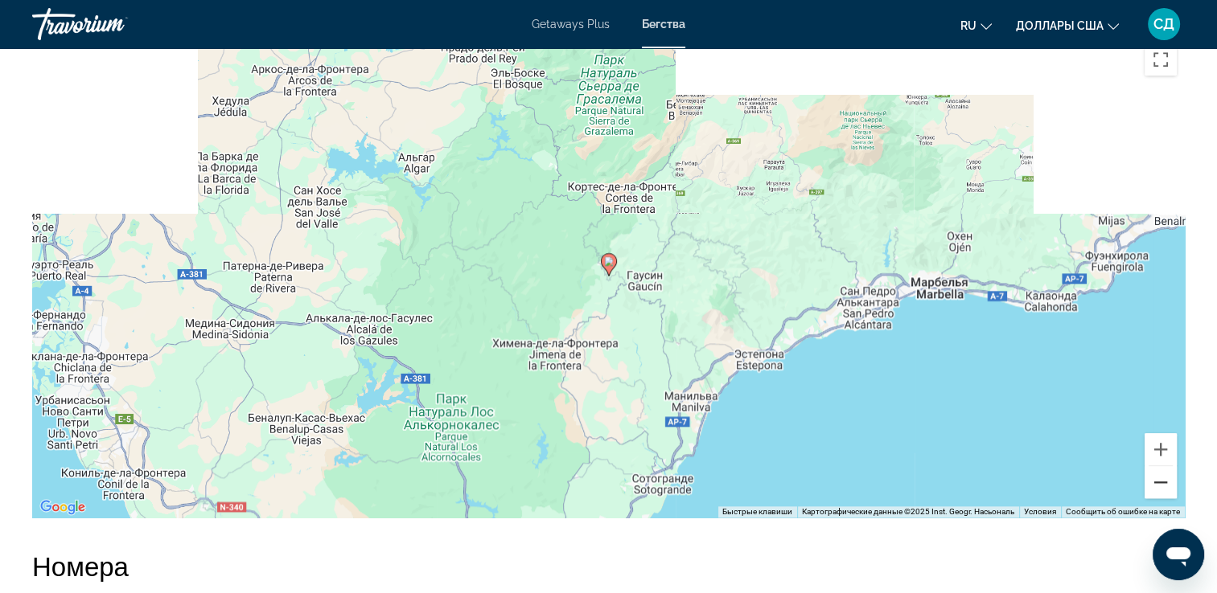
click at [1160, 479] on button "Уменьшить" at bounding box center [1160, 482] width 32 height 32
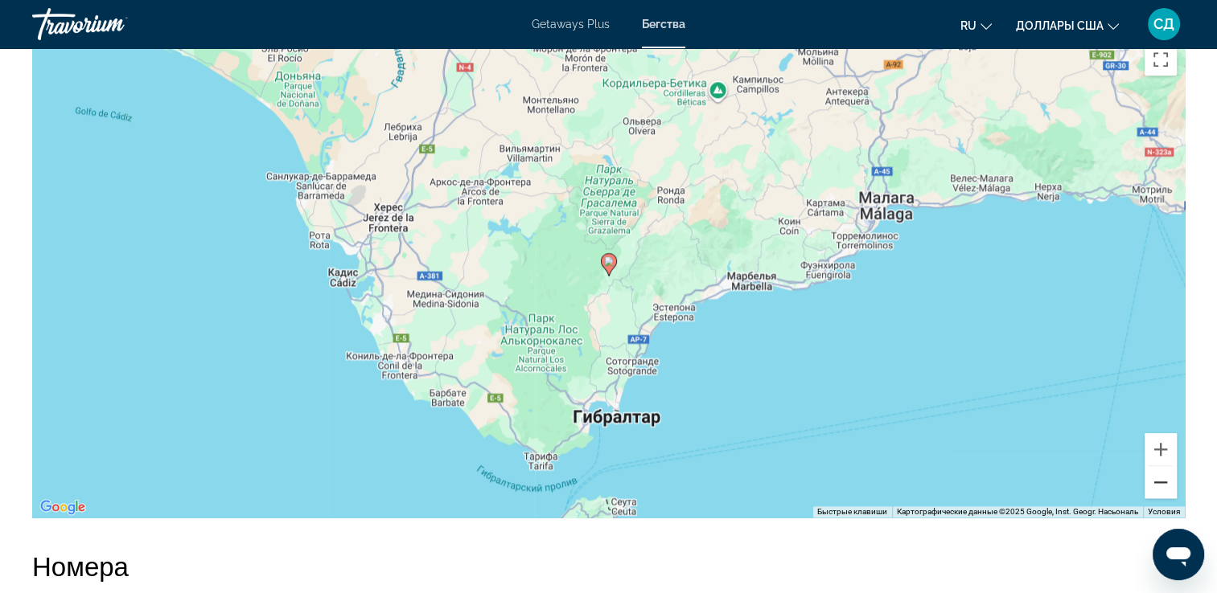
click at [1160, 479] on button "Уменьшить" at bounding box center [1160, 482] width 32 height 32
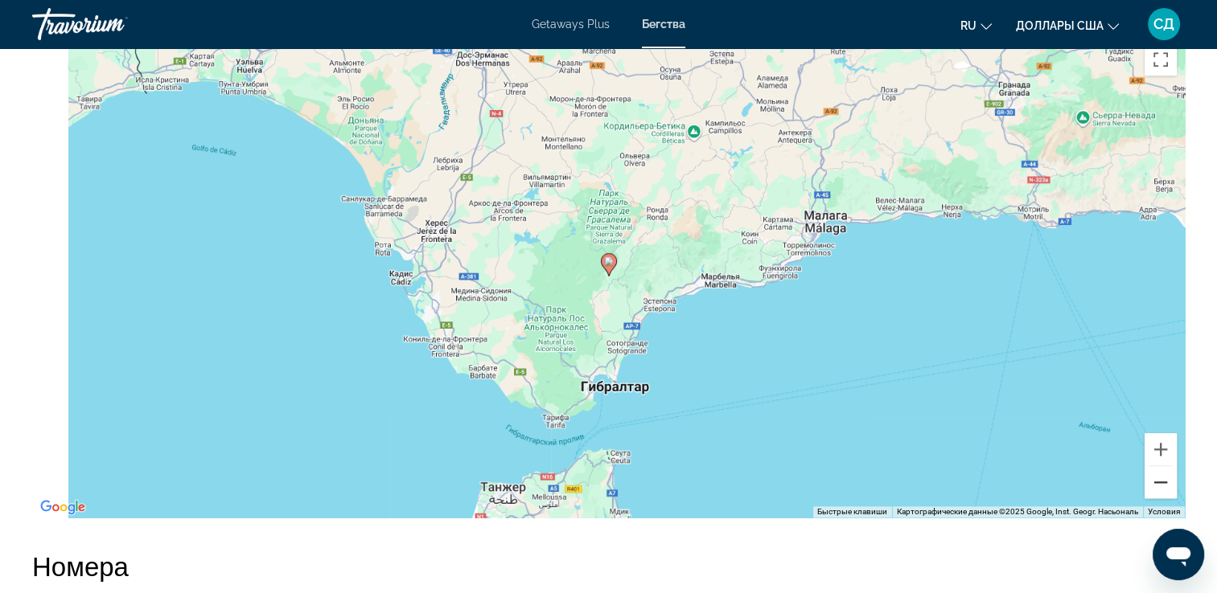
click at [1160, 479] on button "Уменьшить" at bounding box center [1160, 482] width 32 height 32
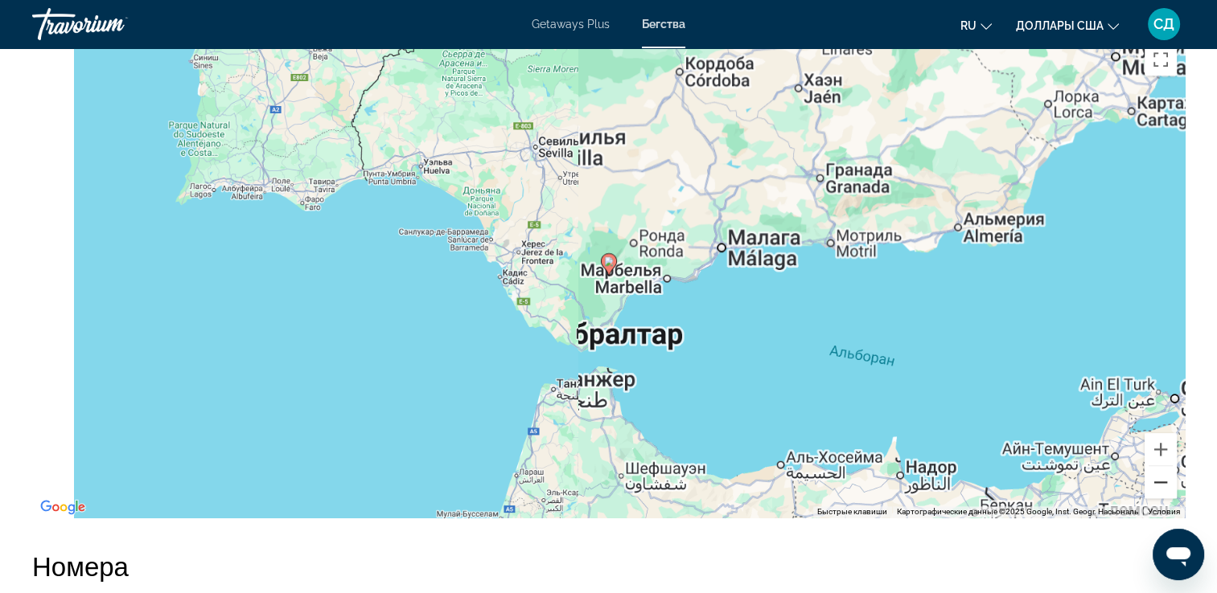
click at [1160, 479] on button "Уменьшить" at bounding box center [1160, 482] width 32 height 32
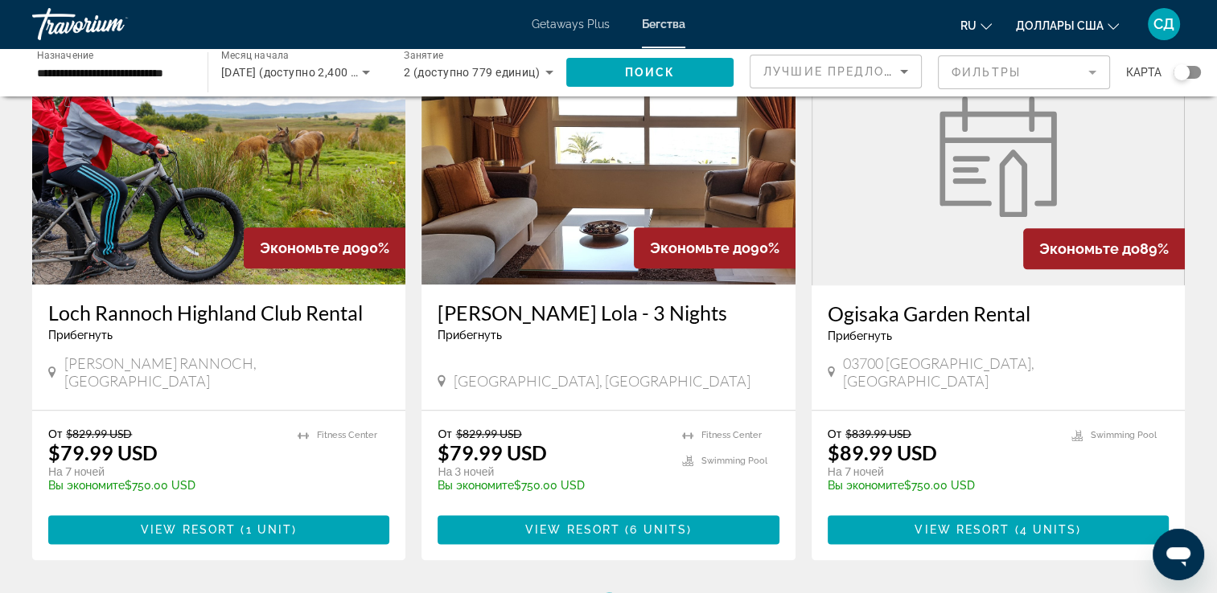
scroll to position [2007, 0]
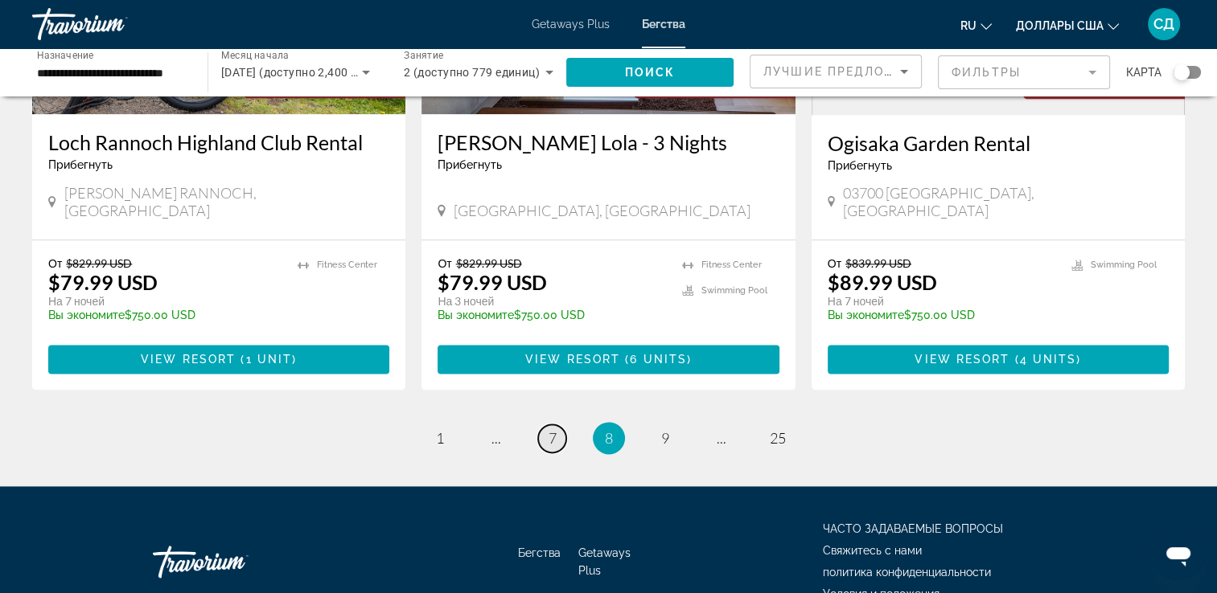
click at [553, 429] on span "7" at bounding box center [552, 438] width 8 height 18
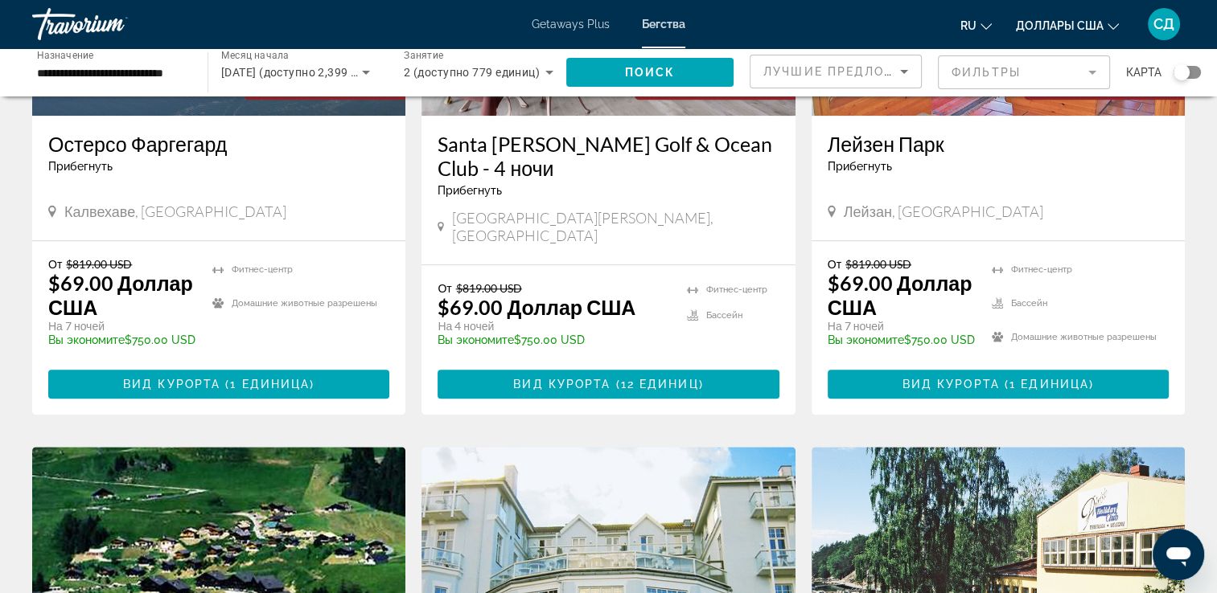
scroll to position [1769, 0]
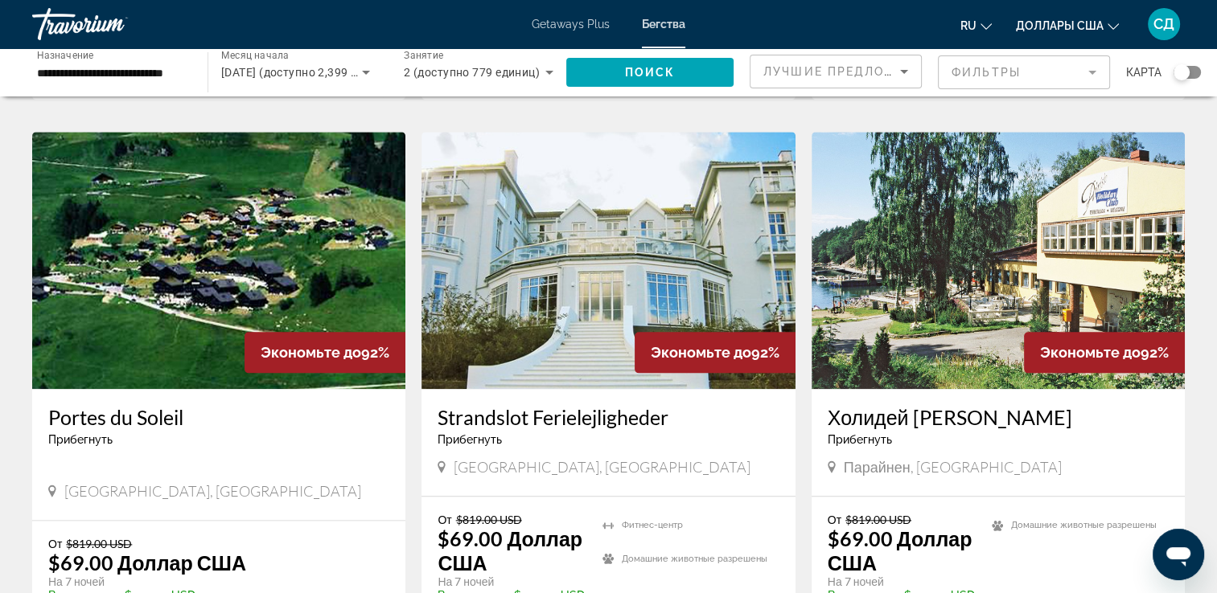
click at [327, 156] on img "Main content" at bounding box center [218, 260] width 373 height 257
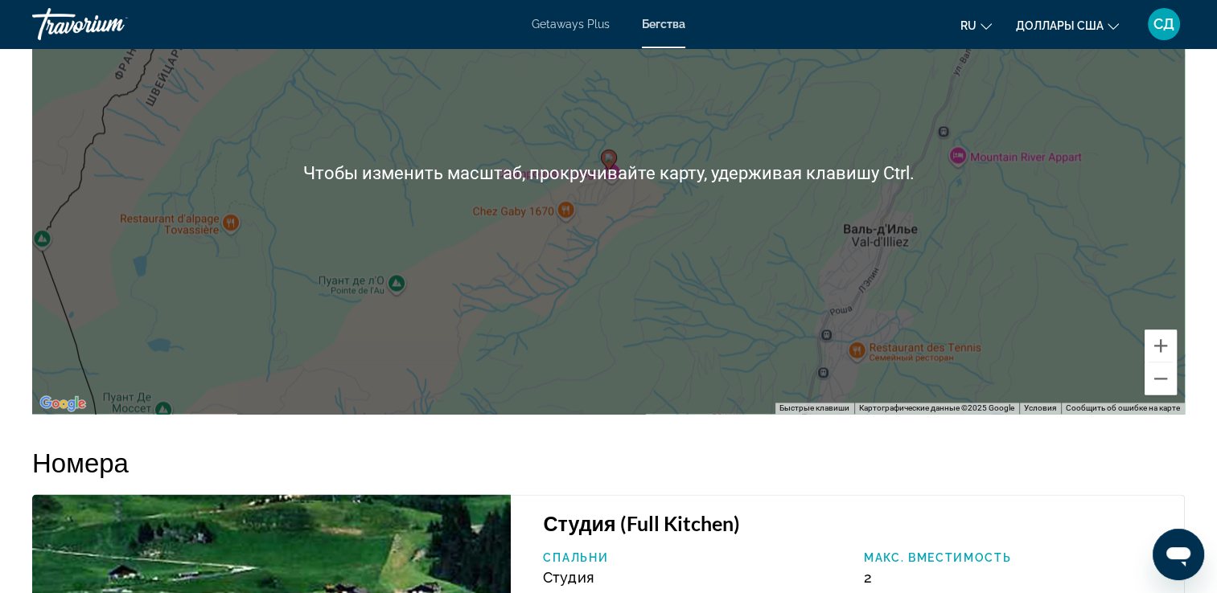
scroll to position [2332, 0]
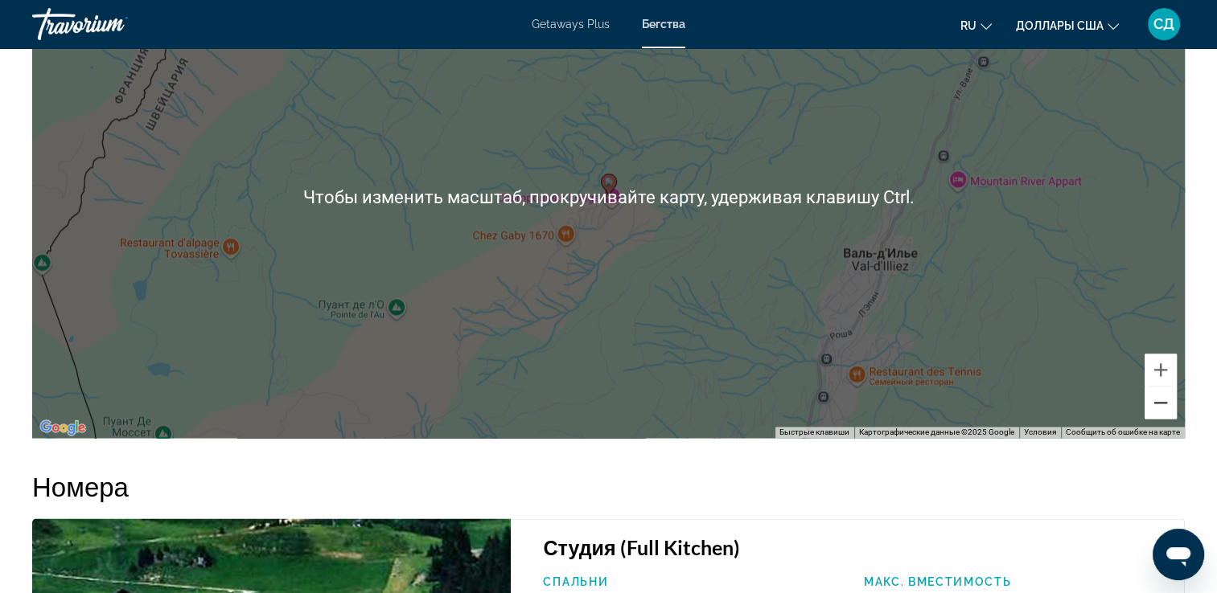
click at [1164, 397] on button "Уменьшить" at bounding box center [1160, 403] width 32 height 32
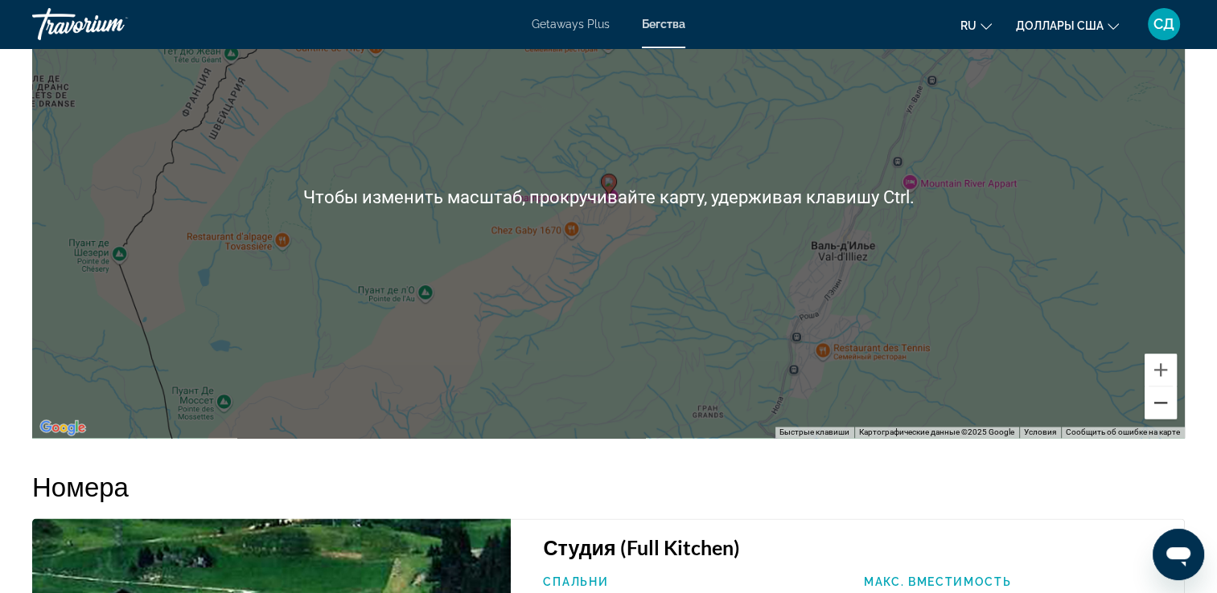
click at [1164, 397] on button "Уменьшить" at bounding box center [1160, 403] width 32 height 32
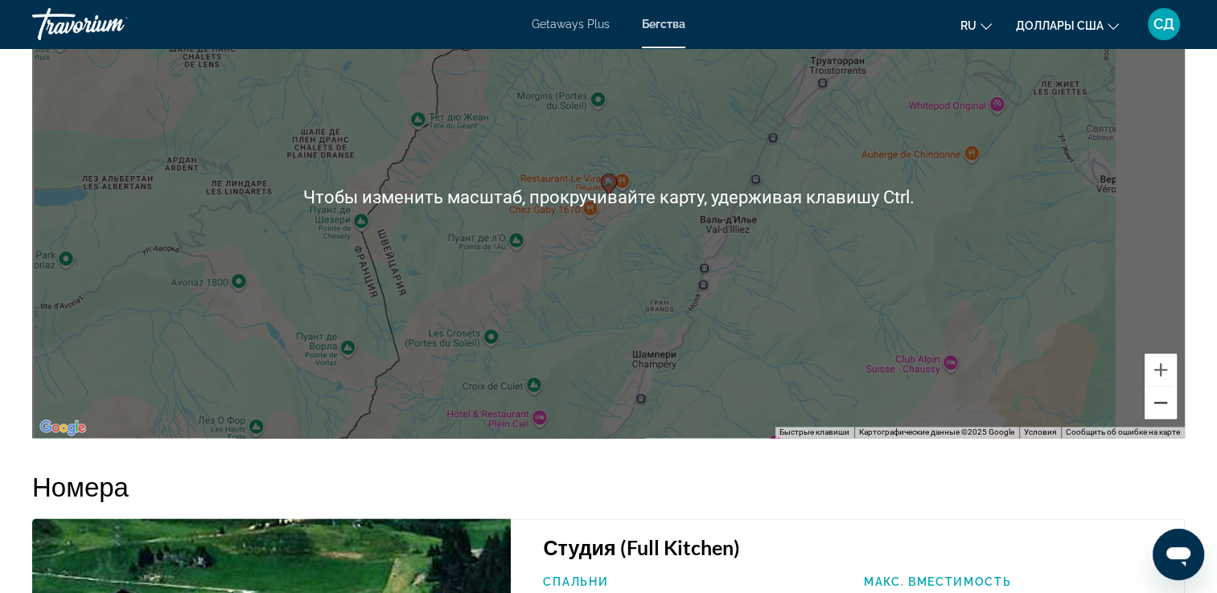
click at [1164, 397] on button "Уменьшить" at bounding box center [1160, 403] width 32 height 32
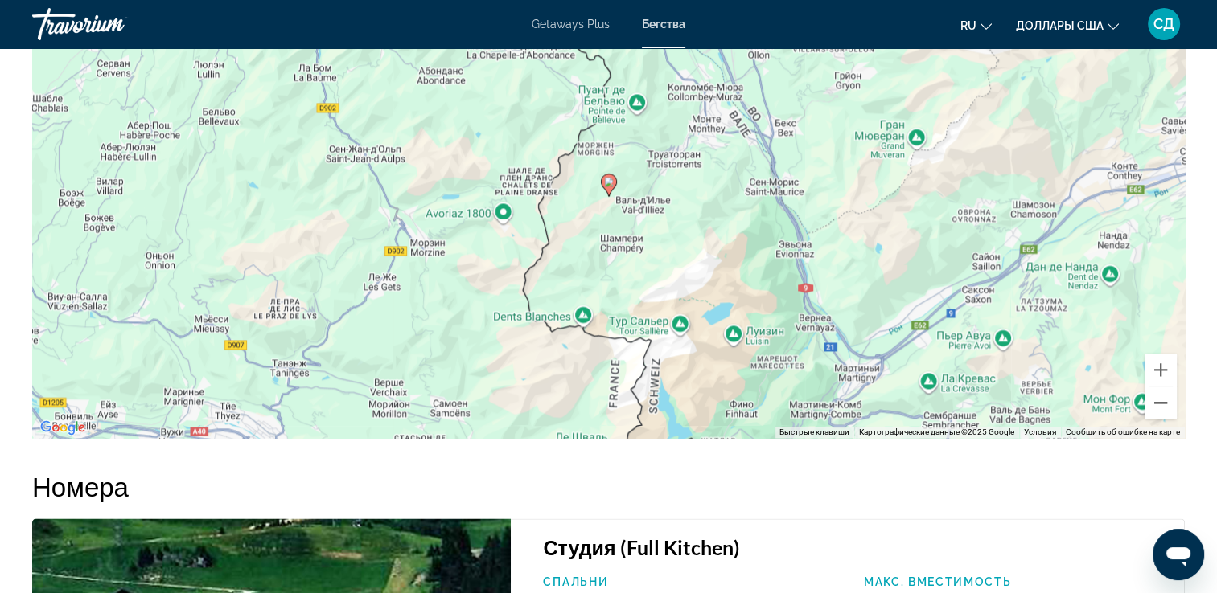
click at [1164, 397] on button "Уменьшить" at bounding box center [1160, 403] width 32 height 32
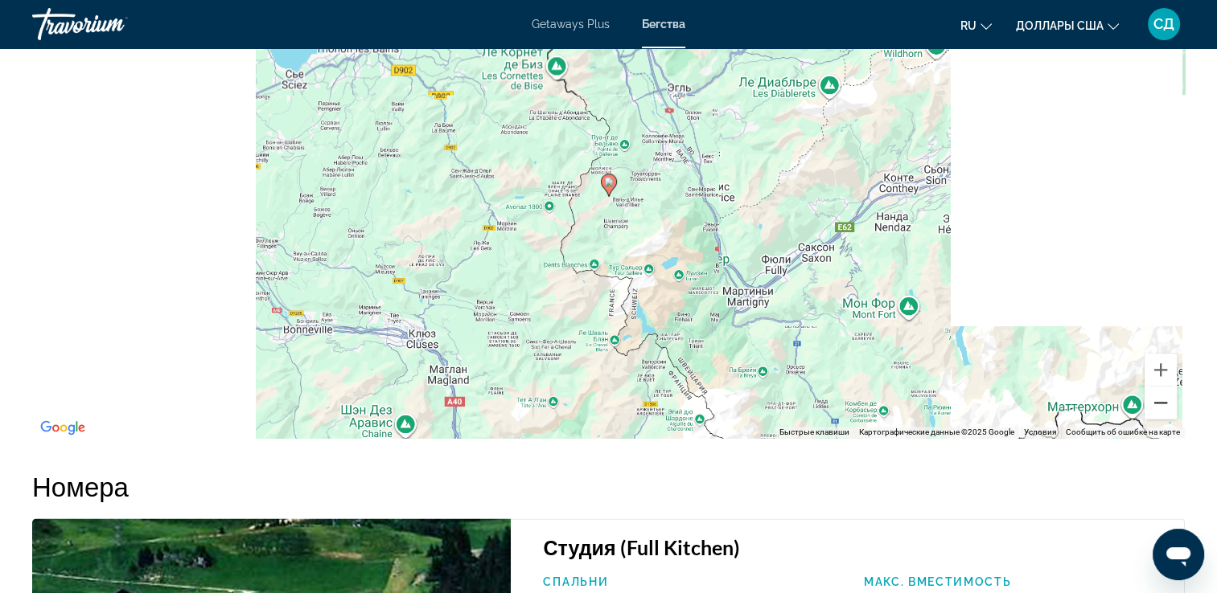
click at [1164, 397] on button "Уменьшить" at bounding box center [1160, 403] width 32 height 32
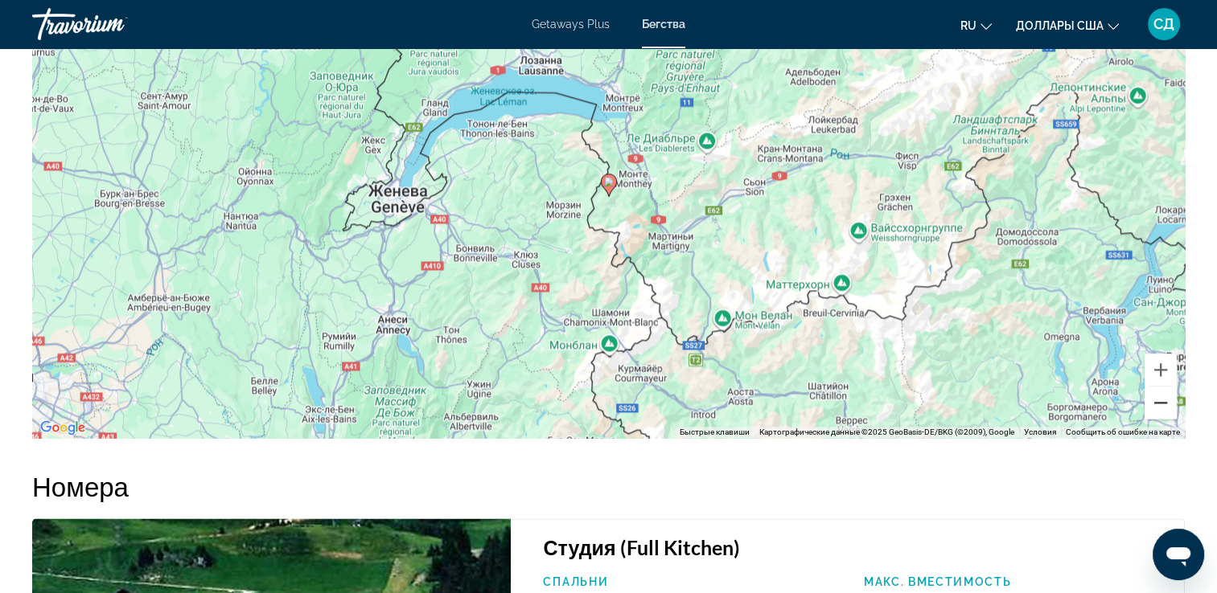
click at [1164, 396] on button "Уменьшить" at bounding box center [1160, 403] width 32 height 32
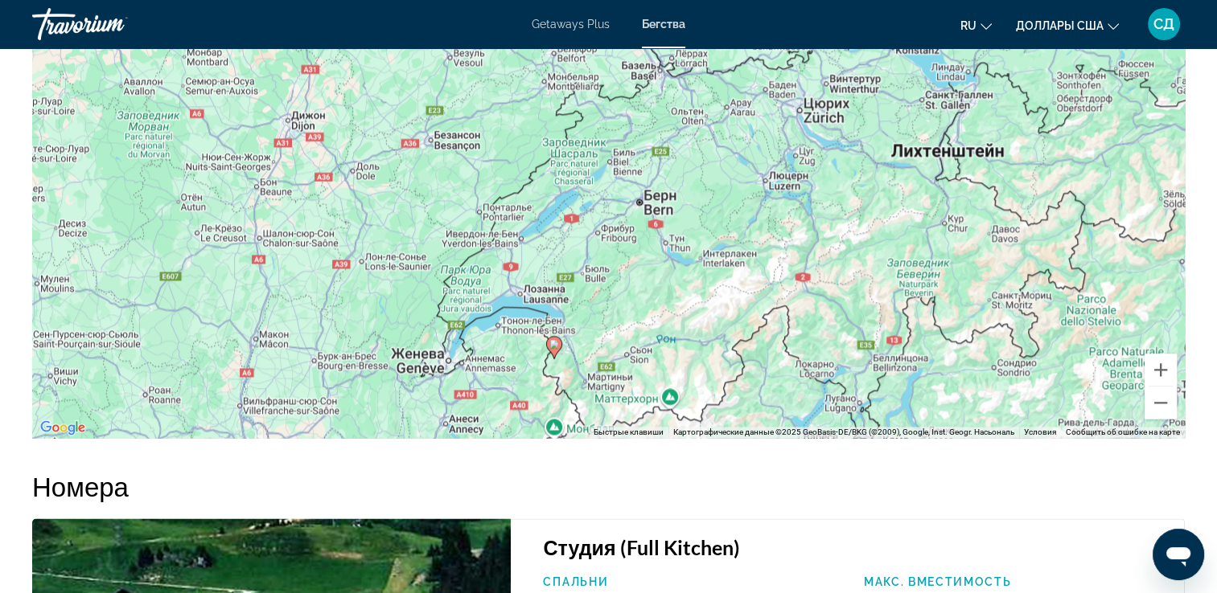
drag, startPoint x: 814, startPoint y: 207, endPoint x: 760, endPoint y: 374, distance: 175.7
click at [760, 374] on div "Чтобы активировать перетаскивание с помощью клавиатуры, нажмите Alt + Ввод. Пос…" at bounding box center [608, 197] width 1152 height 482
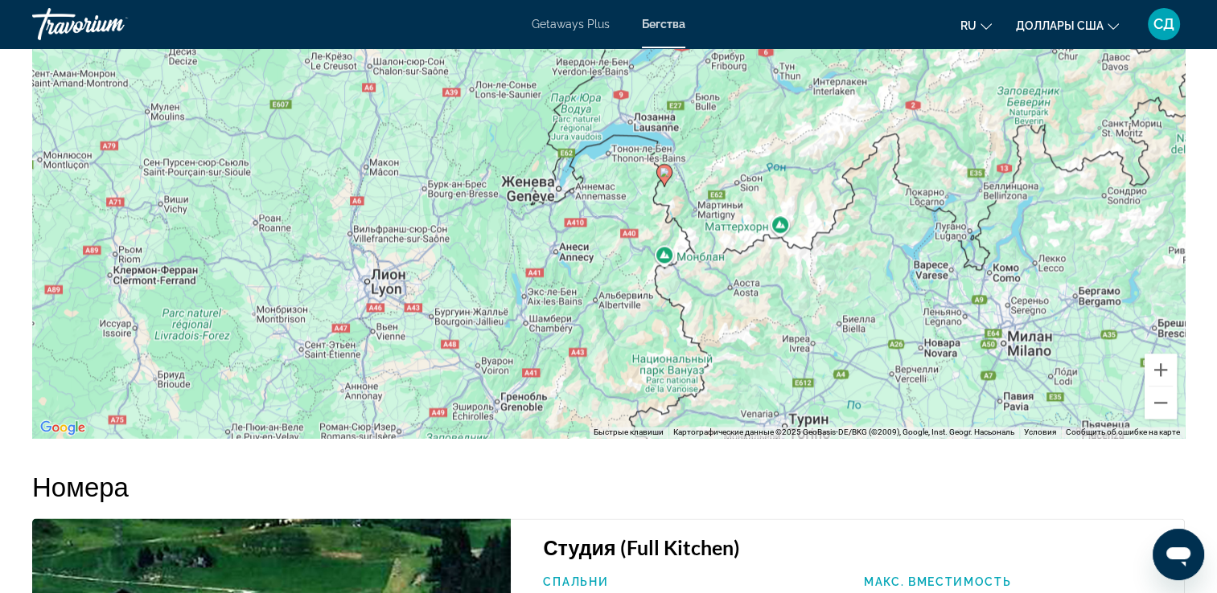
drag, startPoint x: 634, startPoint y: 317, endPoint x: 744, endPoint y: 145, distance: 203.9
click at [744, 145] on div "Чтобы активировать перетаскивание с помощью клавиатуры, нажмите Alt + Ввод. Пос…" at bounding box center [608, 197] width 1152 height 482
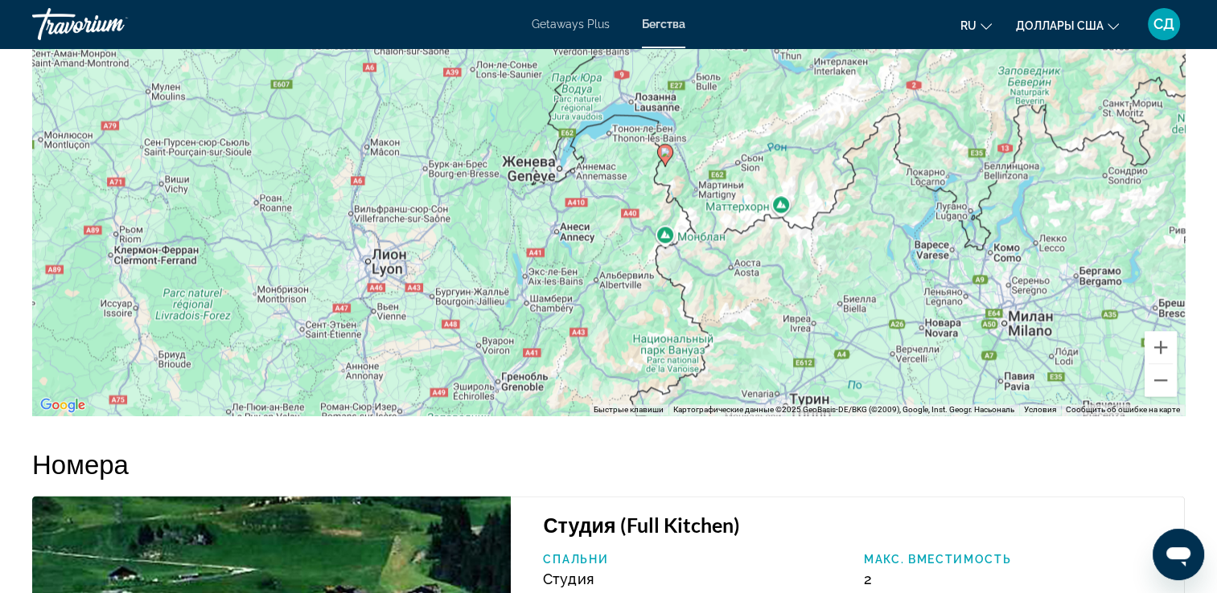
scroll to position [1870, 0]
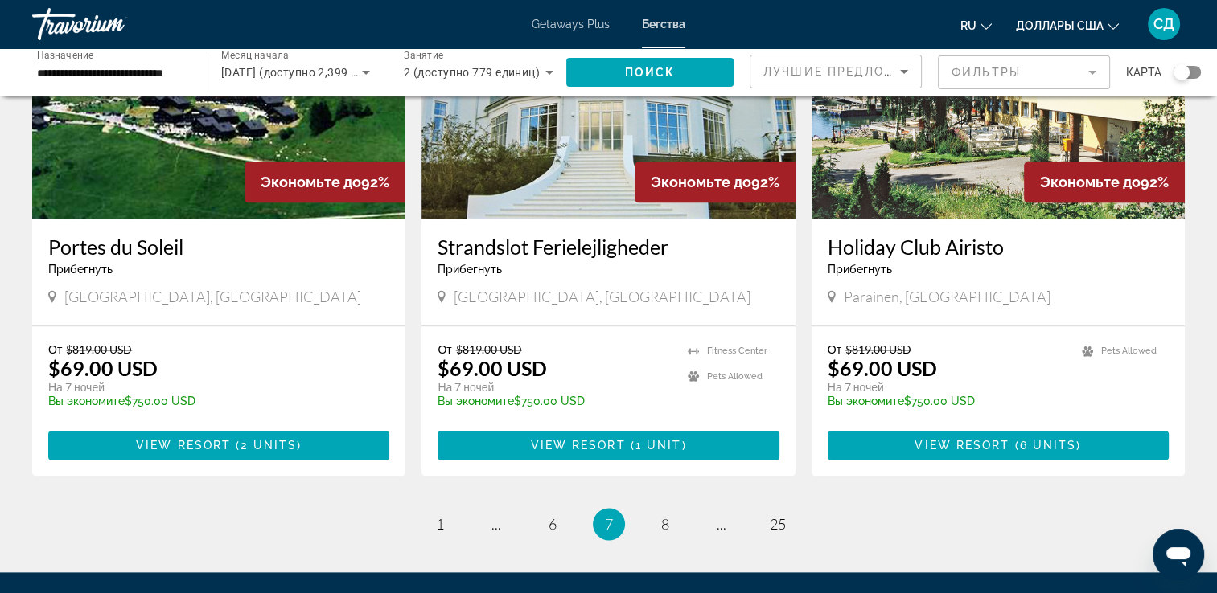
scroll to position [2030, 0]
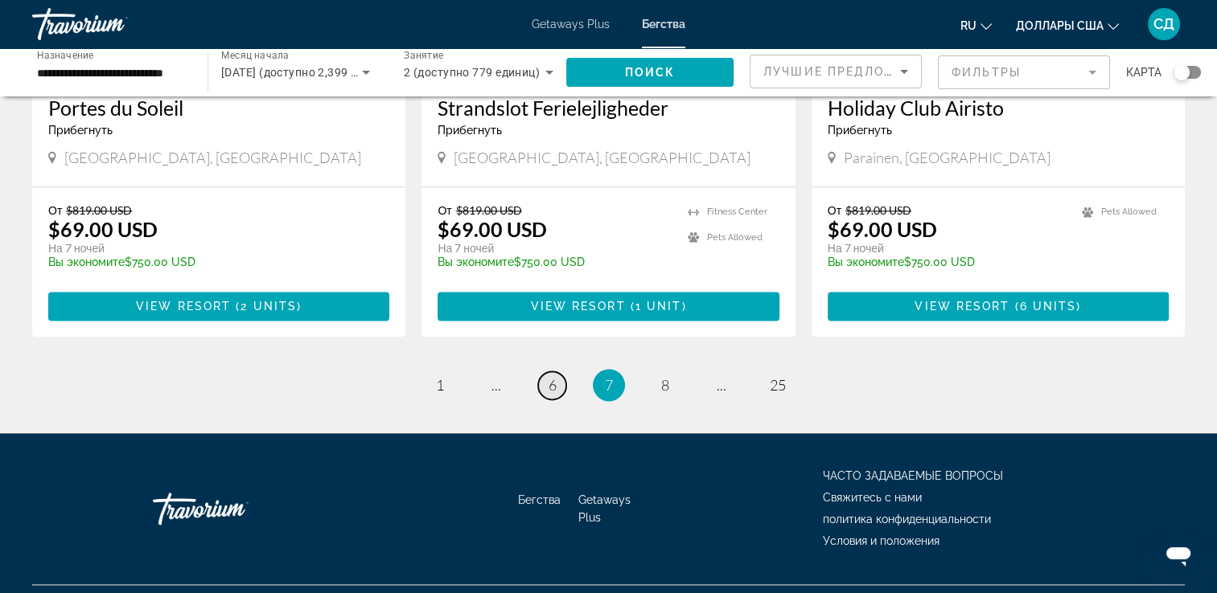
click at [551, 376] on span "6" at bounding box center [552, 385] width 8 height 18
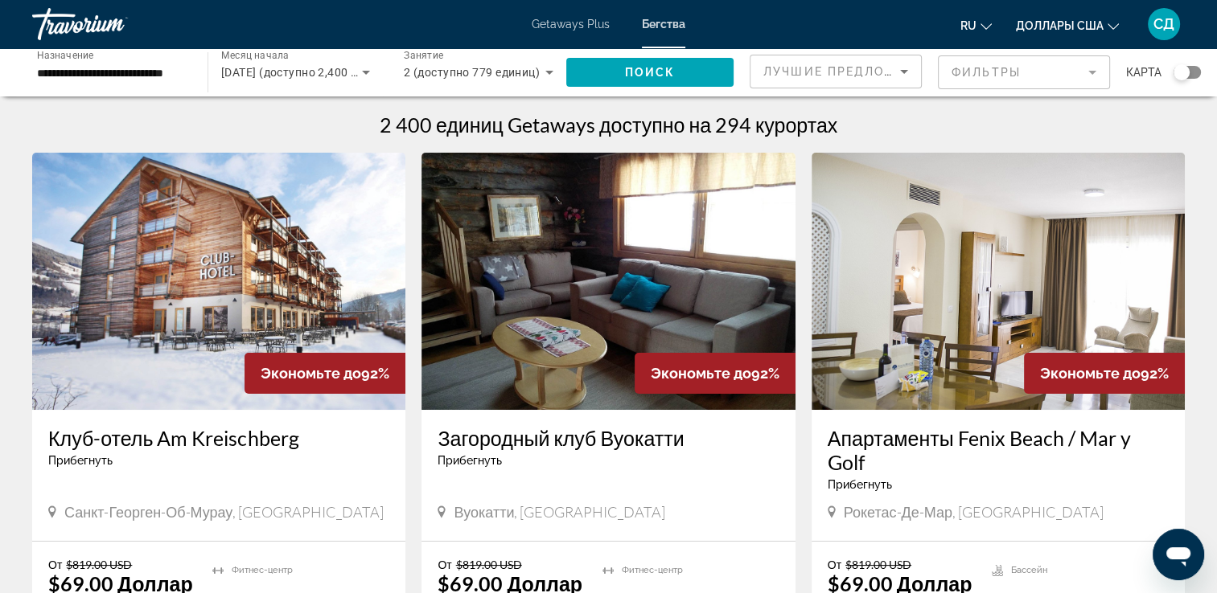
click at [984, 294] on img "Main content" at bounding box center [997, 281] width 373 height 257
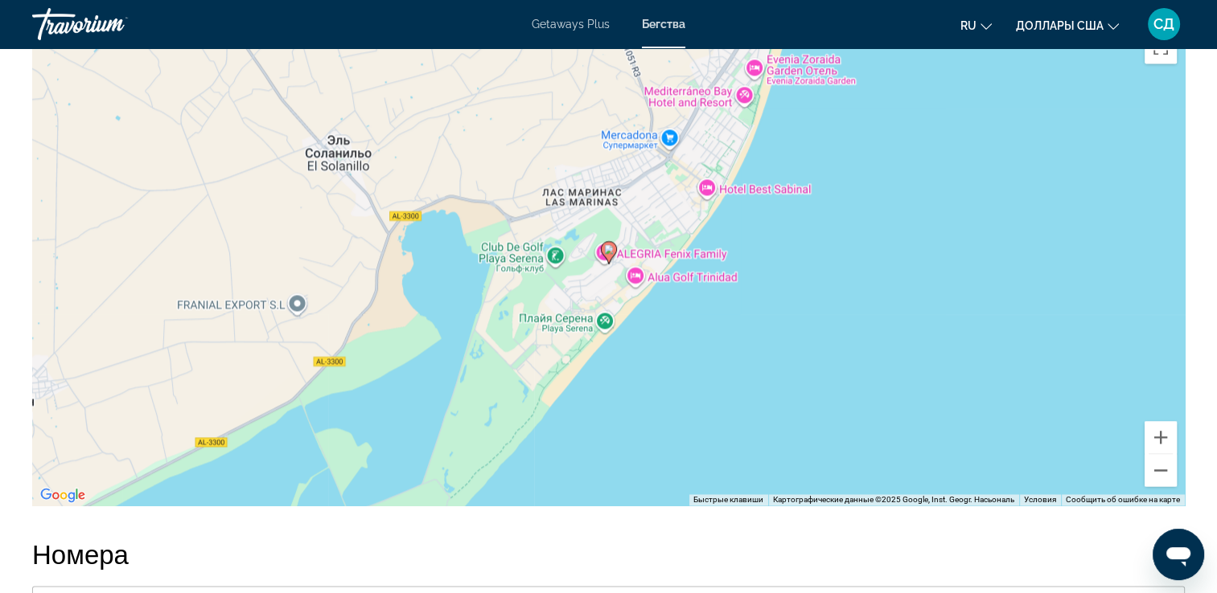
scroll to position [2332, 0]
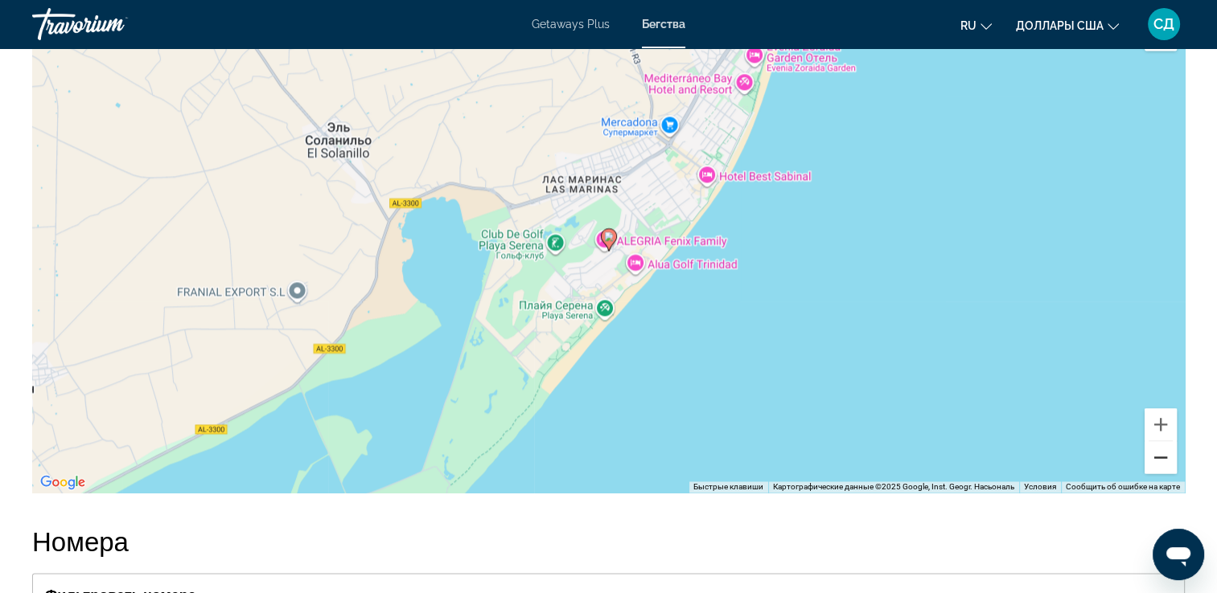
click at [1161, 457] on button "Уменьшить" at bounding box center [1160, 457] width 32 height 32
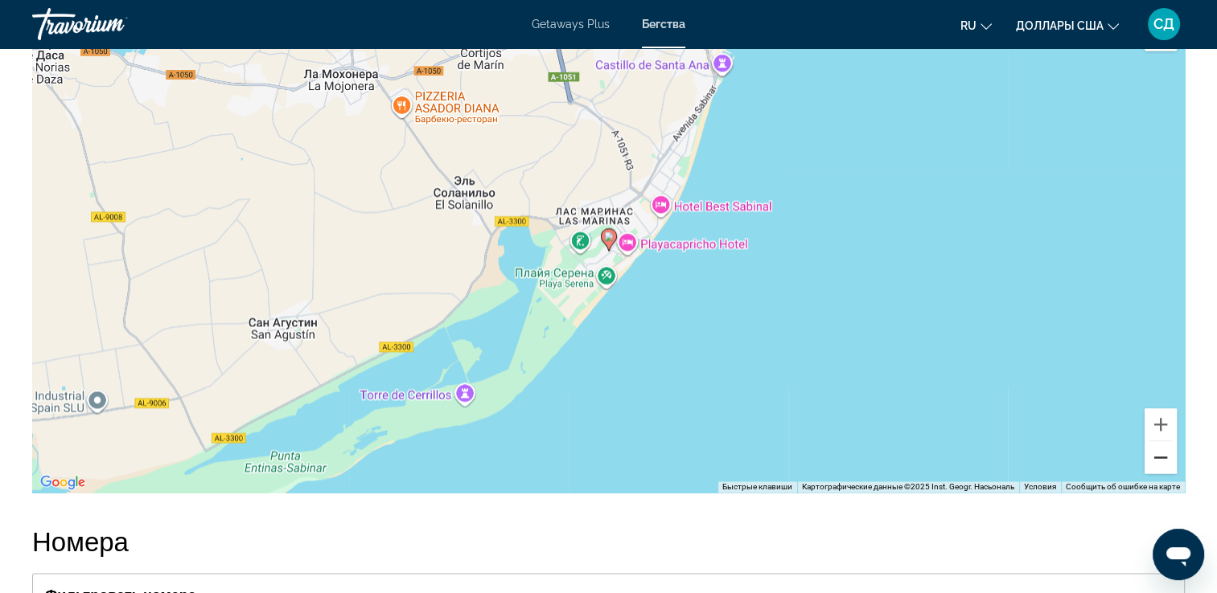
click at [1161, 457] on button "Уменьшить" at bounding box center [1160, 457] width 32 height 32
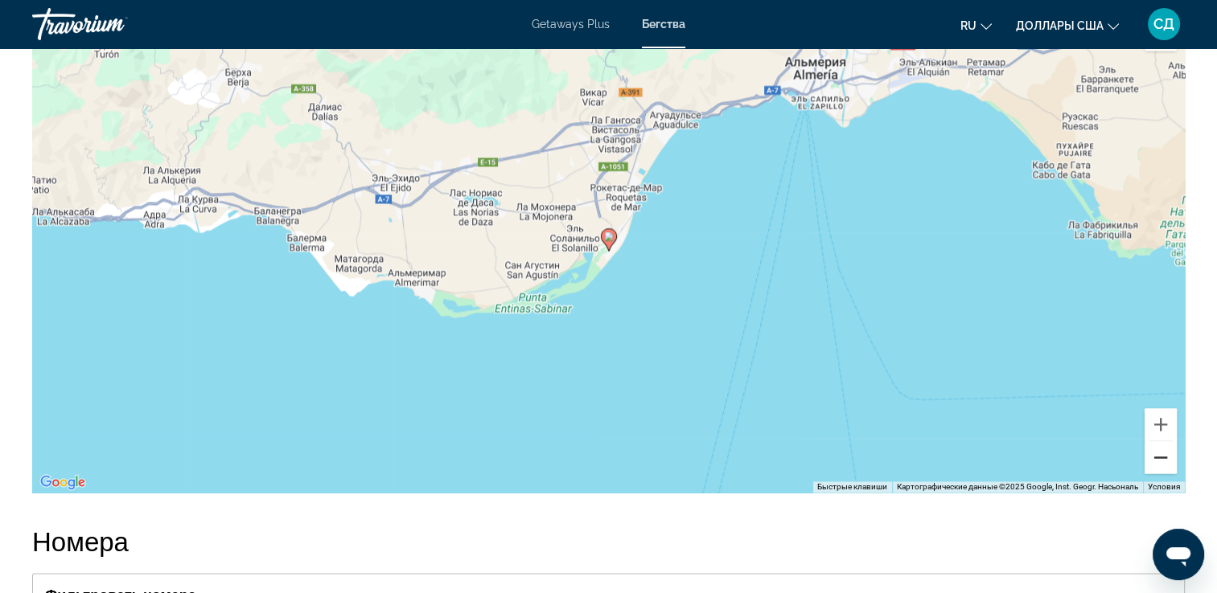
click at [1161, 457] on button "Уменьшить" at bounding box center [1160, 457] width 32 height 32
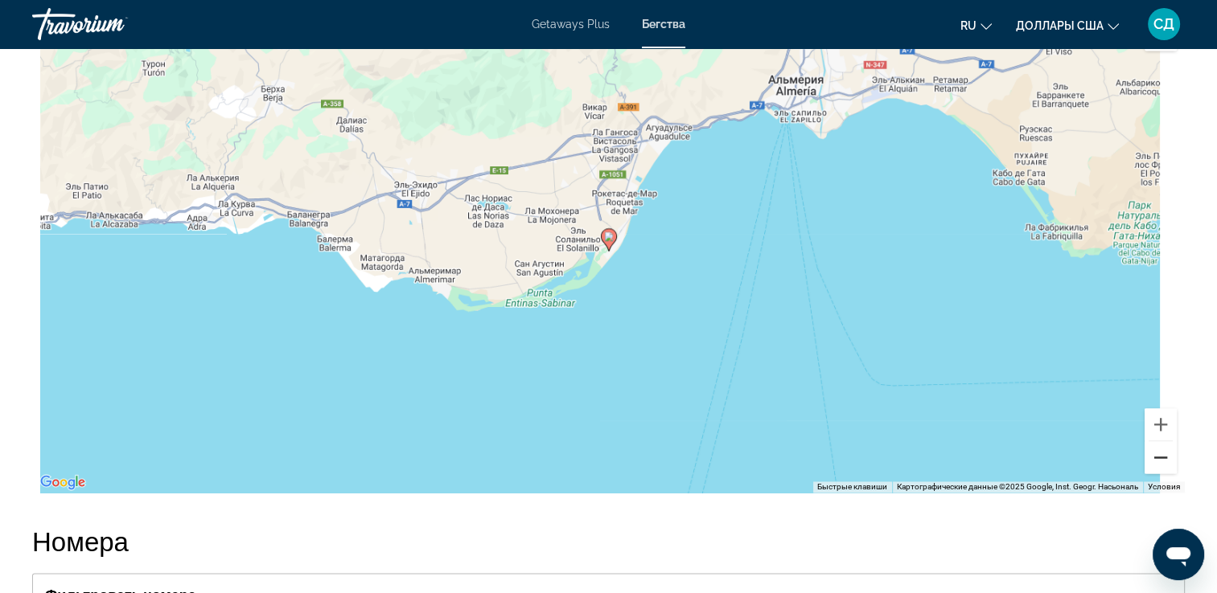
click at [1161, 457] on button "Уменьшить" at bounding box center [1160, 457] width 32 height 32
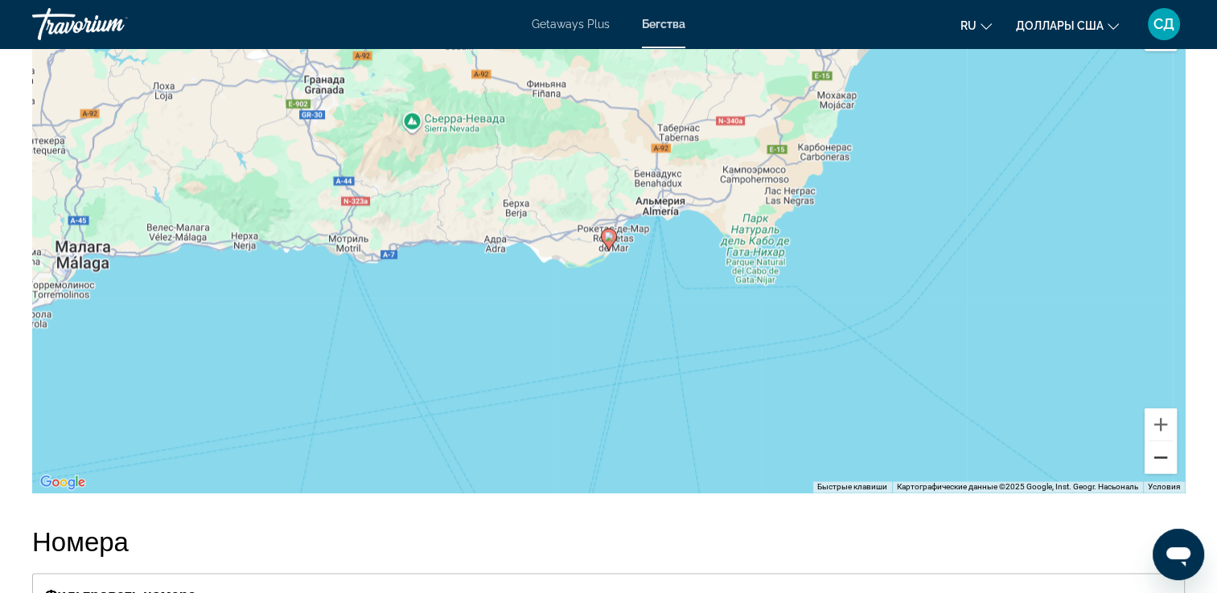
click at [1161, 457] on button "Уменьшить" at bounding box center [1160, 457] width 32 height 32
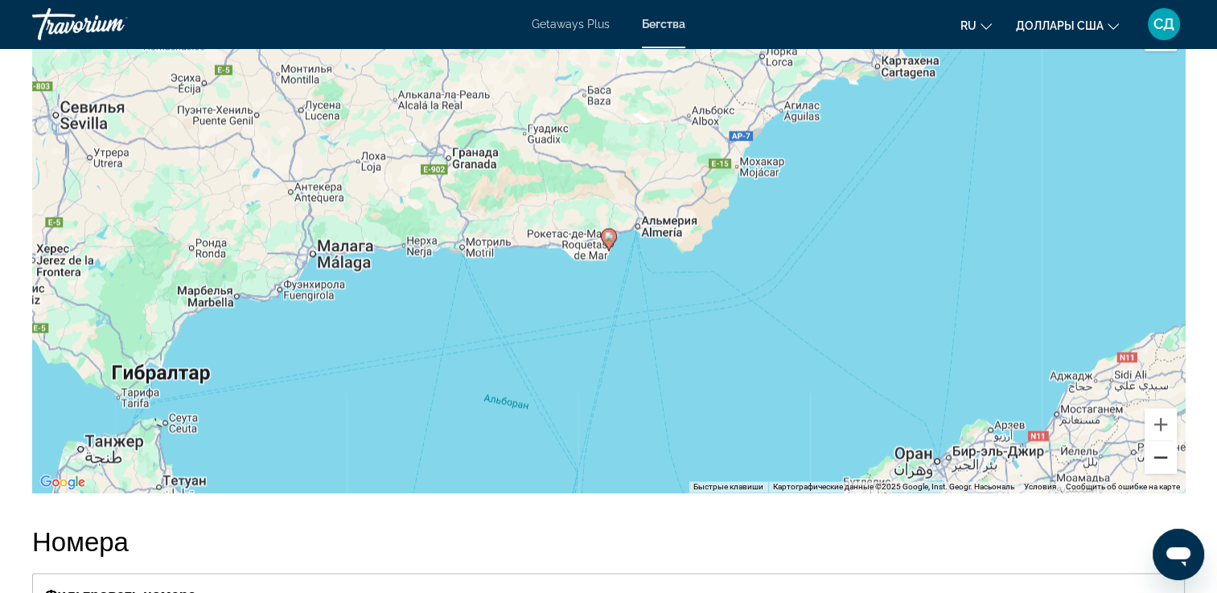
click at [1161, 457] on button "Уменьшить" at bounding box center [1160, 457] width 32 height 32
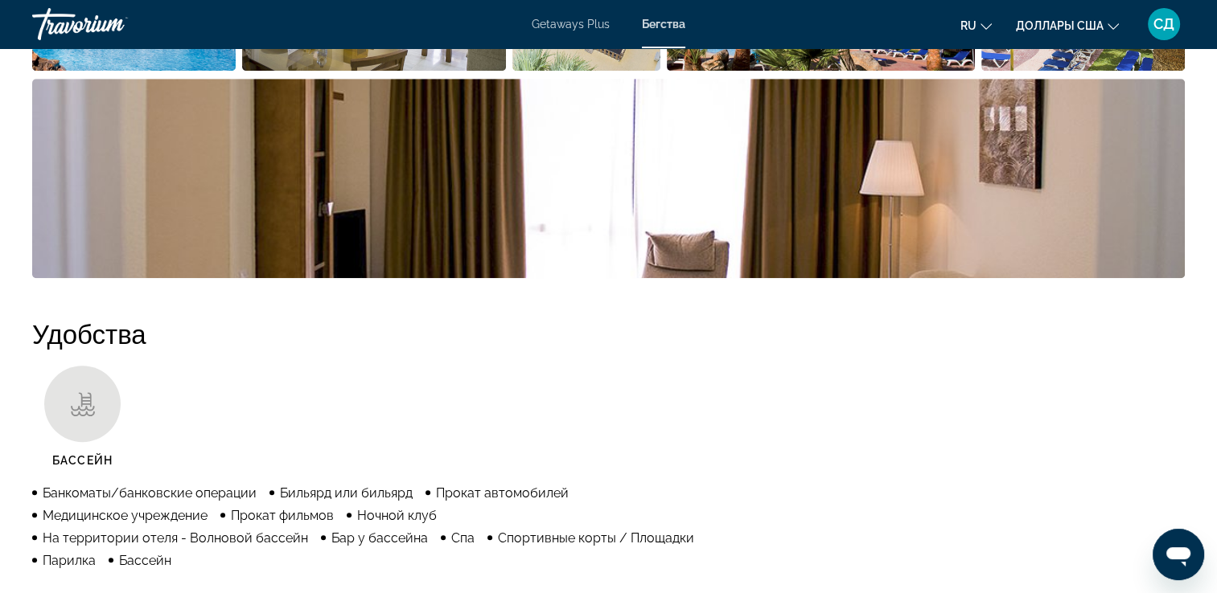
scroll to position [724, 0]
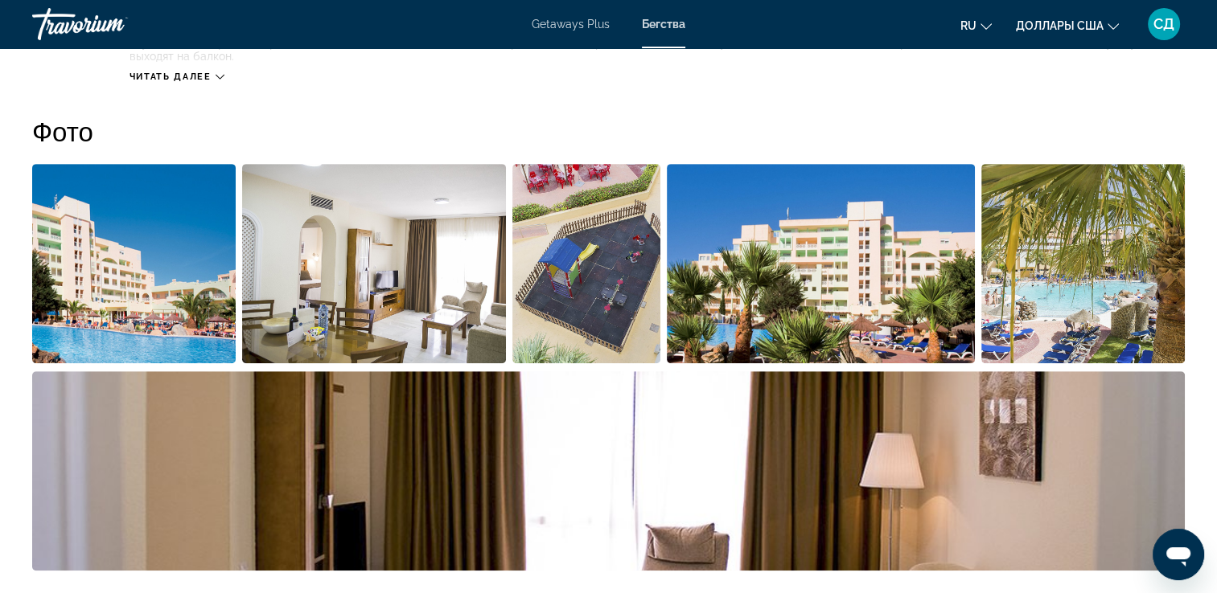
click at [827, 306] on img "Открыть полноэкранный слайдер изображений" at bounding box center [821, 263] width 308 height 199
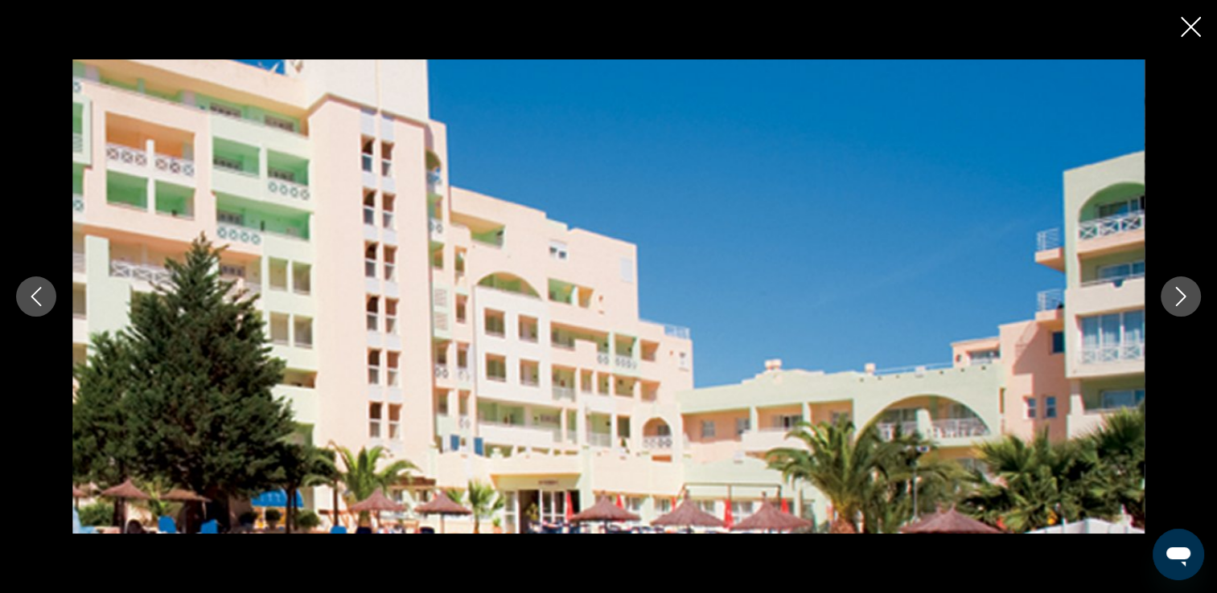
click at [1175, 297] on icon "Следующее изображение" at bounding box center [1180, 296] width 19 height 19
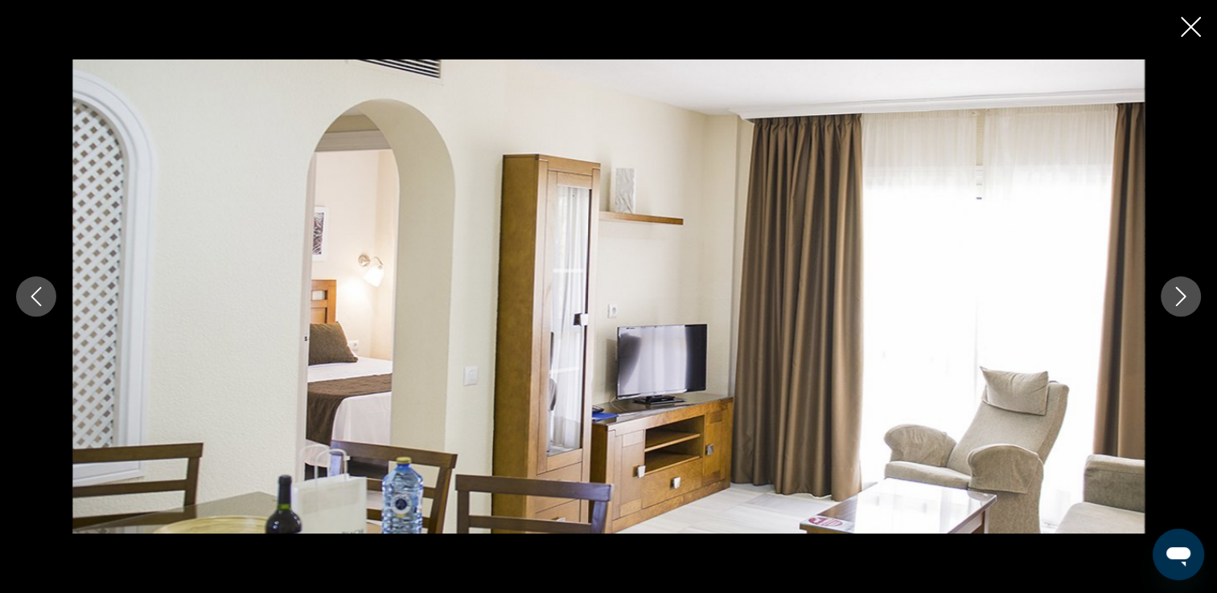
click at [1175, 297] on icon "Следующее изображение" at bounding box center [1180, 296] width 19 height 19
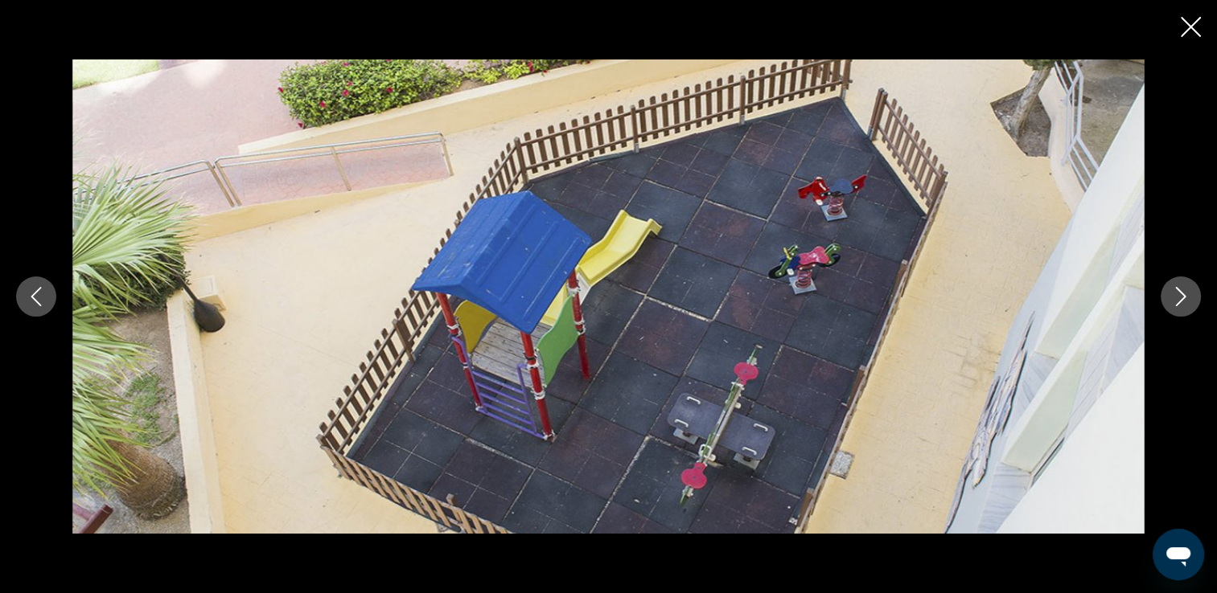
click at [1175, 297] on icon "Следующее изображение" at bounding box center [1180, 296] width 19 height 19
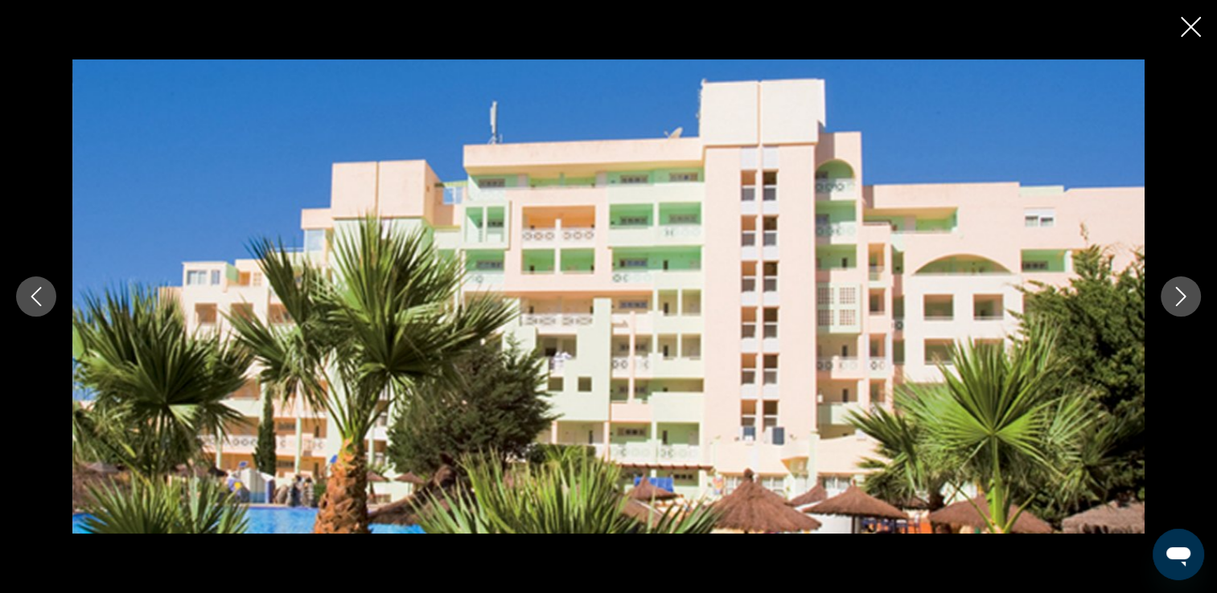
click at [1175, 297] on icon "Следующее изображение" at bounding box center [1180, 296] width 19 height 19
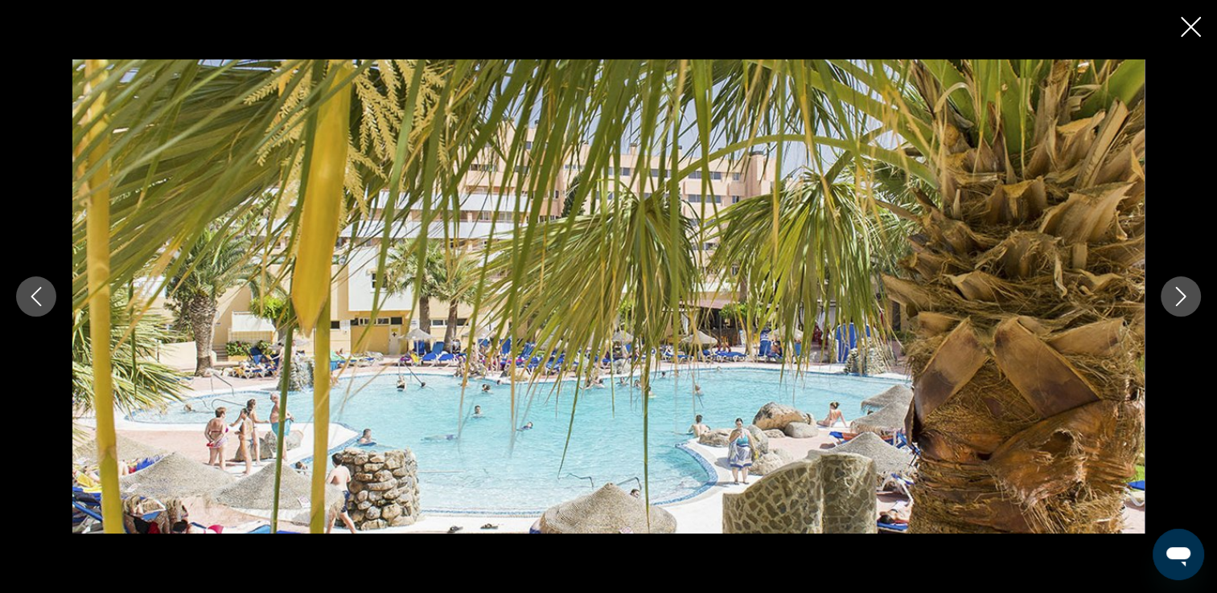
click at [1175, 297] on icon "Следующее изображение" at bounding box center [1180, 296] width 19 height 19
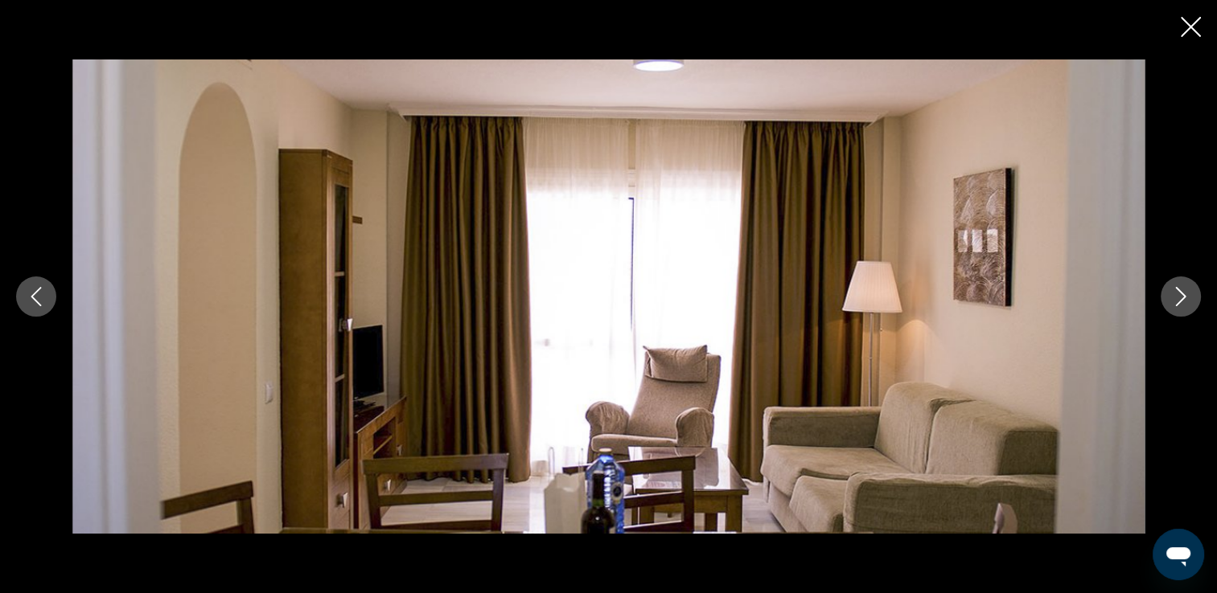
click at [1175, 297] on icon "Следующее изображение" at bounding box center [1180, 296] width 19 height 19
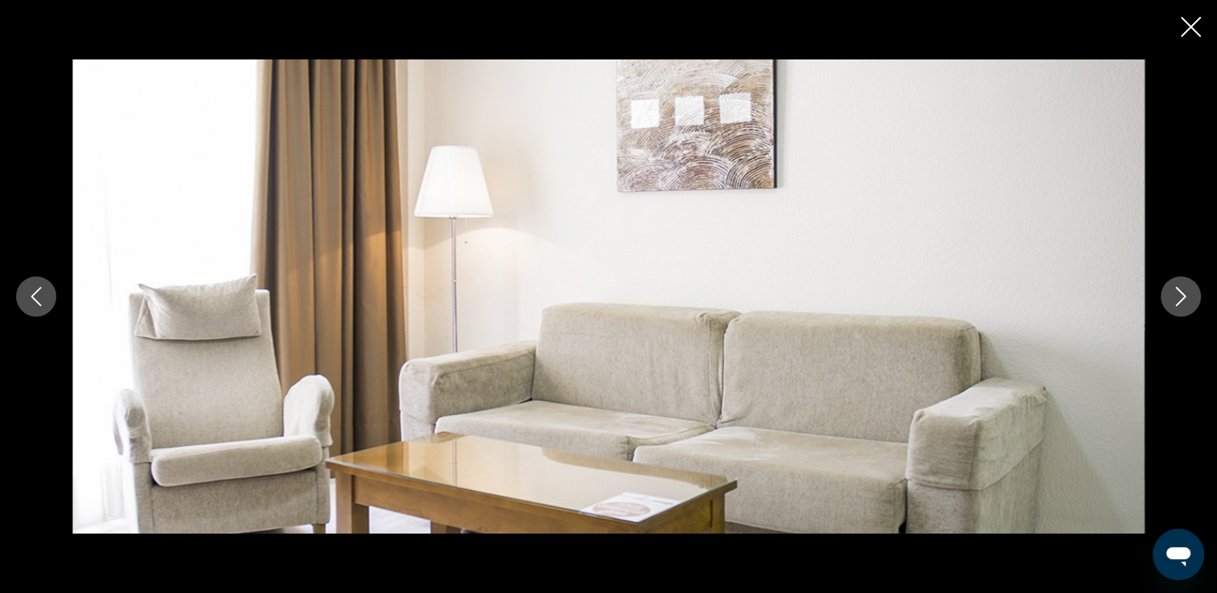
click at [1175, 297] on icon "Следующее изображение" at bounding box center [1180, 296] width 19 height 19
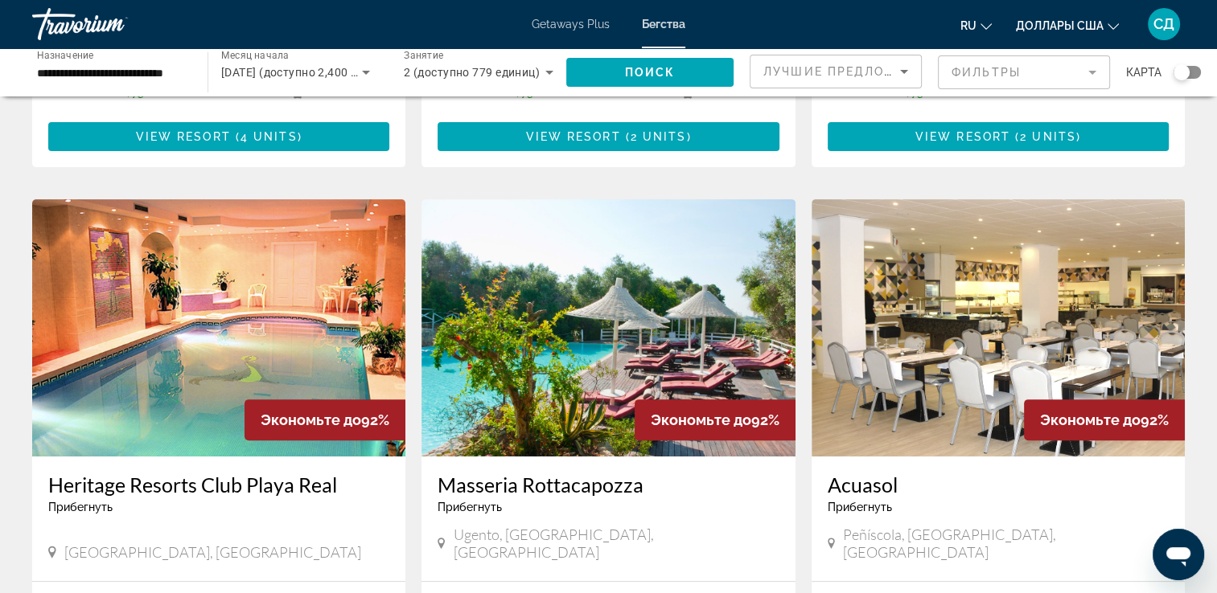
scroll to position [724, 0]
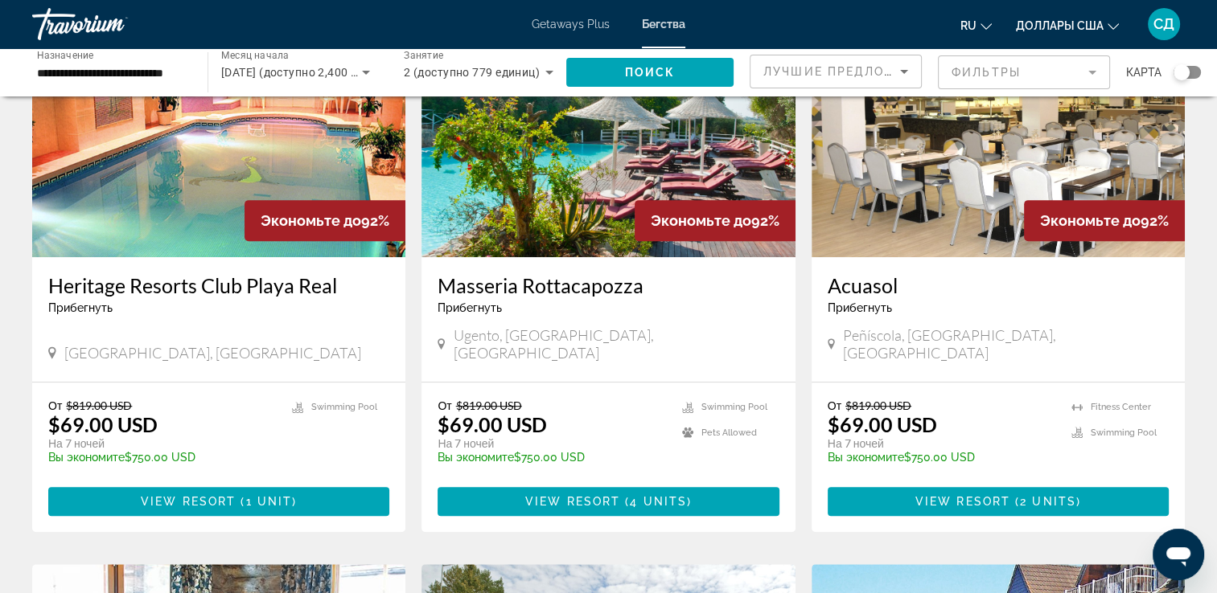
click at [602, 172] on img "Main content" at bounding box center [607, 128] width 373 height 257
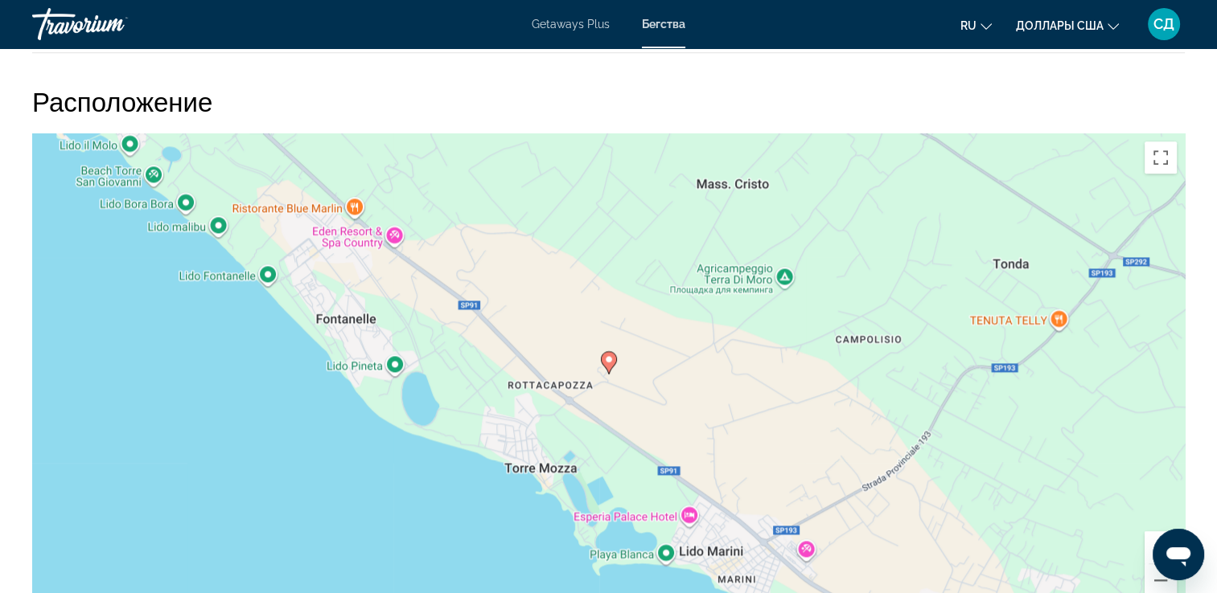
scroll to position [2252, 0]
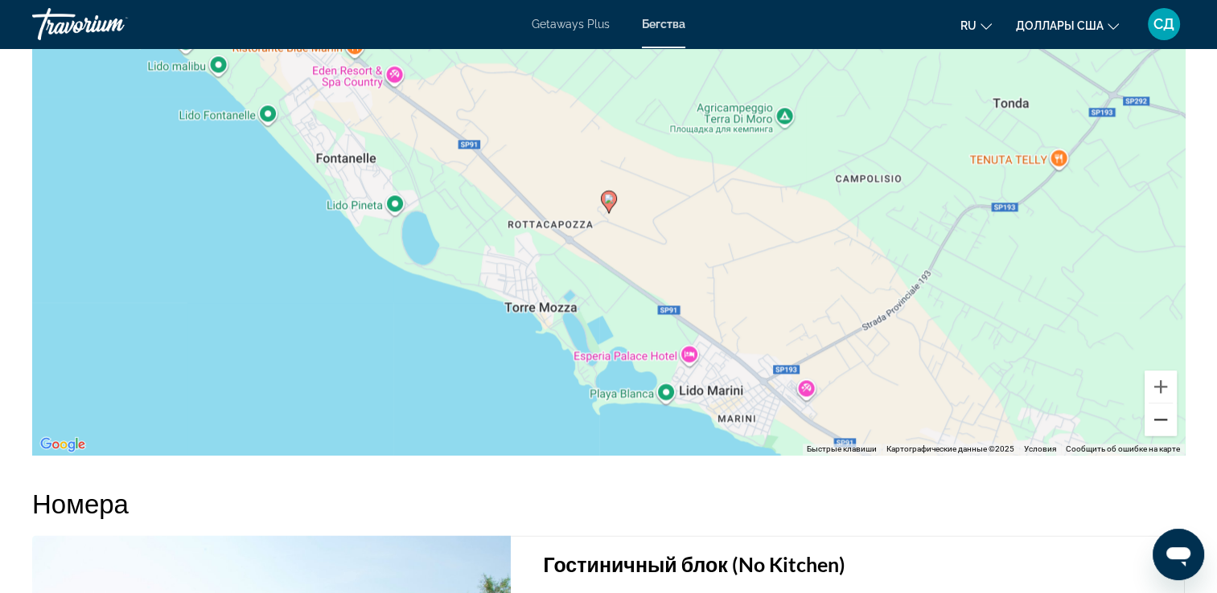
click at [1161, 426] on button "Уменьшить" at bounding box center [1160, 420] width 32 height 32
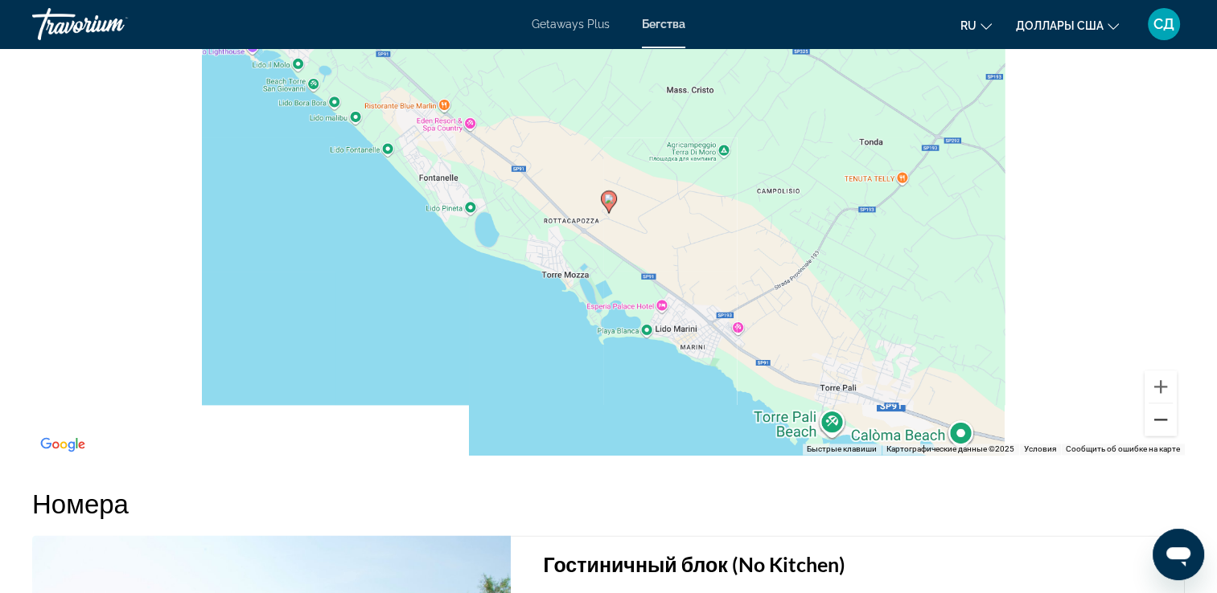
click at [1161, 426] on button "Уменьшить" at bounding box center [1160, 420] width 32 height 32
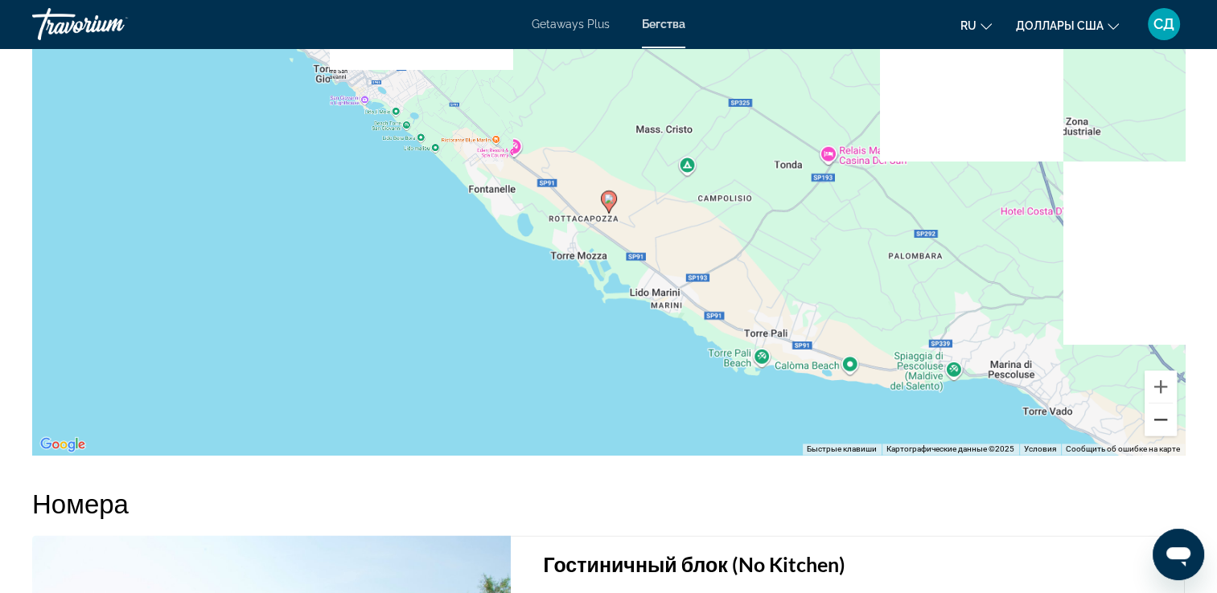
click at [1161, 426] on button "Уменьшить" at bounding box center [1160, 420] width 32 height 32
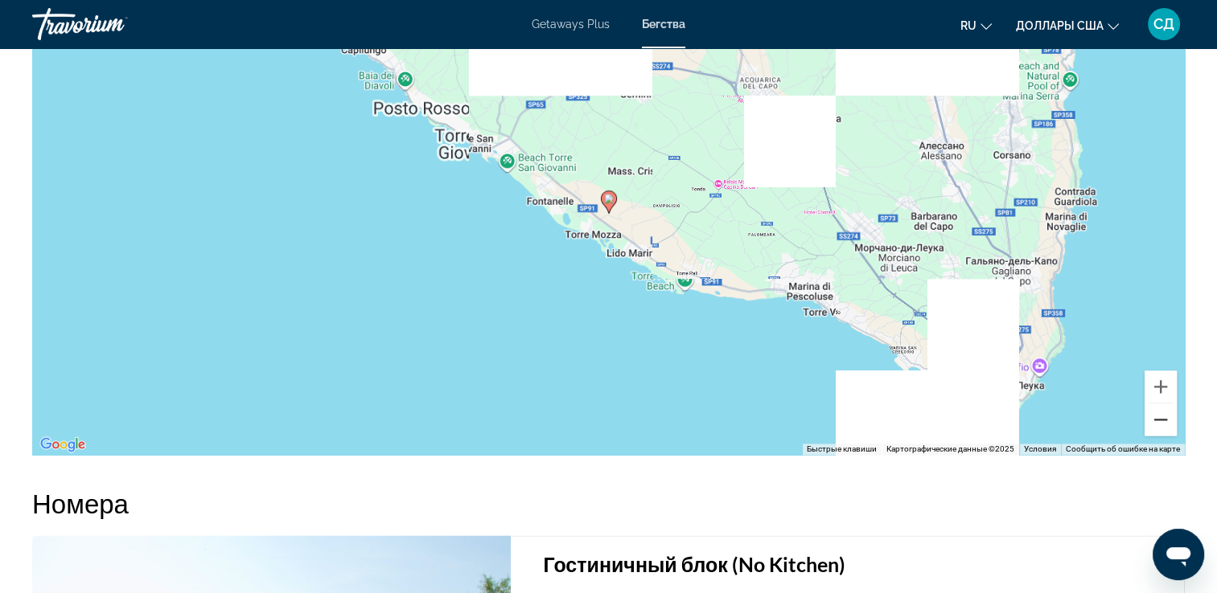
click at [1161, 426] on button "Уменьшить" at bounding box center [1160, 420] width 32 height 32
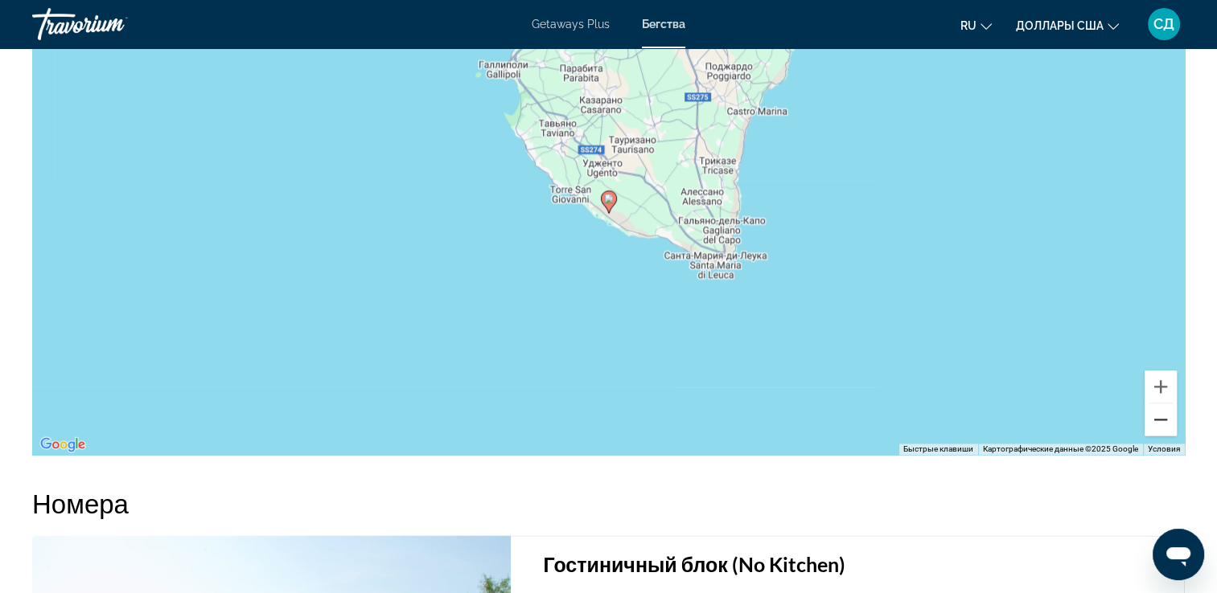
click at [1161, 426] on button "Уменьшить" at bounding box center [1160, 420] width 32 height 32
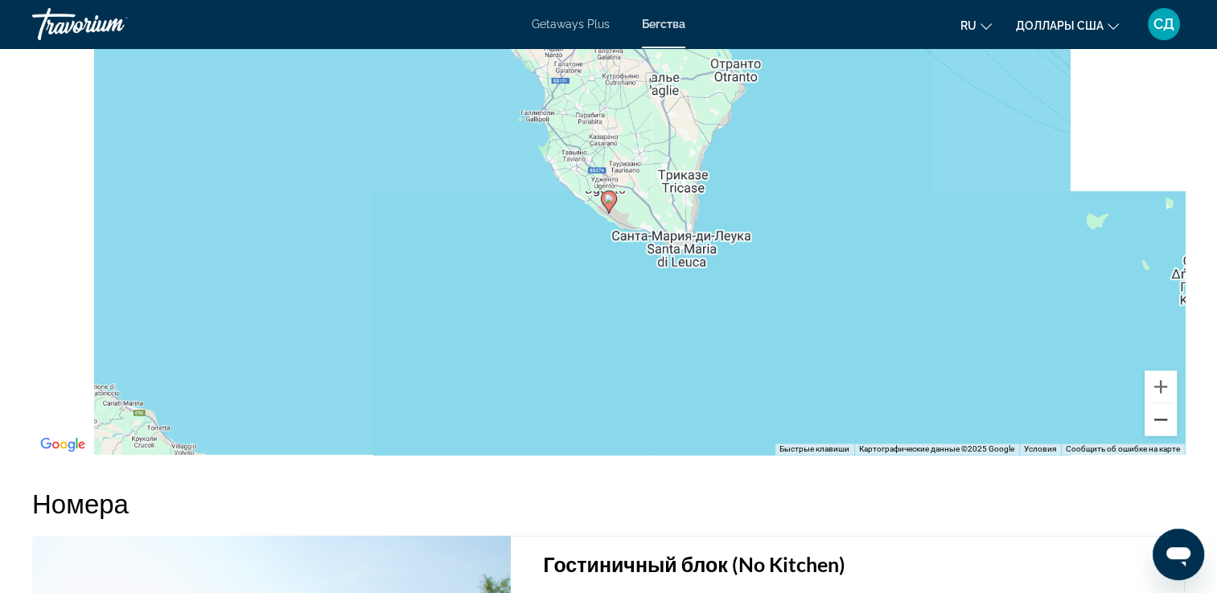
click at [1161, 426] on button "Уменьшить" at bounding box center [1160, 420] width 32 height 32
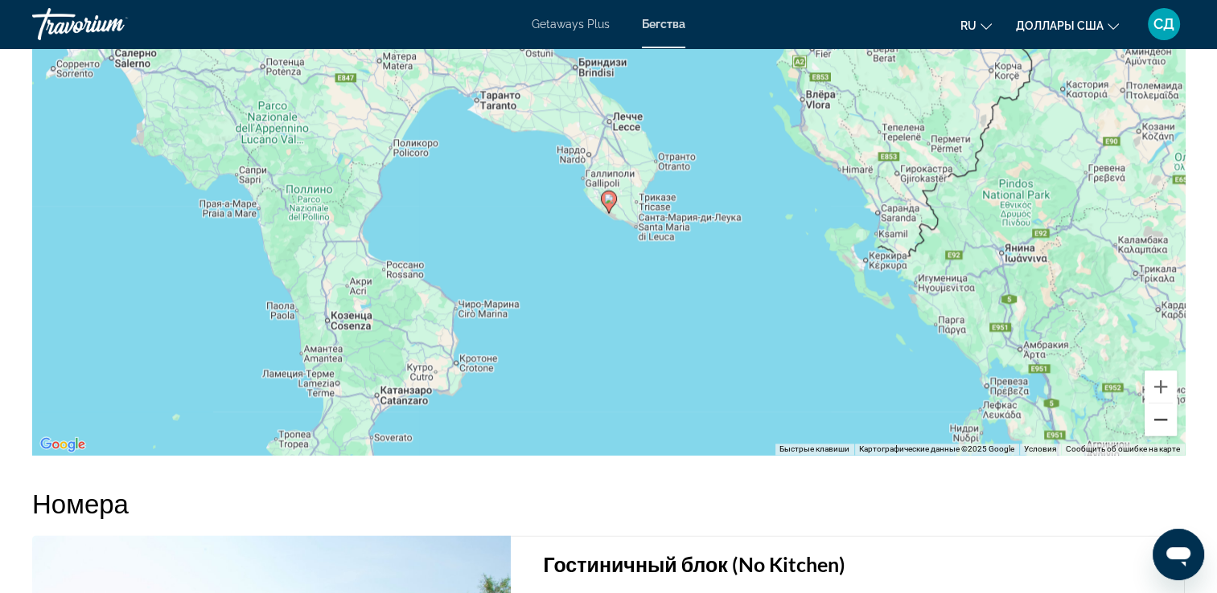
click at [1161, 426] on button "Уменьшить" at bounding box center [1160, 420] width 32 height 32
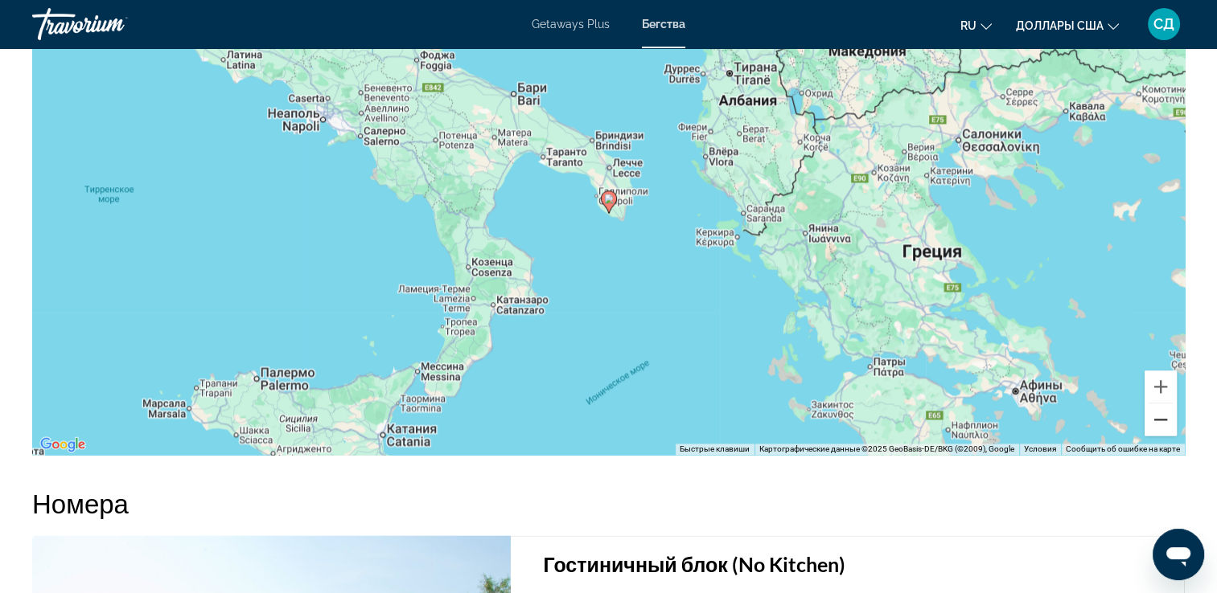
click at [1161, 425] on button "Уменьшить" at bounding box center [1160, 420] width 32 height 32
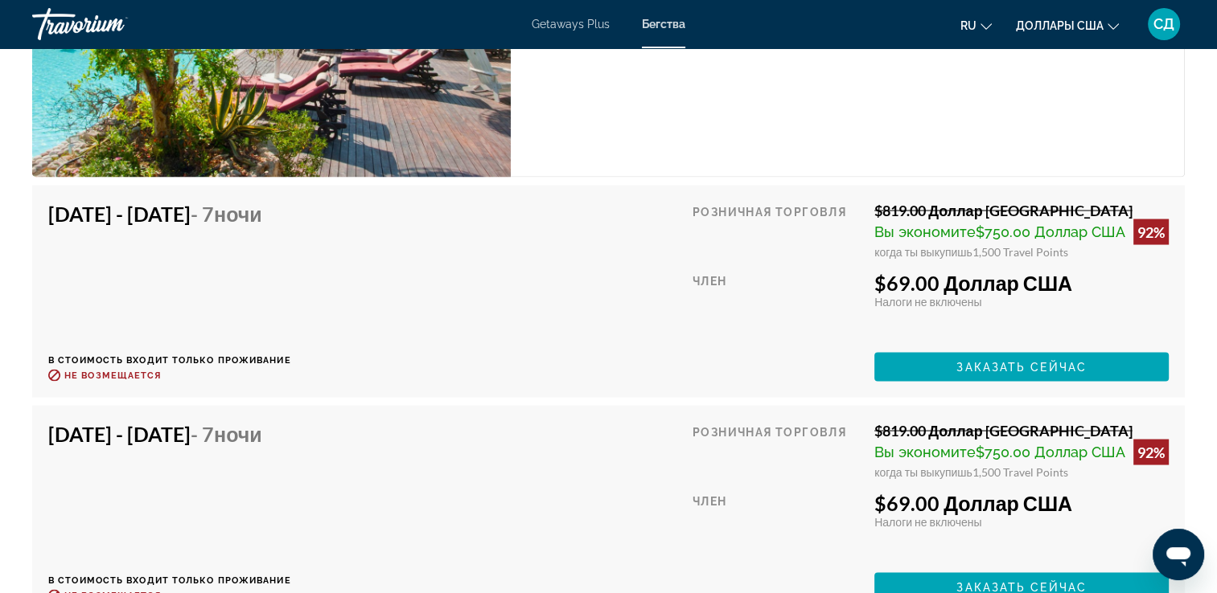
scroll to position [3246, 0]
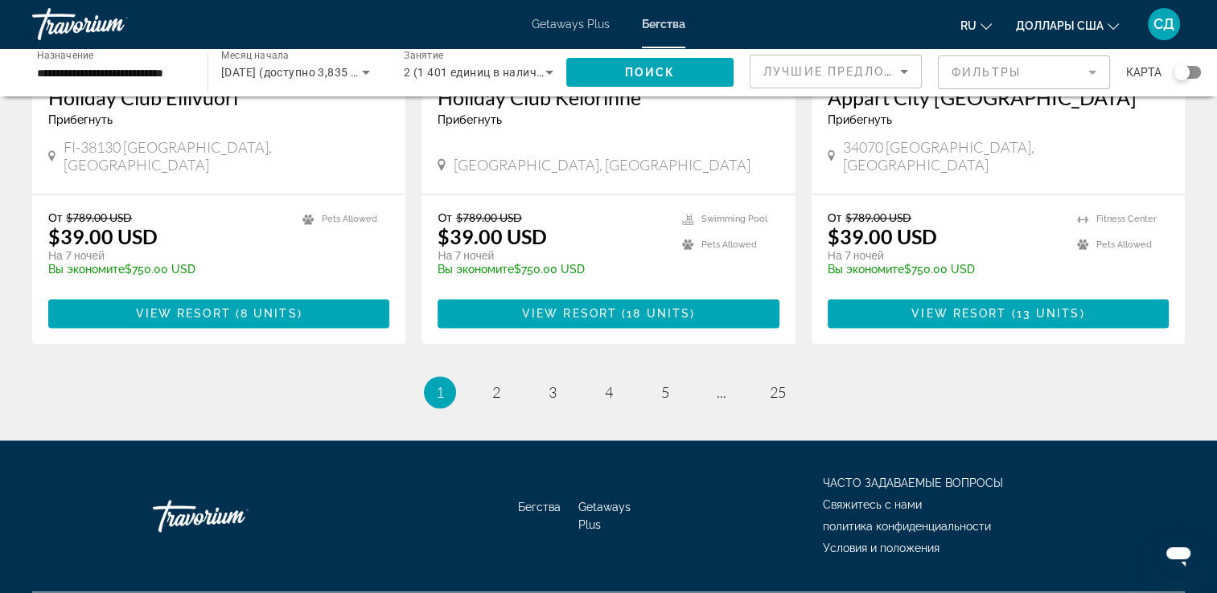
scroll to position [2030, 0]
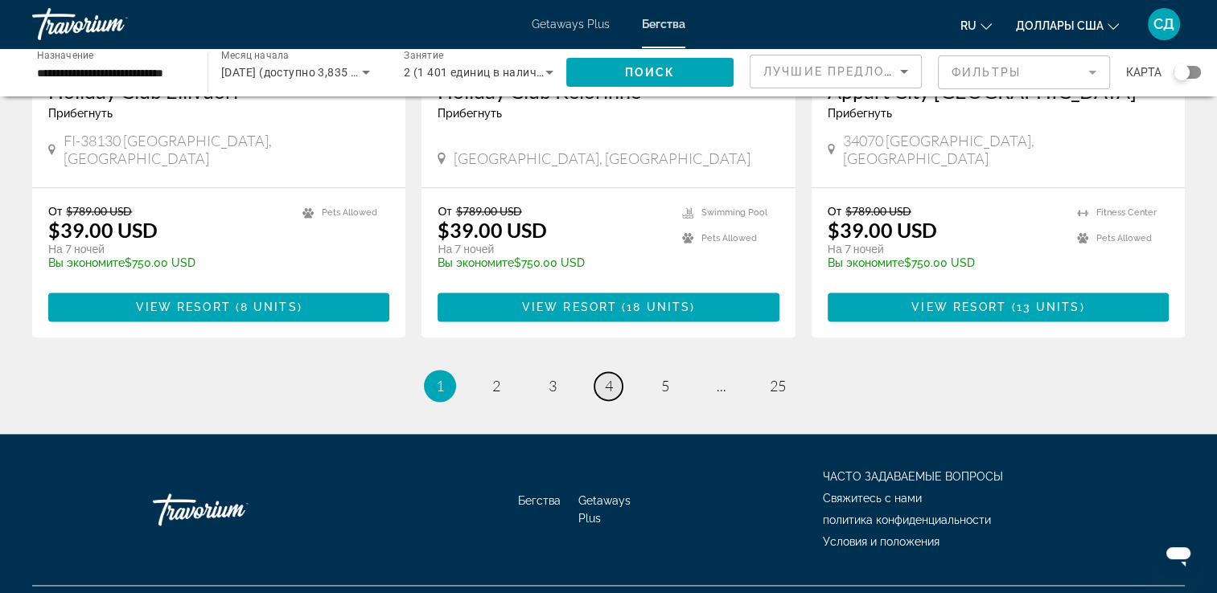
click at [605, 377] on span "4" at bounding box center [609, 386] width 8 height 18
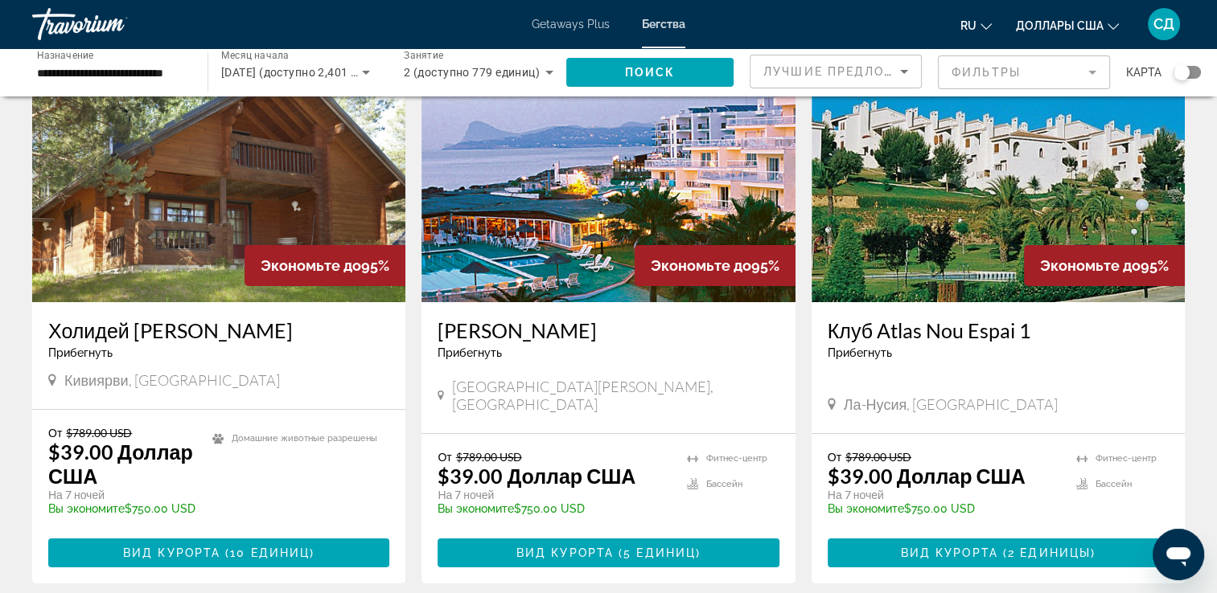
scroll to position [80, 0]
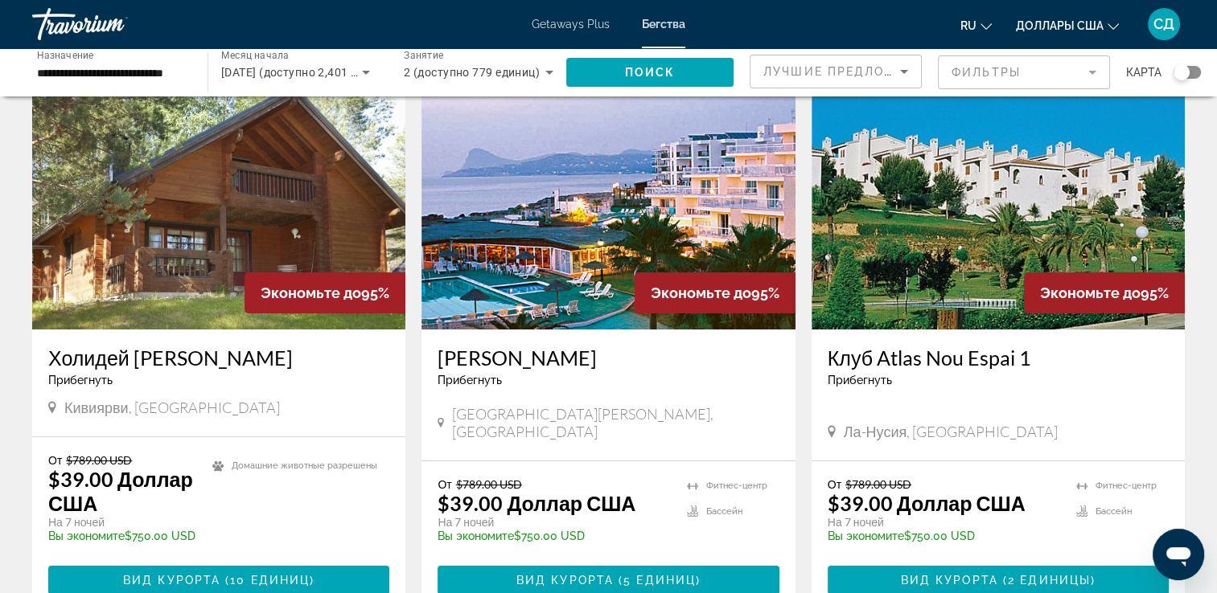
click at [905, 166] on img "Main content" at bounding box center [997, 200] width 373 height 257
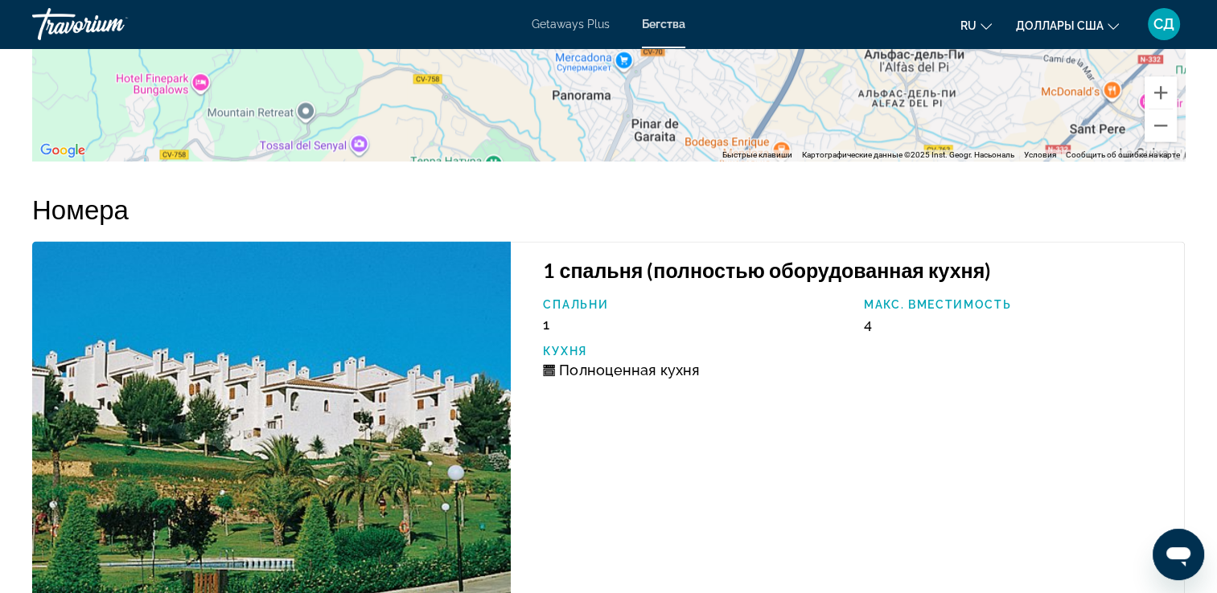
scroll to position [2654, 0]
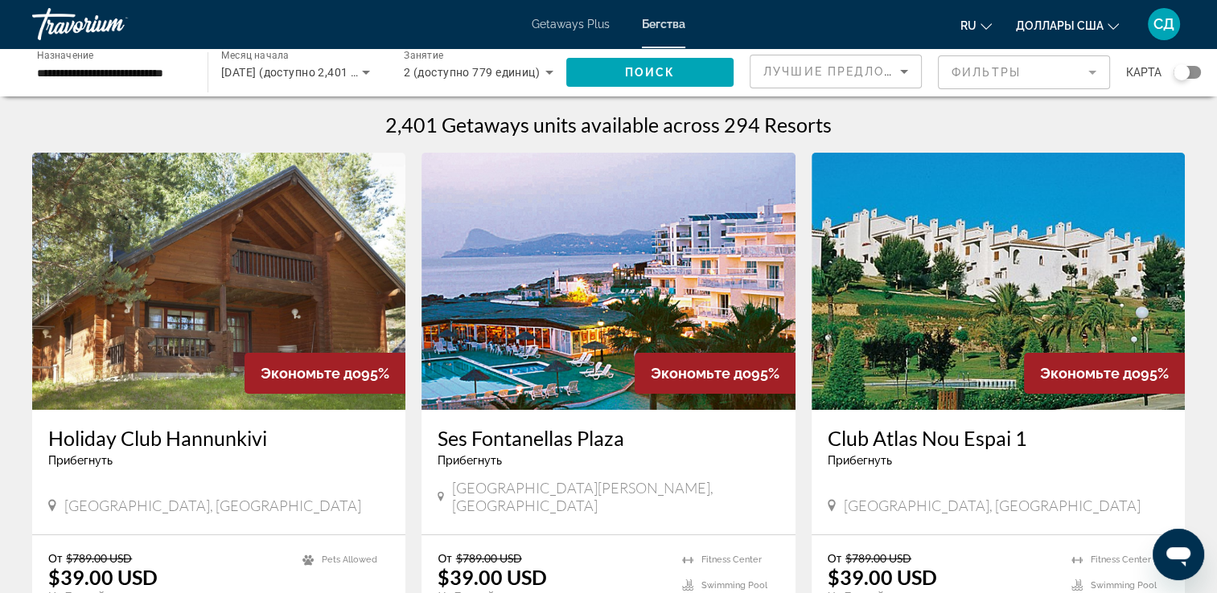
click at [663, 203] on img "Main content" at bounding box center [607, 281] width 373 height 257
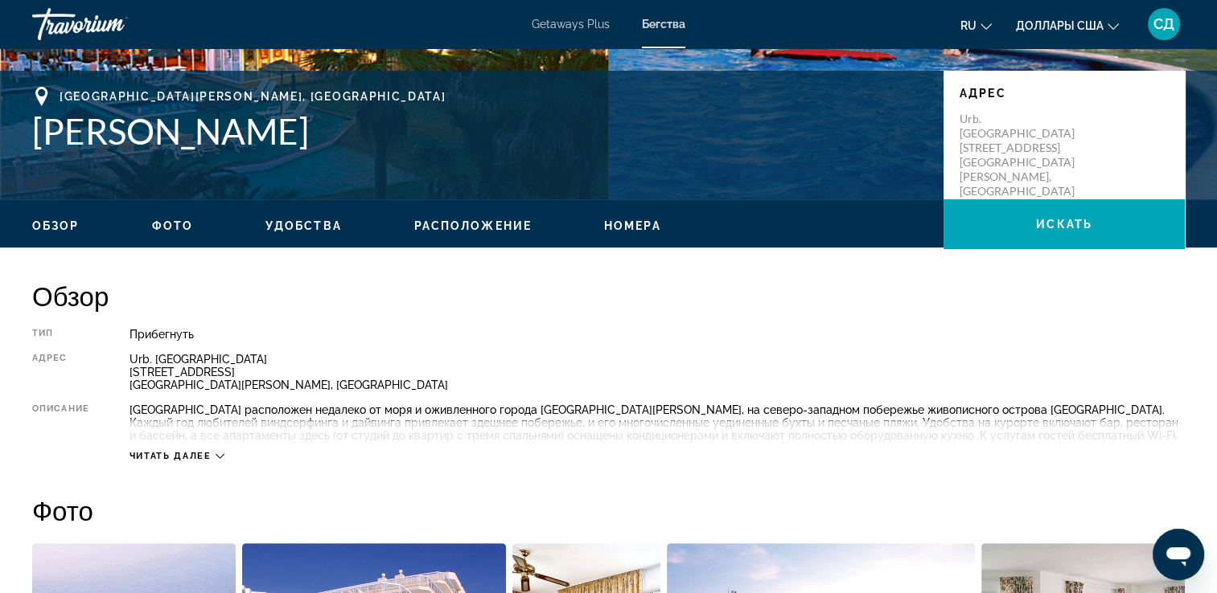
scroll to position [482, 0]
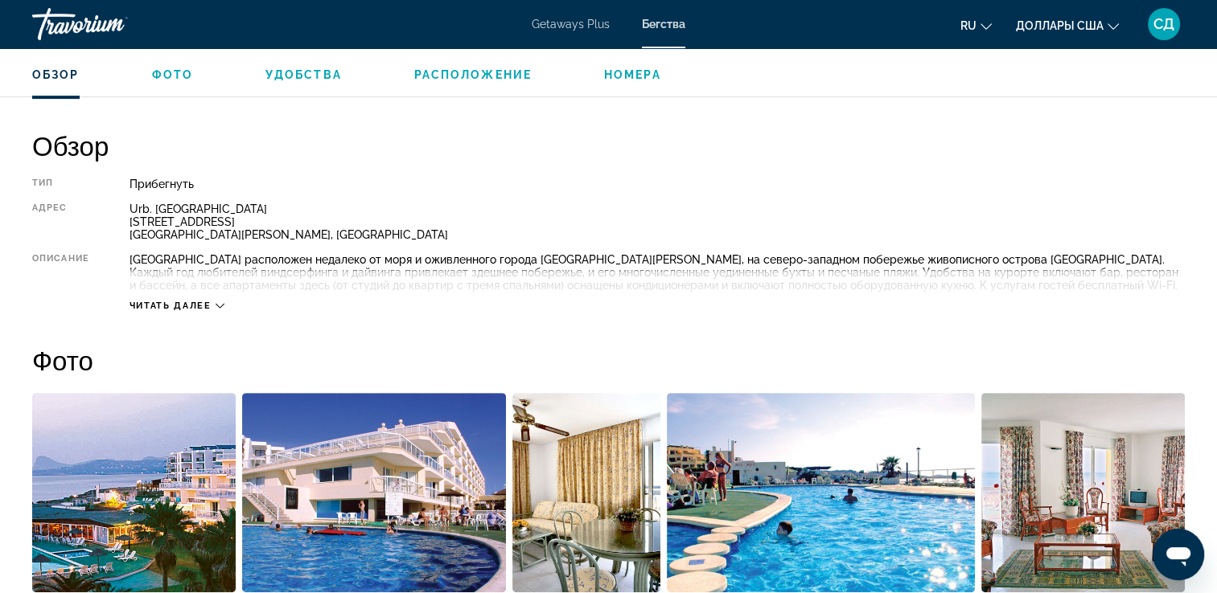
click at [220, 306] on icon "Main content" at bounding box center [220, 306] width 9 height 9
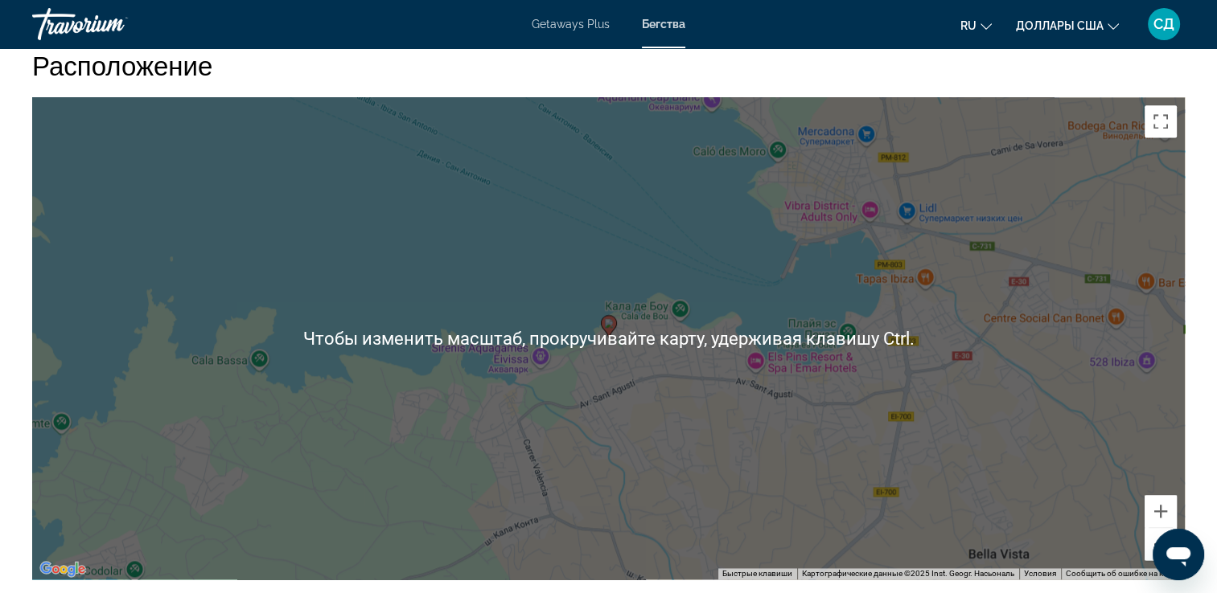
scroll to position [2252, 0]
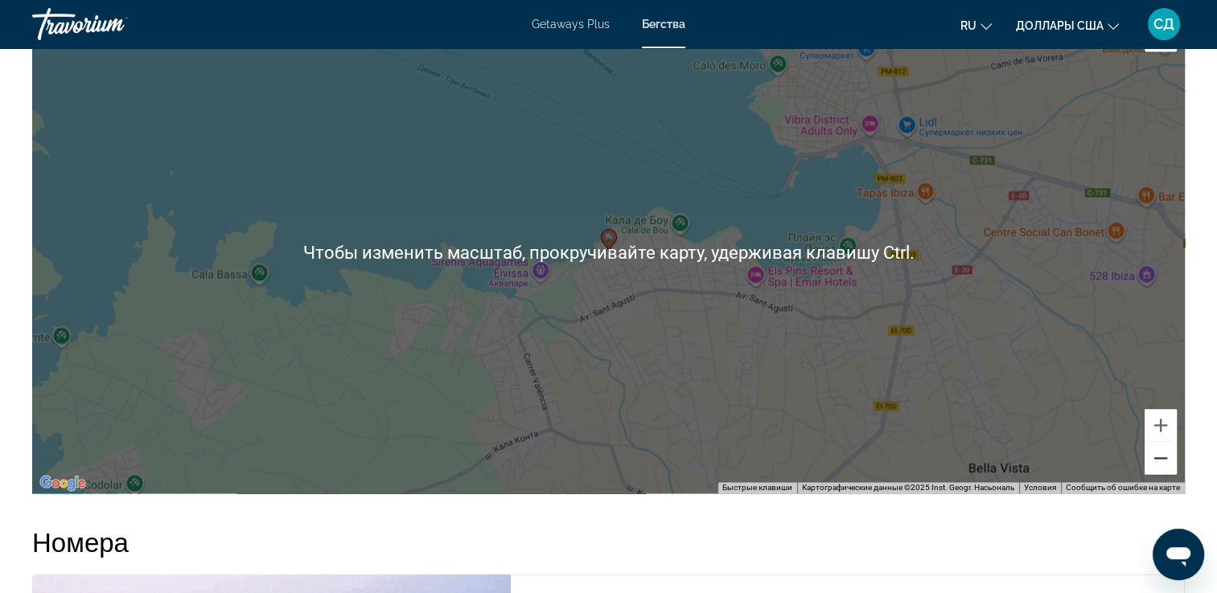
click at [1161, 456] on button "Уменьшить" at bounding box center [1160, 458] width 32 height 32
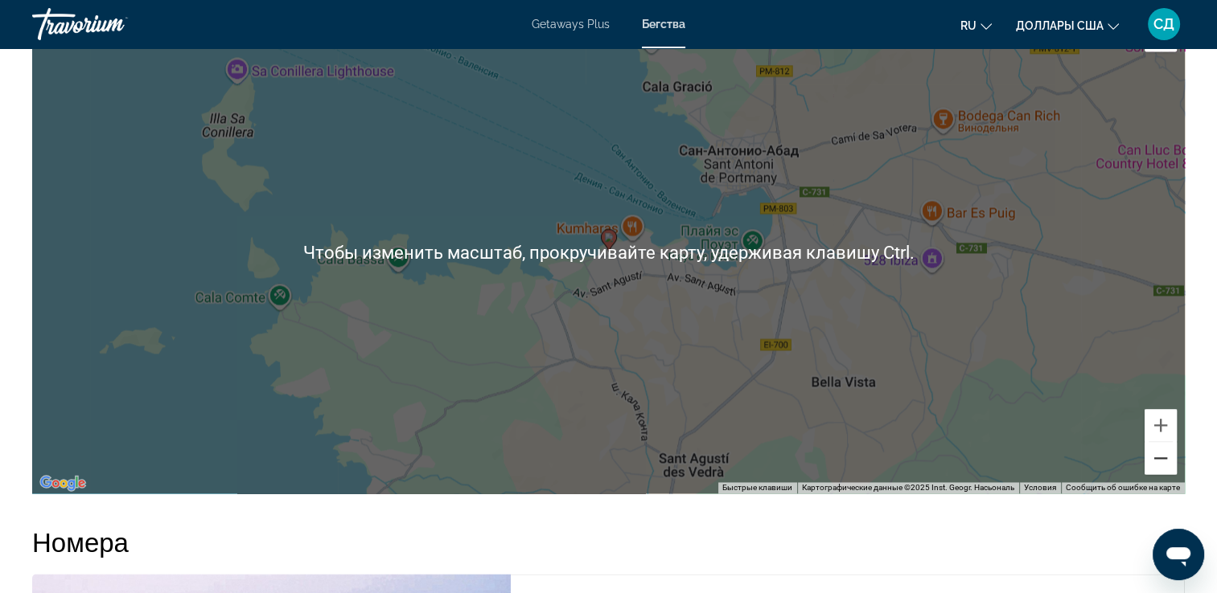
click at [1161, 456] on button "Уменьшить" at bounding box center [1160, 458] width 32 height 32
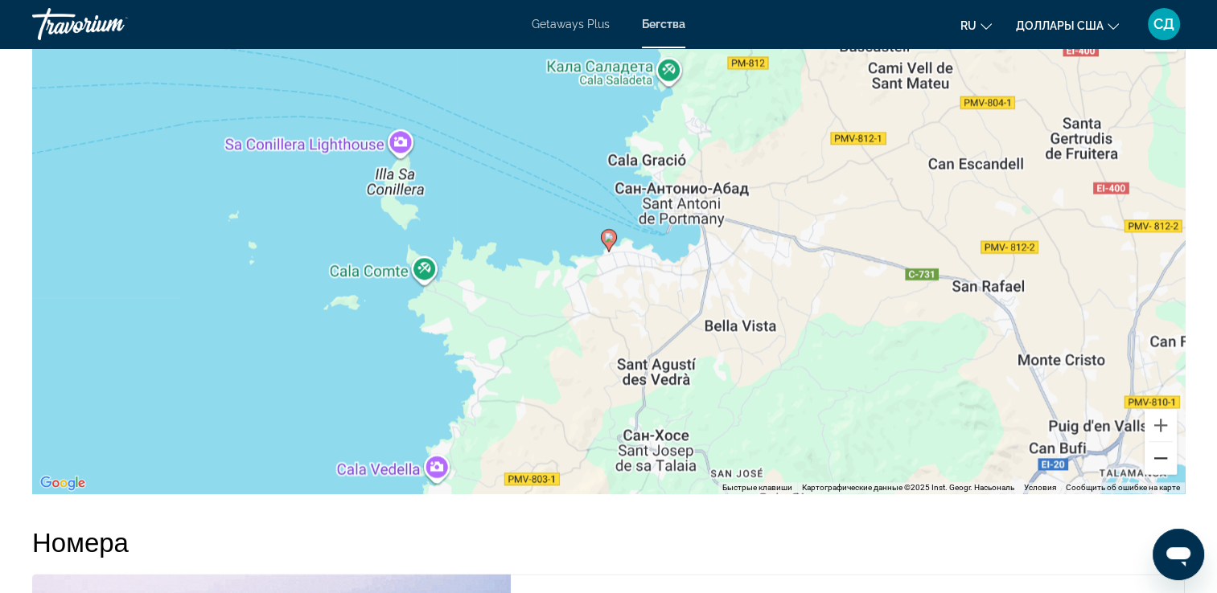
click at [1161, 456] on button "Уменьшить" at bounding box center [1160, 458] width 32 height 32
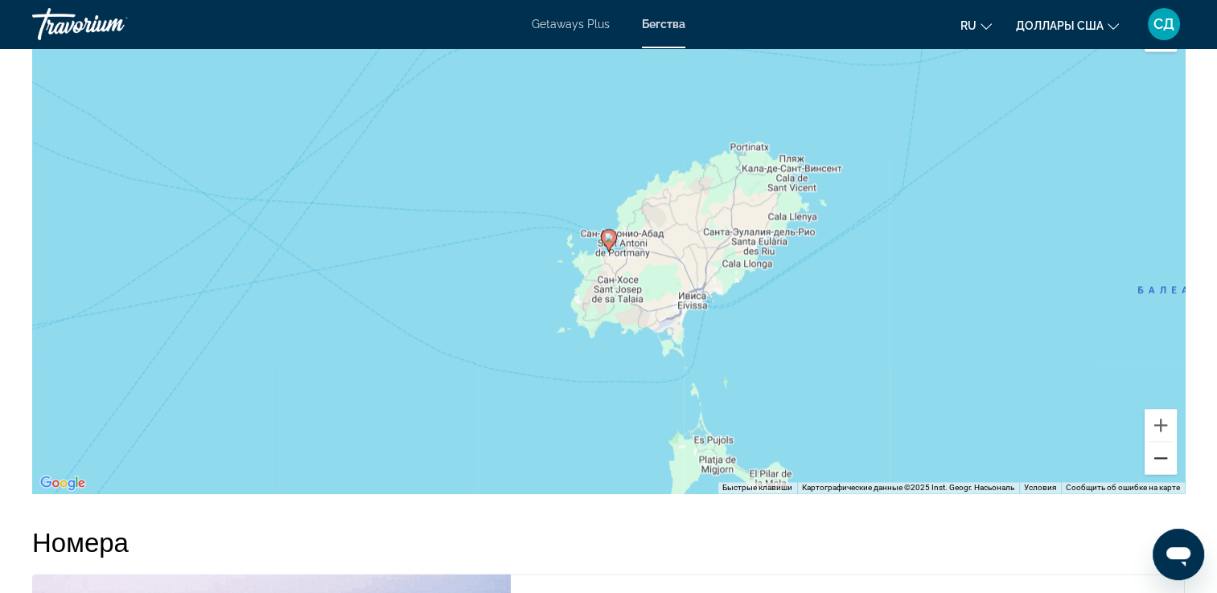
click at [1161, 456] on button "Уменьшить" at bounding box center [1160, 458] width 32 height 32
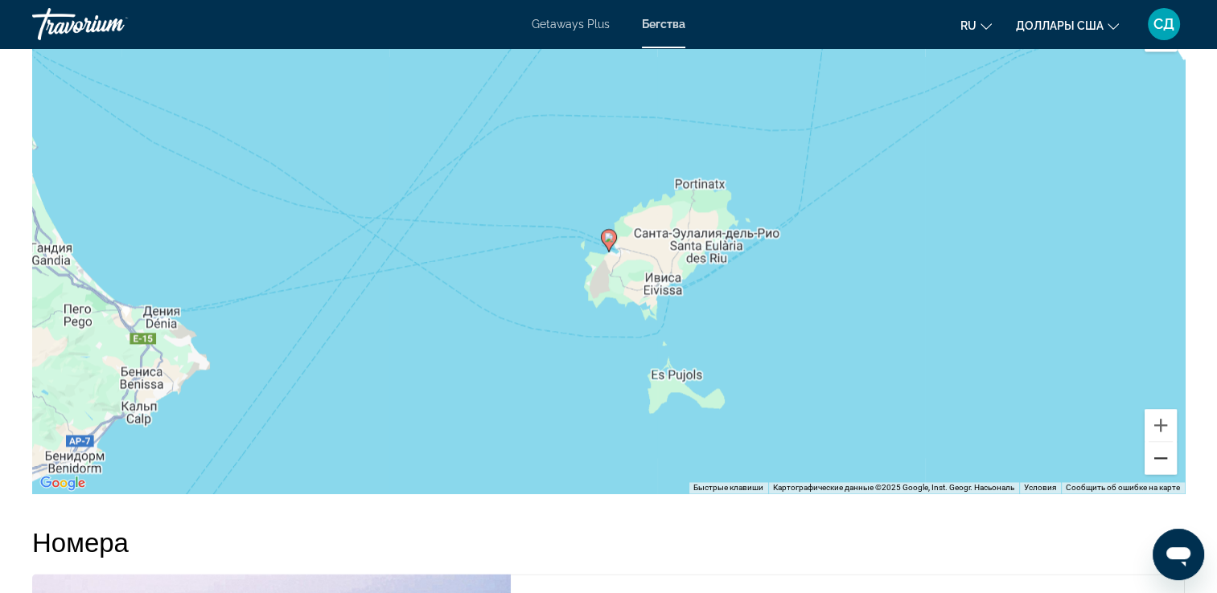
click at [1161, 456] on button "Уменьшить" at bounding box center [1160, 458] width 32 height 32
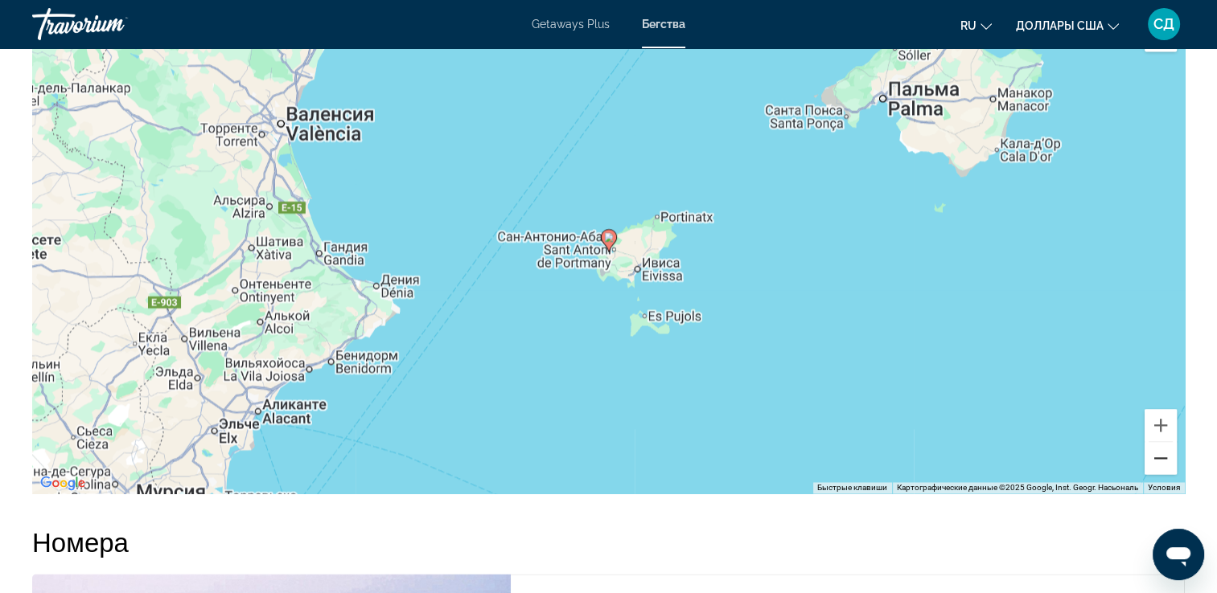
click at [1161, 456] on button "Уменьшить" at bounding box center [1160, 458] width 32 height 32
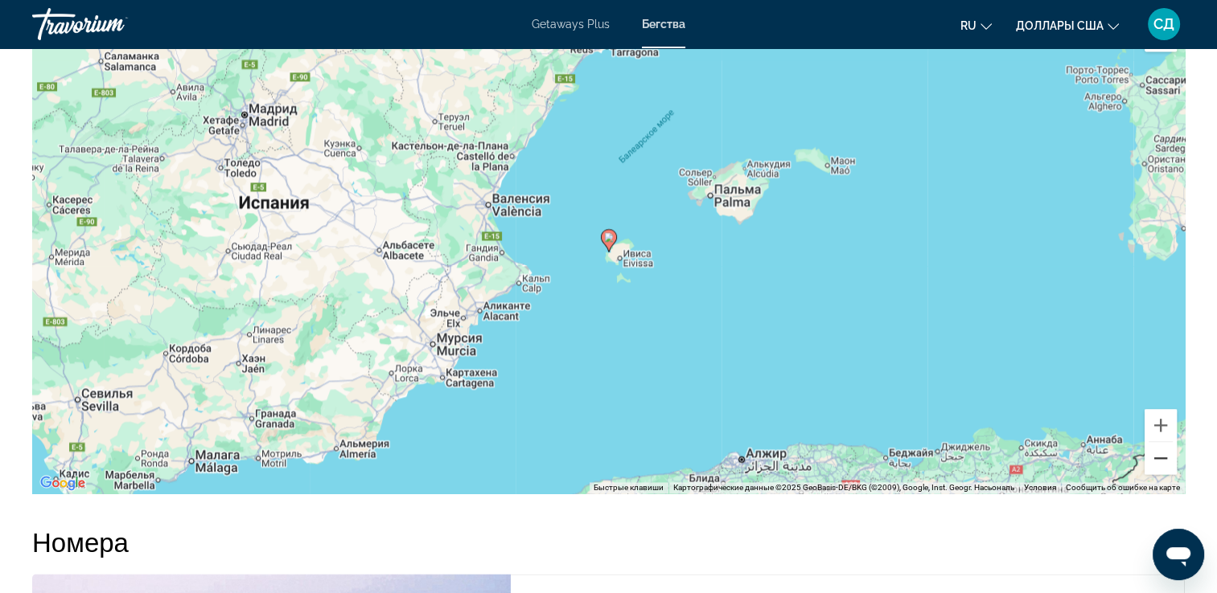
click at [1161, 456] on button "Уменьшить" at bounding box center [1160, 458] width 32 height 32
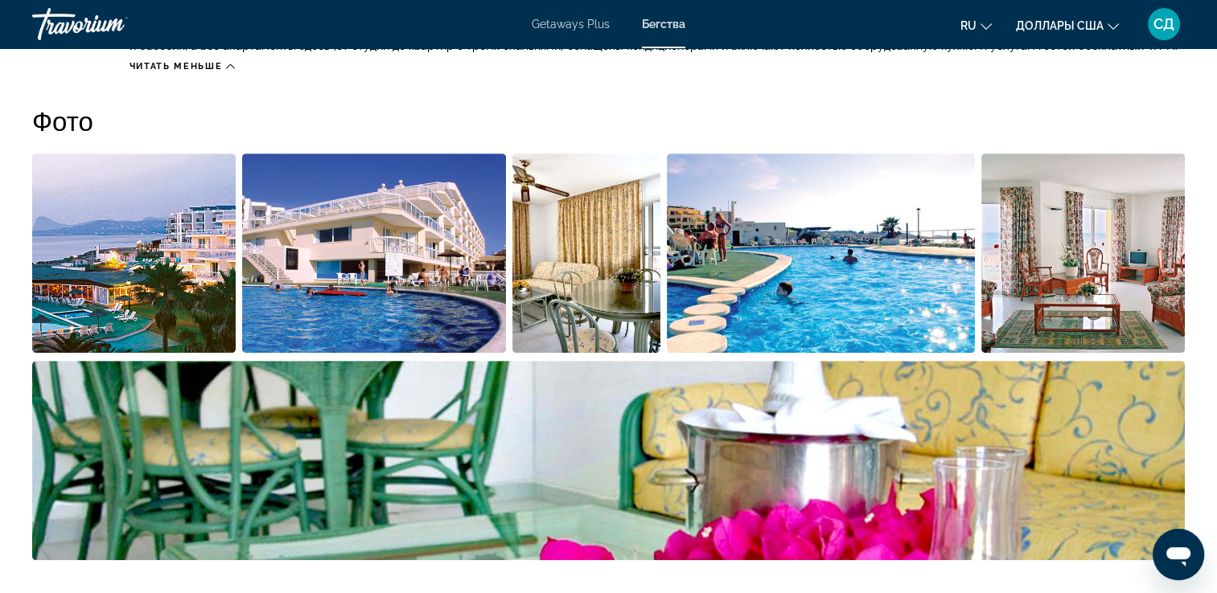
scroll to position [724, 0]
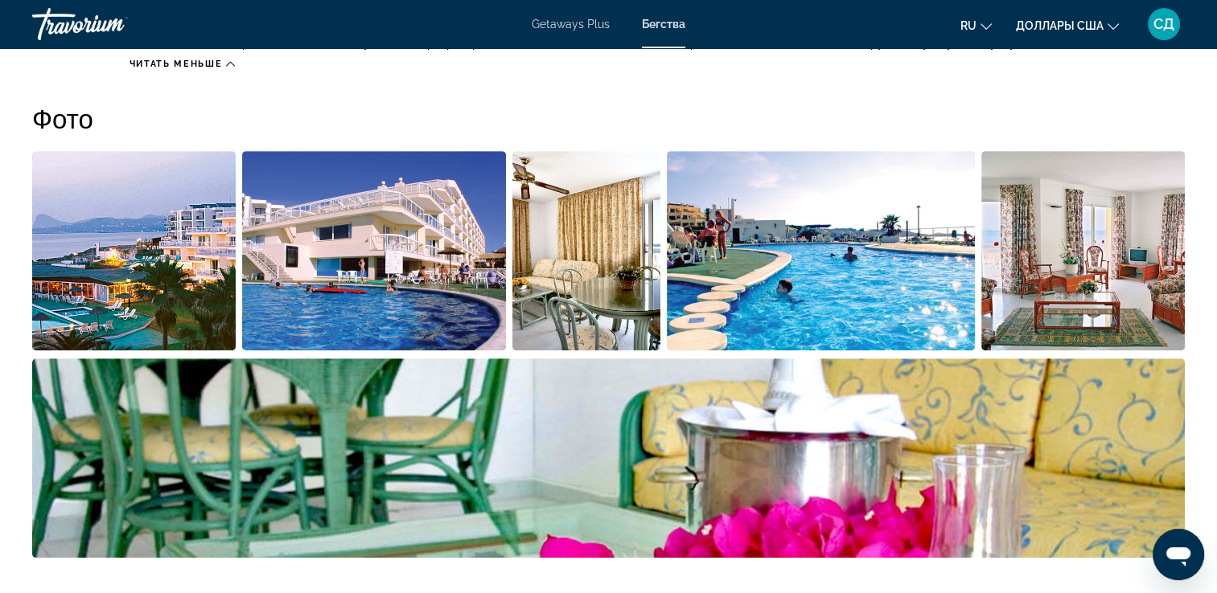
click at [877, 232] on img "Открыть полноэкранный слайдер изображений" at bounding box center [821, 250] width 308 height 199
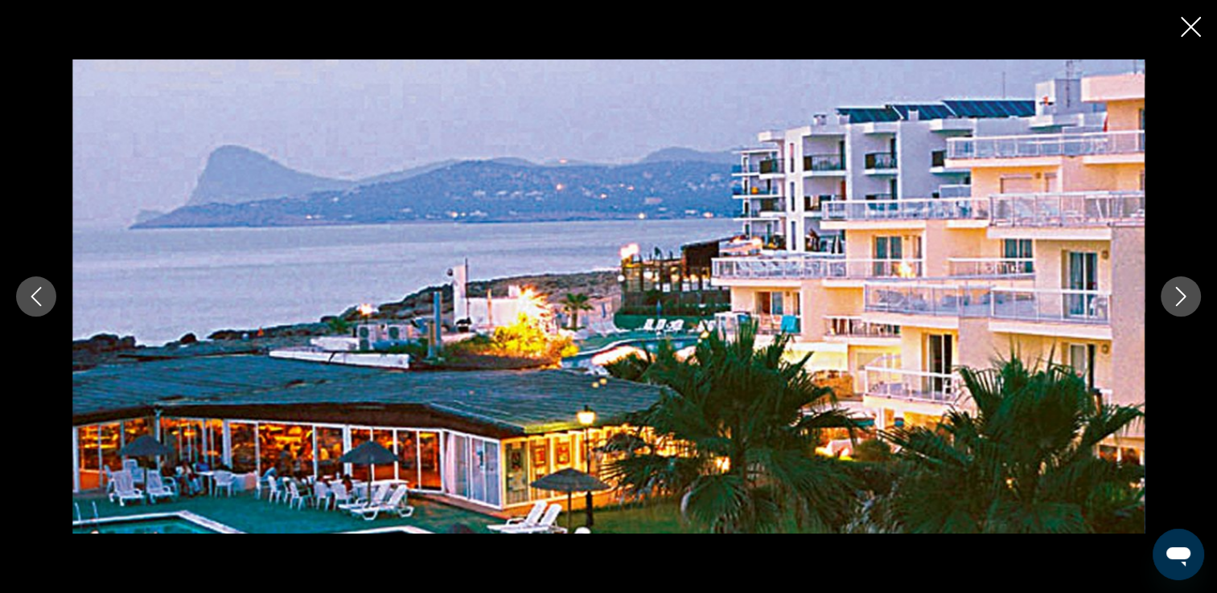
click at [1179, 296] on icon "Следующее изображение" at bounding box center [1180, 296] width 19 height 19
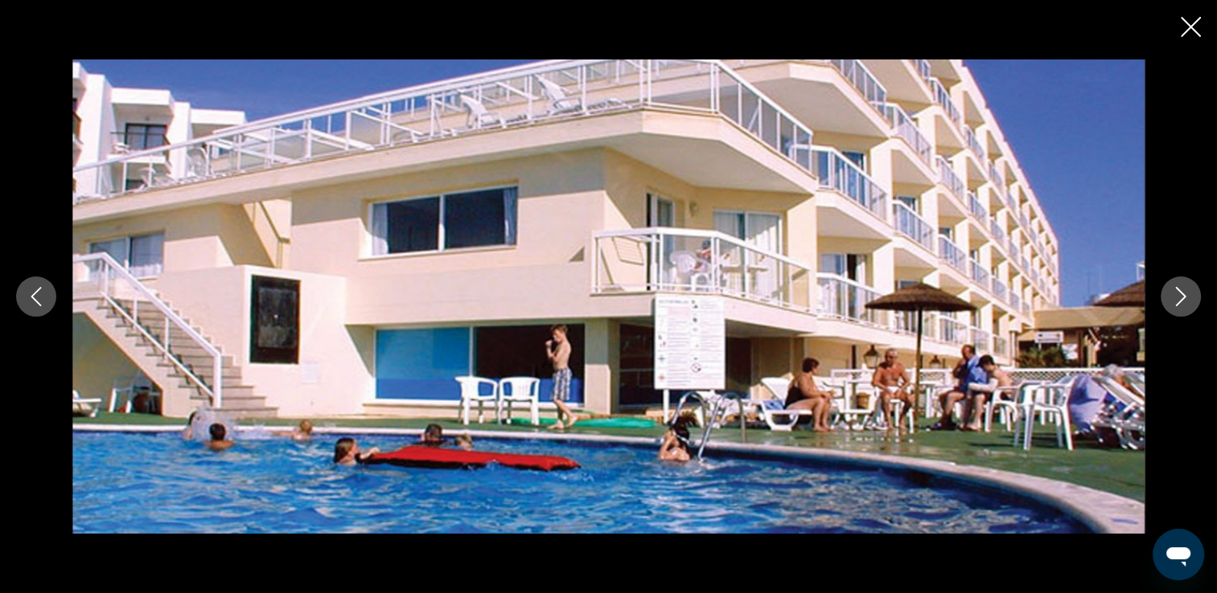
click at [1179, 296] on icon "Следующее изображение" at bounding box center [1180, 296] width 19 height 19
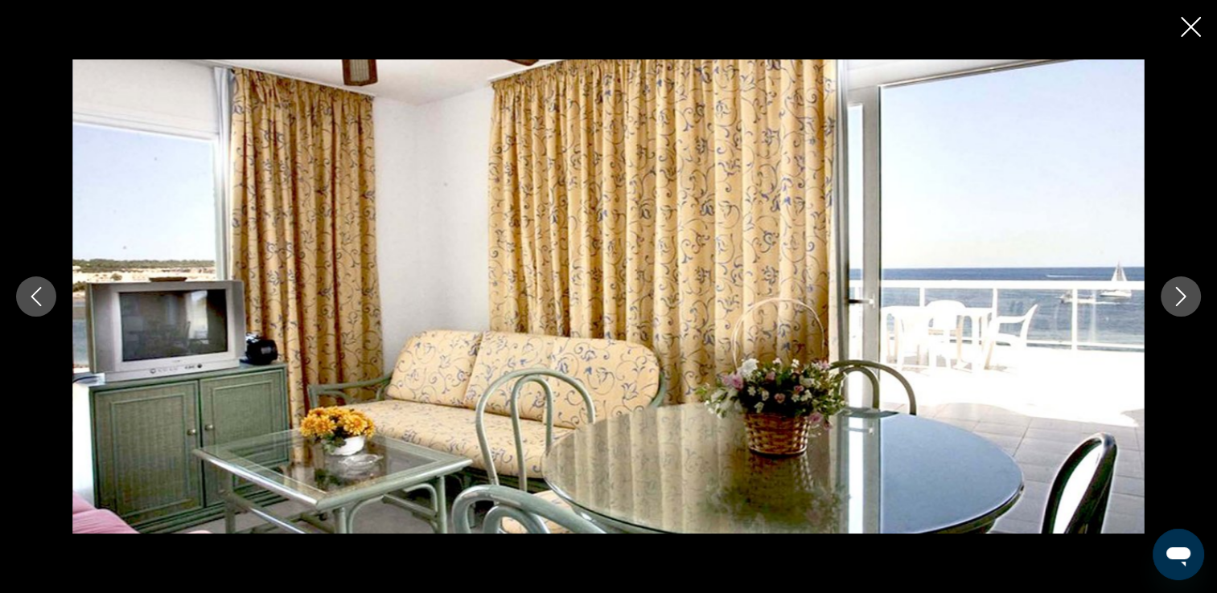
click at [1179, 296] on icon "Следующее изображение" at bounding box center [1180, 296] width 19 height 19
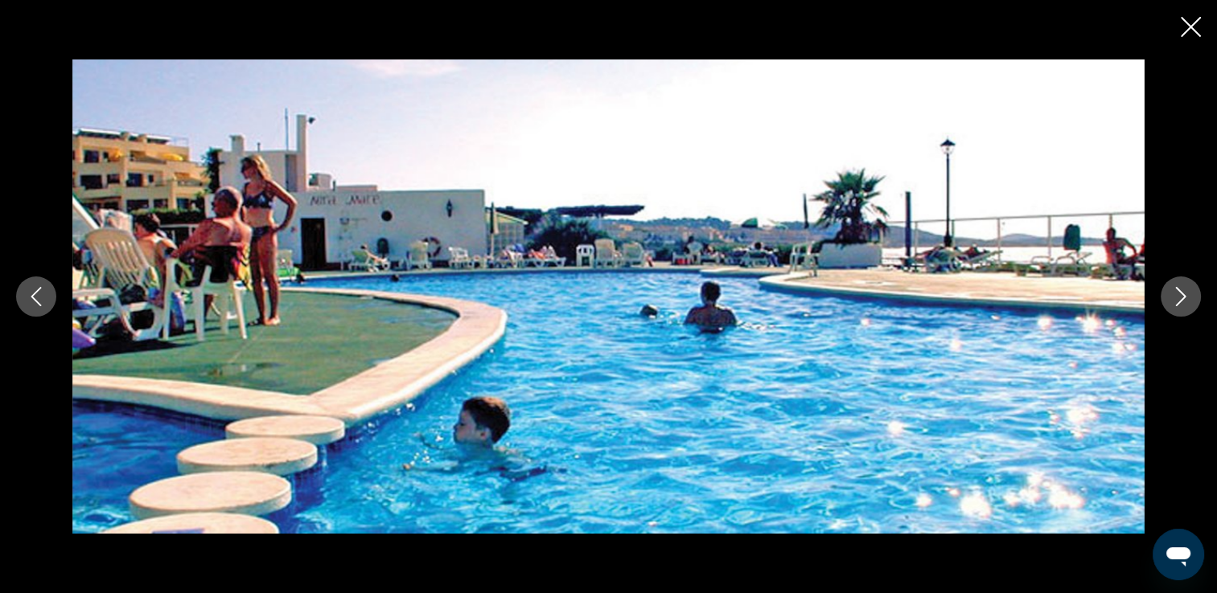
click at [1179, 296] on icon "Следующее изображение" at bounding box center [1180, 296] width 19 height 19
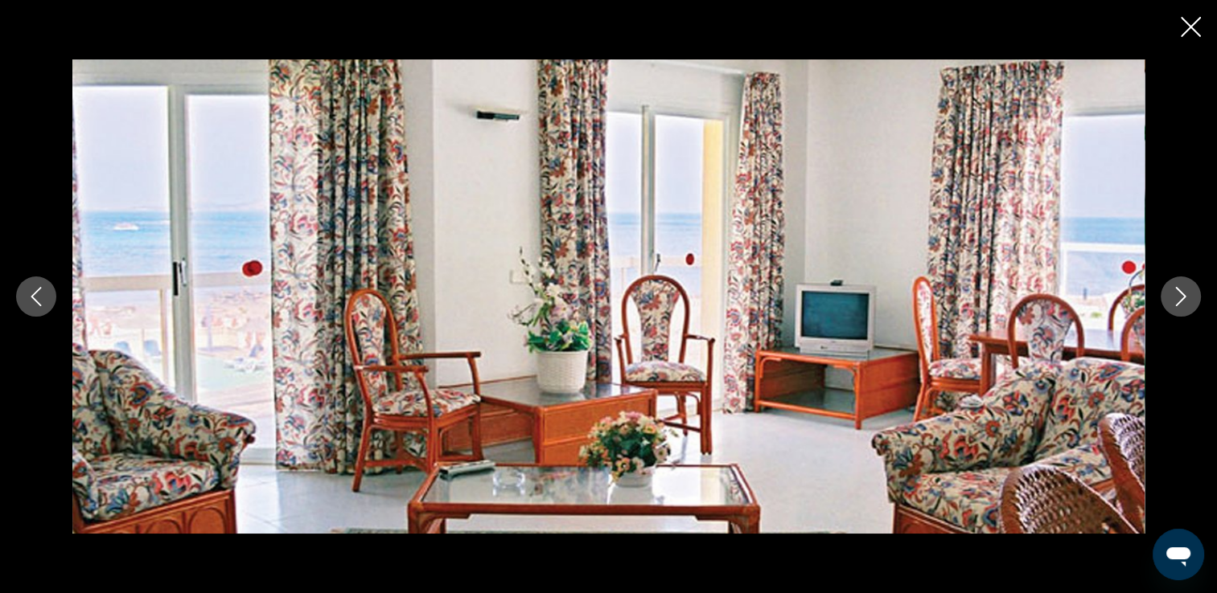
click at [1179, 296] on icon "Следующее изображение" at bounding box center [1180, 296] width 19 height 19
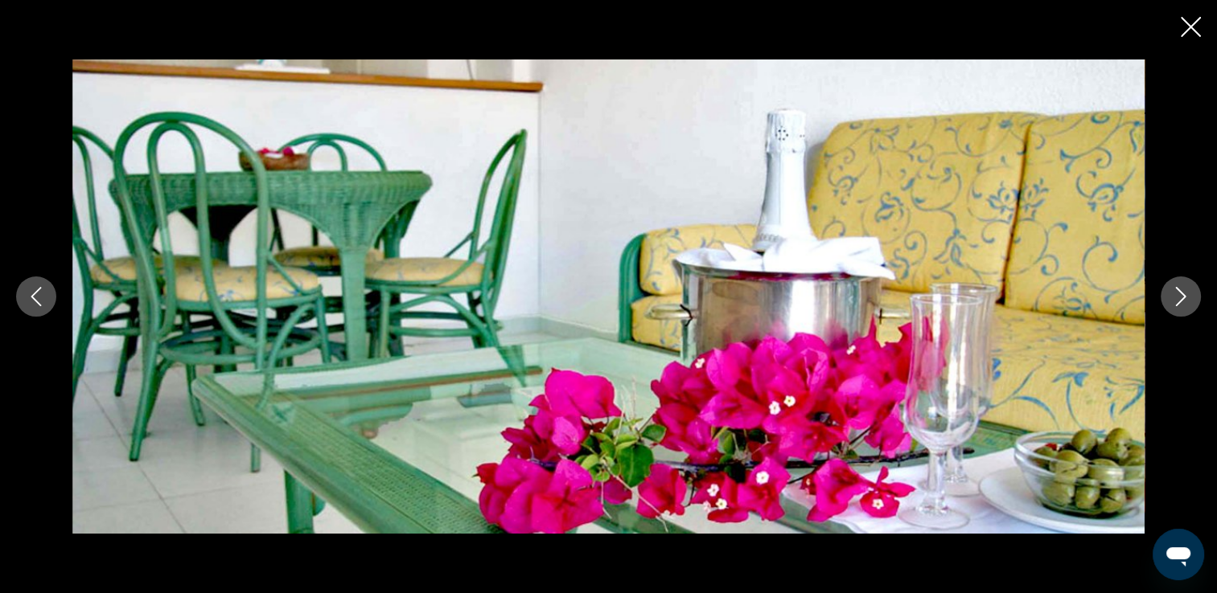
click at [1179, 296] on icon "Следующее изображение" at bounding box center [1180, 296] width 19 height 19
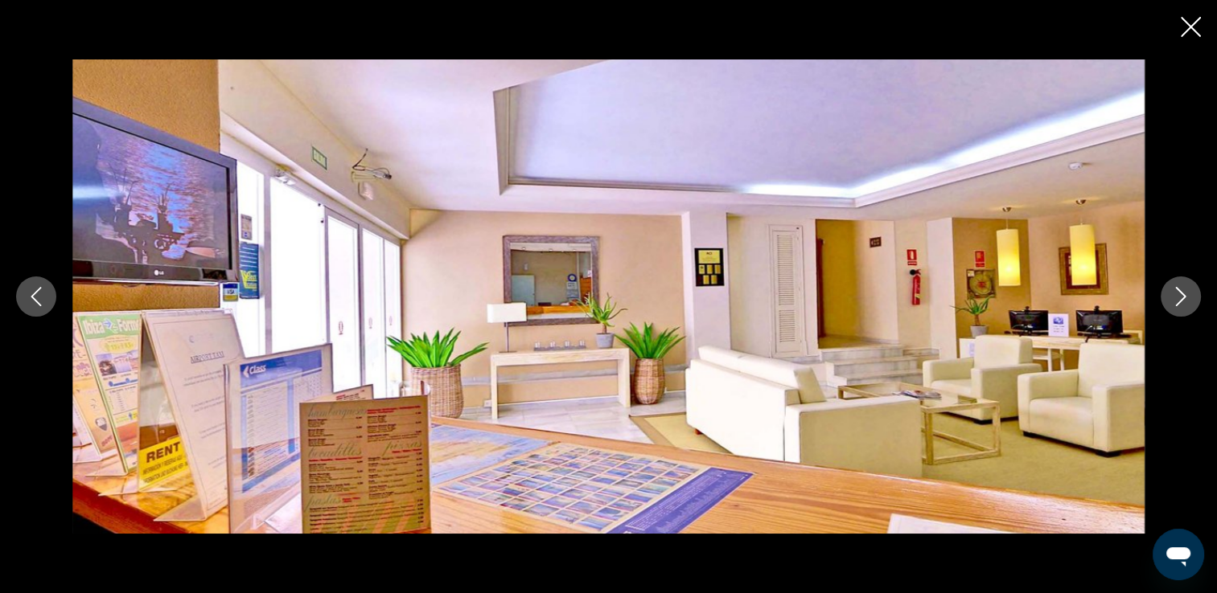
click at [1179, 296] on icon "Следующее изображение" at bounding box center [1180, 296] width 19 height 19
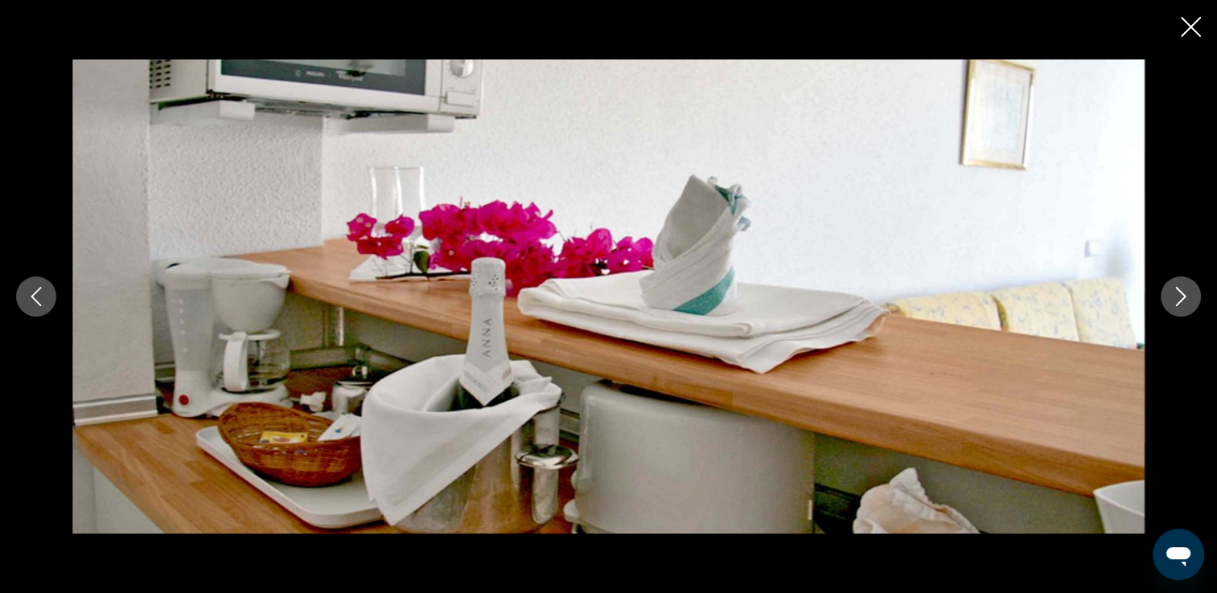
click at [1179, 296] on icon "Следующее изображение" at bounding box center [1180, 296] width 19 height 19
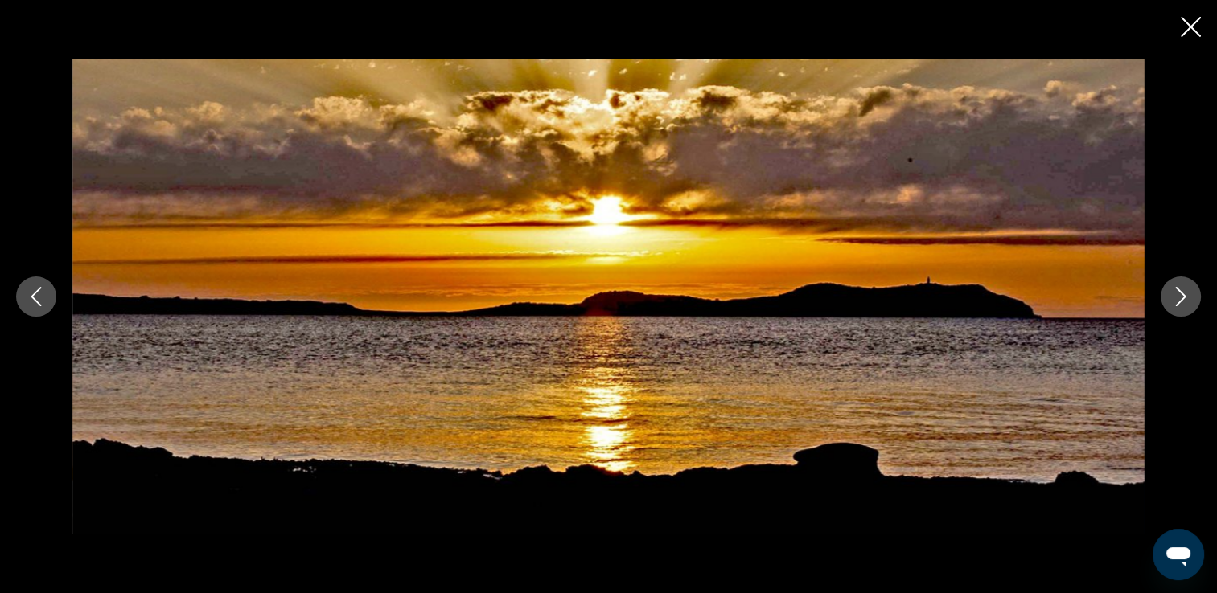
click at [1179, 296] on icon "Следующее изображение" at bounding box center [1180, 296] width 19 height 19
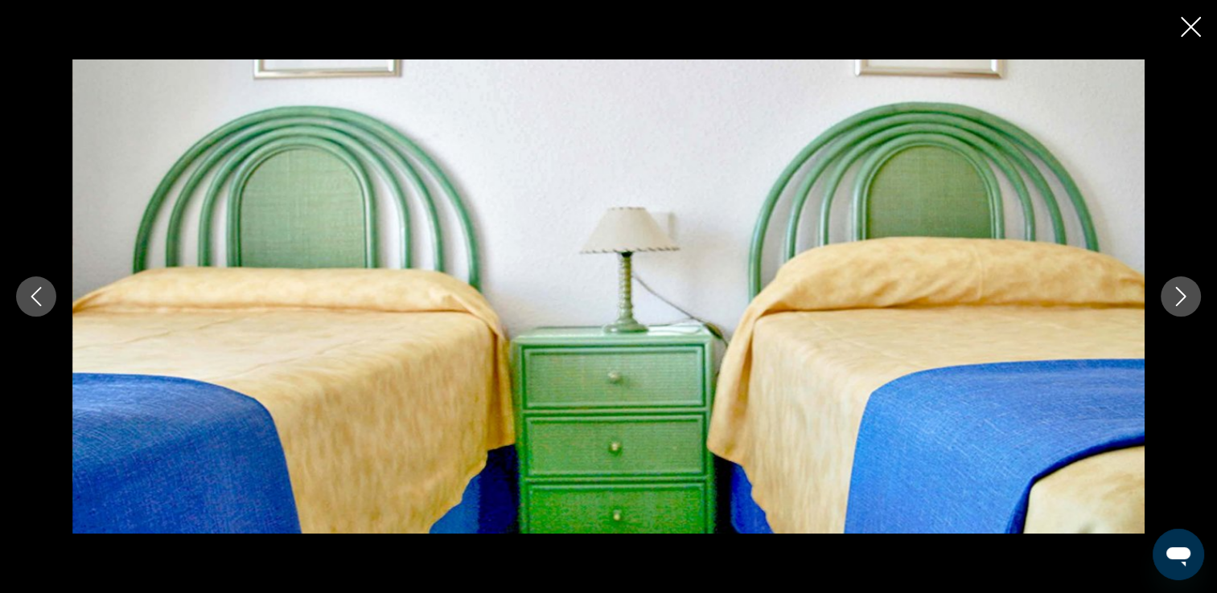
click at [1179, 296] on icon "Следующее изображение" at bounding box center [1180, 296] width 19 height 19
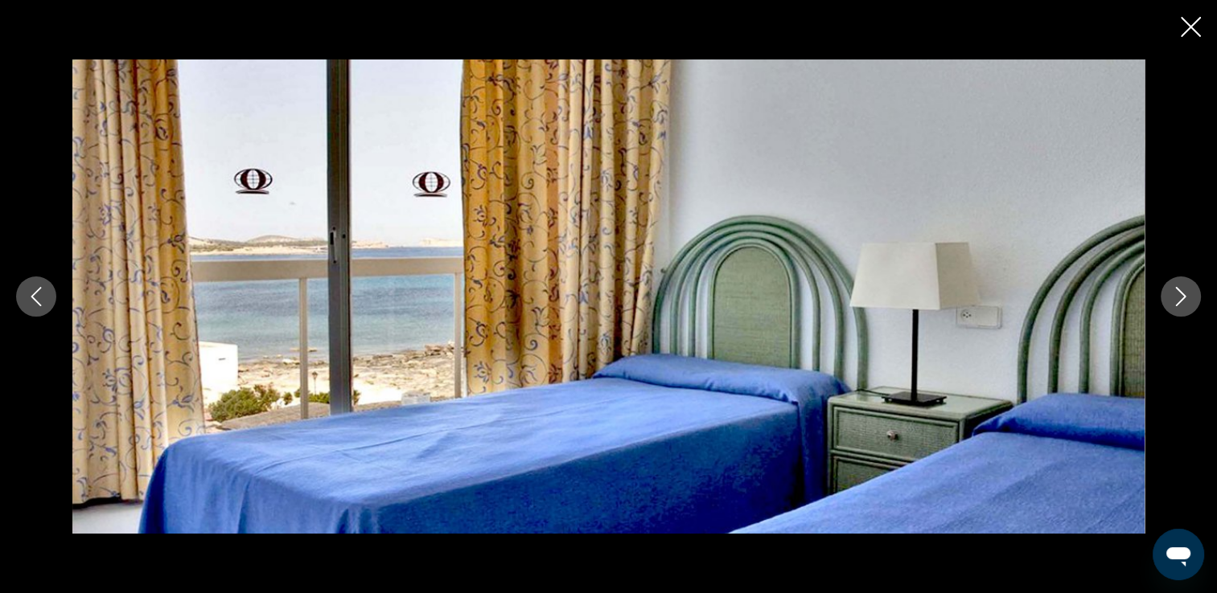
click at [1185, 22] on icon "Закрыть слайд-шоу" at bounding box center [1190, 27] width 20 height 20
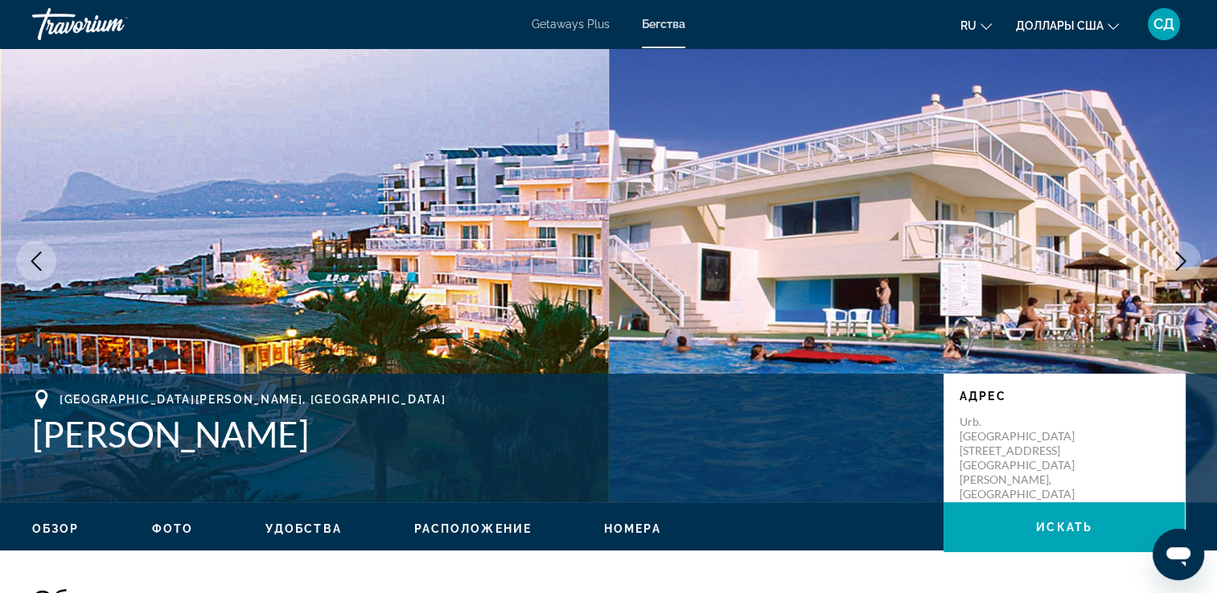
scroll to position [0, 0]
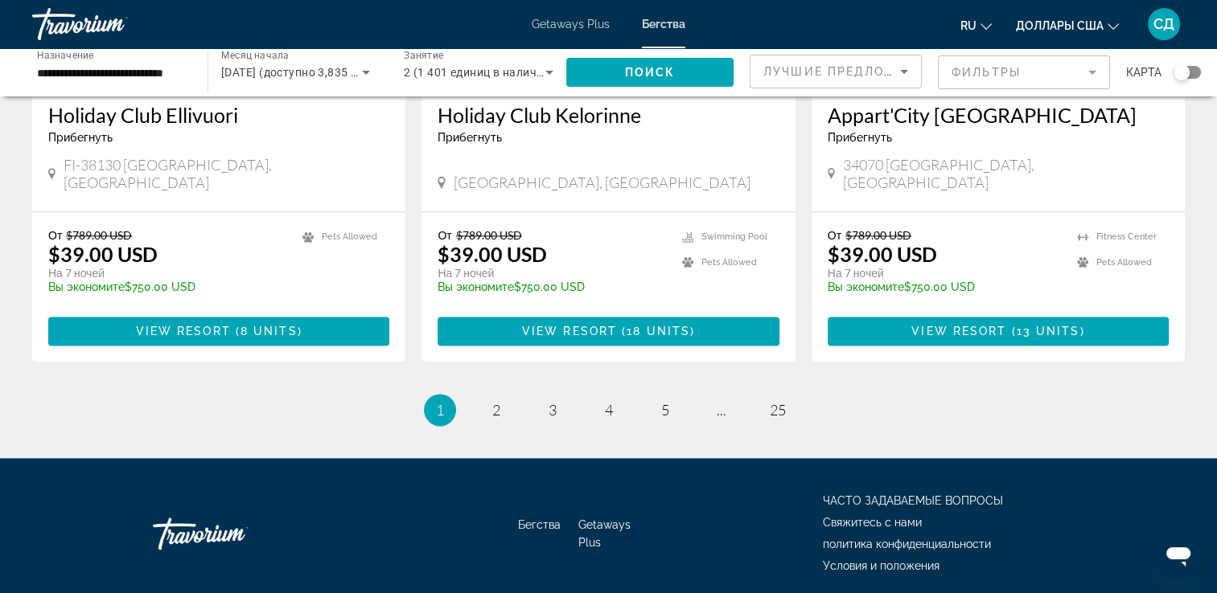
scroll to position [2030, 0]
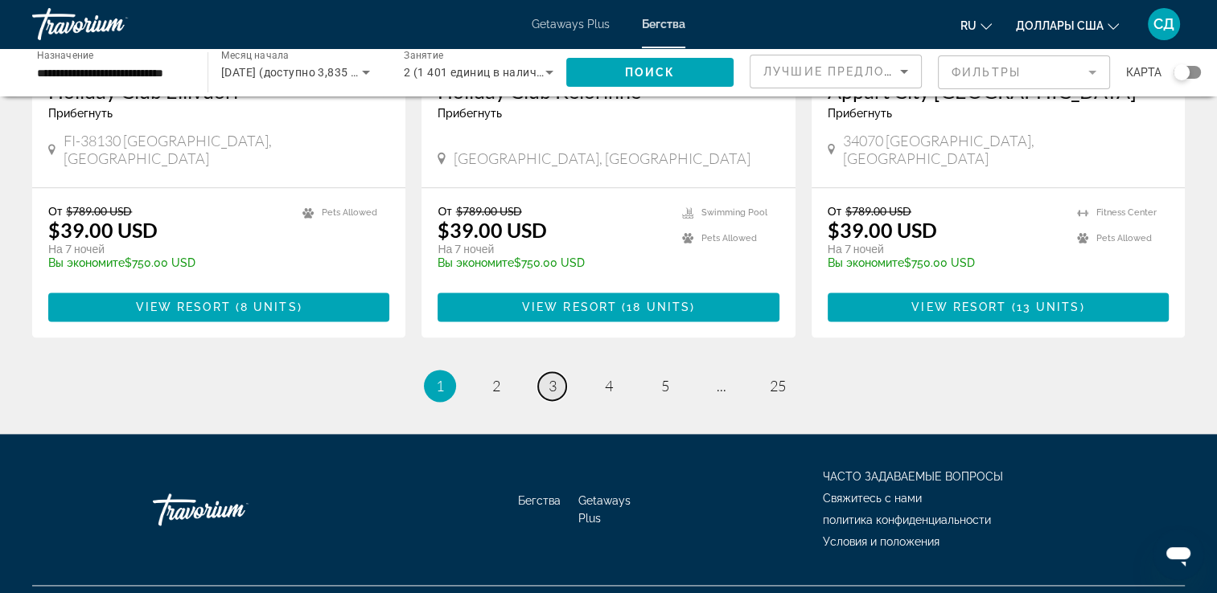
click at [555, 377] on span "3" at bounding box center [552, 386] width 8 height 18
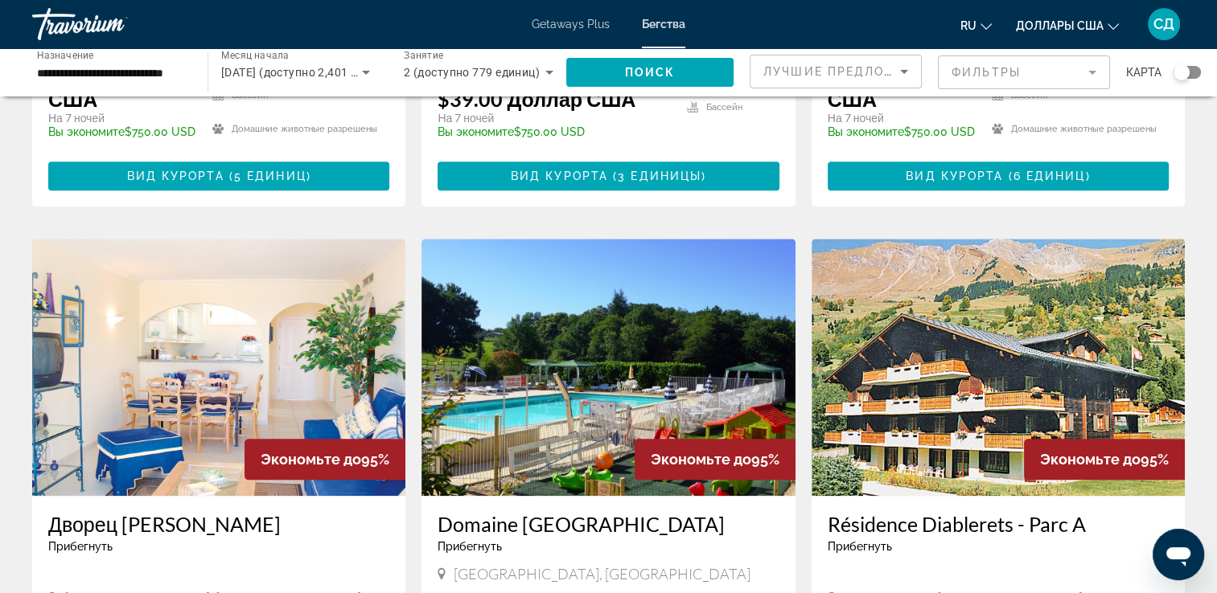
scroll to position [1689, 0]
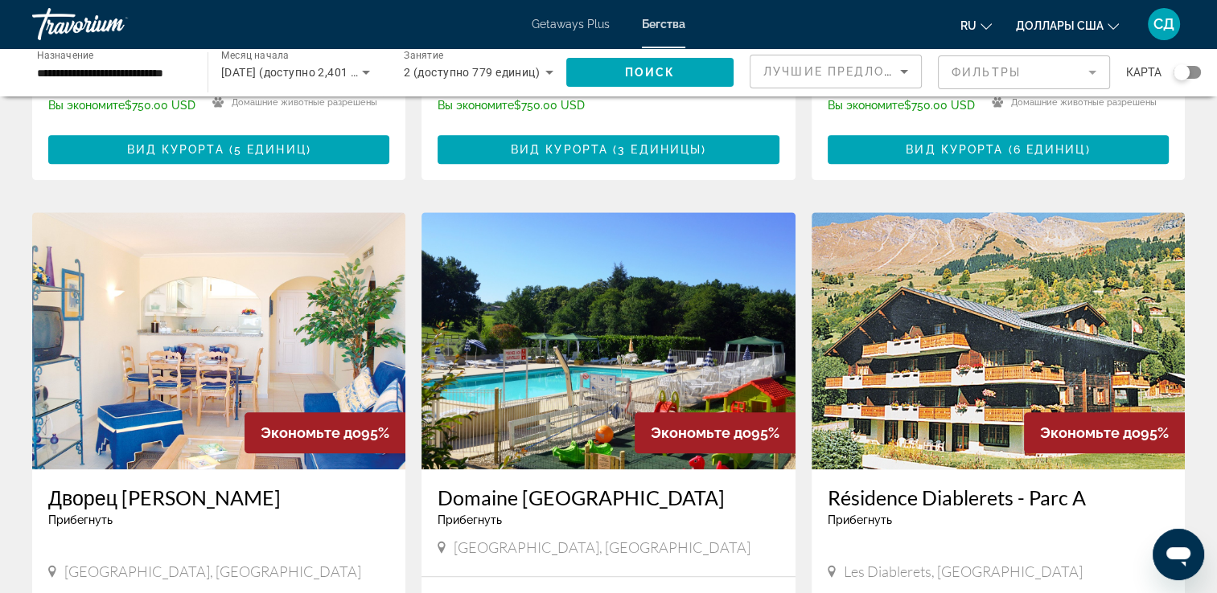
click at [992, 279] on img "Main content" at bounding box center [997, 340] width 373 height 257
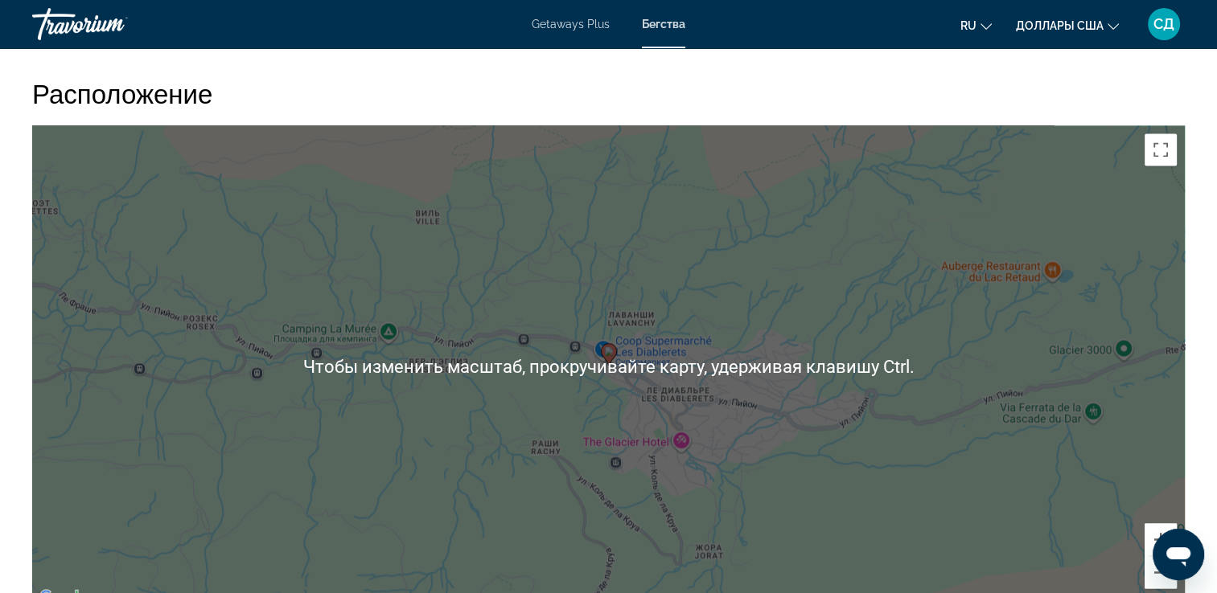
scroll to position [2332, 0]
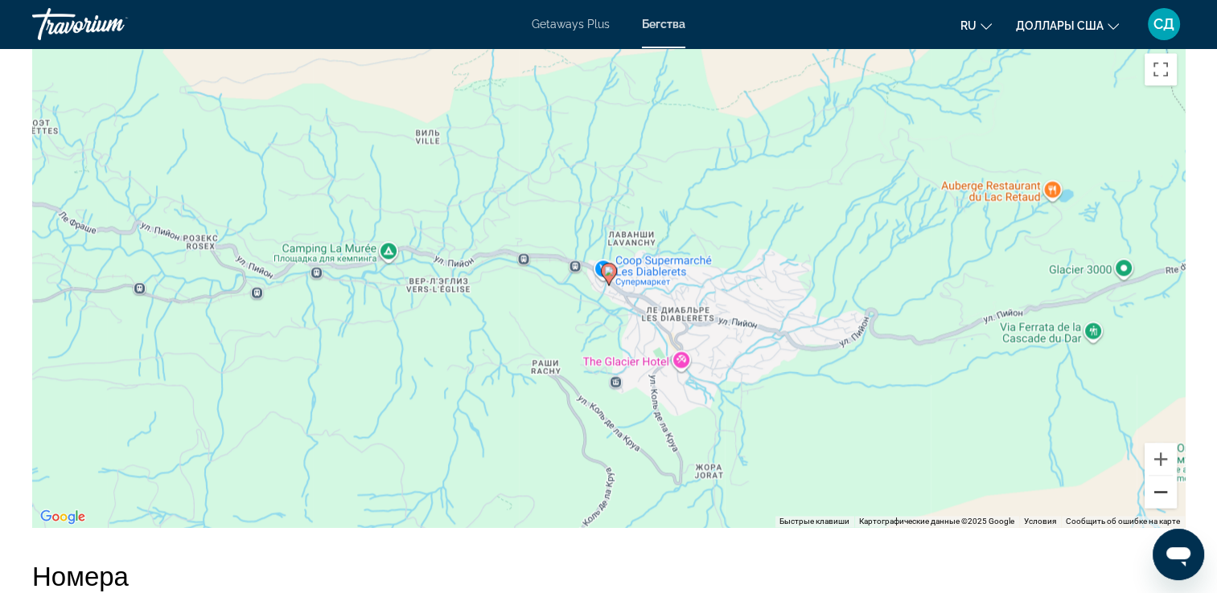
click at [1155, 497] on button "Уменьшить" at bounding box center [1160, 492] width 32 height 32
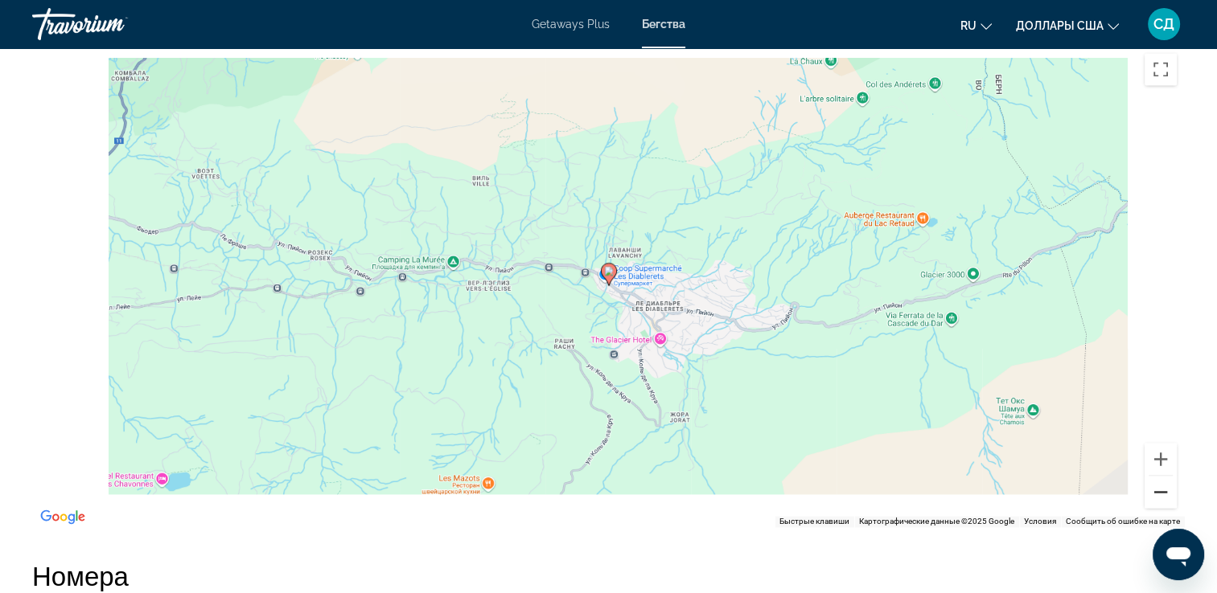
click at [1155, 497] on button "Уменьшить" at bounding box center [1160, 492] width 32 height 32
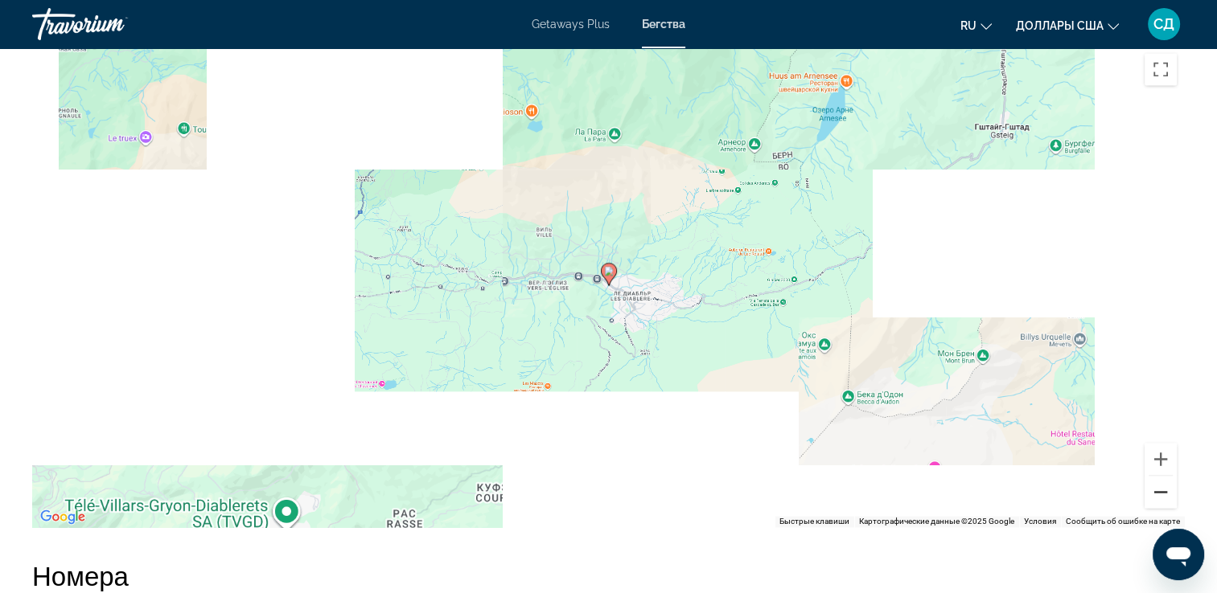
click at [1155, 497] on button "Уменьшить" at bounding box center [1160, 492] width 32 height 32
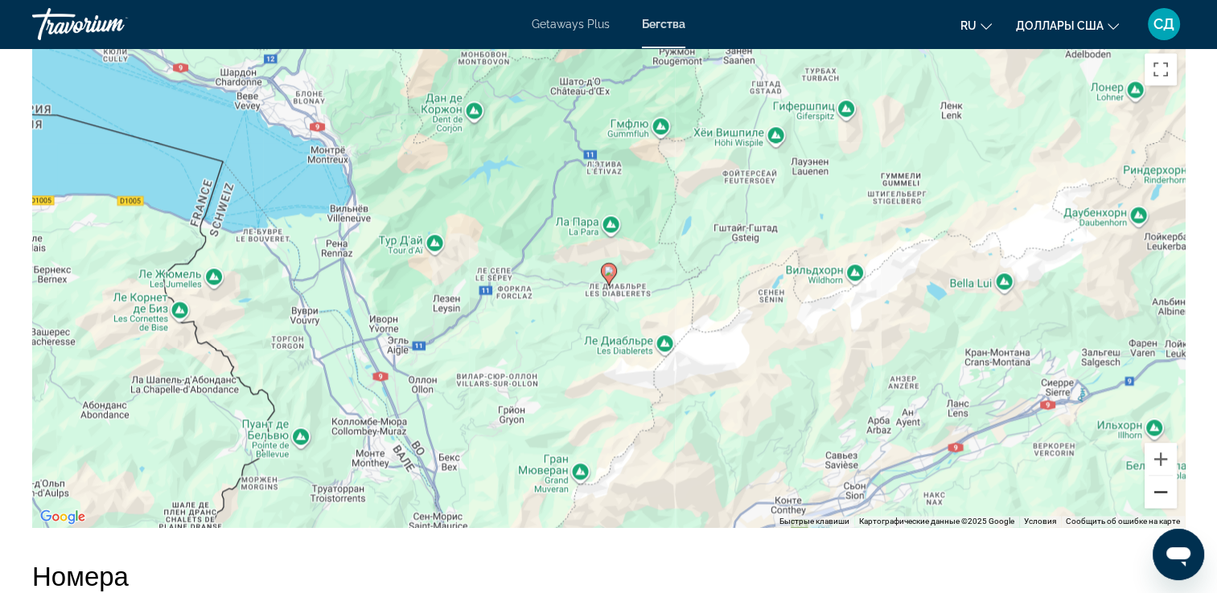
click at [1148, 494] on button "Уменьшить" at bounding box center [1160, 492] width 32 height 32
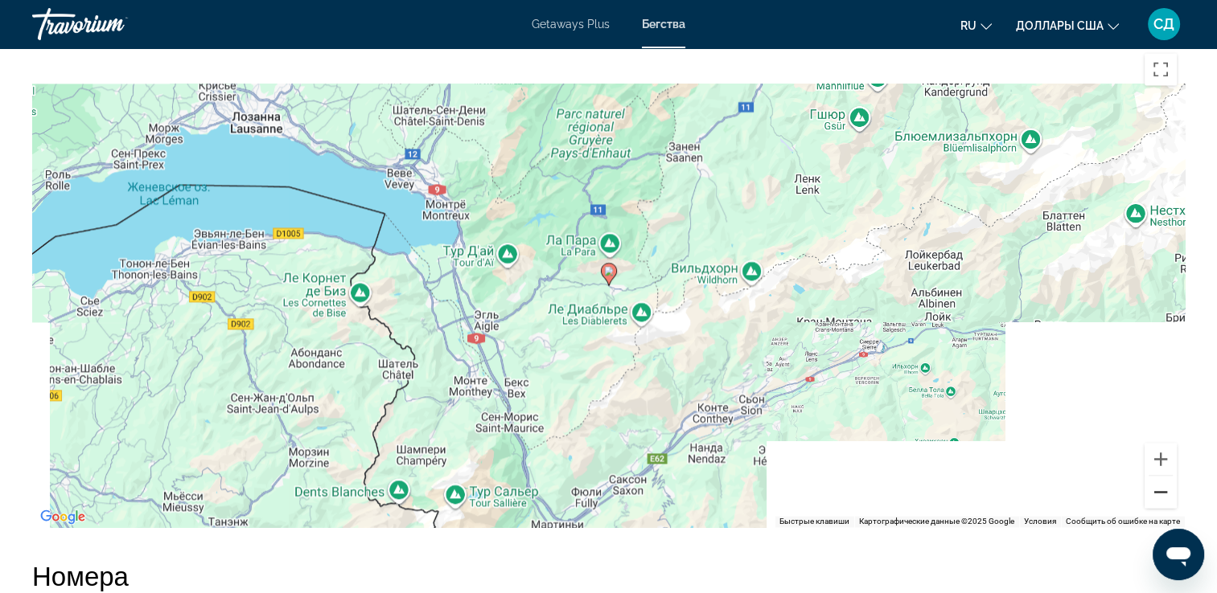
click at [1147, 494] on button "Уменьшить" at bounding box center [1160, 492] width 32 height 32
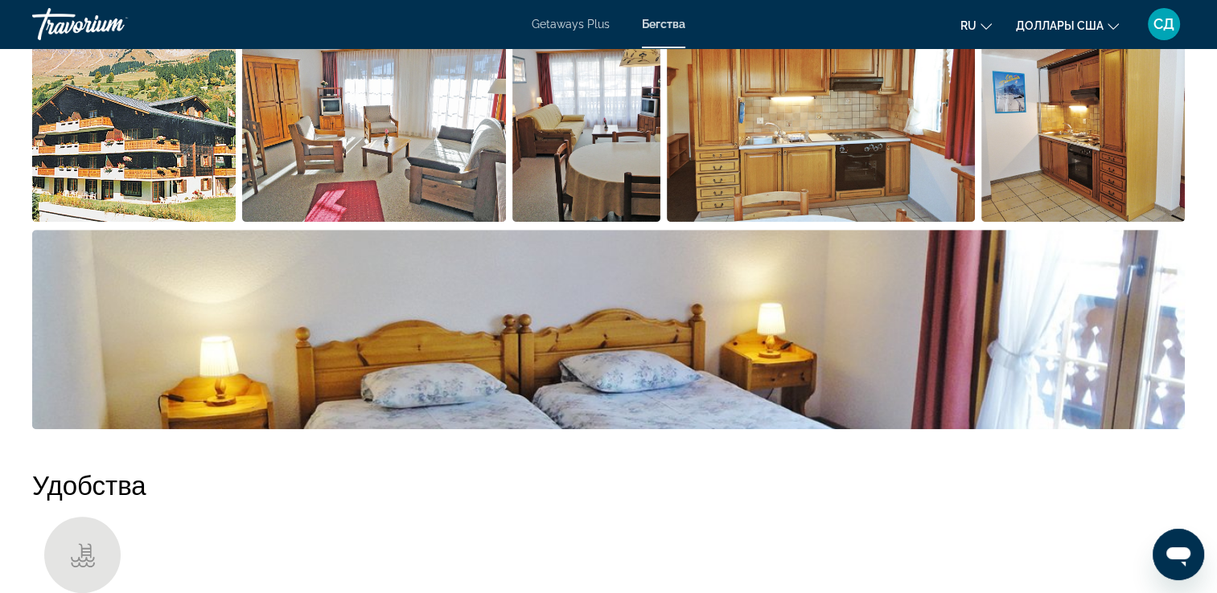
scroll to position [835, 0]
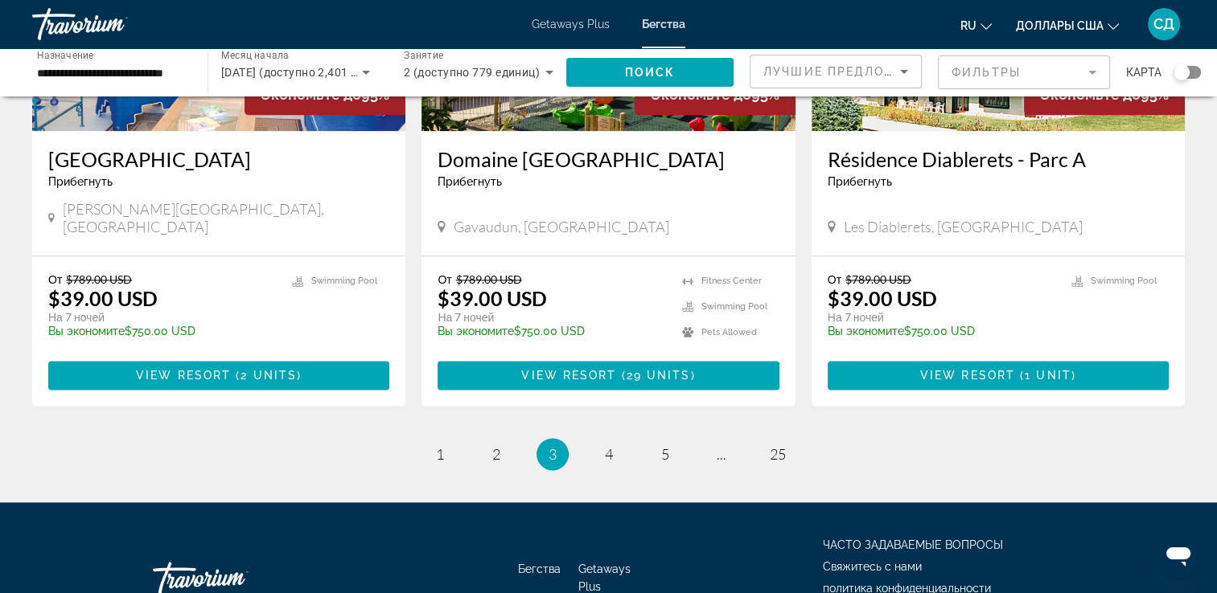
scroll to position [2007, 0]
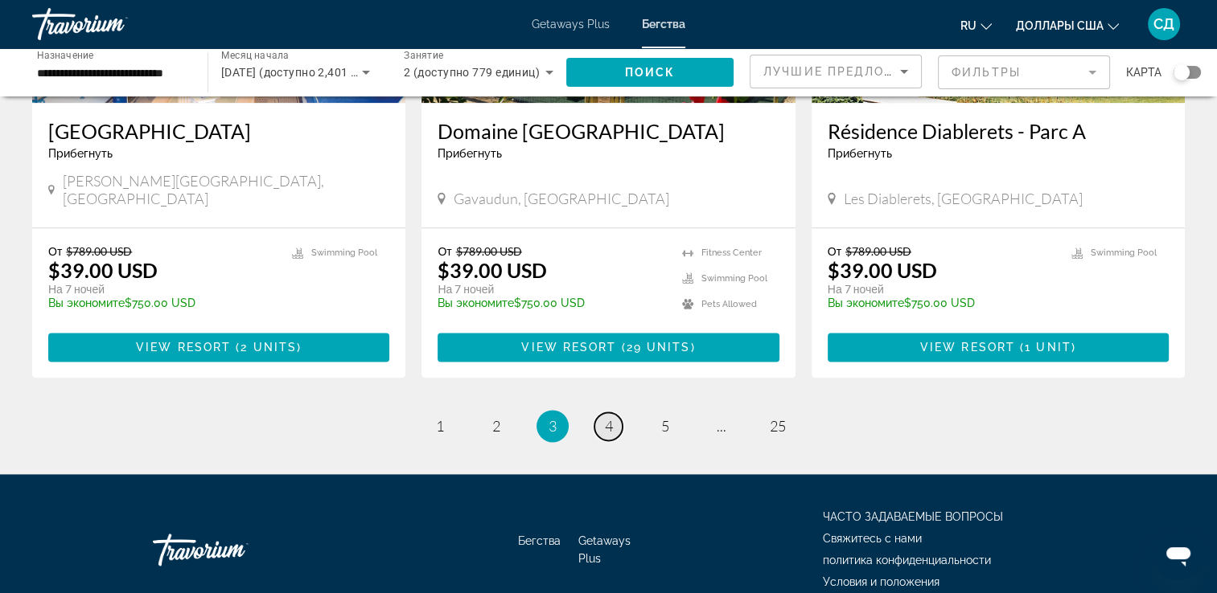
click at [605, 417] on span "4" at bounding box center [609, 426] width 8 height 18
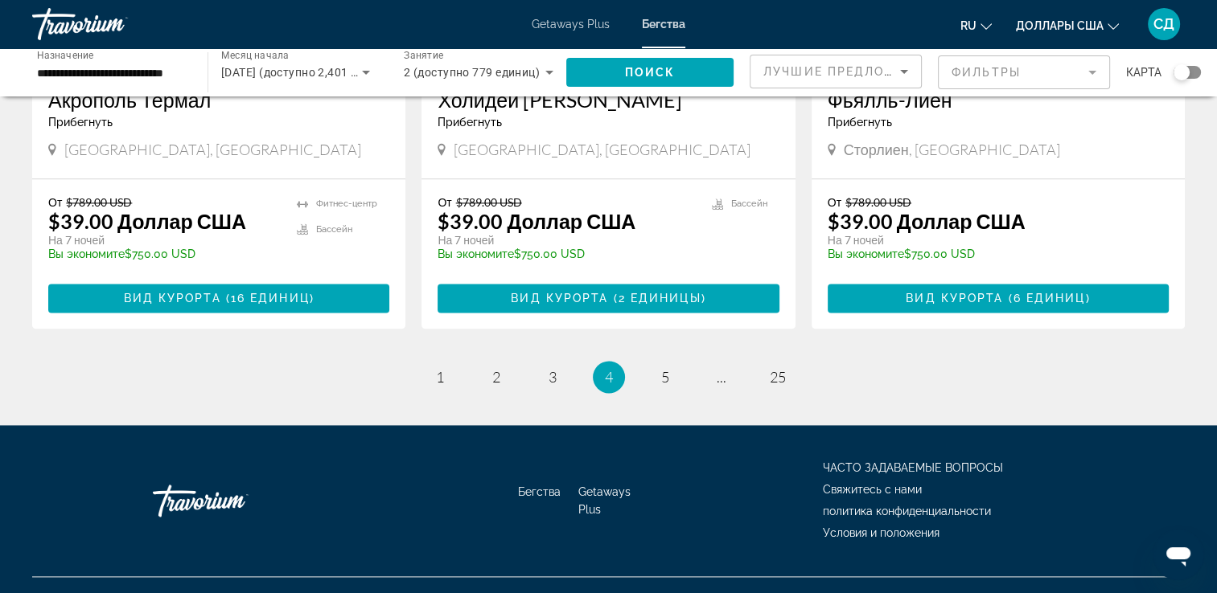
scroll to position [2079, 0]
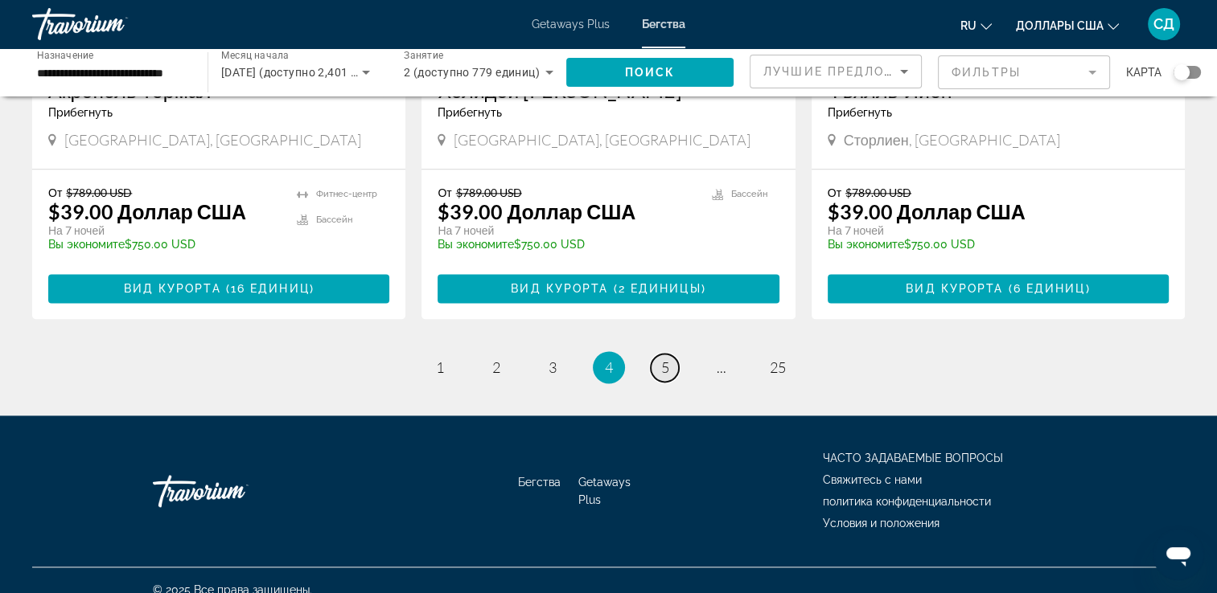
click at [665, 359] on span "5" at bounding box center [665, 368] width 8 height 18
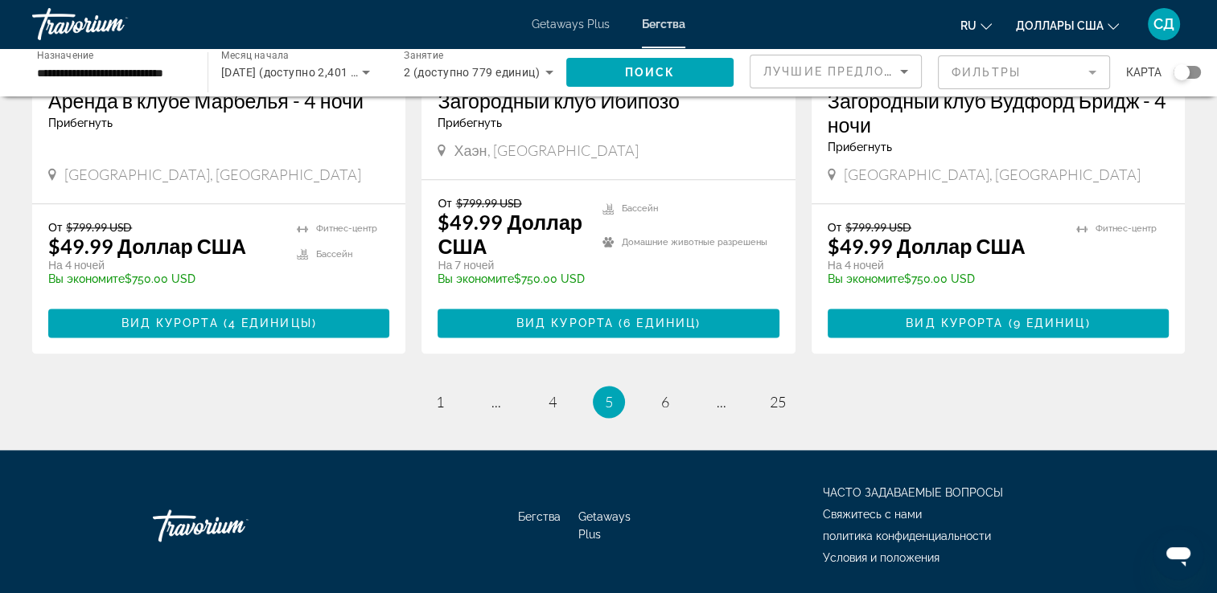
scroll to position [2091, 0]
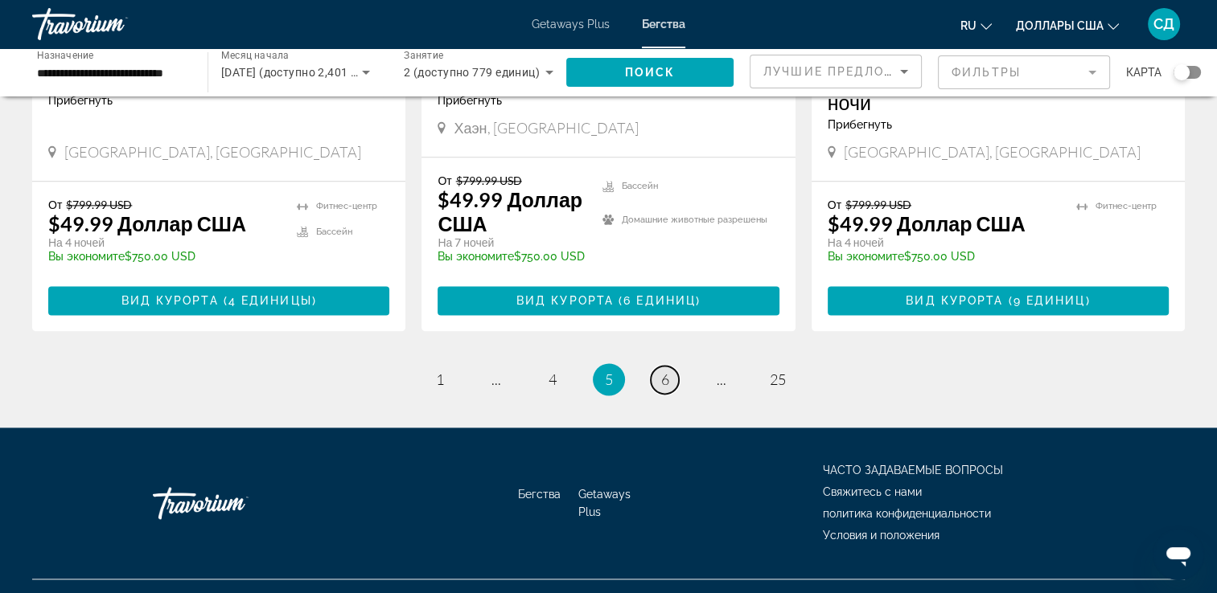
click at [663, 371] on span "6" at bounding box center [665, 380] width 8 height 18
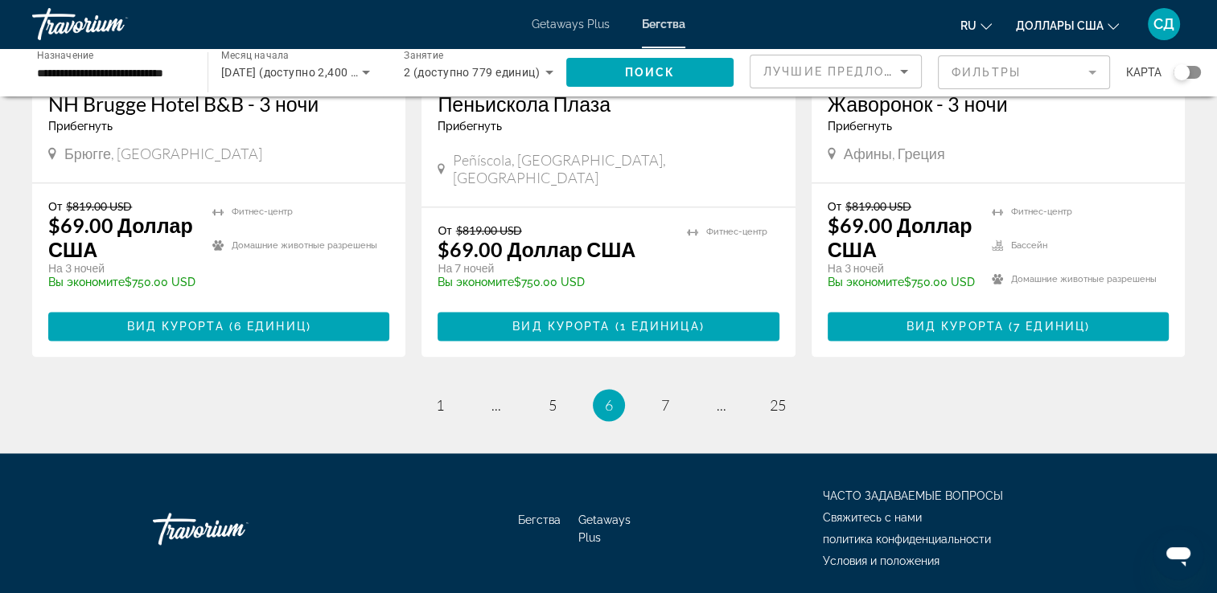
scroll to position [2127, 0]
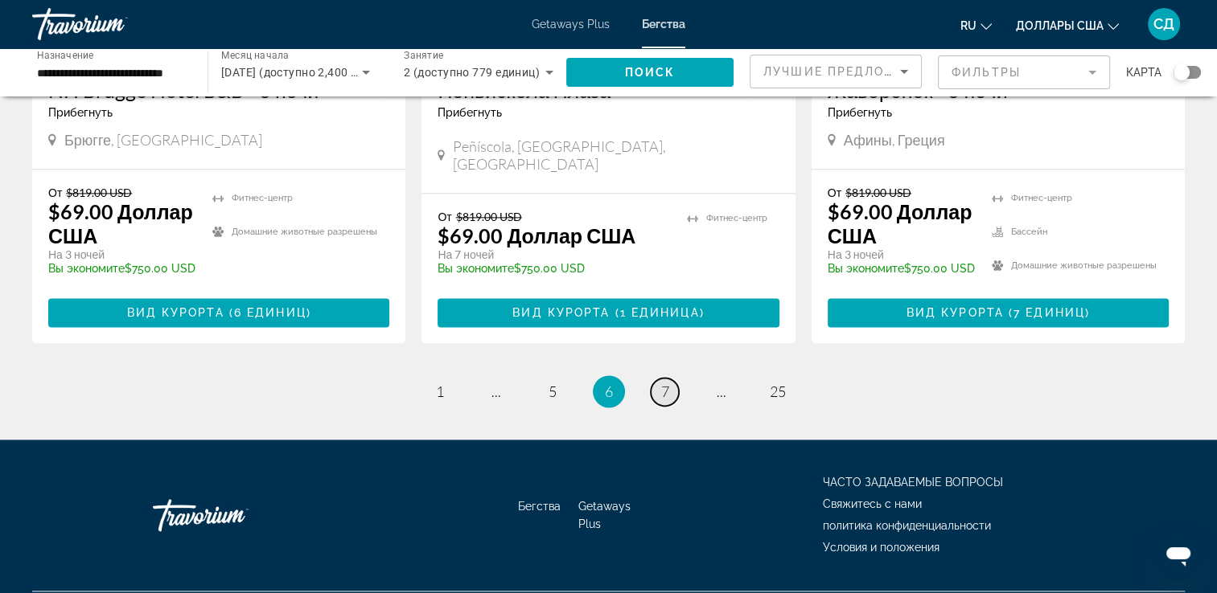
click at [667, 383] on span "7" at bounding box center [665, 392] width 8 height 18
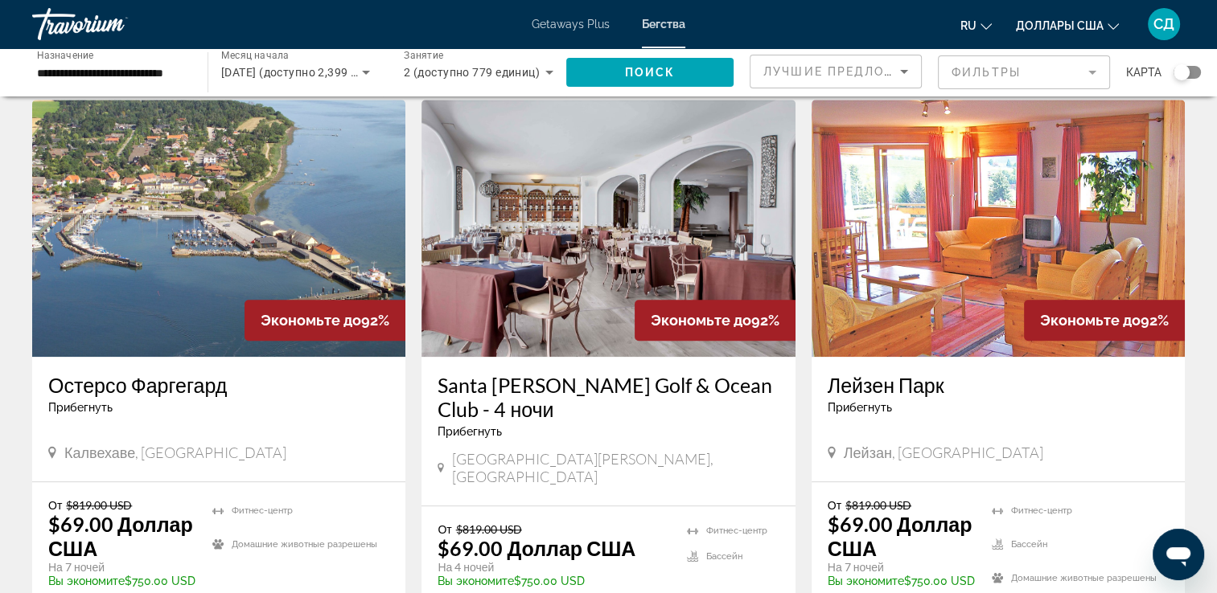
scroll to position [1206, 0]
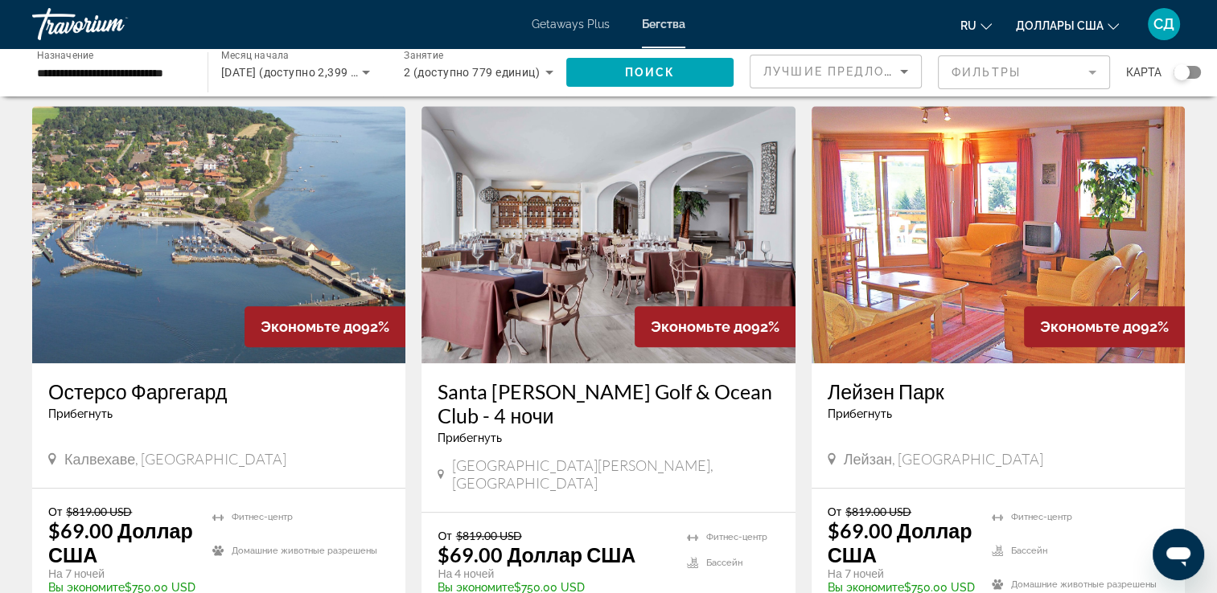
click at [942, 185] on img "Main content" at bounding box center [997, 234] width 373 height 257
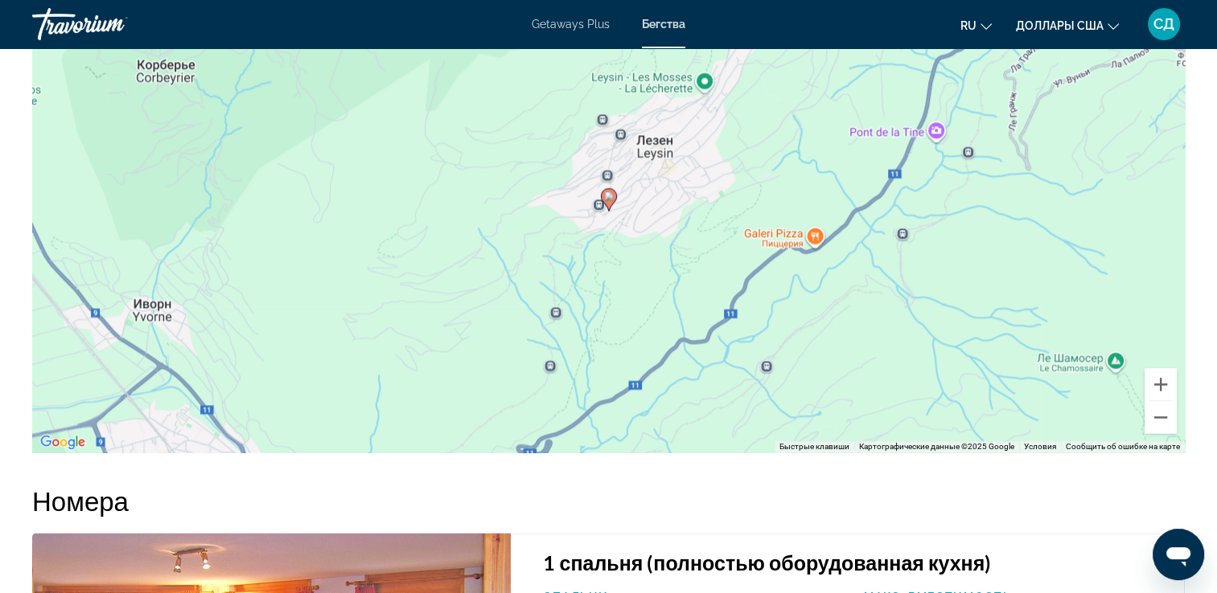
scroll to position [2493, 0]
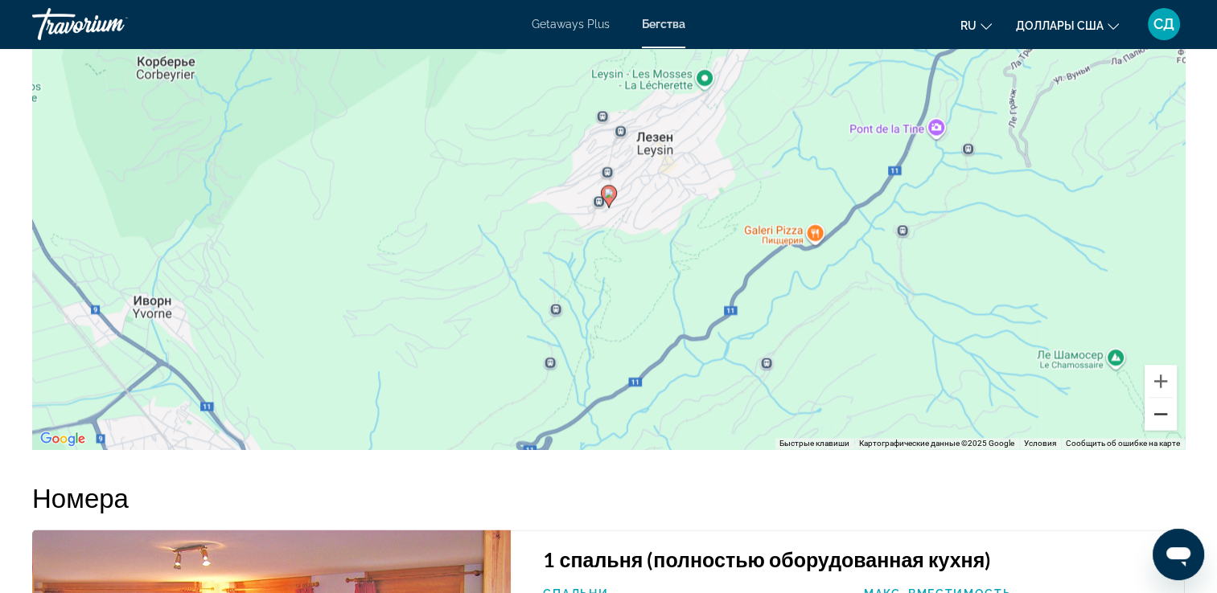
click at [1159, 403] on button "Уменьшить" at bounding box center [1160, 414] width 32 height 32
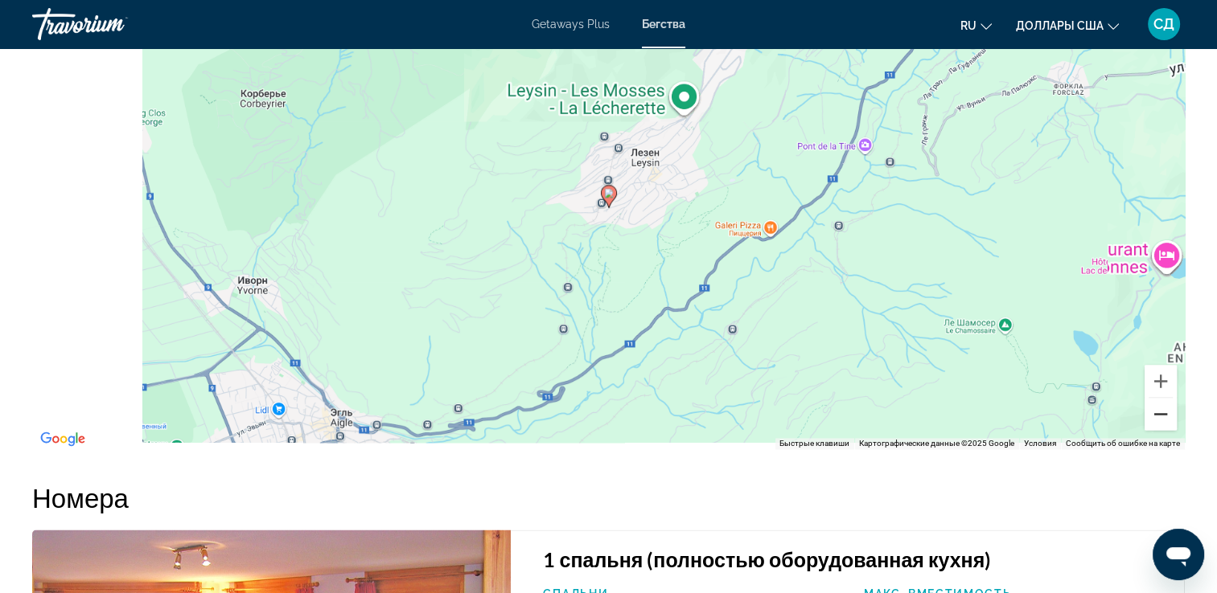
click at [1159, 403] on button "Уменьшить" at bounding box center [1160, 414] width 32 height 32
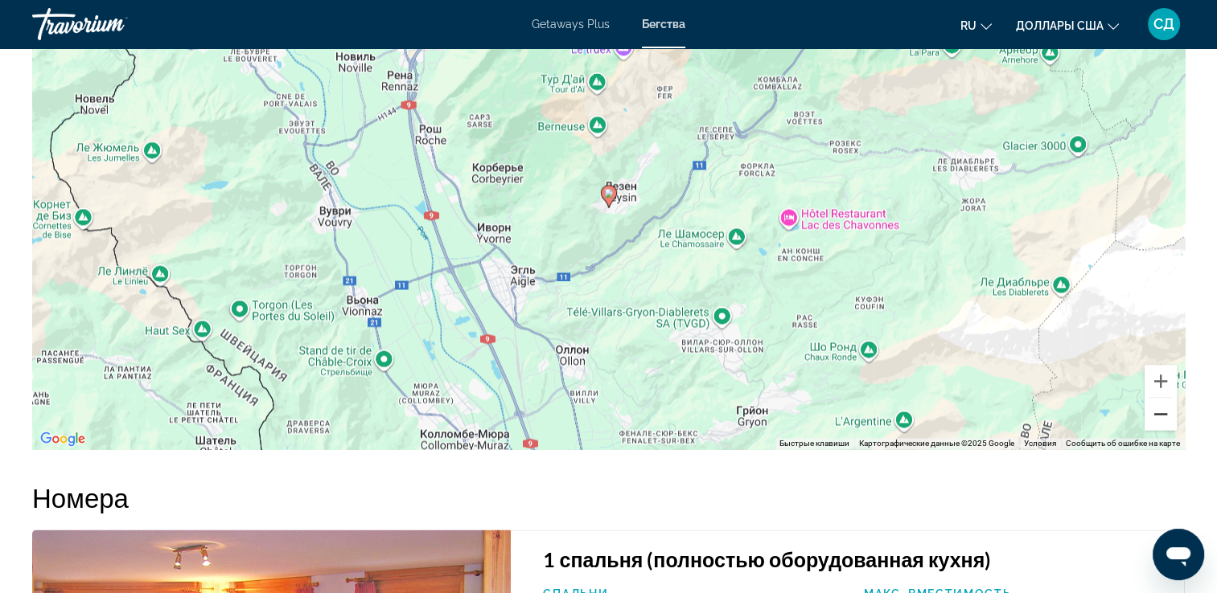
click at [1159, 403] on button "Уменьшить" at bounding box center [1160, 414] width 32 height 32
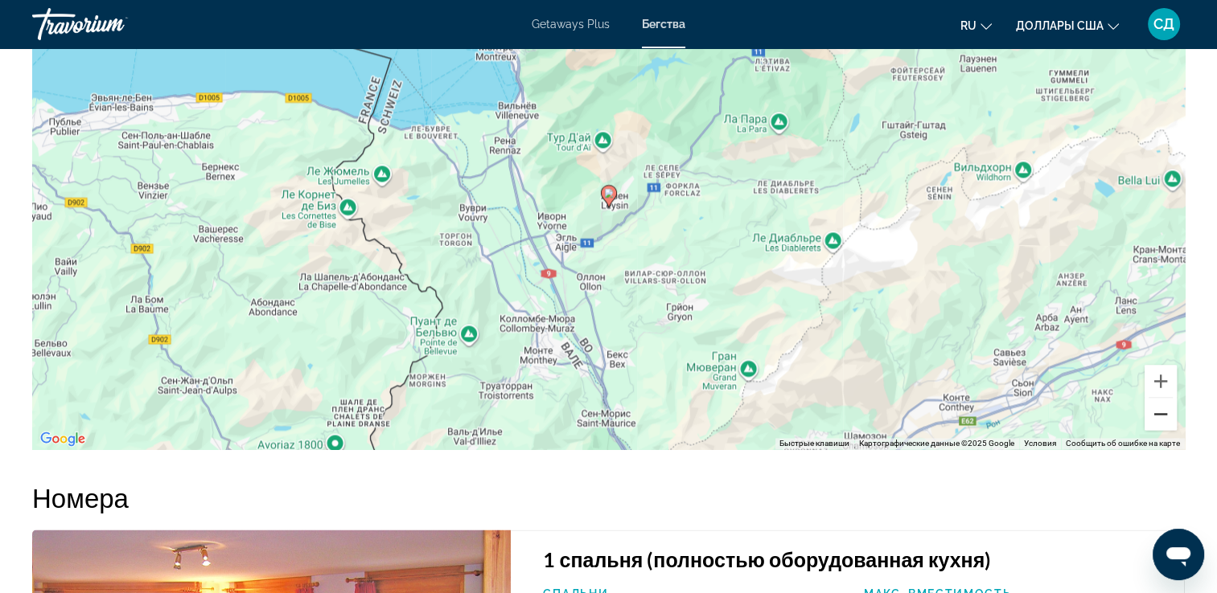
click at [1159, 403] on button "Уменьшить" at bounding box center [1160, 414] width 32 height 32
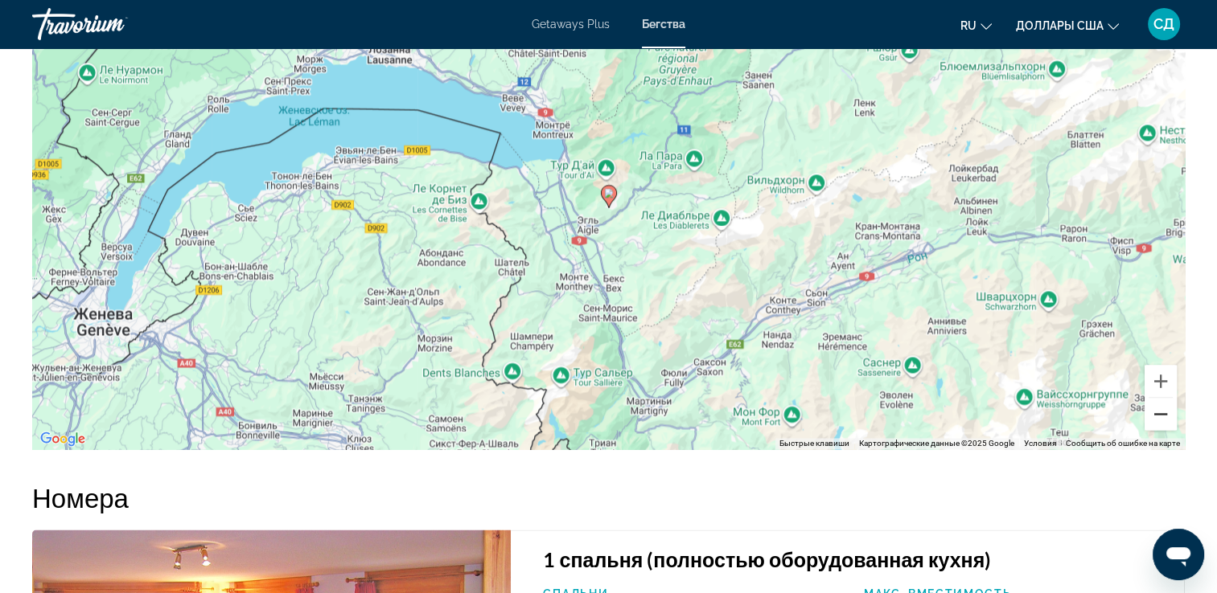
click at [1159, 403] on button "Уменьшить" at bounding box center [1160, 414] width 32 height 32
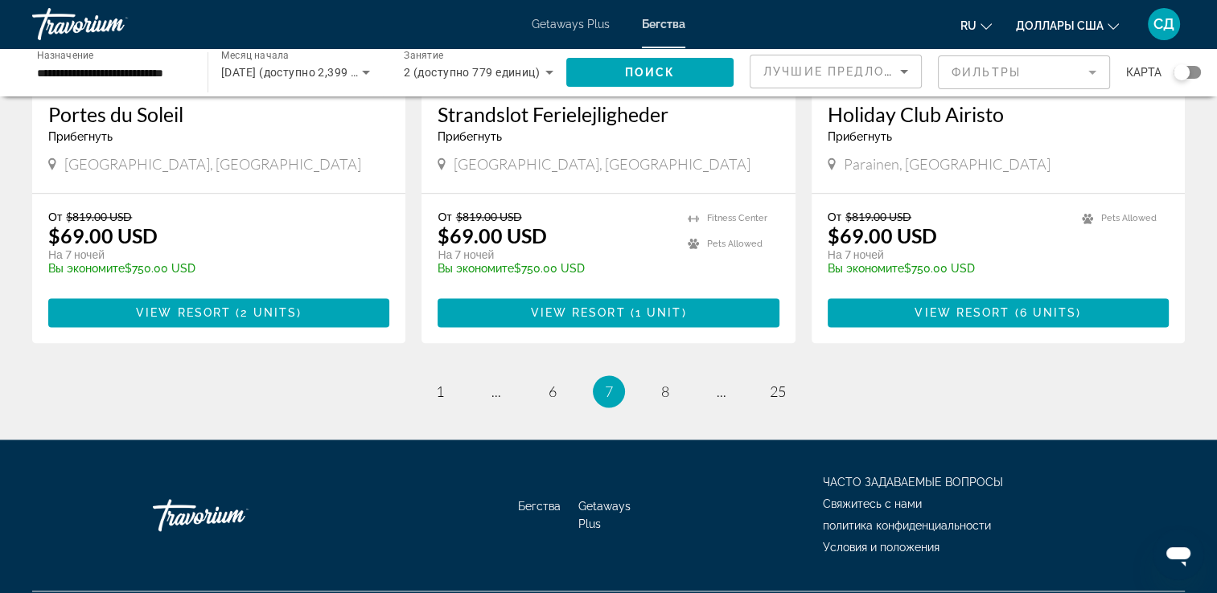
scroll to position [2030, 0]
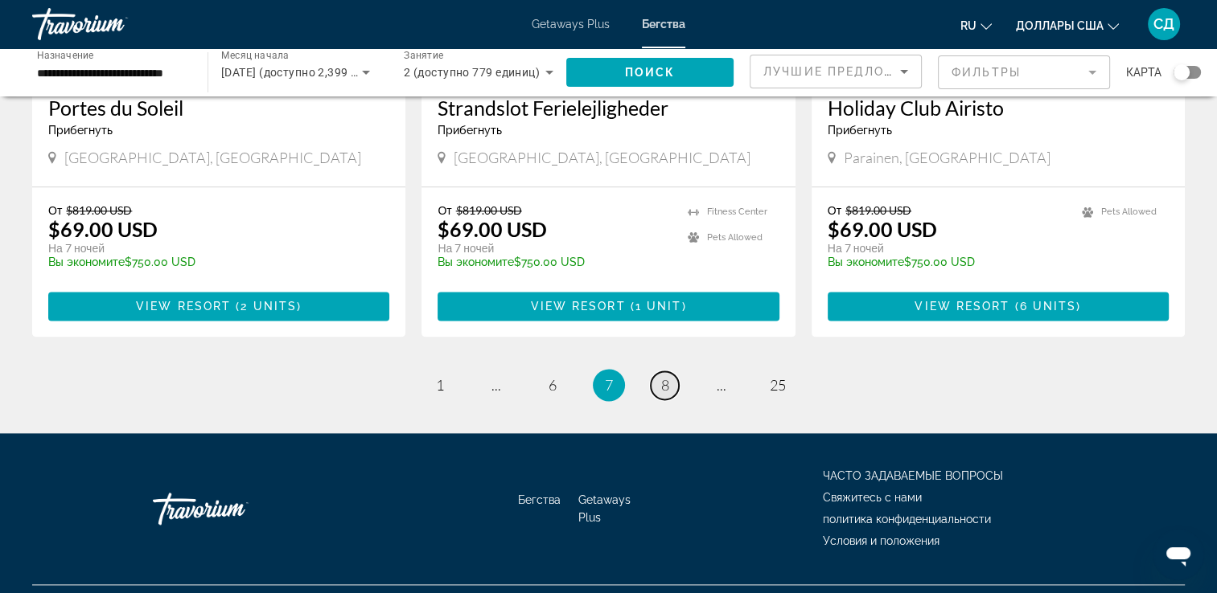
click at [666, 376] on span "8" at bounding box center [665, 385] width 8 height 18
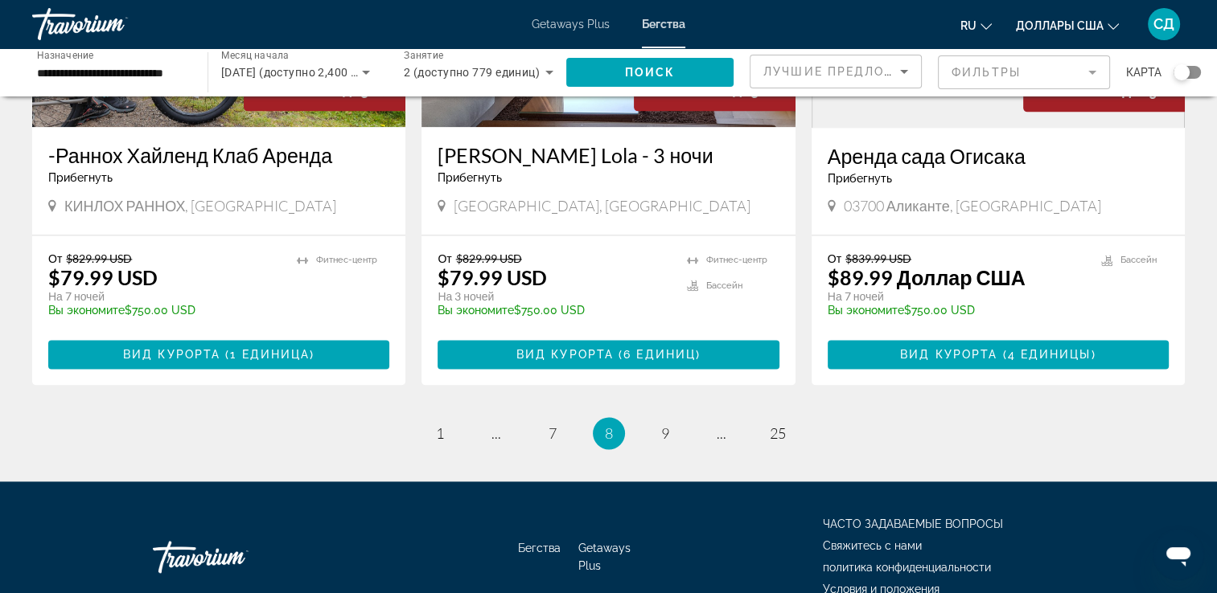
scroll to position [2080, 0]
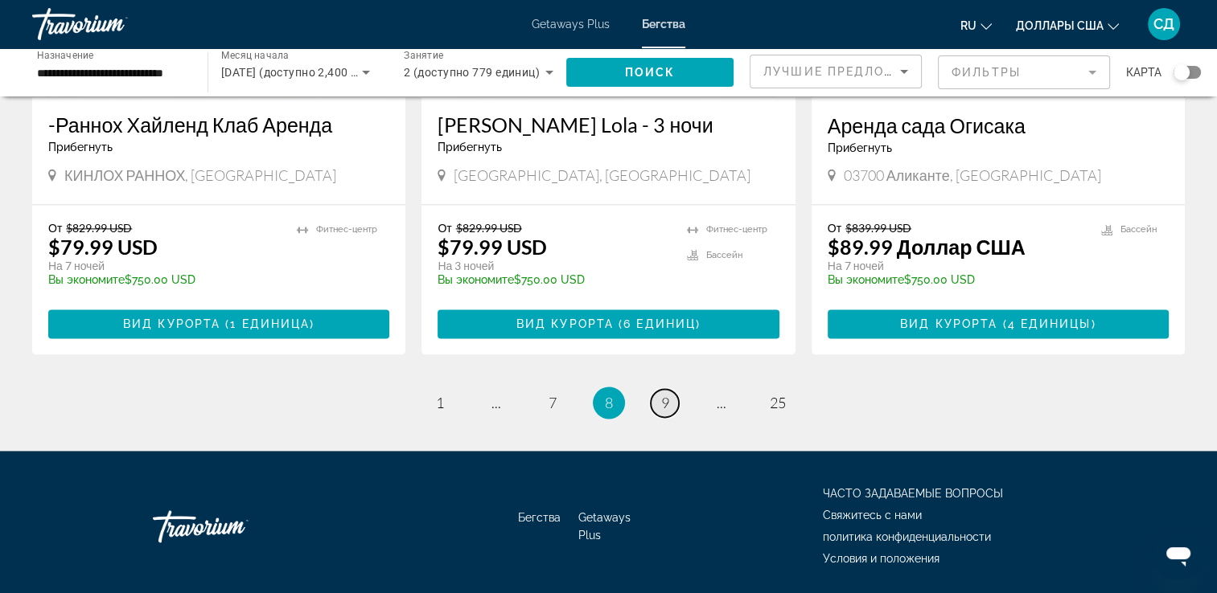
click at [666, 394] on span "9" at bounding box center [665, 403] width 8 height 18
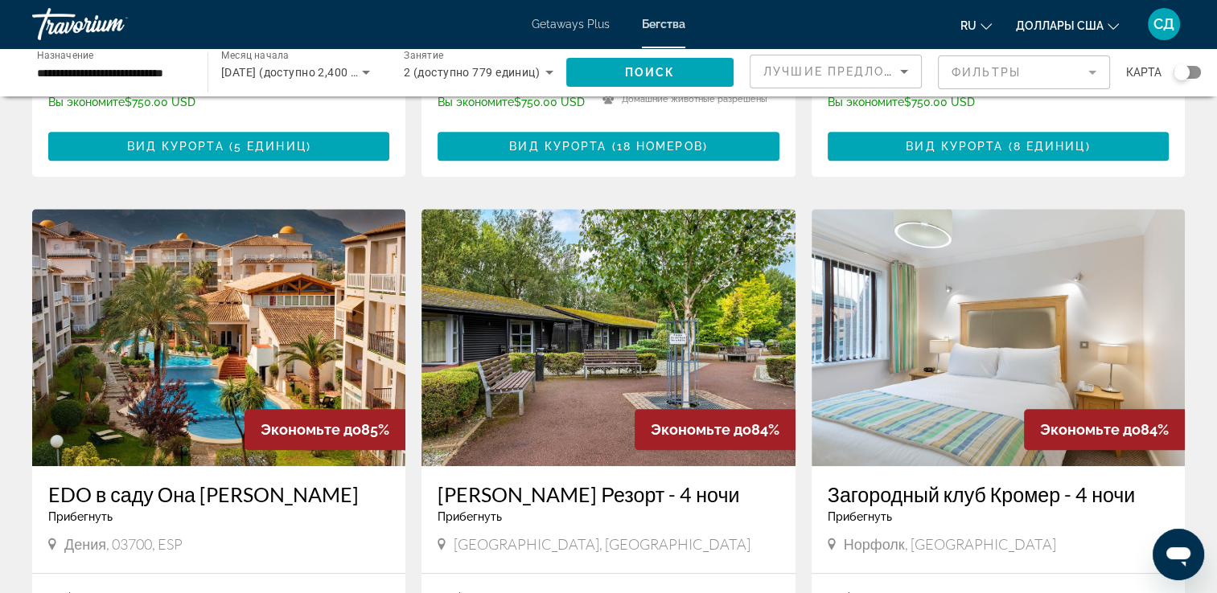
scroll to position [1126, 0]
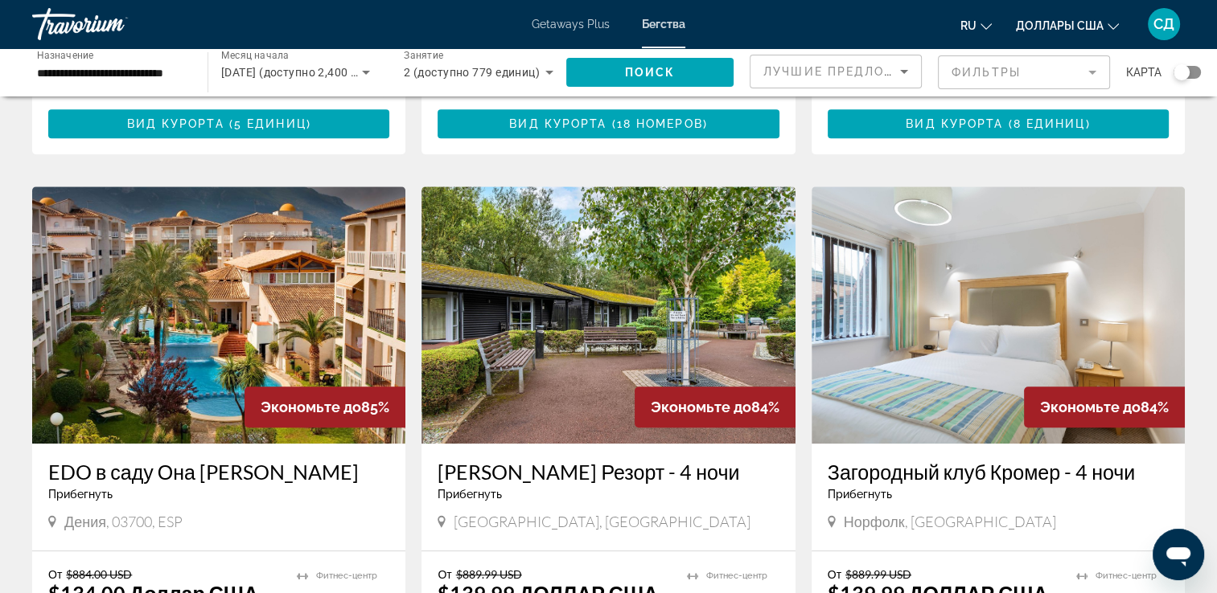
click at [286, 281] on img "Main content" at bounding box center [218, 315] width 373 height 257
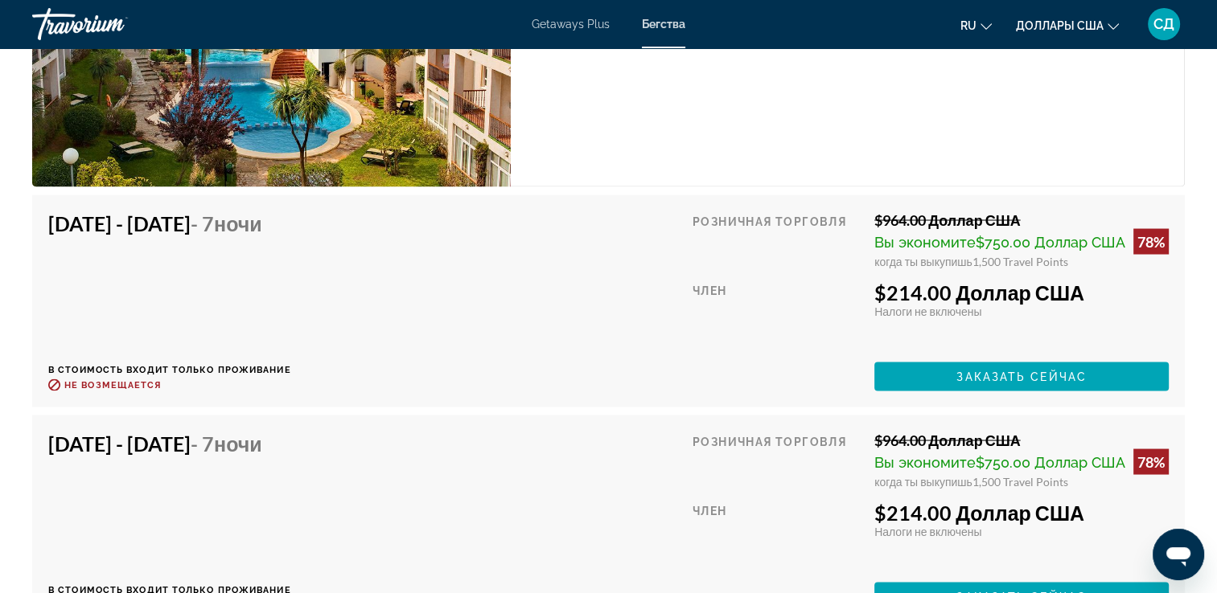
scroll to position [3056, 0]
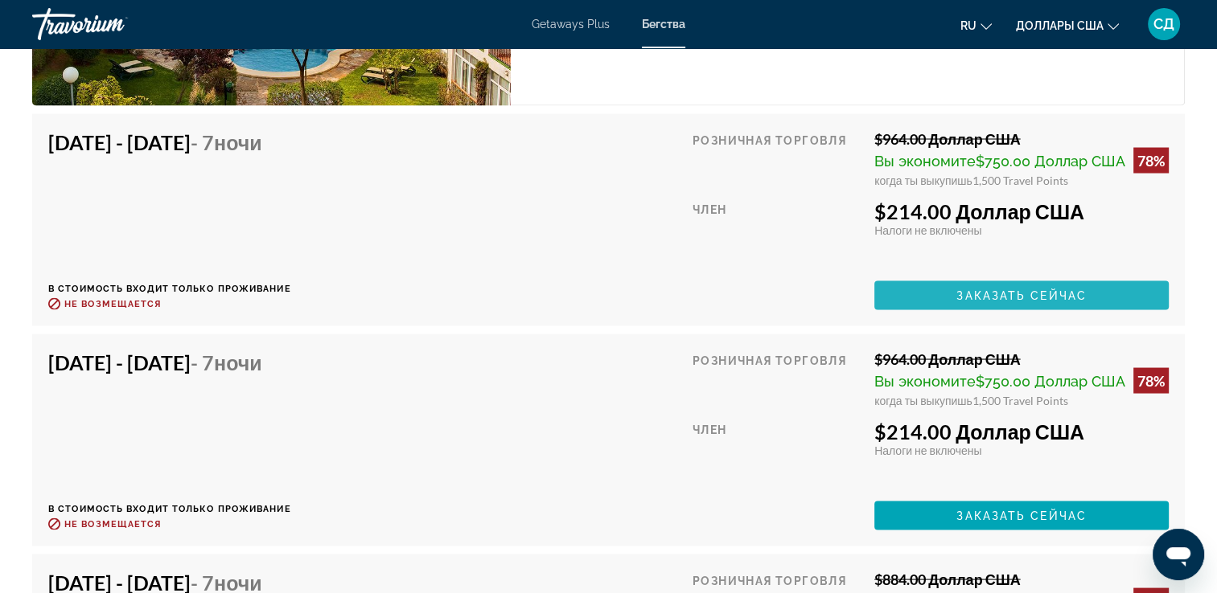
click at [1000, 315] on span "Main content" at bounding box center [1021, 296] width 294 height 39
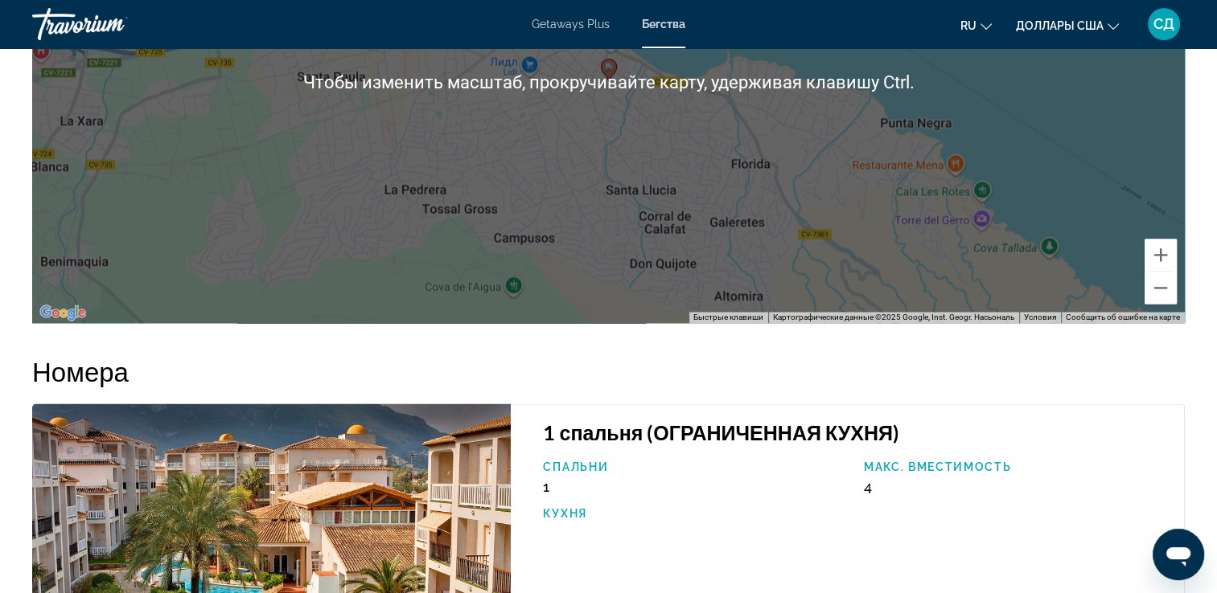
scroll to position [2493, 0]
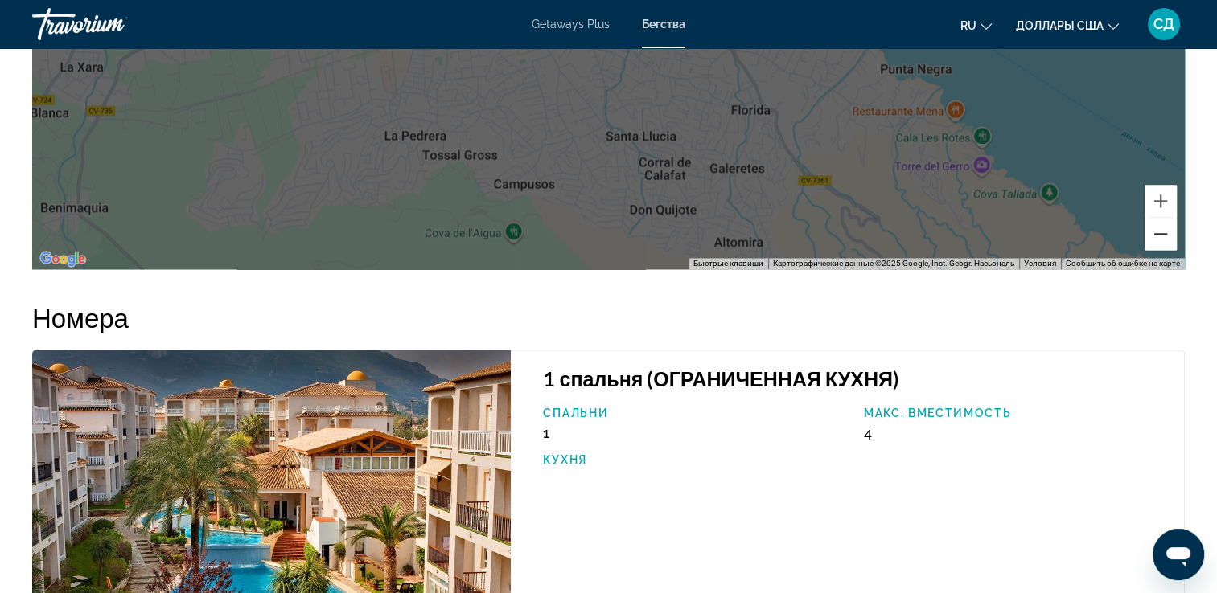
click at [1165, 250] on button "Уменьшить" at bounding box center [1160, 234] width 32 height 32
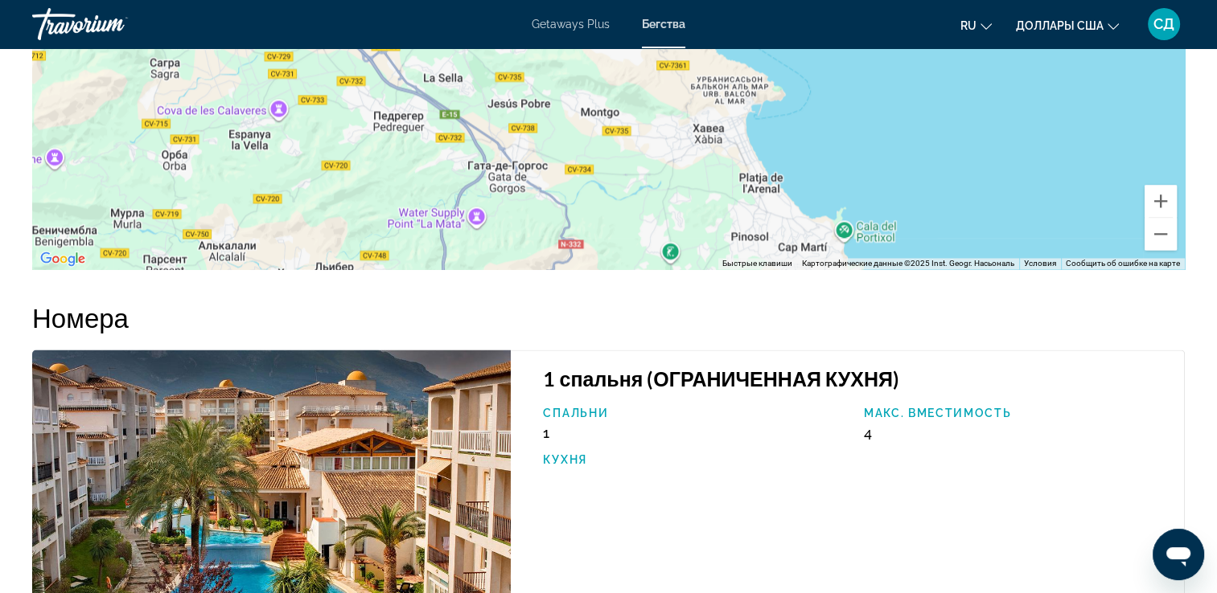
drag, startPoint x: 914, startPoint y: 195, endPoint x: 903, endPoint y: 166, distance: 30.0
click at [903, 166] on div "Чтобы активировать перетаскивание с помощью клавиатуры, нажмите Alt + Ввод. Пос…" at bounding box center [608, 28] width 1152 height 482
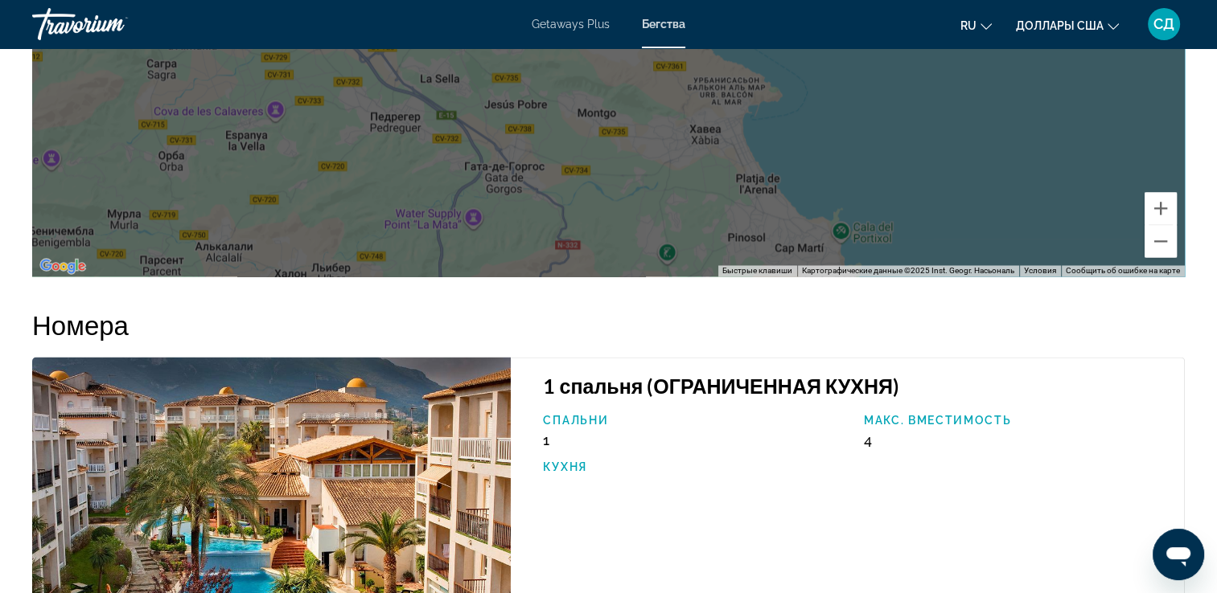
scroll to position [2332, 0]
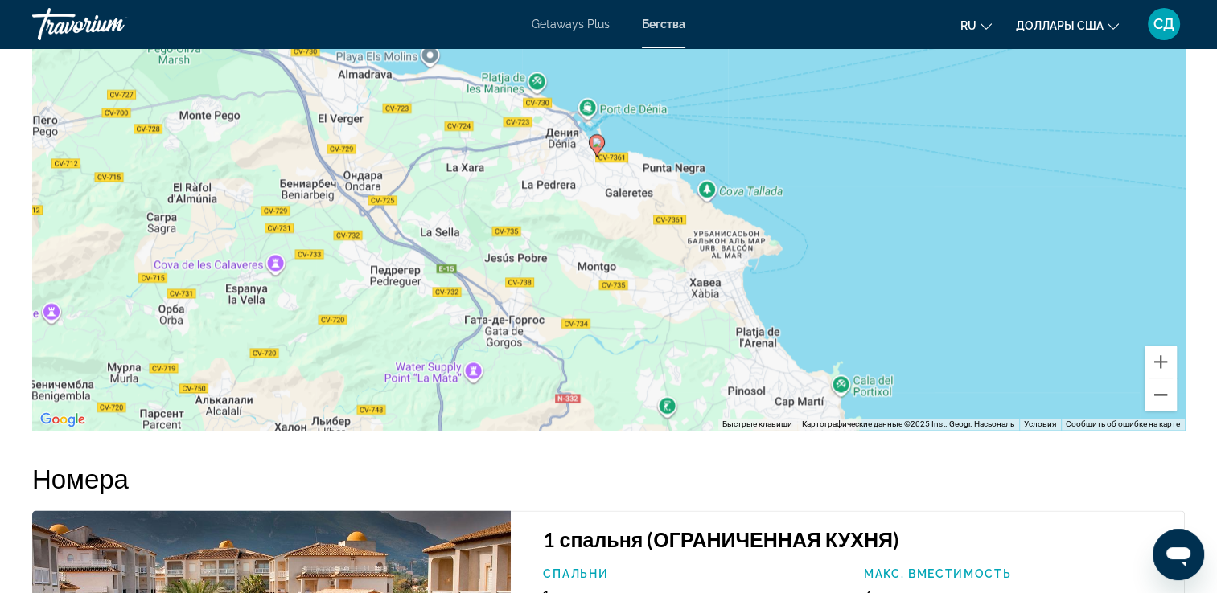
click at [1165, 411] on button "Уменьшить" at bounding box center [1160, 395] width 32 height 32
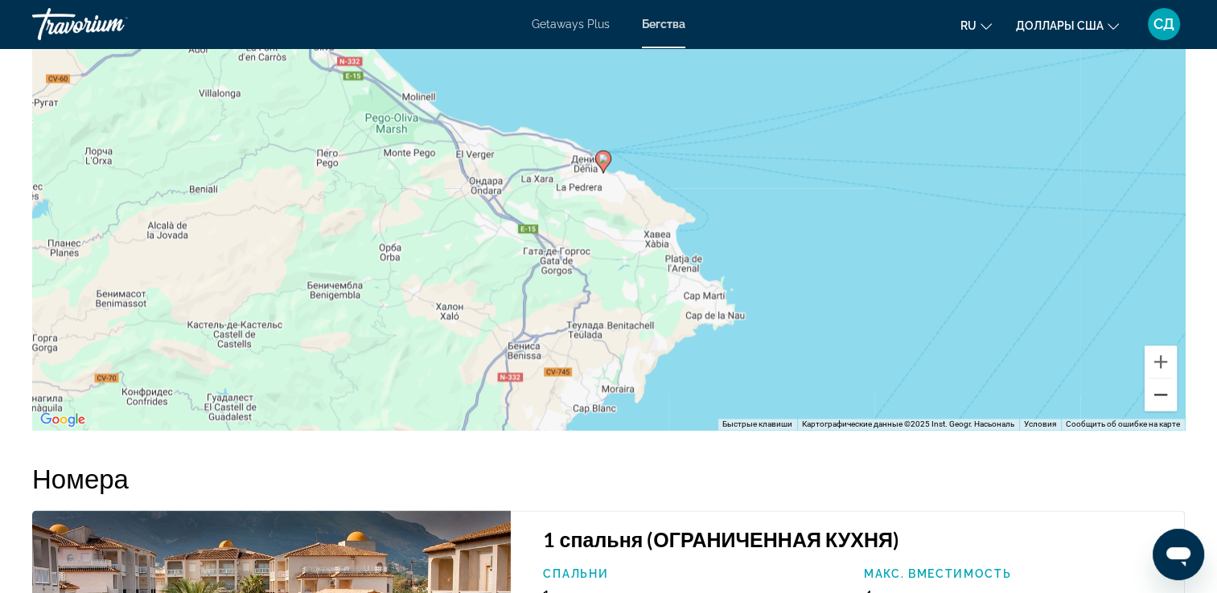
click at [1165, 411] on button "Уменьшить" at bounding box center [1160, 395] width 32 height 32
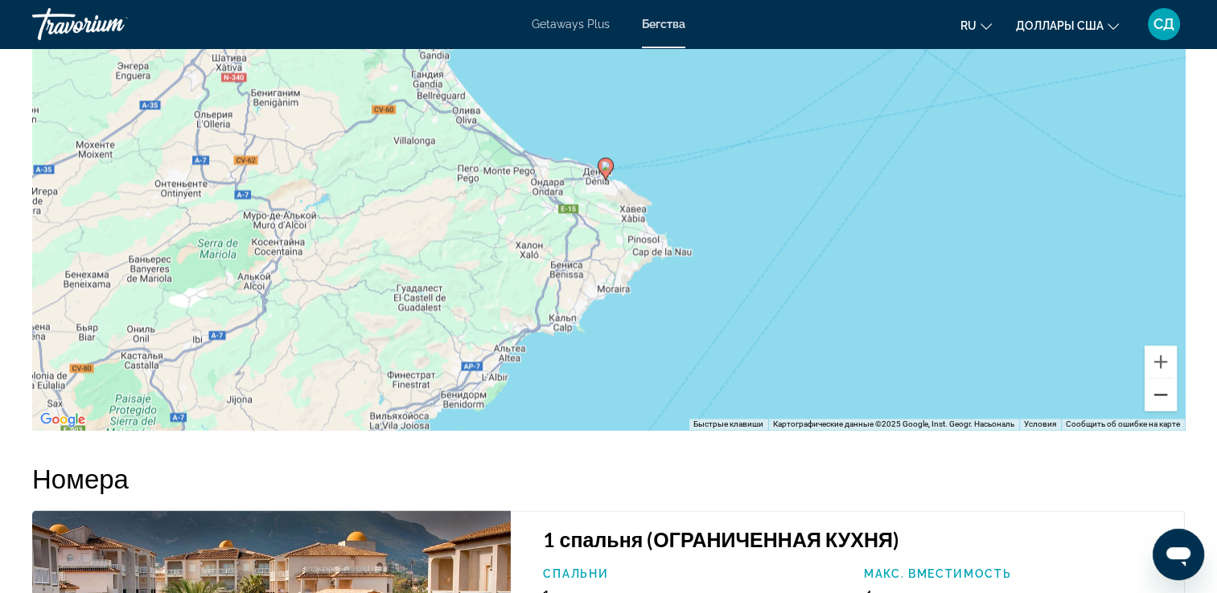
click at [1165, 411] on button "Уменьшить" at bounding box center [1160, 395] width 32 height 32
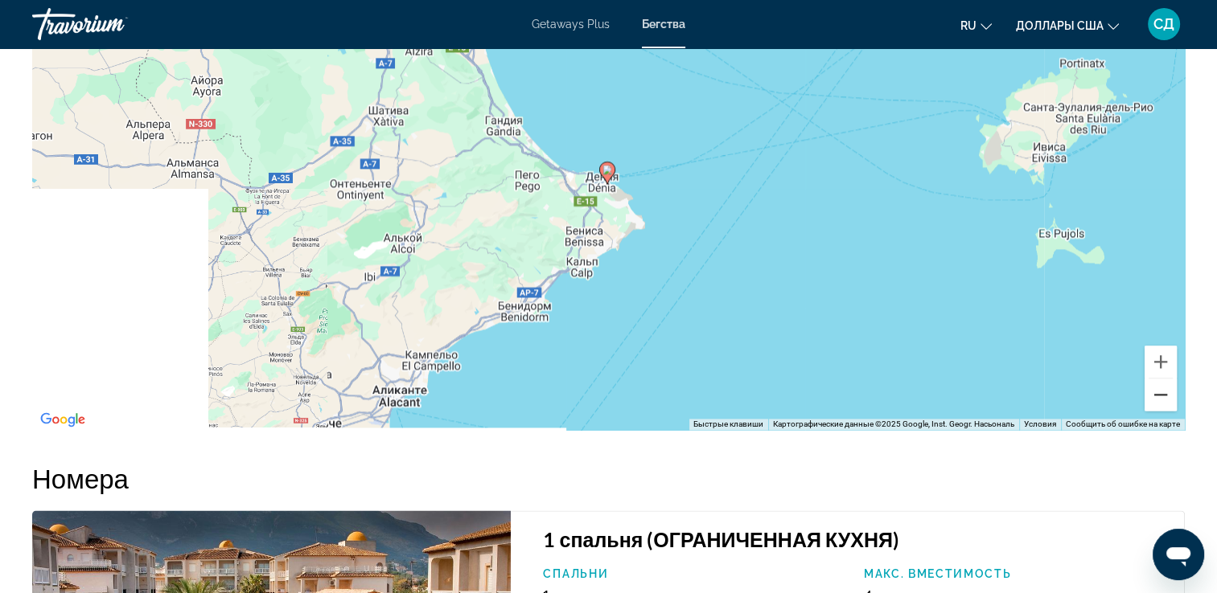
click at [1165, 411] on button "Уменьшить" at bounding box center [1160, 395] width 32 height 32
